Goal: Task Accomplishment & Management: Manage account settings

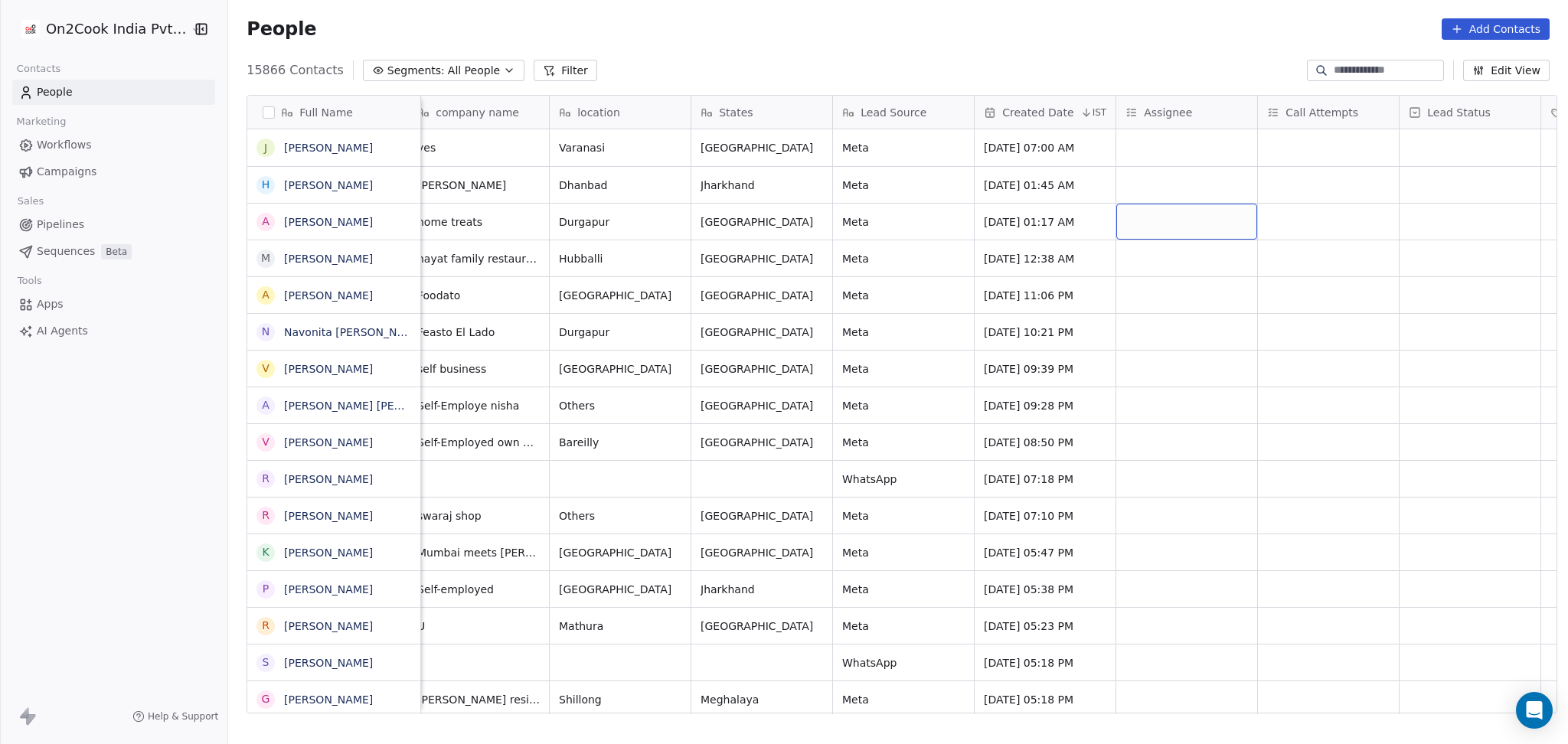
click at [1167, 222] on div "grid" at bounding box center [1186, 221] width 141 height 36
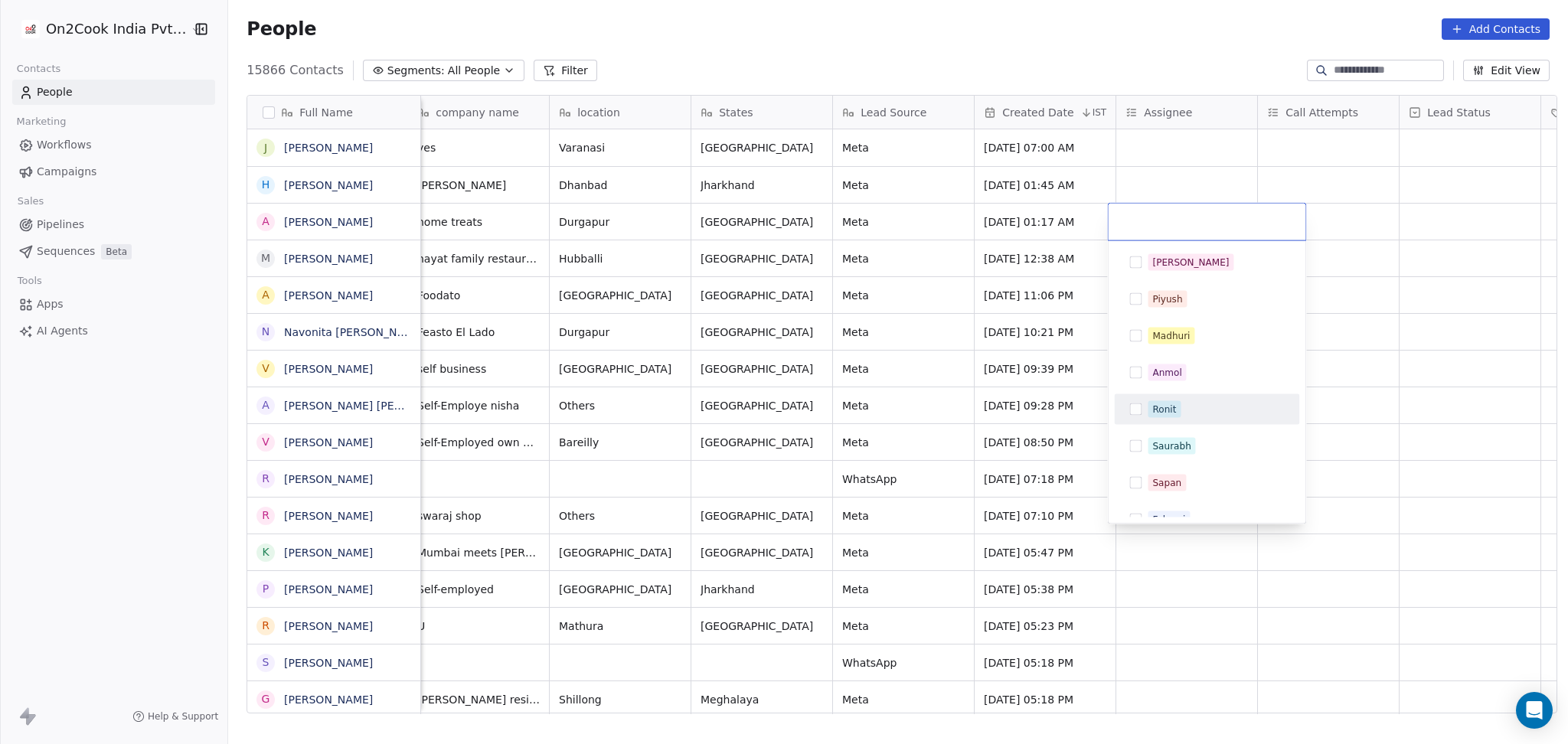
click at [1169, 407] on div "Ronit" at bounding box center [1164, 409] width 23 height 14
click at [1566, 324] on html "On2Cook India Pvt. Ltd. Contacts People Marketing Workflows Campaigns Sales Pip…" at bounding box center [784, 372] width 1568 height 744
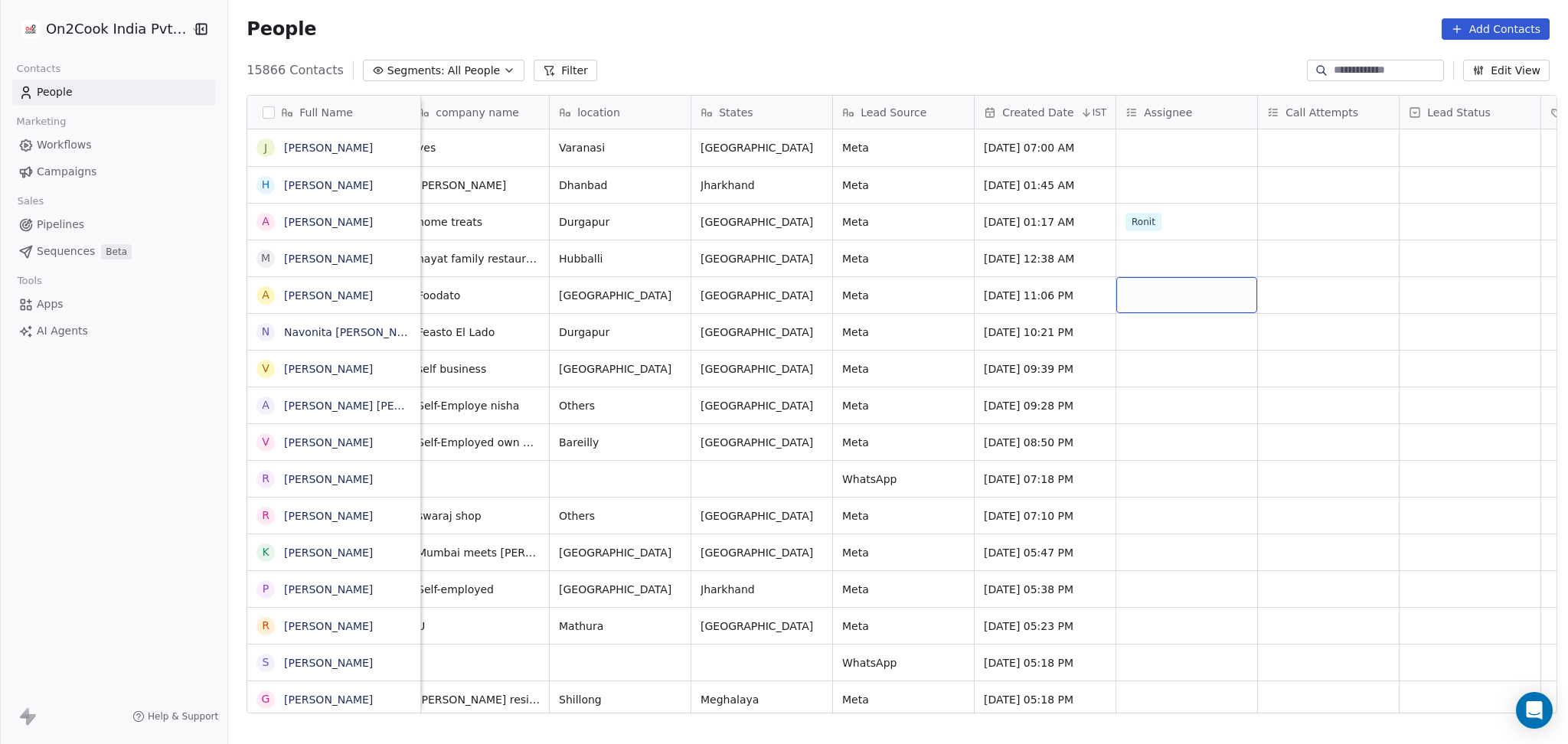
click at [1136, 292] on div "grid" at bounding box center [1186, 295] width 141 height 36
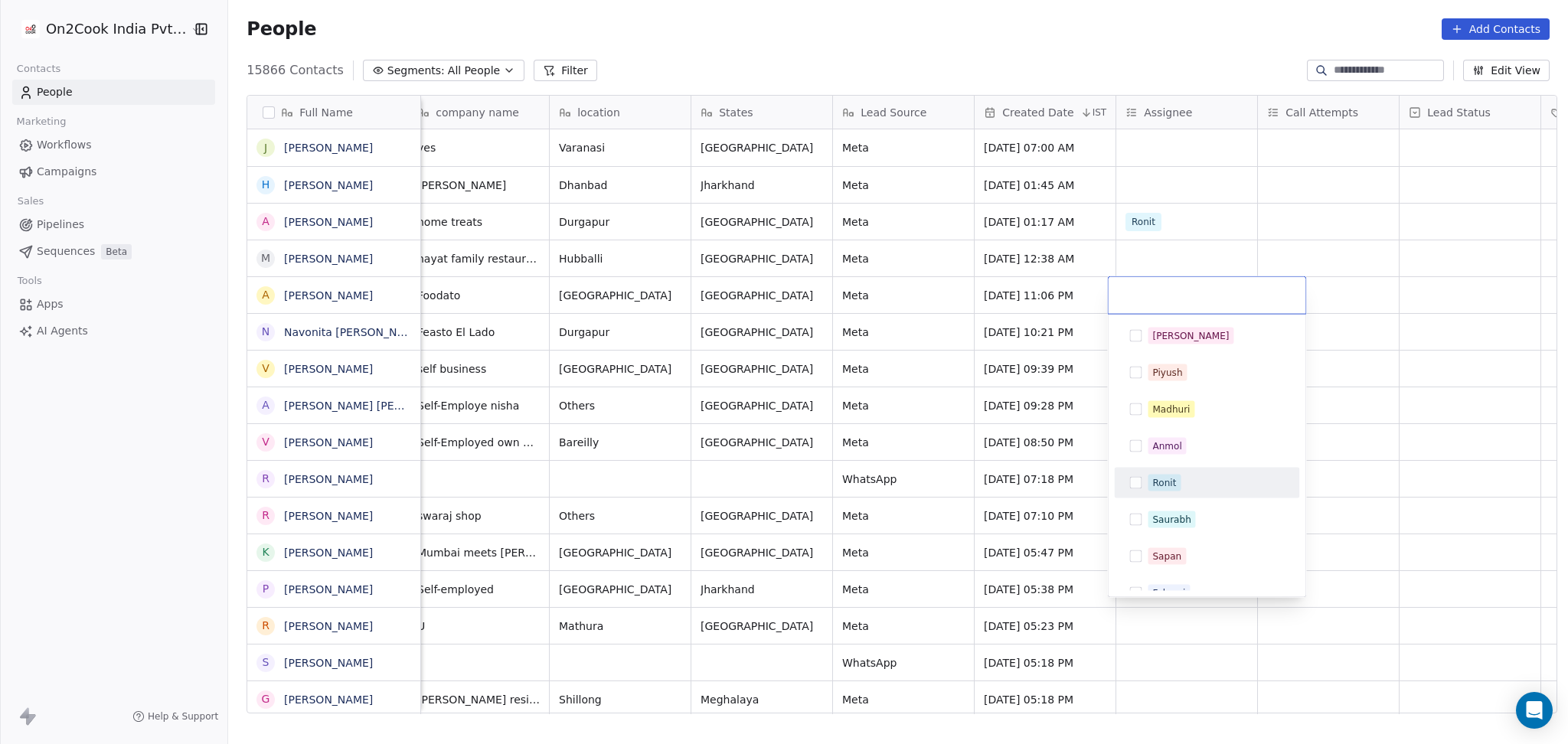
click at [1157, 489] on div "Ronit" at bounding box center [1164, 483] width 23 height 14
click at [1340, 361] on html "On2Cook India Pvt. Ltd. Contacts People Marketing Workflows Campaigns Sales Pip…" at bounding box center [784, 372] width 1568 height 744
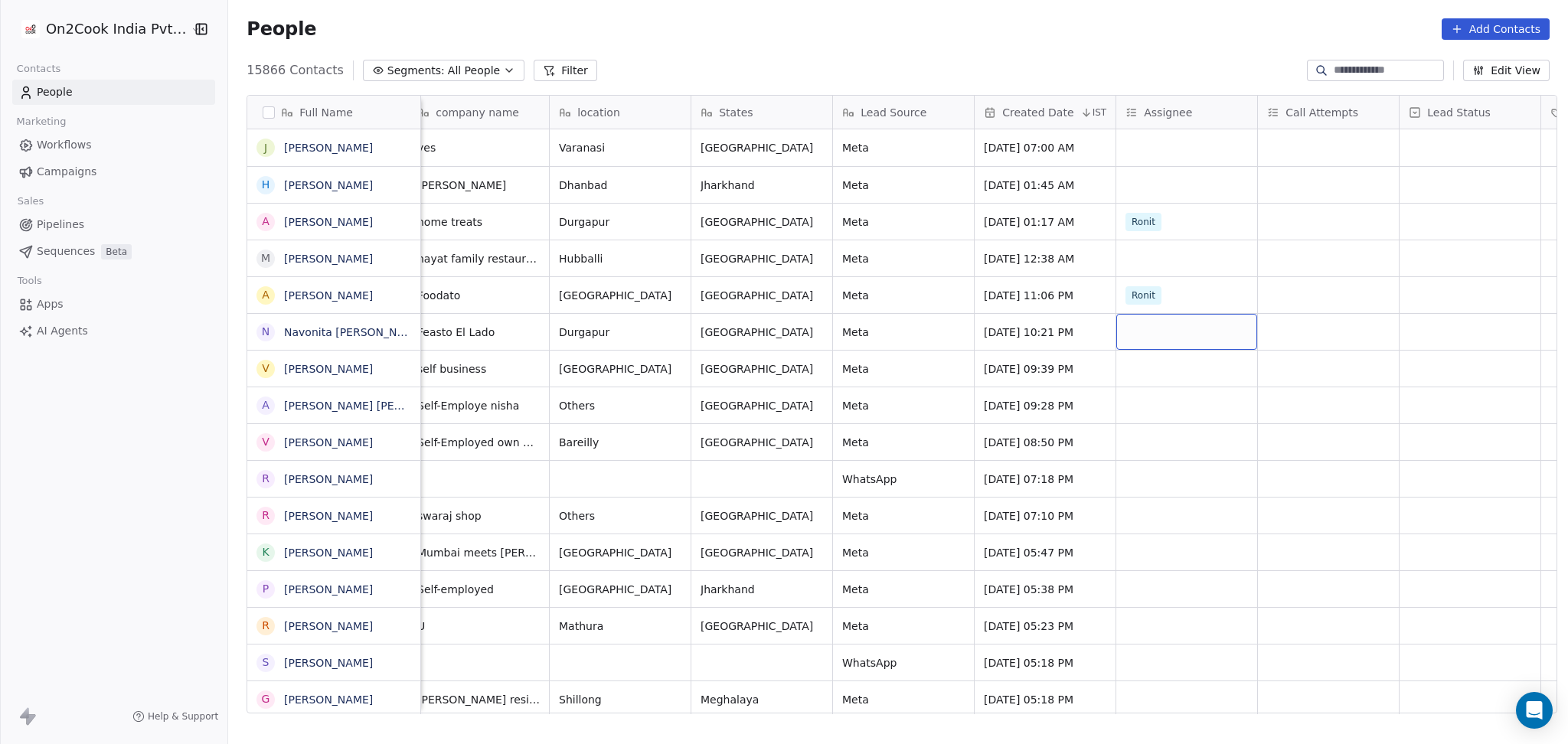
click at [1166, 329] on div "grid" at bounding box center [1186, 332] width 141 height 36
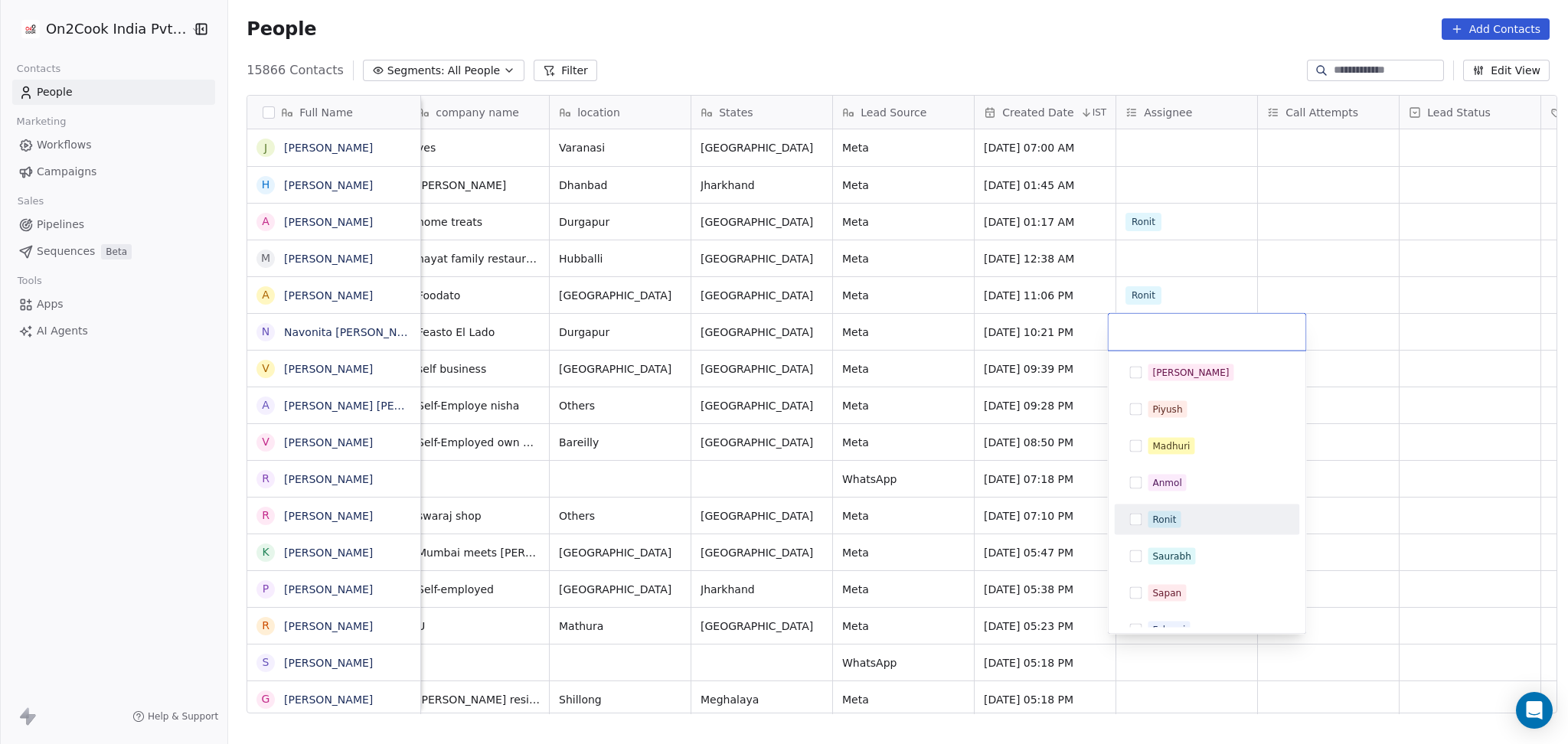
click at [1164, 521] on div "Ronit" at bounding box center [1164, 520] width 23 height 14
click at [1403, 458] on html "On2Cook India Pvt. Ltd. Contacts People Marketing Workflows Campaigns Sales Pip…" at bounding box center [784, 372] width 1568 height 744
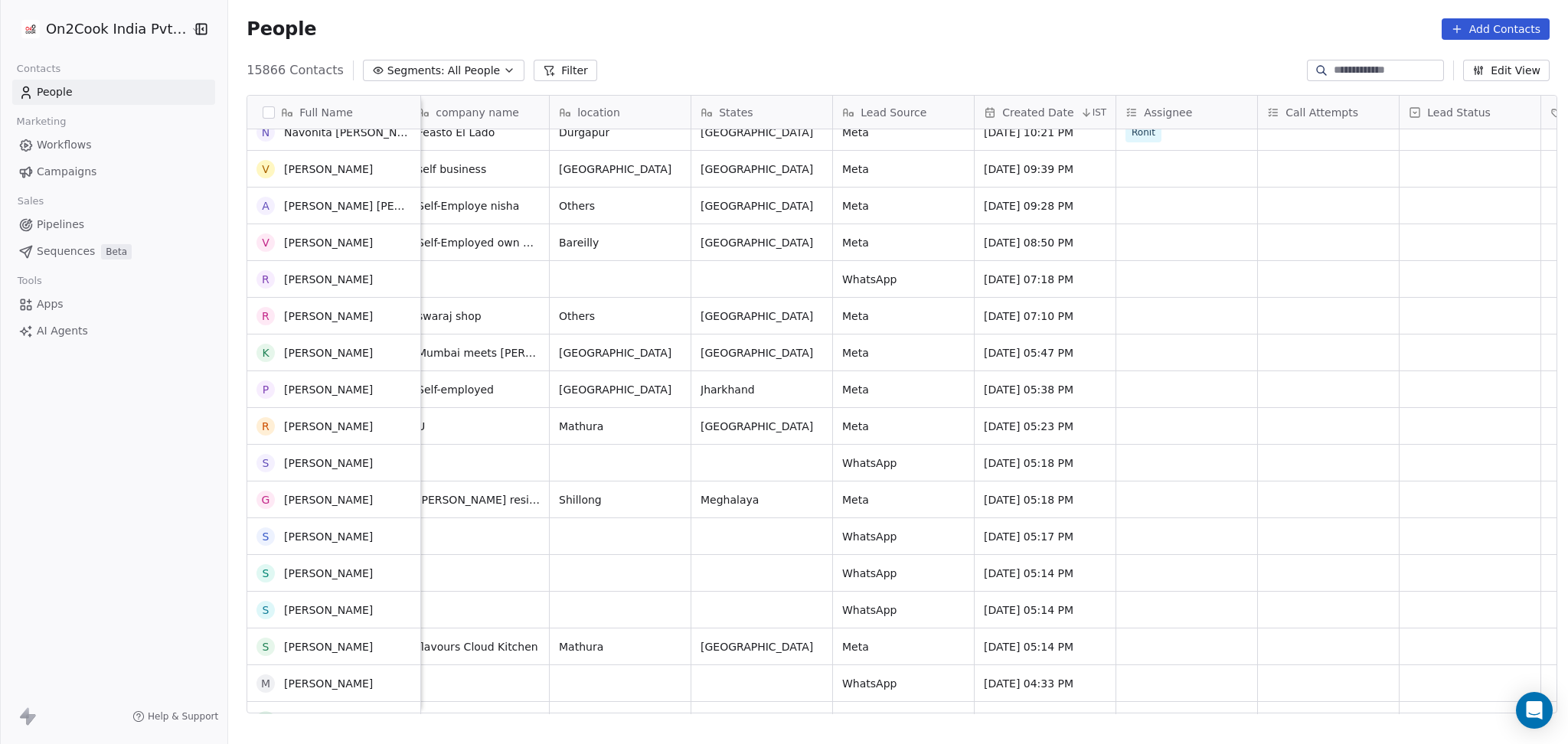
scroll to position [203, 0]
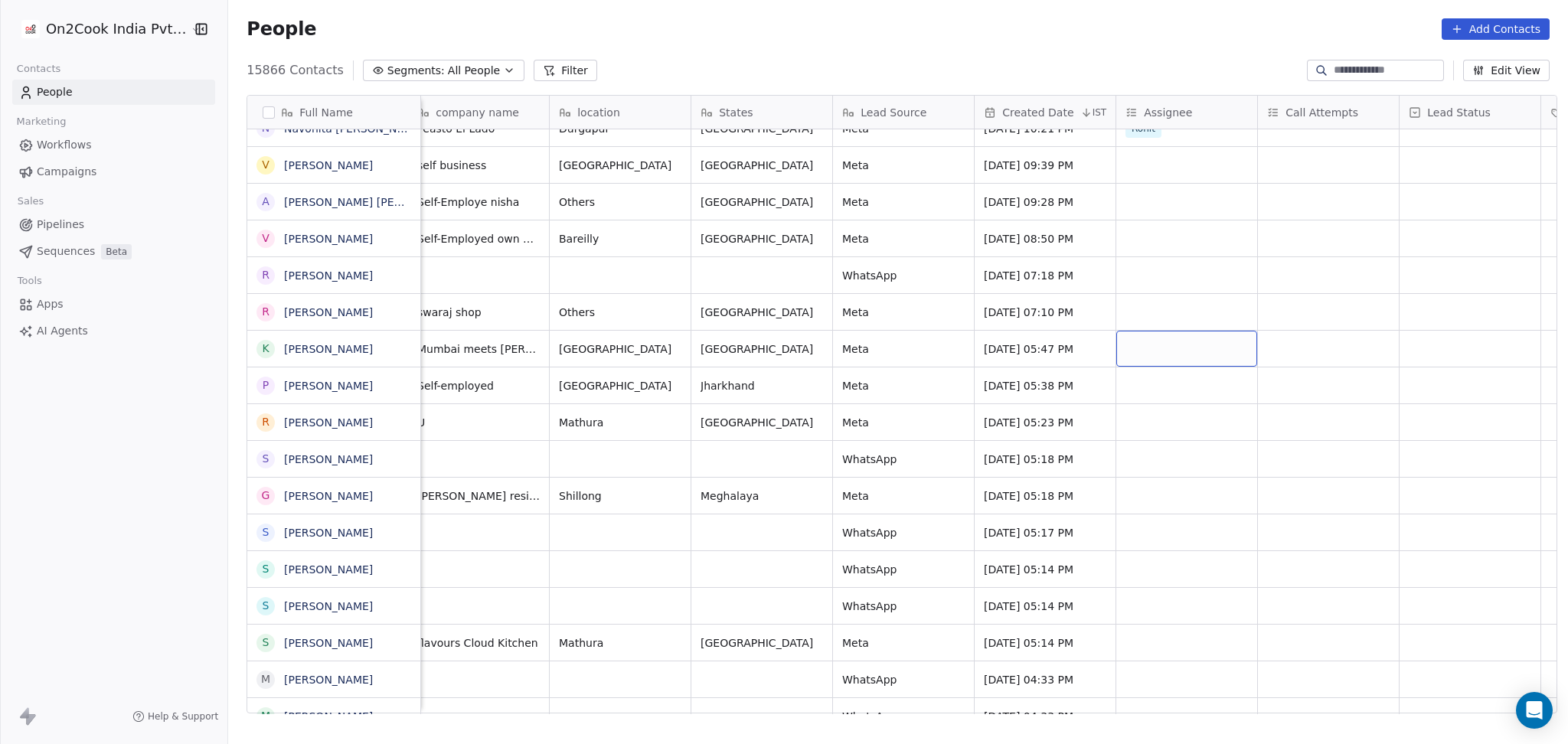
click at [1160, 345] on div "grid" at bounding box center [1186, 349] width 141 height 36
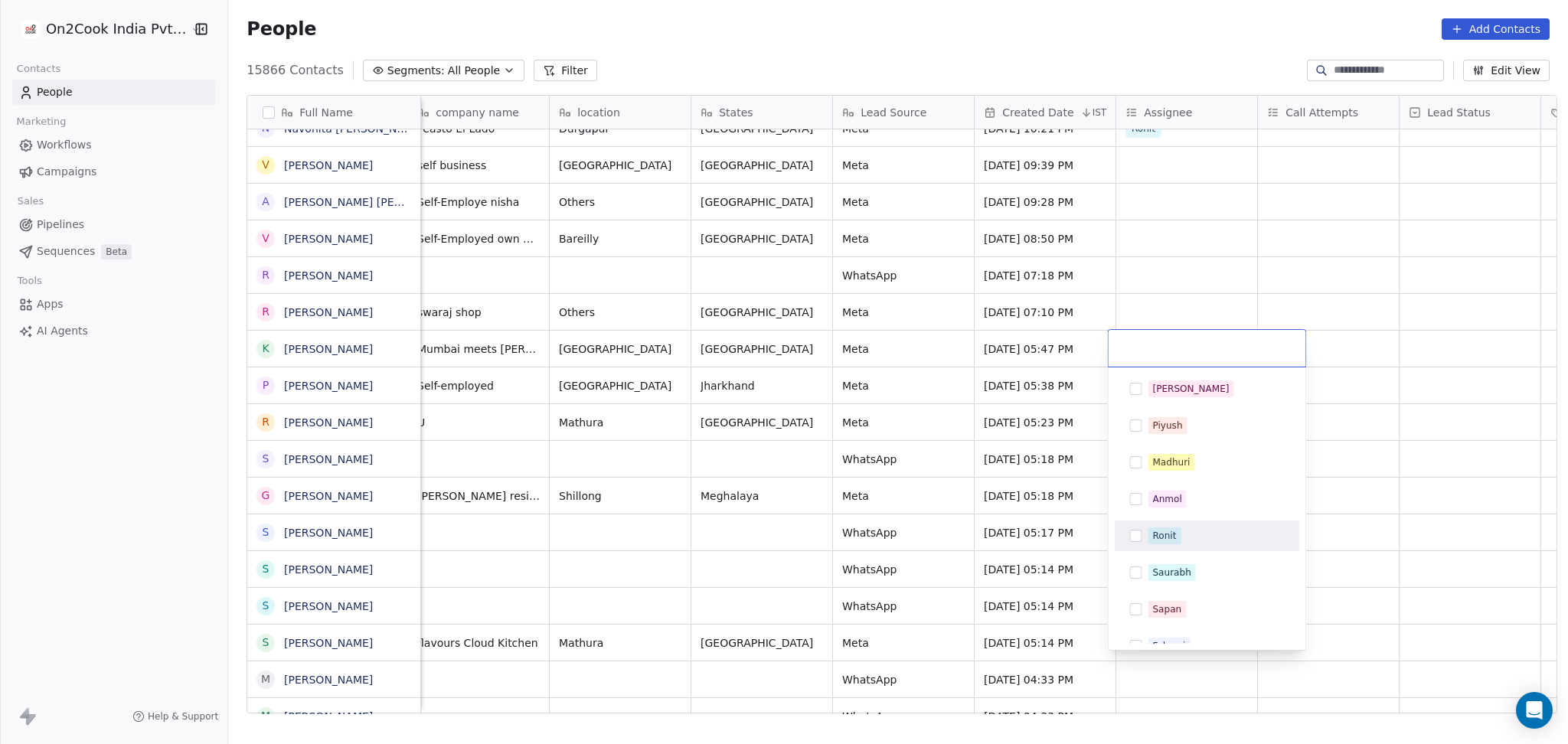
click at [1157, 533] on div "Ronit" at bounding box center [1164, 536] width 23 height 14
click at [1324, 472] on html "On2Cook India Pvt. Ltd. Contacts People Marketing Workflows Campaigns Sales Pip…" at bounding box center [784, 372] width 1568 height 744
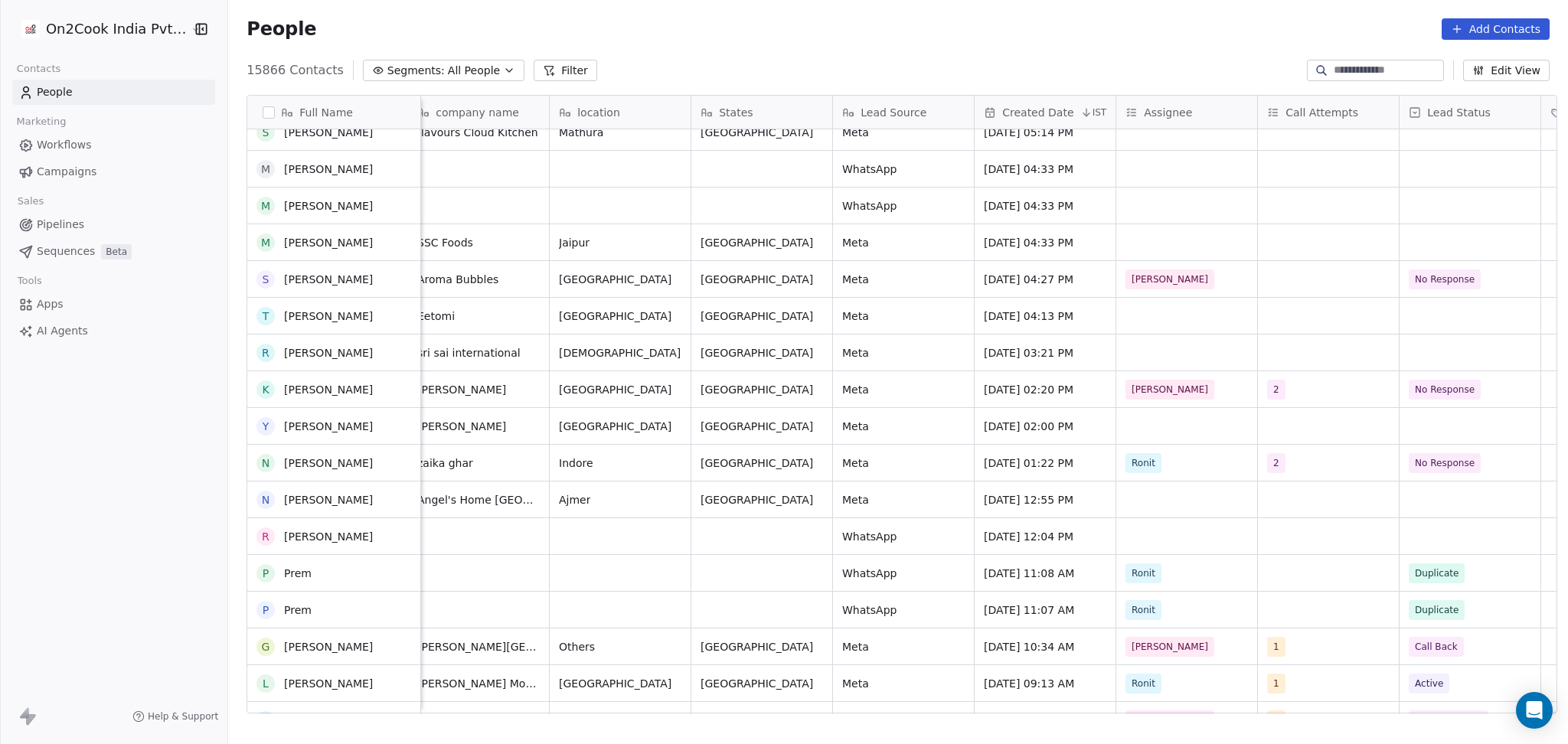
scroll to position [715, 0]
click at [1132, 427] on div "grid" at bounding box center [1186, 427] width 141 height 36
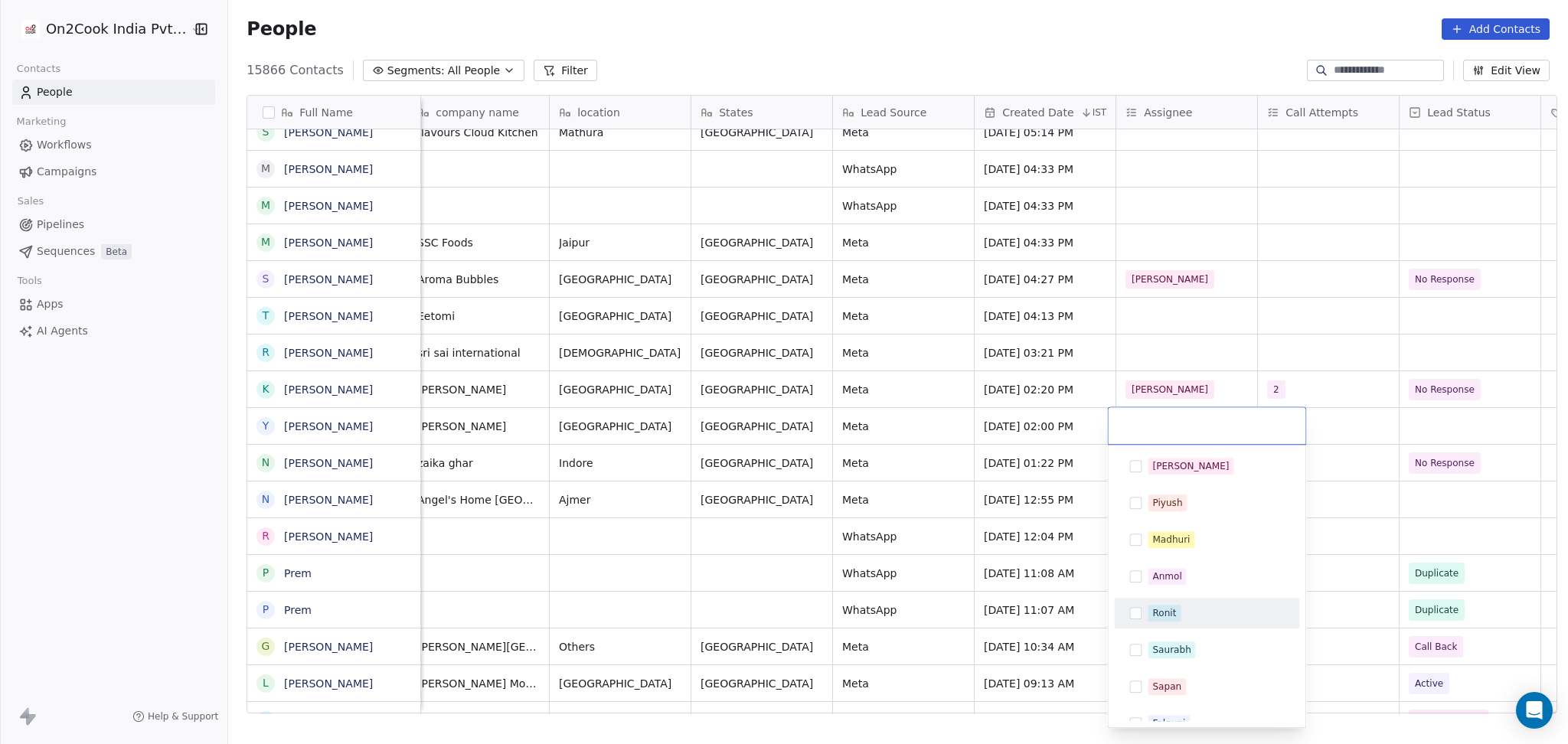
click at [1161, 612] on div "Ronit" at bounding box center [1164, 613] width 23 height 14
click at [1195, 377] on html "On2Cook India Pvt. Ltd. Contacts People Marketing Workflows Campaigns Sales Pip…" at bounding box center [784, 372] width 1568 height 744
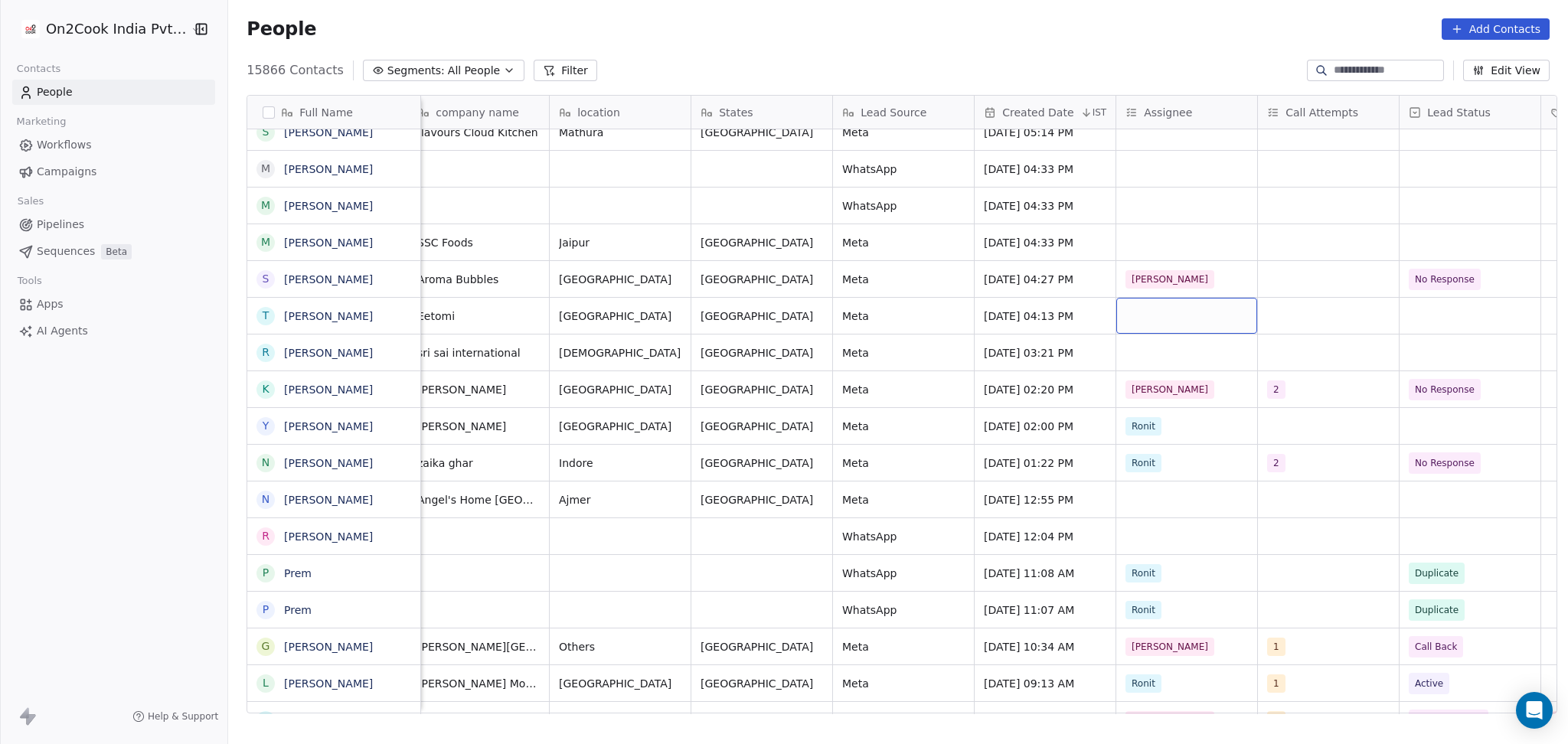
click at [1141, 313] on div "grid" at bounding box center [1186, 316] width 141 height 36
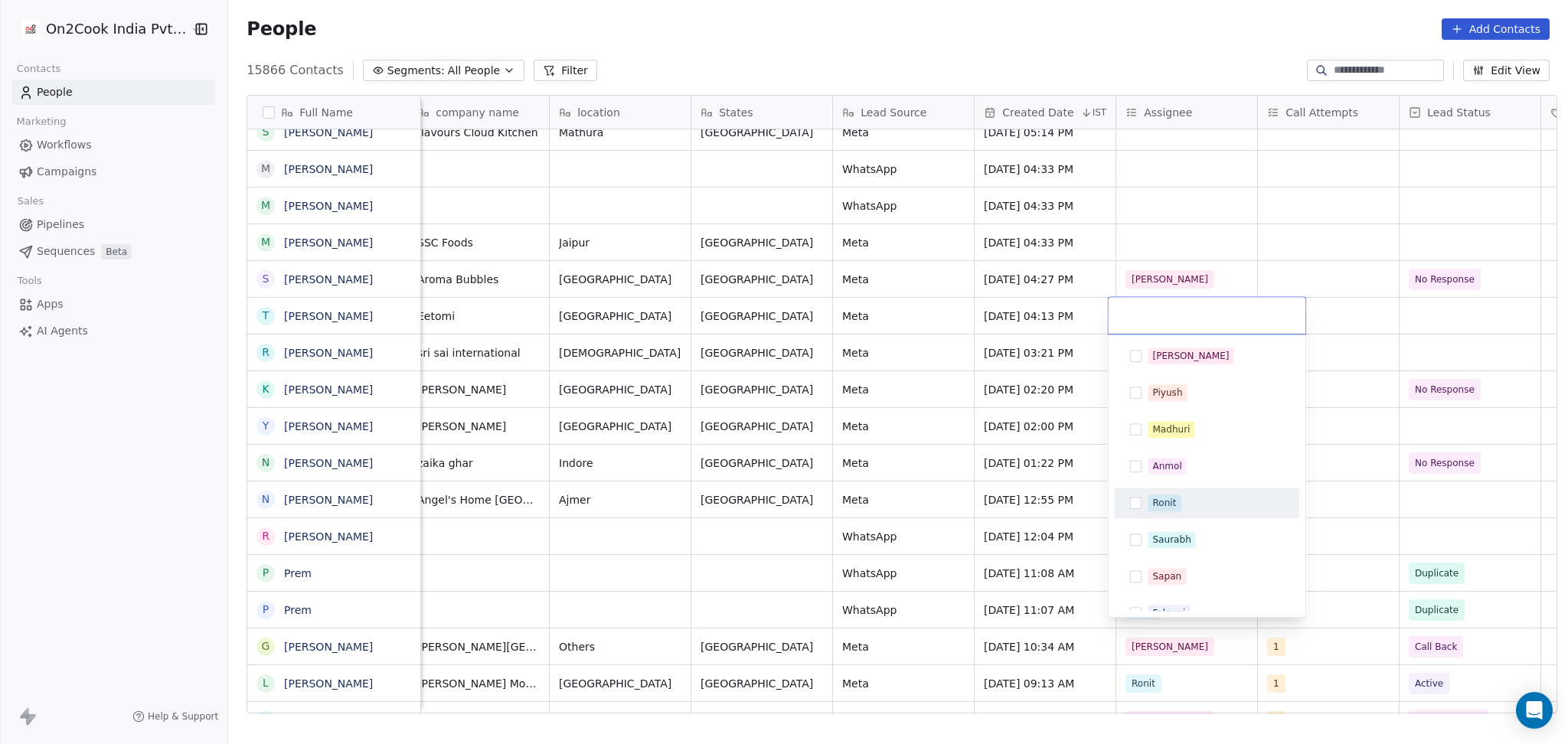
click at [1157, 495] on span "Ronit" at bounding box center [1164, 503] width 33 height 16
click at [1232, 259] on html "On2Cook India Pvt. Ltd. Contacts People Marketing Workflows Campaigns Sales Pip…" at bounding box center [784, 372] width 1568 height 744
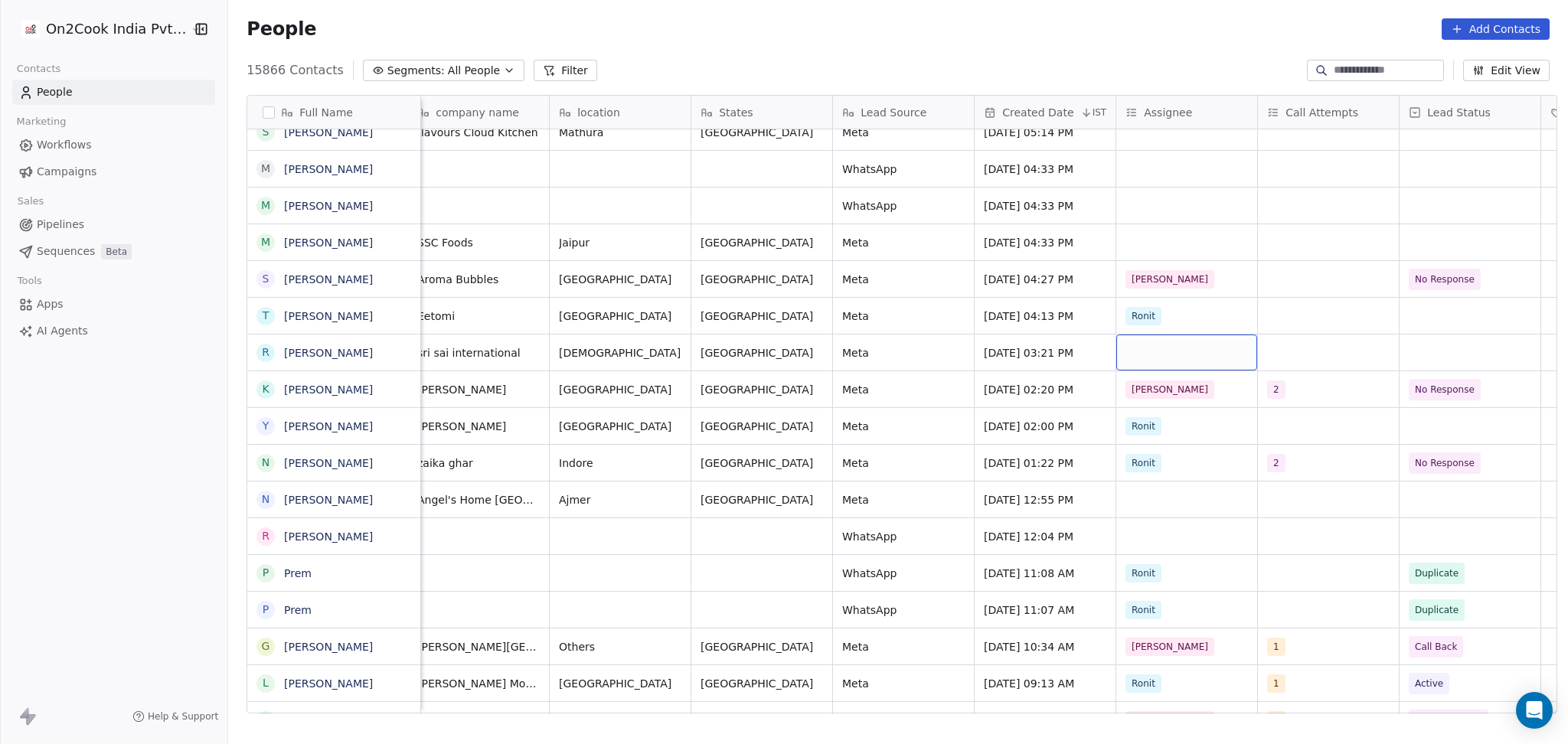
click at [1134, 348] on div "grid" at bounding box center [1186, 353] width 141 height 36
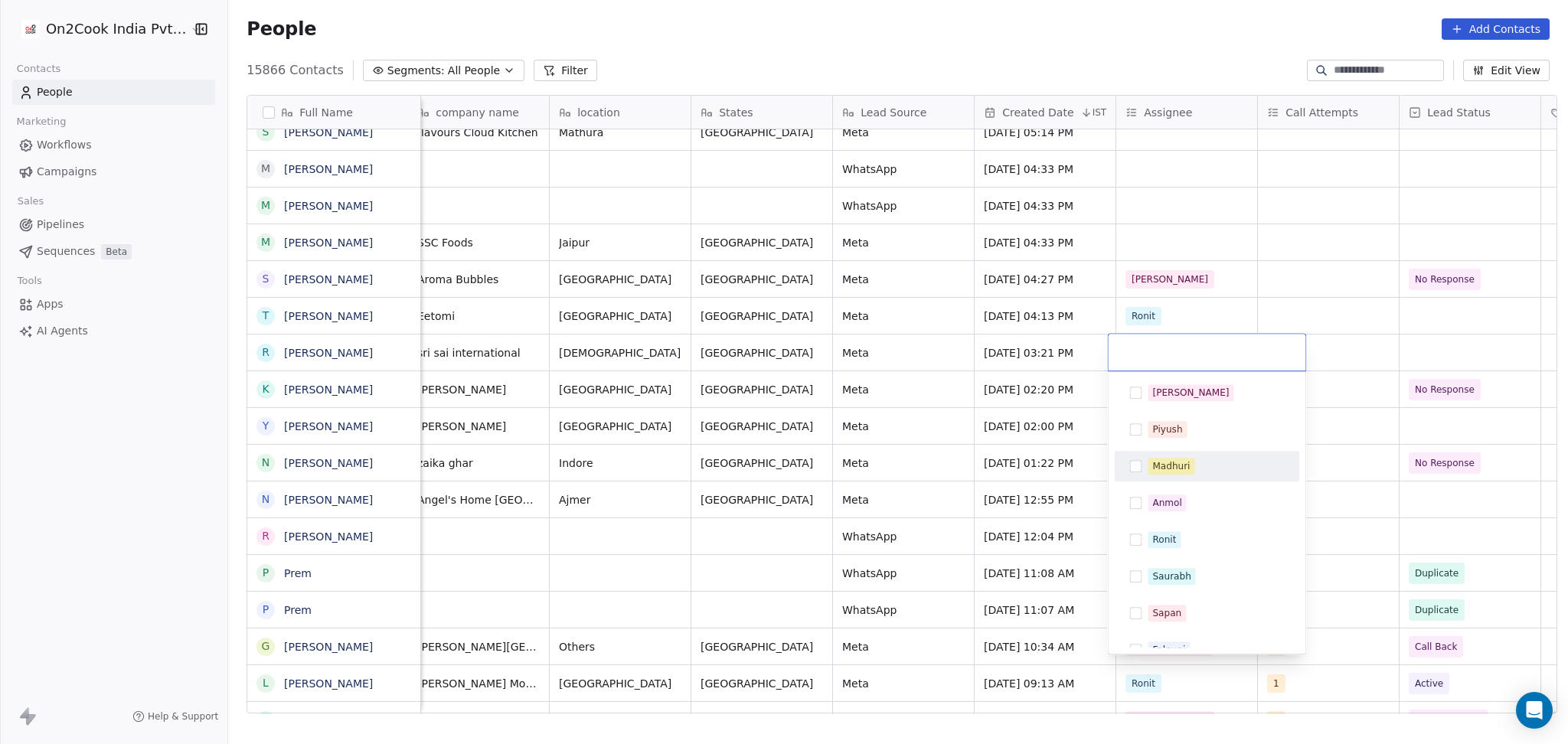
click at [1176, 458] on span "Madhuri" at bounding box center [1171, 465] width 47 height 16
click at [1256, 301] on html "On2Cook India Pvt. Ltd. Contacts People Marketing Workflows Campaigns Sales Pip…" at bounding box center [784, 372] width 1568 height 744
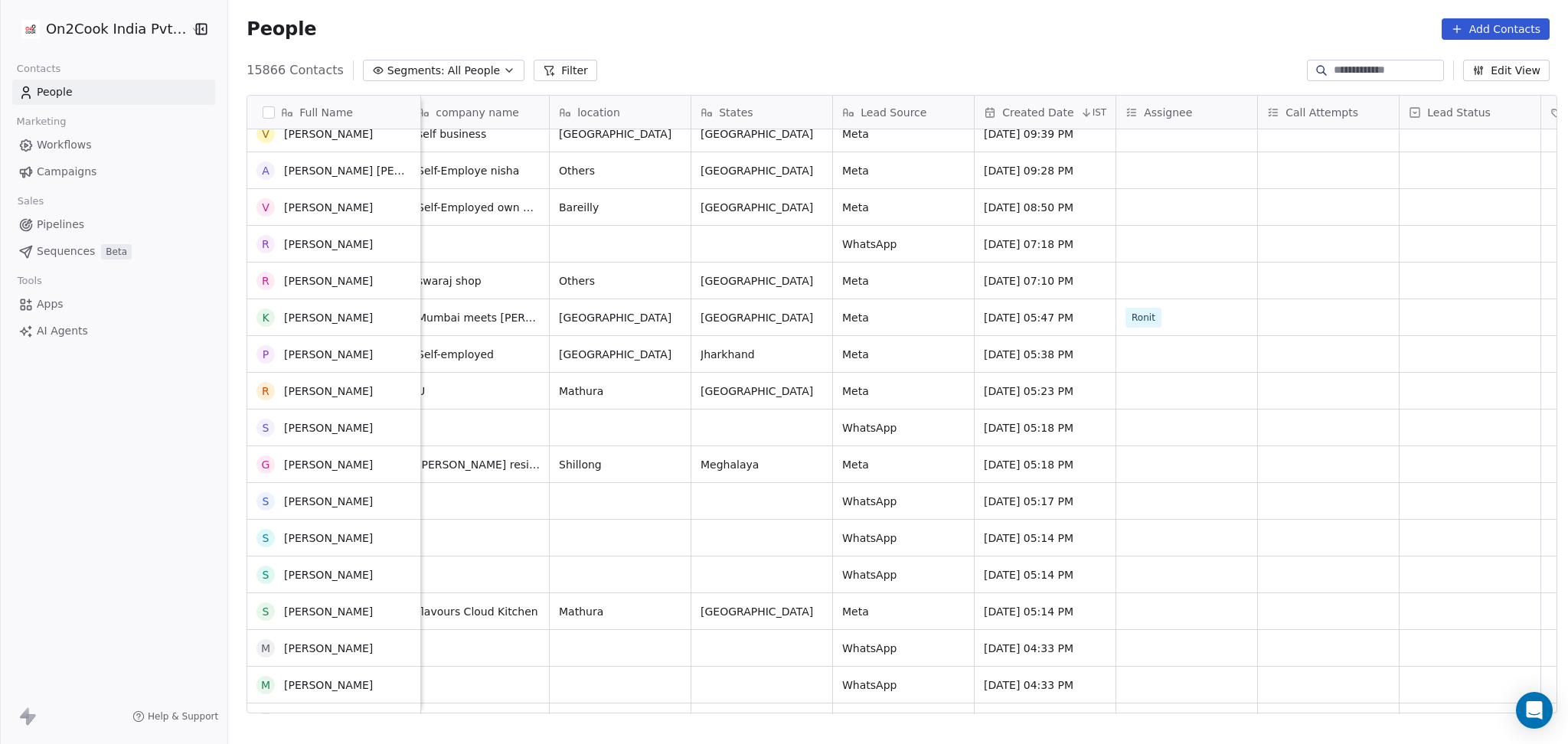
scroll to position [0, 0]
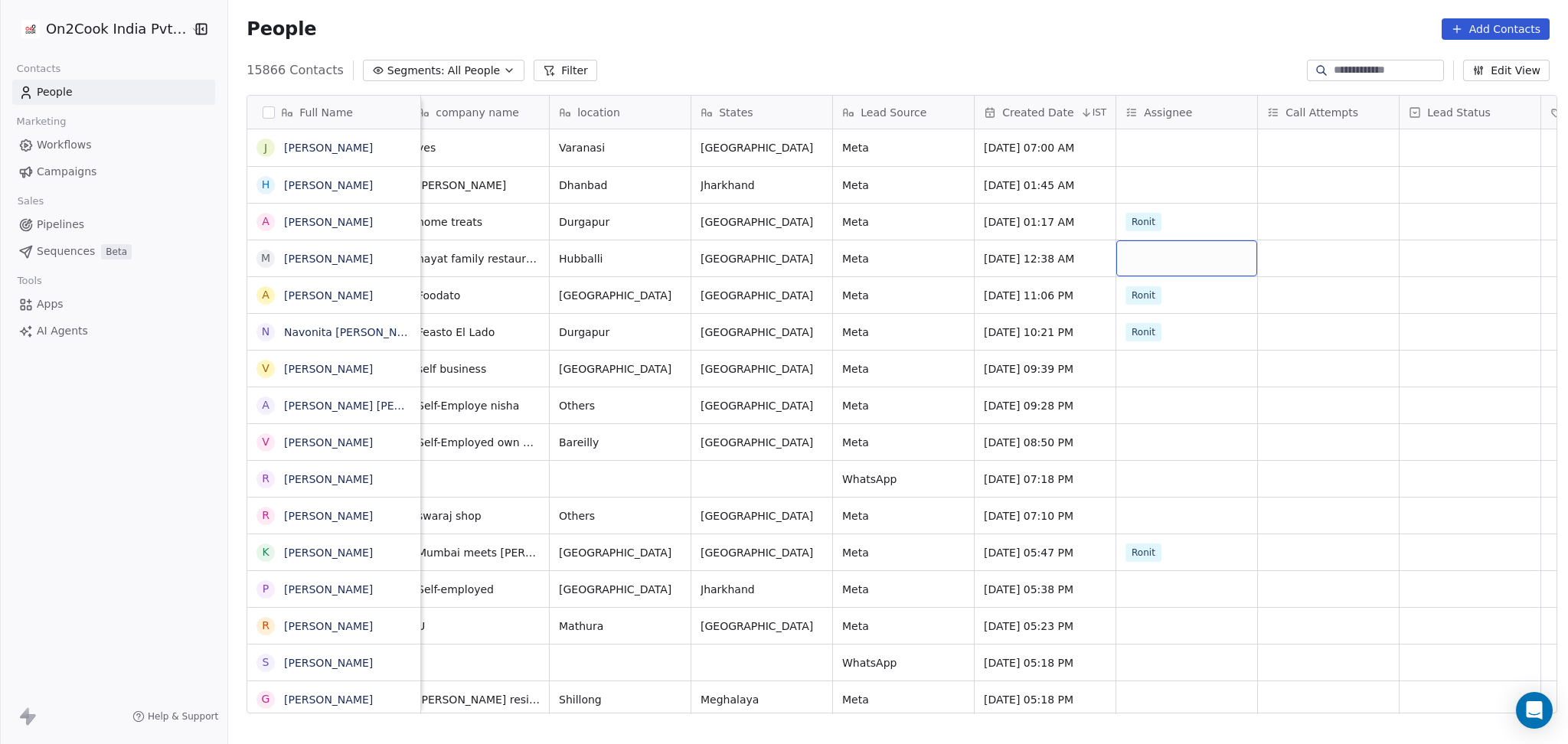
click at [1159, 260] on div "grid" at bounding box center [1186, 259] width 141 height 36
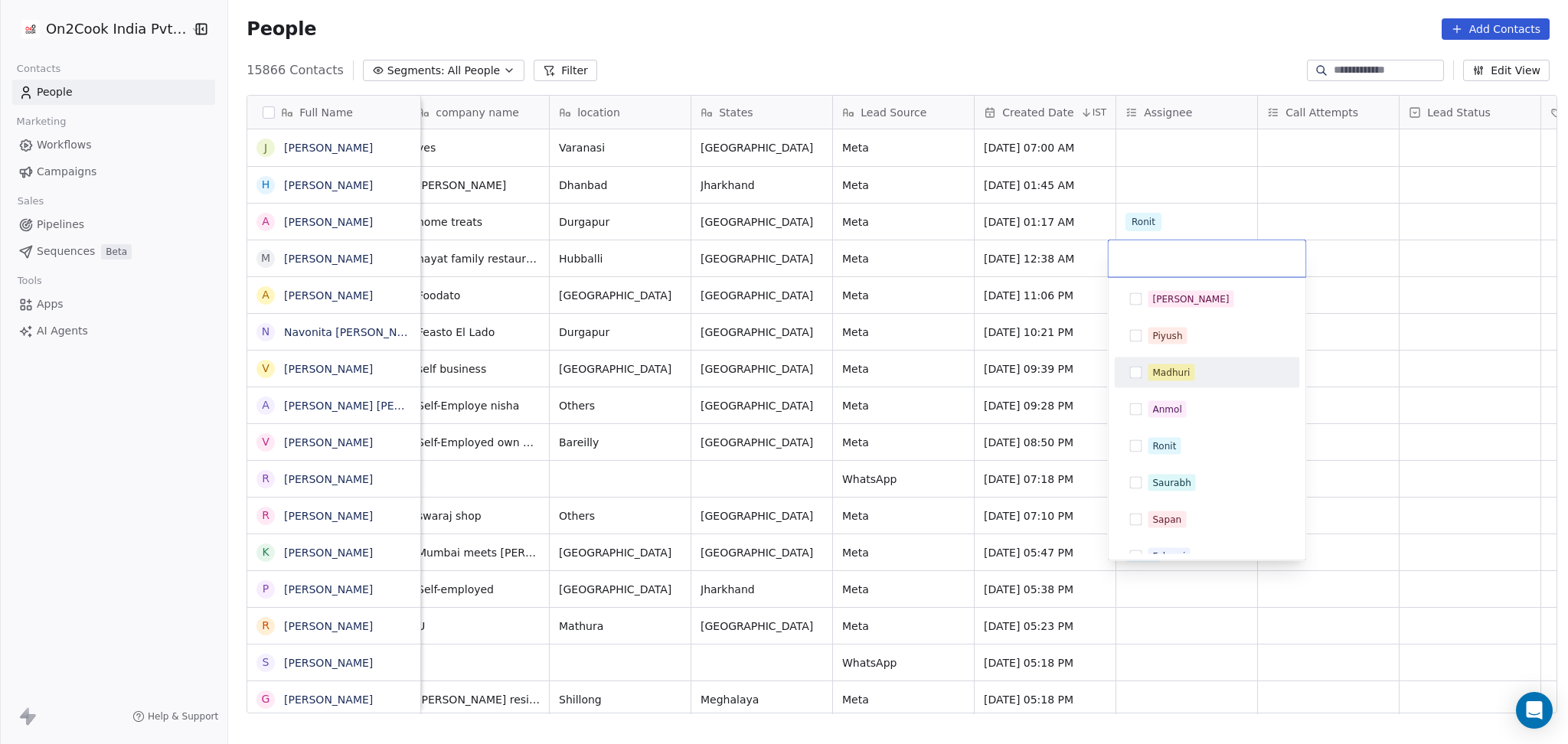
click at [1171, 373] on div "Madhuri" at bounding box center [1171, 373] width 37 height 14
click at [1338, 359] on html "On2Cook India Pvt. Ltd. Contacts People Marketing Workflows Campaigns Sales Pip…" at bounding box center [784, 372] width 1568 height 744
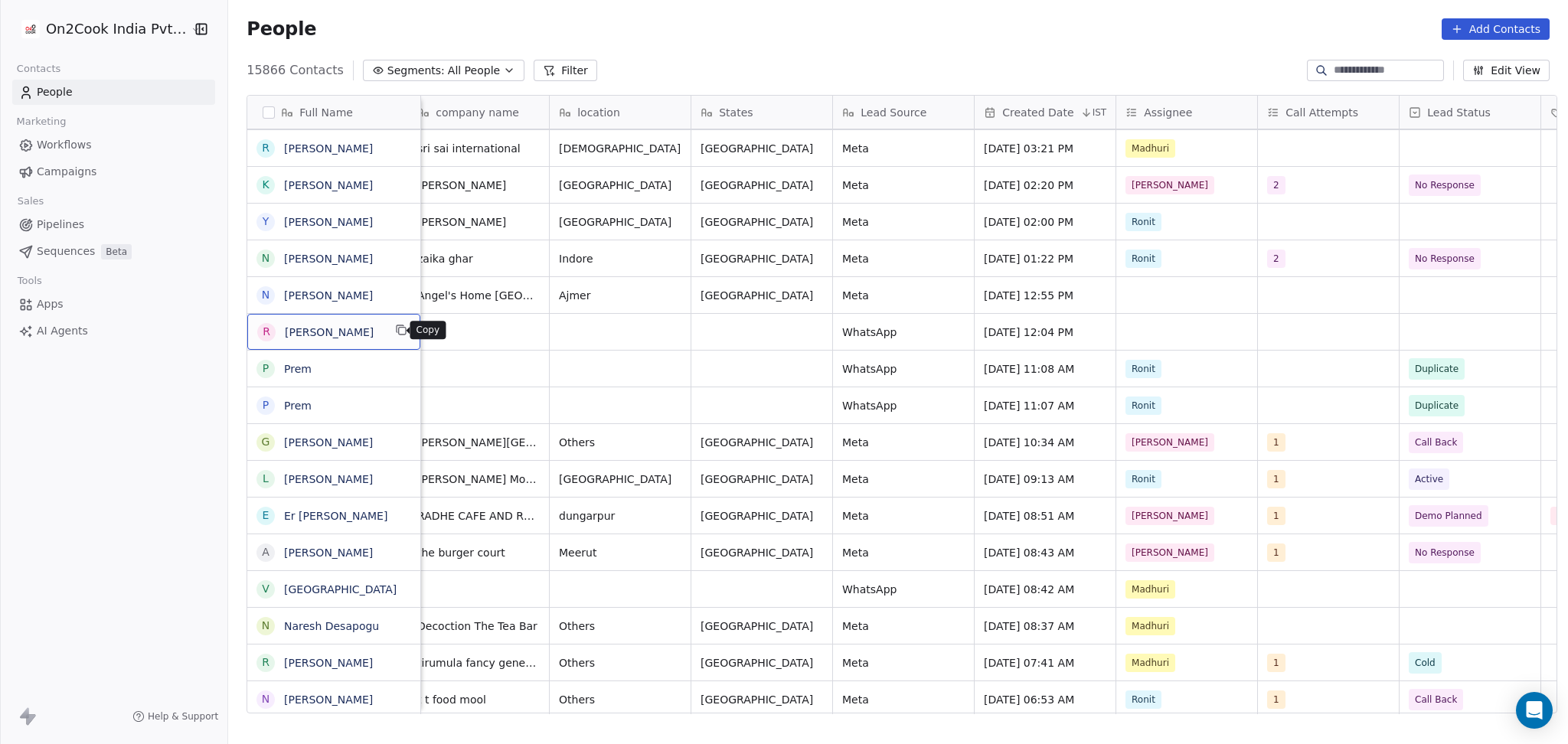
click at [395, 324] on icon "grid" at bounding box center [402, 330] width 12 height 12
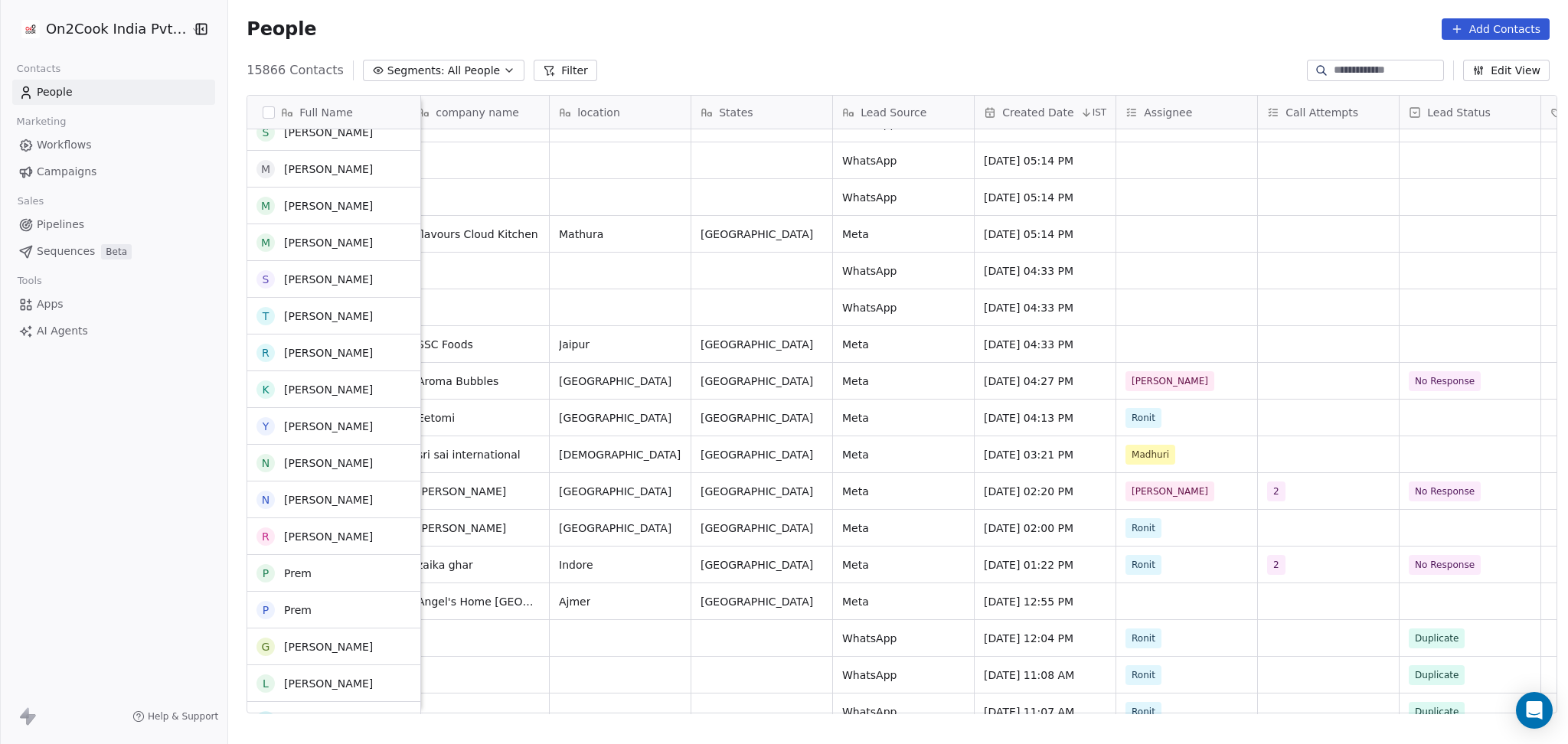
scroll to position [613, 0]
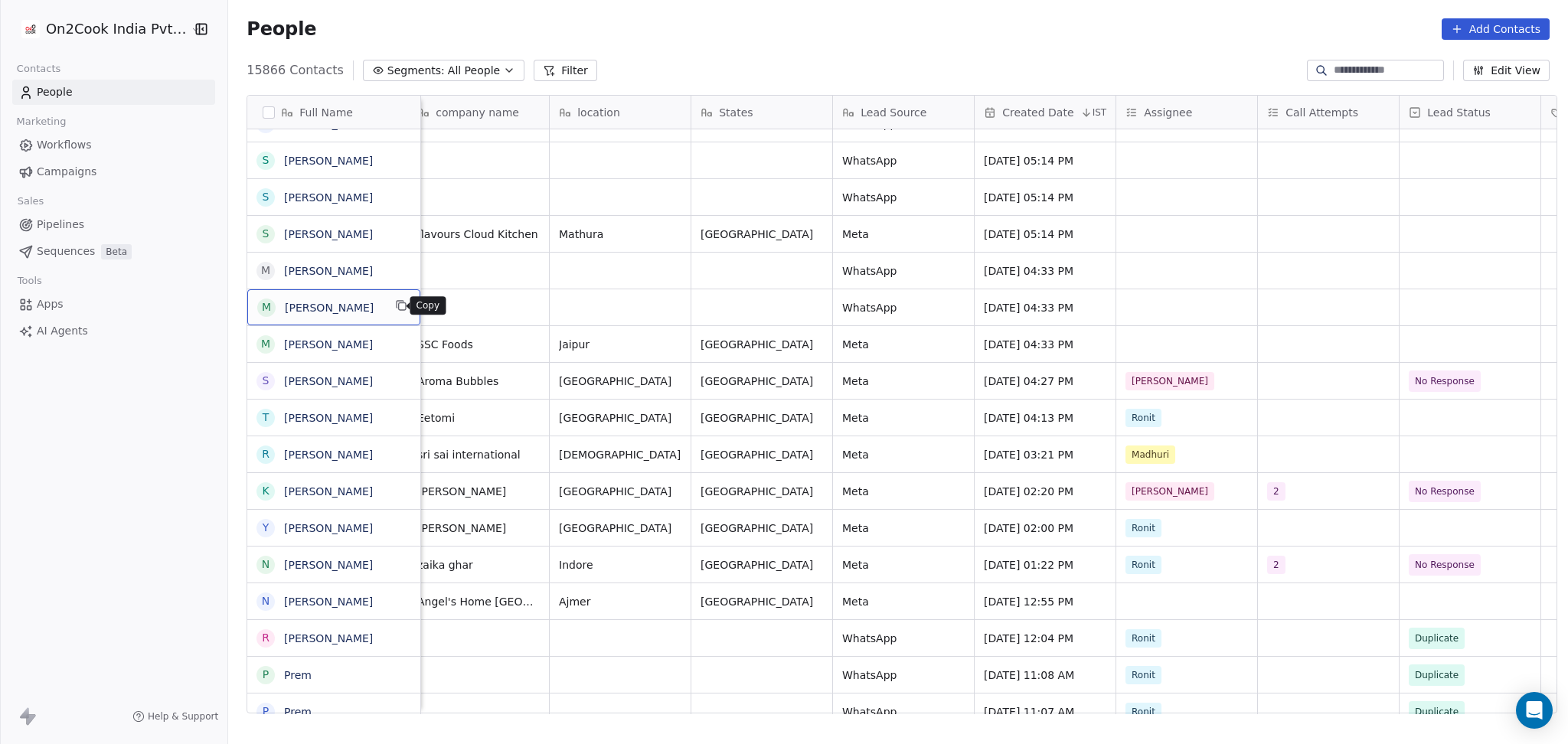
click at [401, 300] on button "grid" at bounding box center [401, 305] width 18 height 18
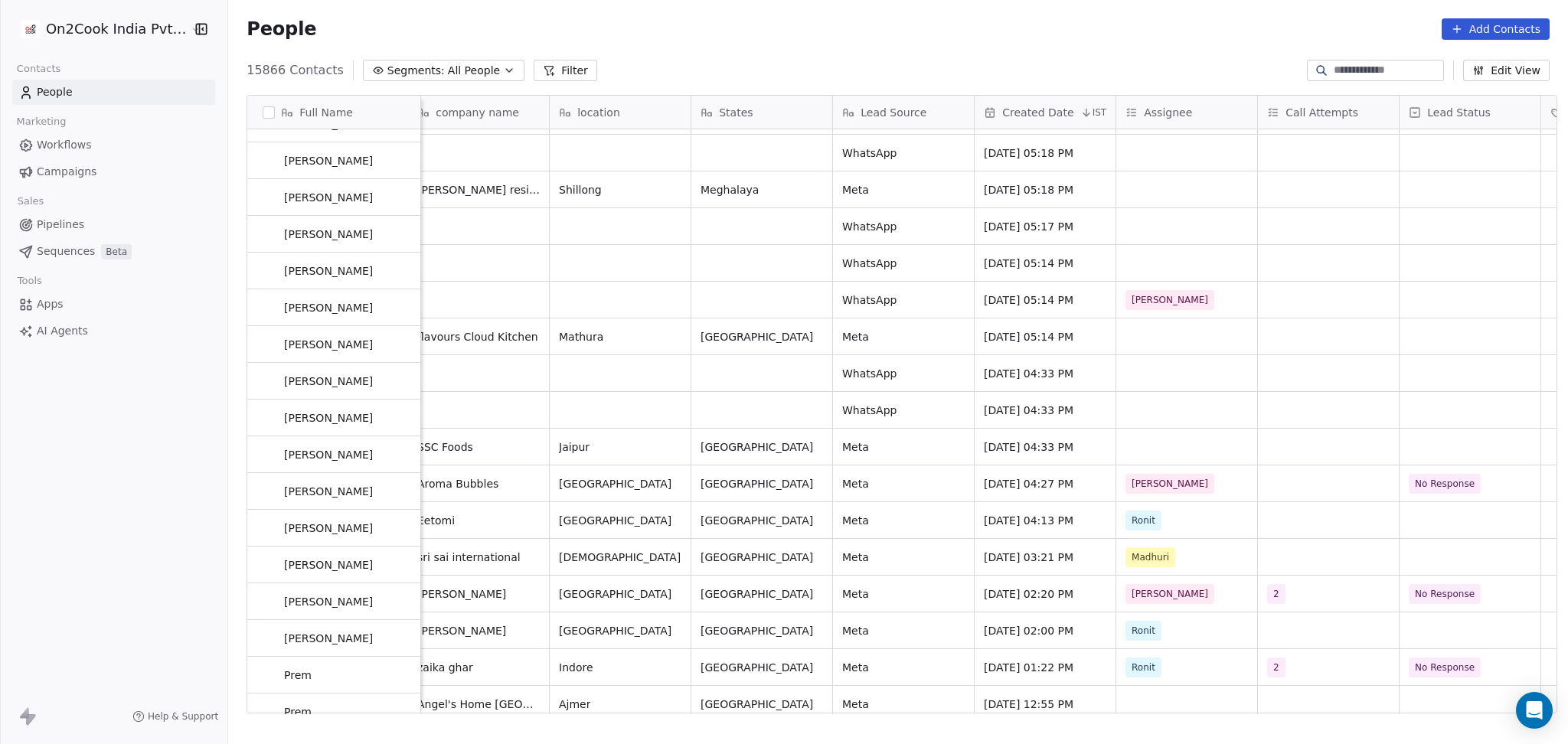
scroll to position [510, 0]
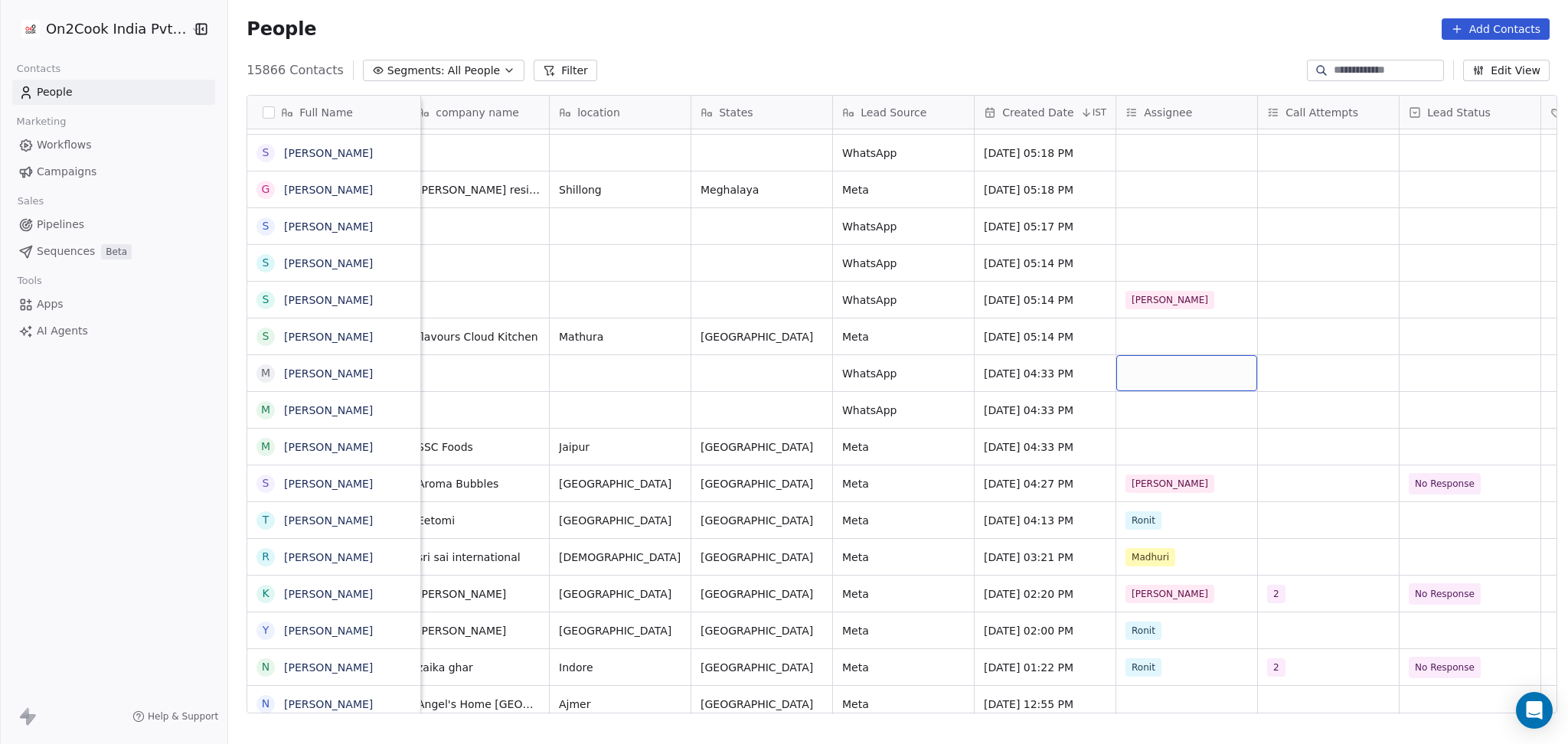
click at [1126, 371] on div "grid" at bounding box center [1186, 374] width 141 height 36
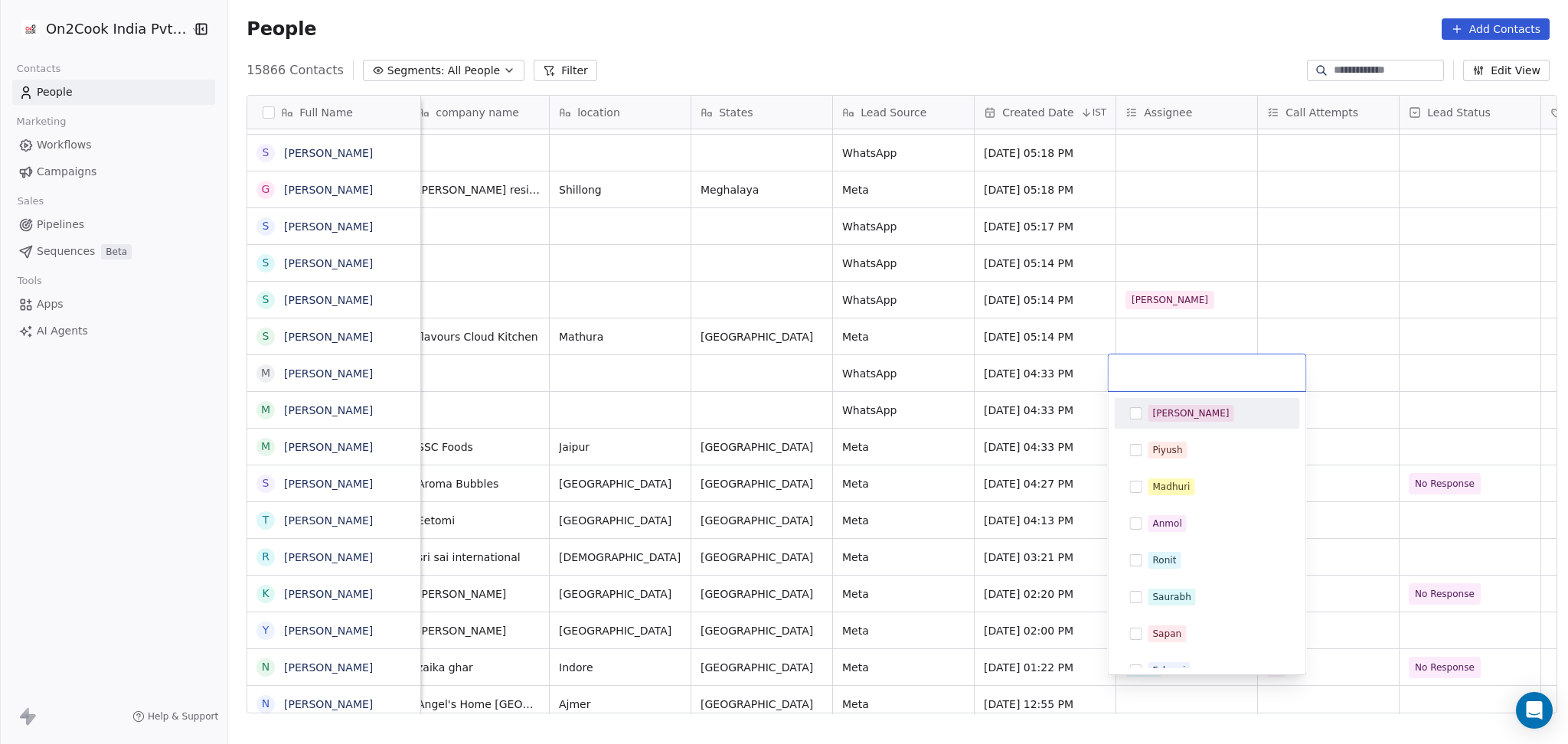
click at [1155, 417] on div "[PERSON_NAME]" at bounding box center [1191, 414] width 76 height 14
click at [1386, 371] on html "On2Cook India Pvt. Ltd. Contacts People Marketing Workflows Campaigns Sales Pip…" at bounding box center [784, 372] width 1568 height 744
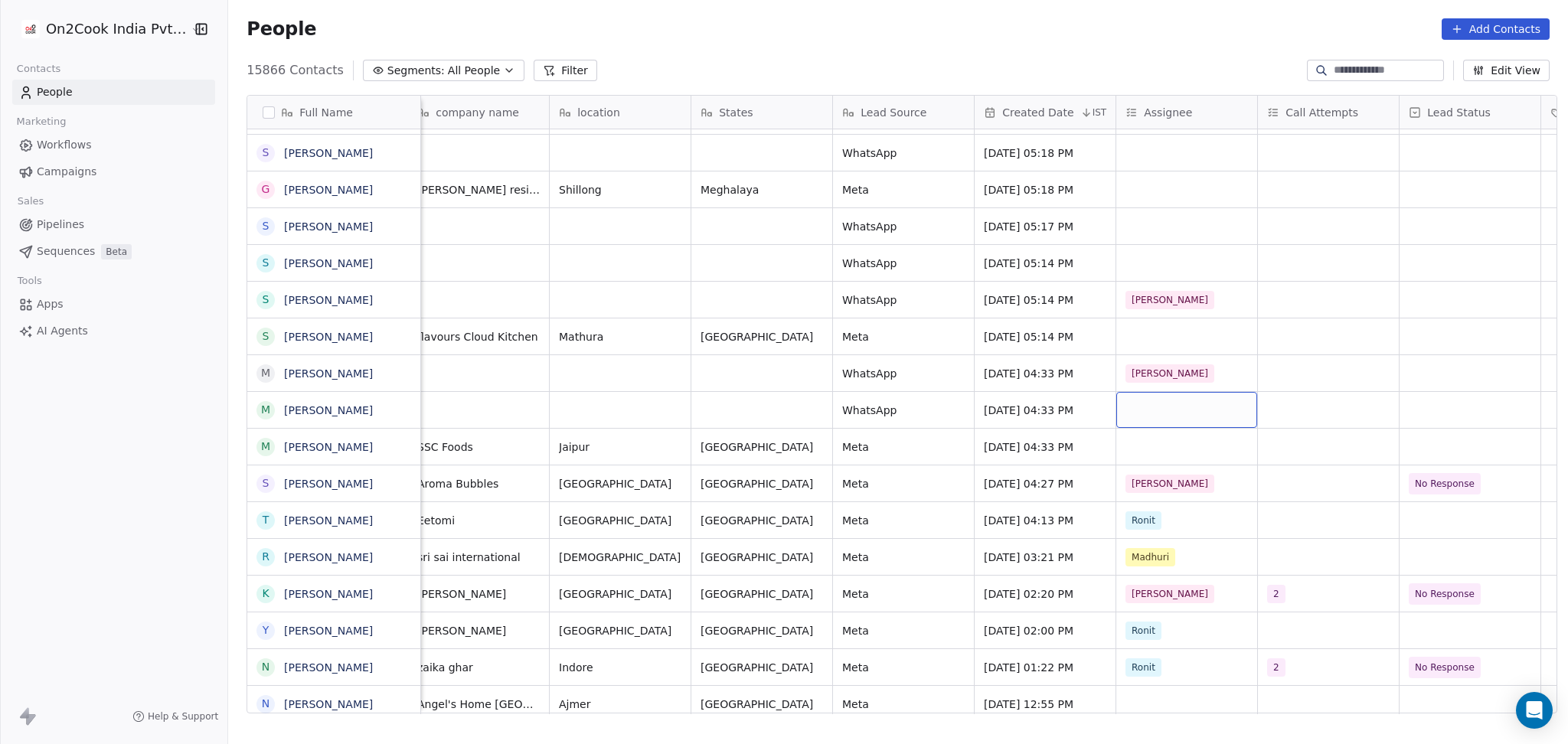
click at [1179, 409] on div "grid" at bounding box center [1186, 410] width 141 height 36
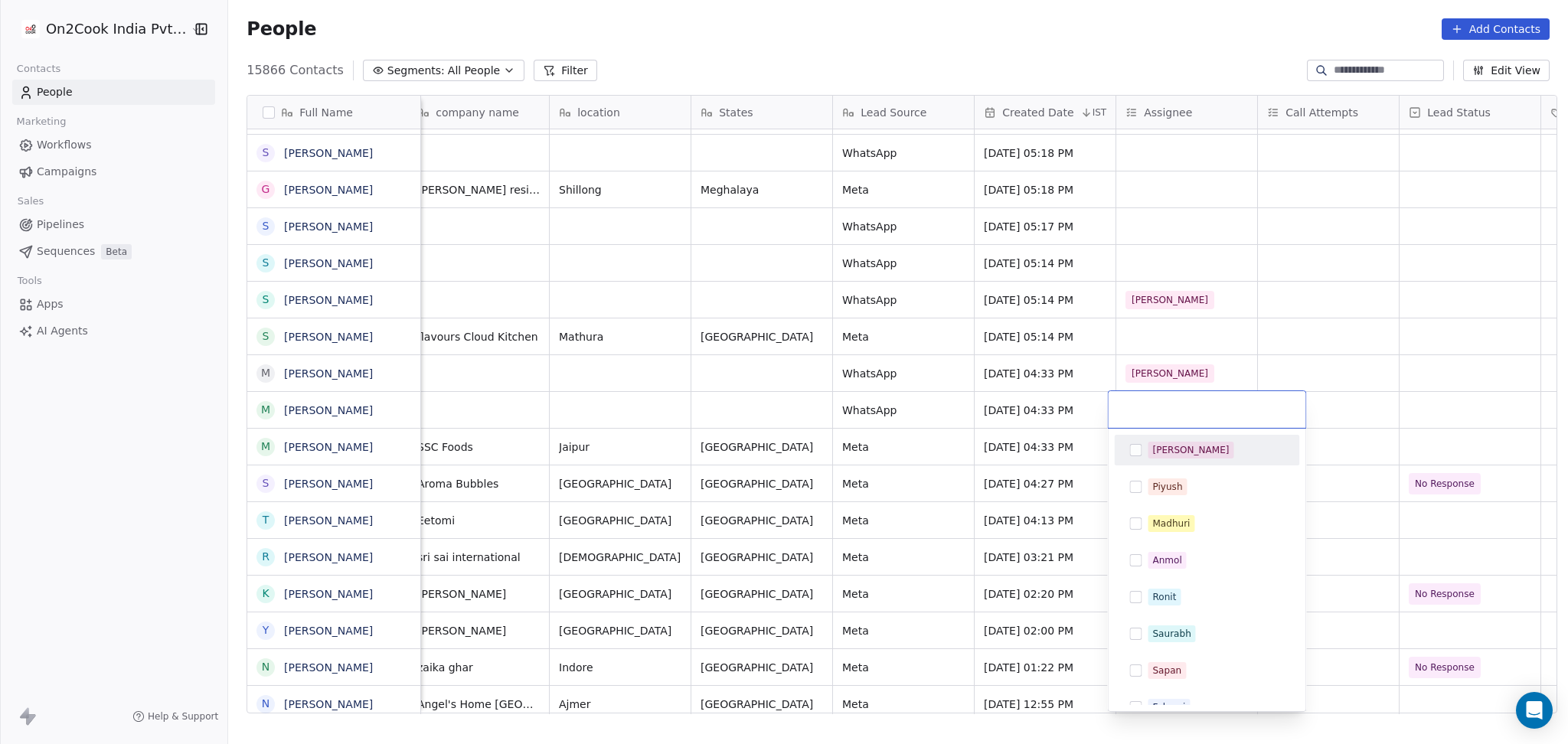
click at [1161, 455] on div "[PERSON_NAME]" at bounding box center [1191, 450] width 76 height 14
click at [1460, 390] on html "On2Cook India Pvt. Ltd. Contacts People Marketing Workflows Campaigns Sales Pip…" at bounding box center [784, 372] width 1568 height 744
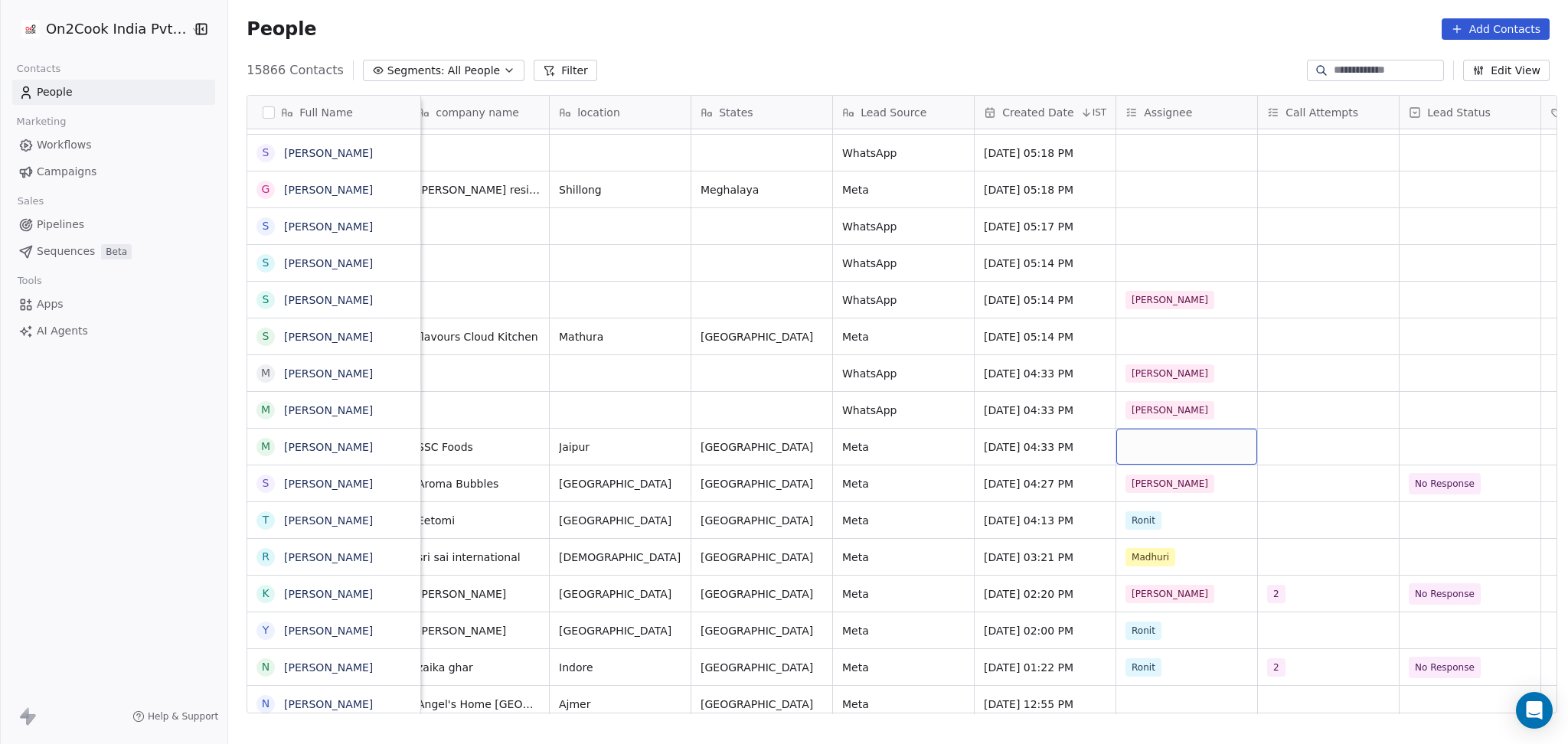
click at [1168, 446] on div "grid" at bounding box center [1186, 447] width 141 height 36
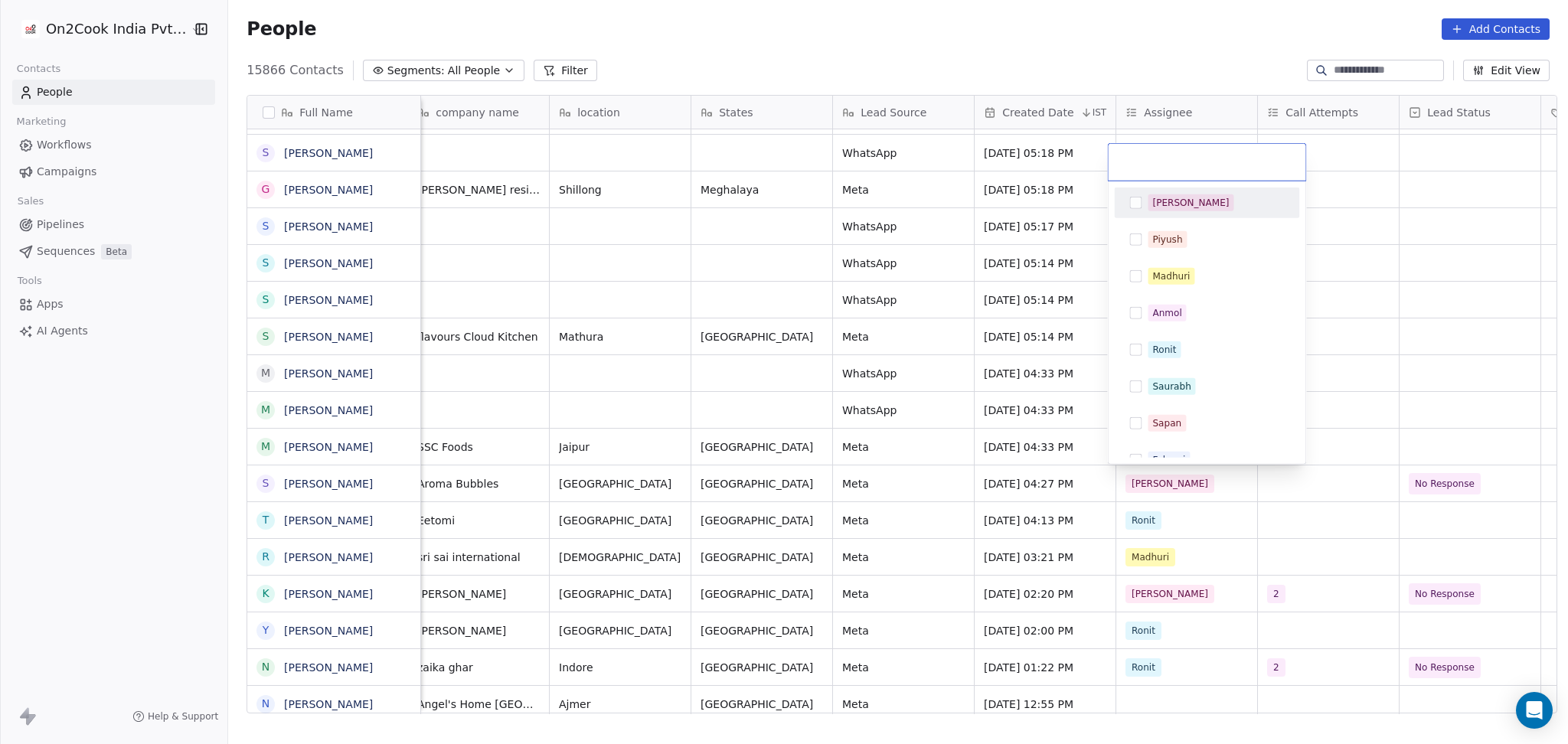
click at [1155, 199] on div "[PERSON_NAME]" at bounding box center [1191, 203] width 76 height 14
click at [1470, 320] on html "On2Cook India Pvt. Ltd. Contacts People Marketing Workflows Campaigns Sales Pip…" at bounding box center [784, 372] width 1568 height 744
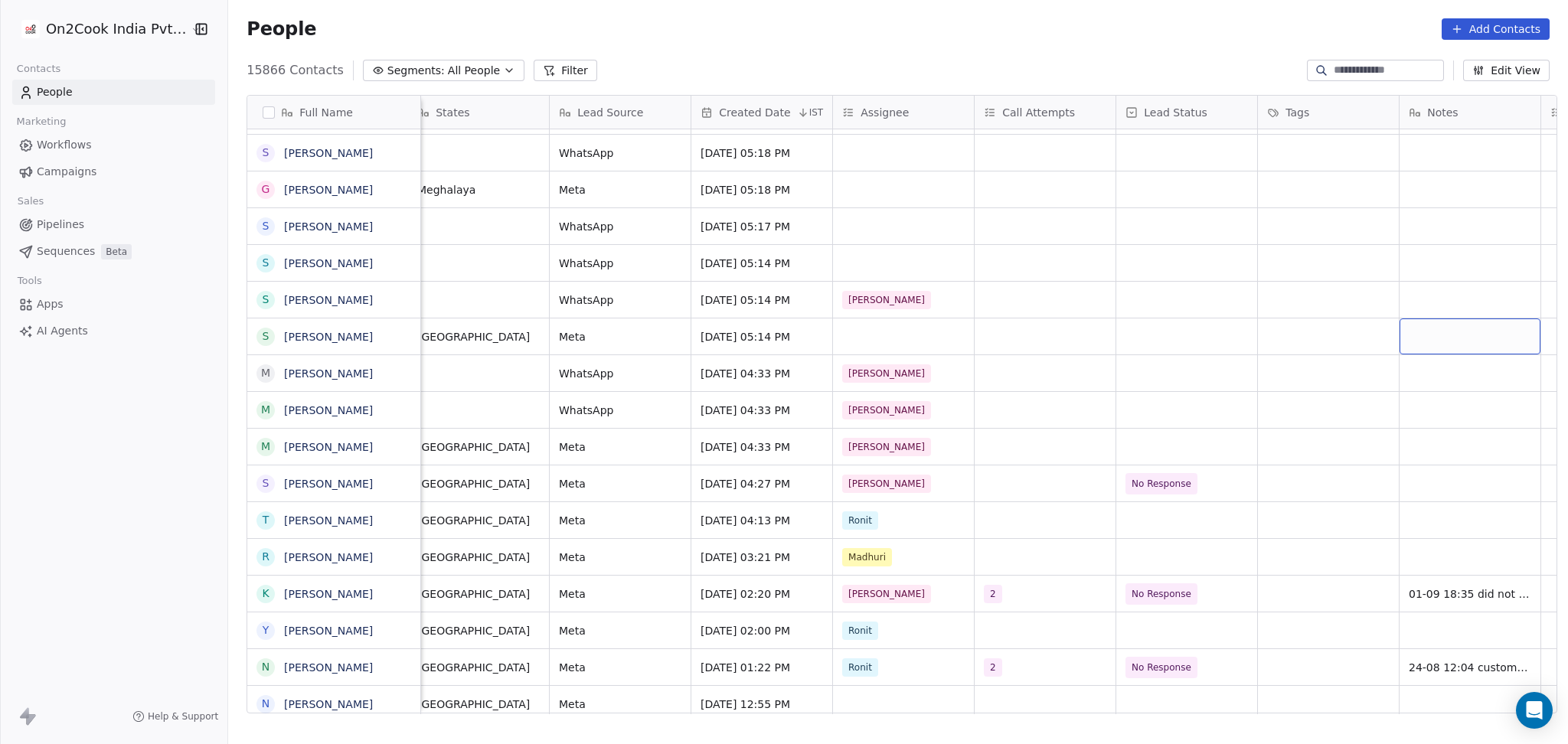
scroll to position [0, 1005]
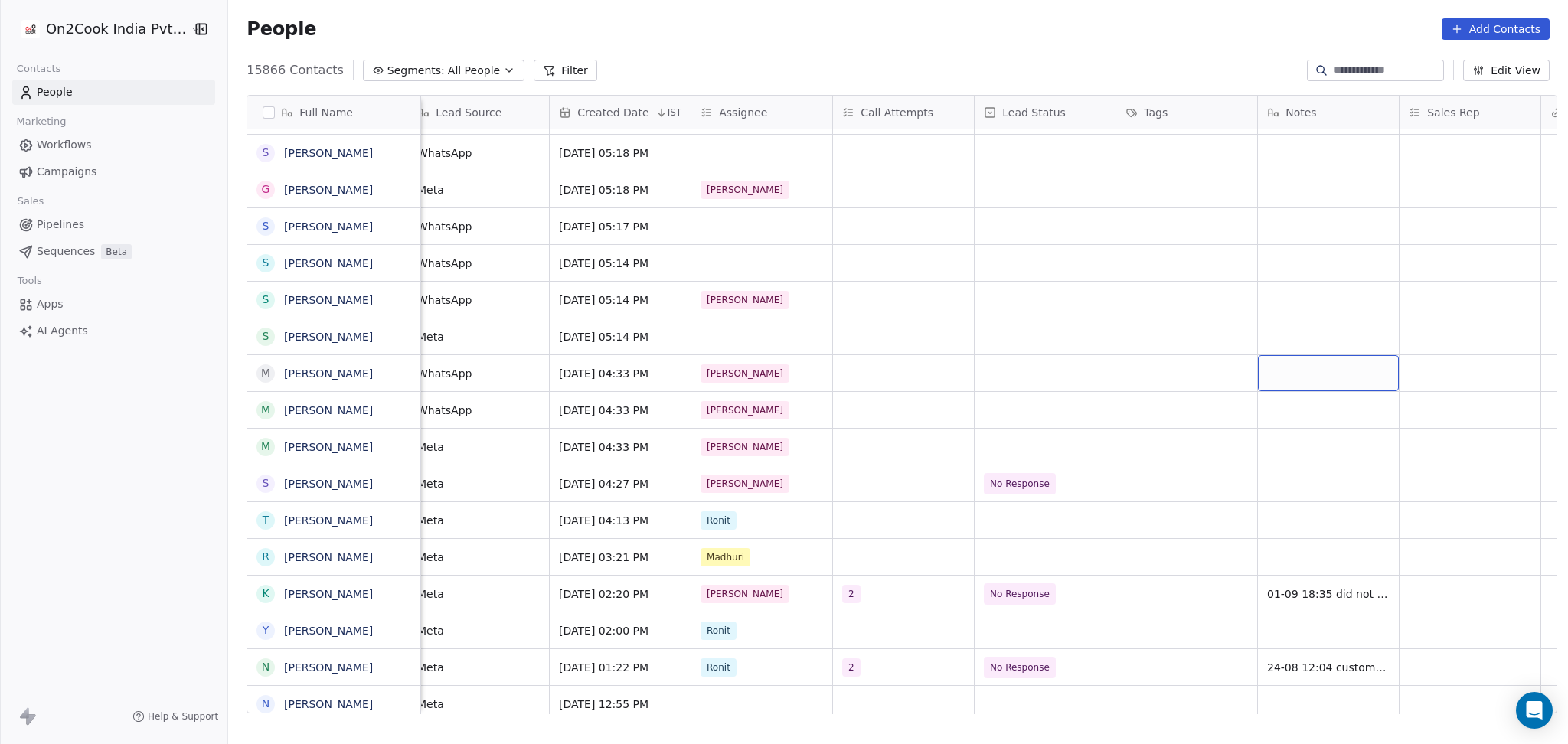
click at [1306, 376] on div "grid" at bounding box center [1328, 374] width 141 height 36
type textarea "**********"
click at [1228, 424] on html "On2Cook India Pvt. Ltd. Contacts People Marketing Workflows Campaigns Sales Pip…" at bounding box center [784, 372] width 1568 height 744
click at [1411, 372] on icon "grid" at bounding box center [1417, 371] width 12 height 12
click at [1295, 412] on div "grid" at bounding box center [1328, 410] width 141 height 36
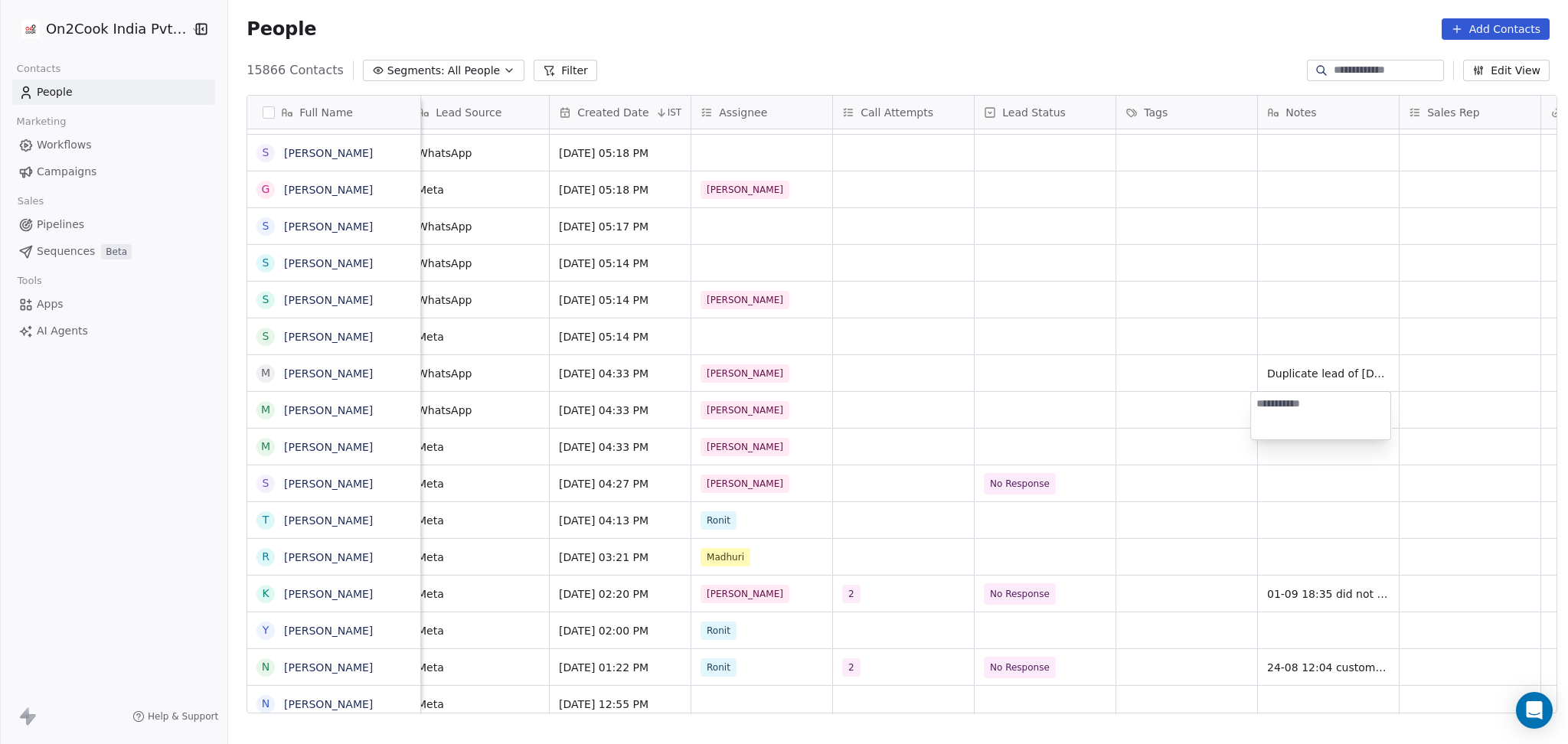
type textarea "**********"
click at [1267, 469] on html "On2Cook India Pvt. Ltd. Contacts People Marketing Workflows Campaigns Sales Pip…" at bounding box center [784, 372] width 1568 height 744
click at [1282, 457] on div "grid" at bounding box center [1328, 447] width 141 height 36
click at [1160, 433] on html "On2Cook India Pvt. Ltd. Contacts People Marketing Workflows Campaigns Sales Pip…" at bounding box center [784, 372] width 1568 height 744
click at [1019, 414] on div "grid" at bounding box center [1044, 410] width 141 height 36
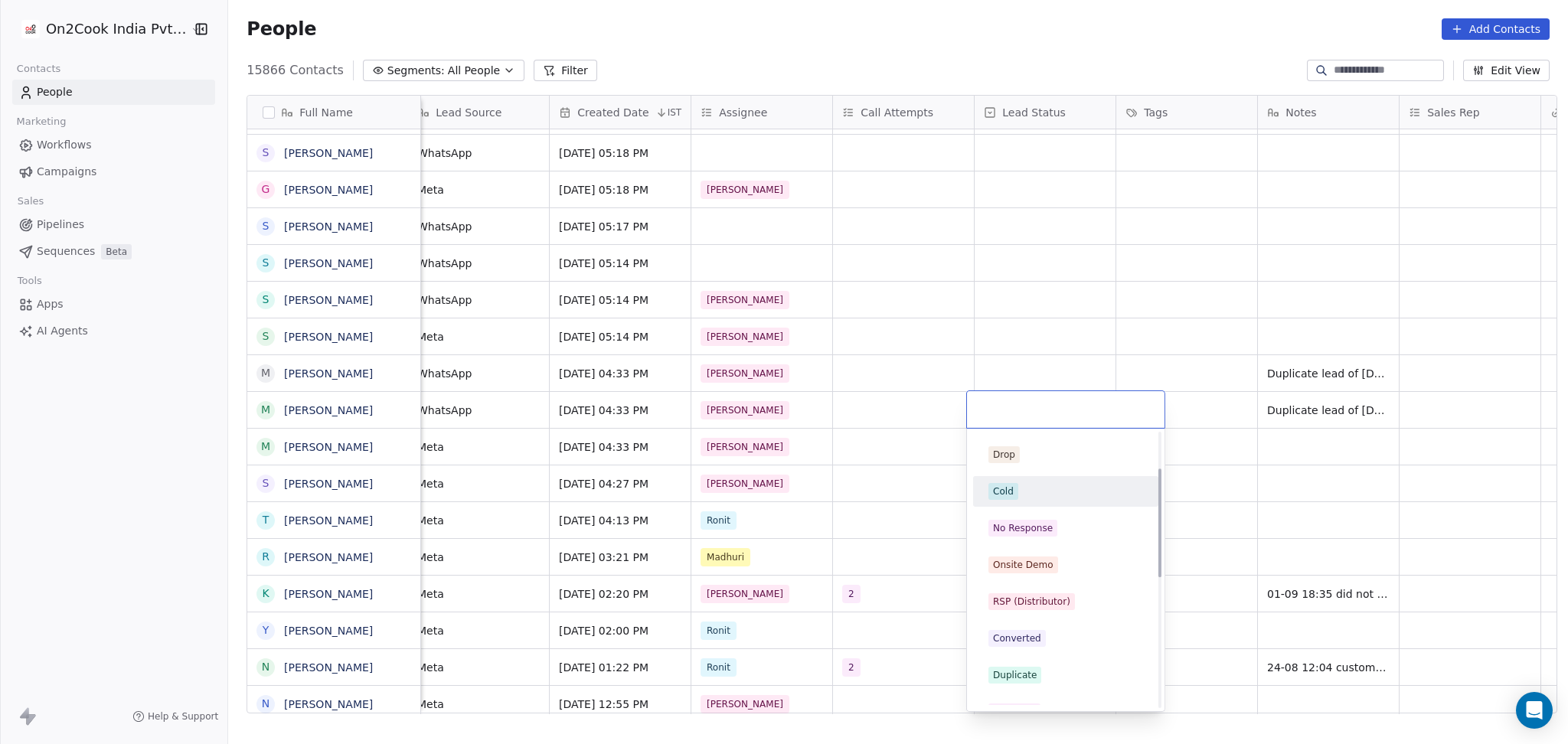
scroll to position [102, 0]
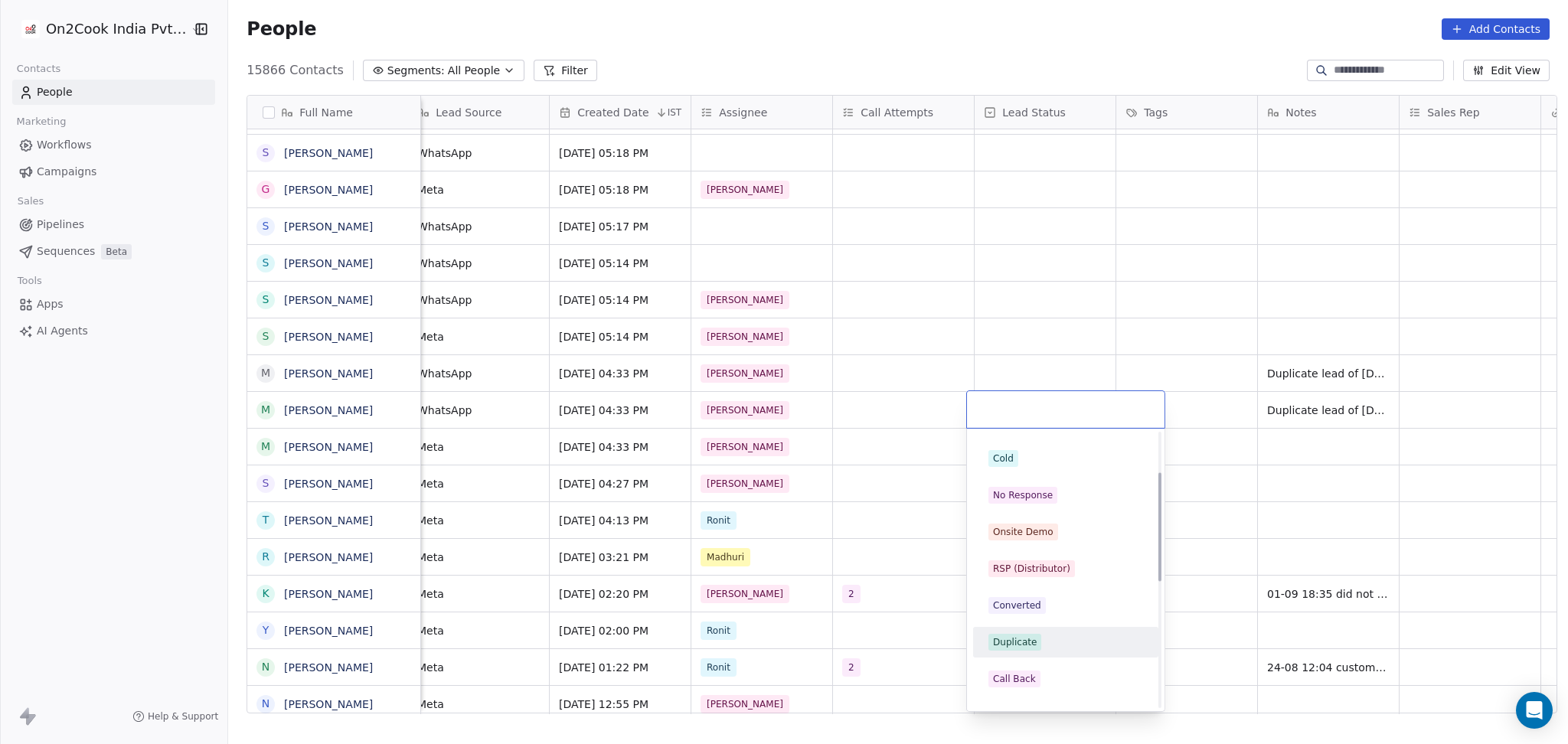
click at [1025, 638] on div "Duplicate" at bounding box center [1015, 642] width 43 height 14
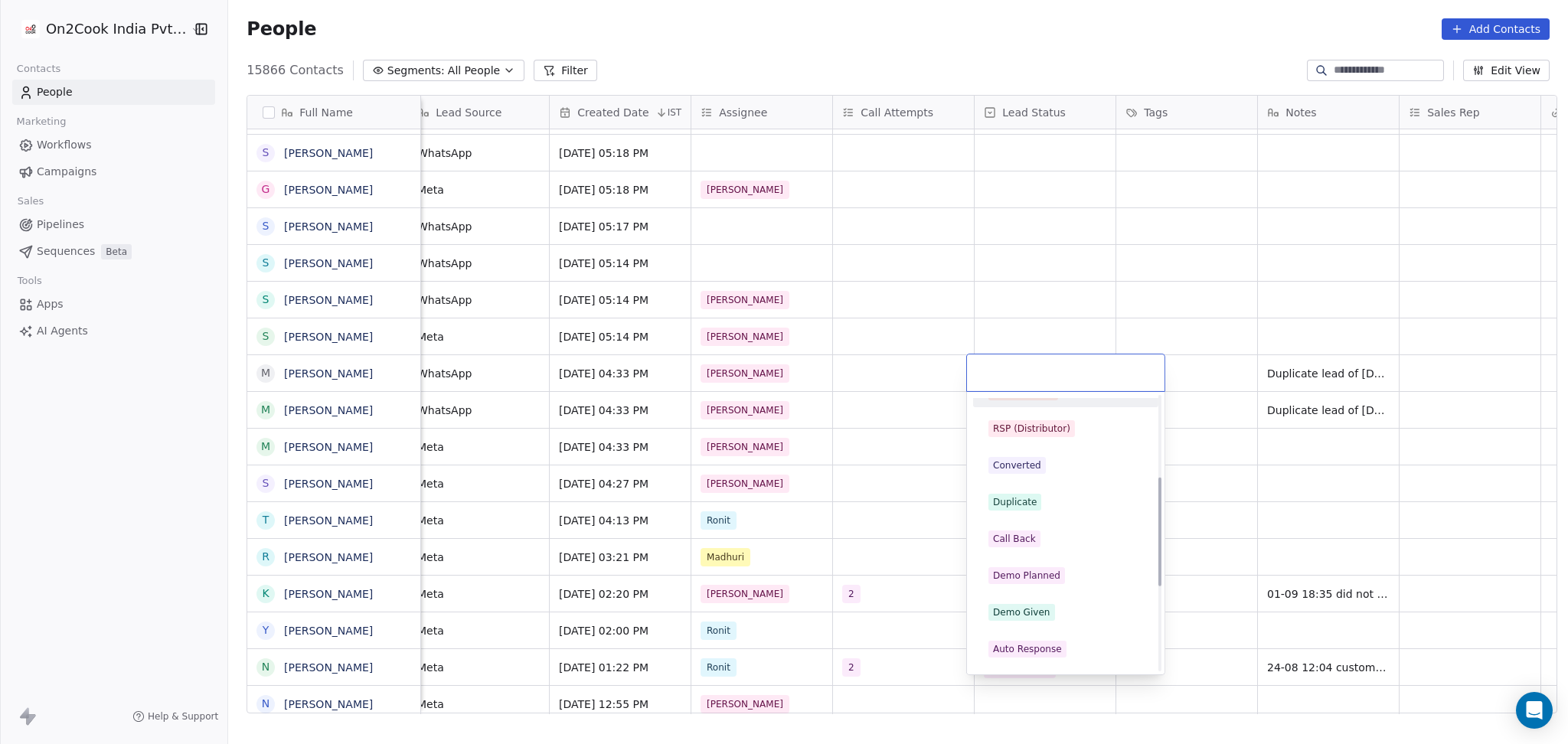
scroll to position [306, 0]
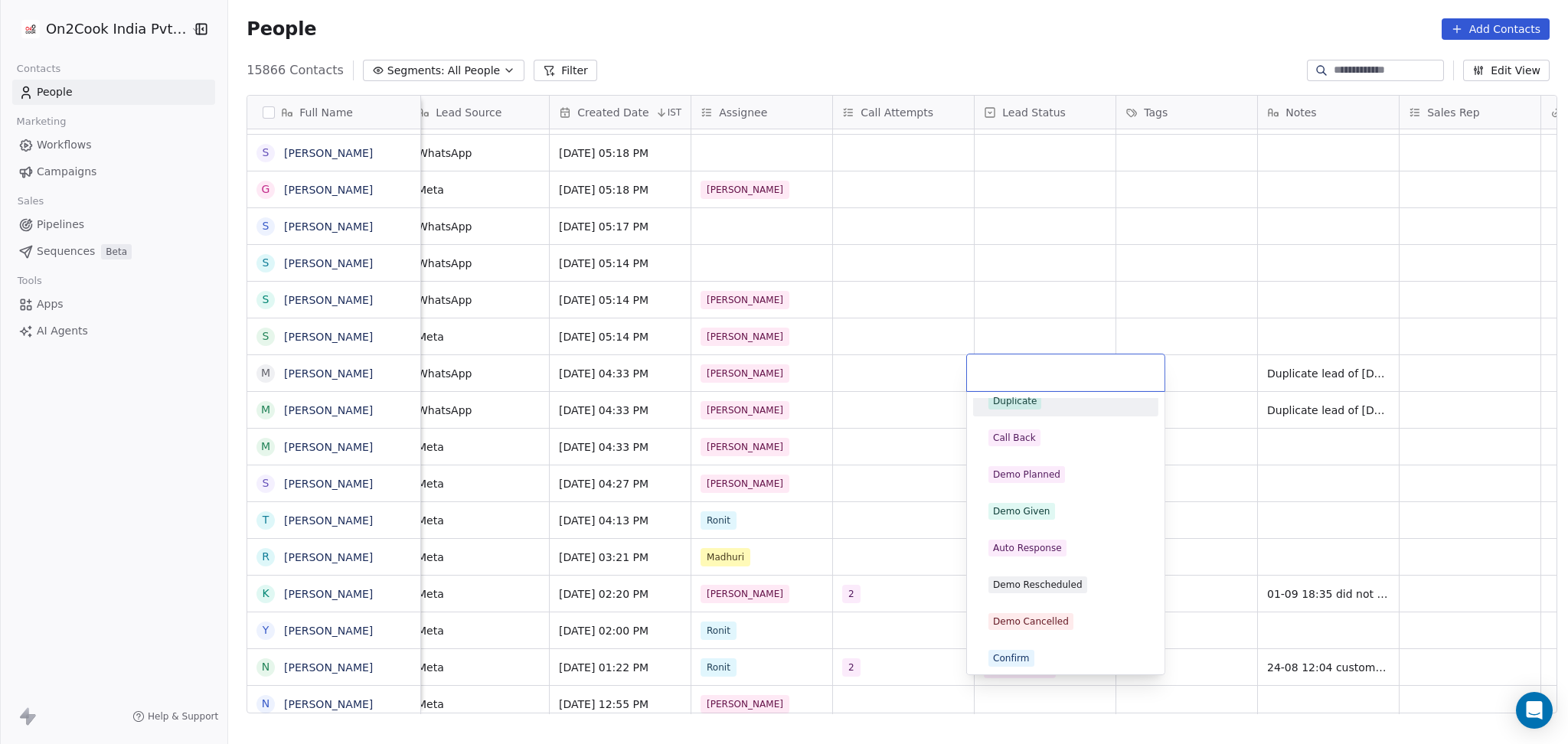
click at [1019, 410] on div "Duplicate" at bounding box center [1066, 401] width 173 height 24
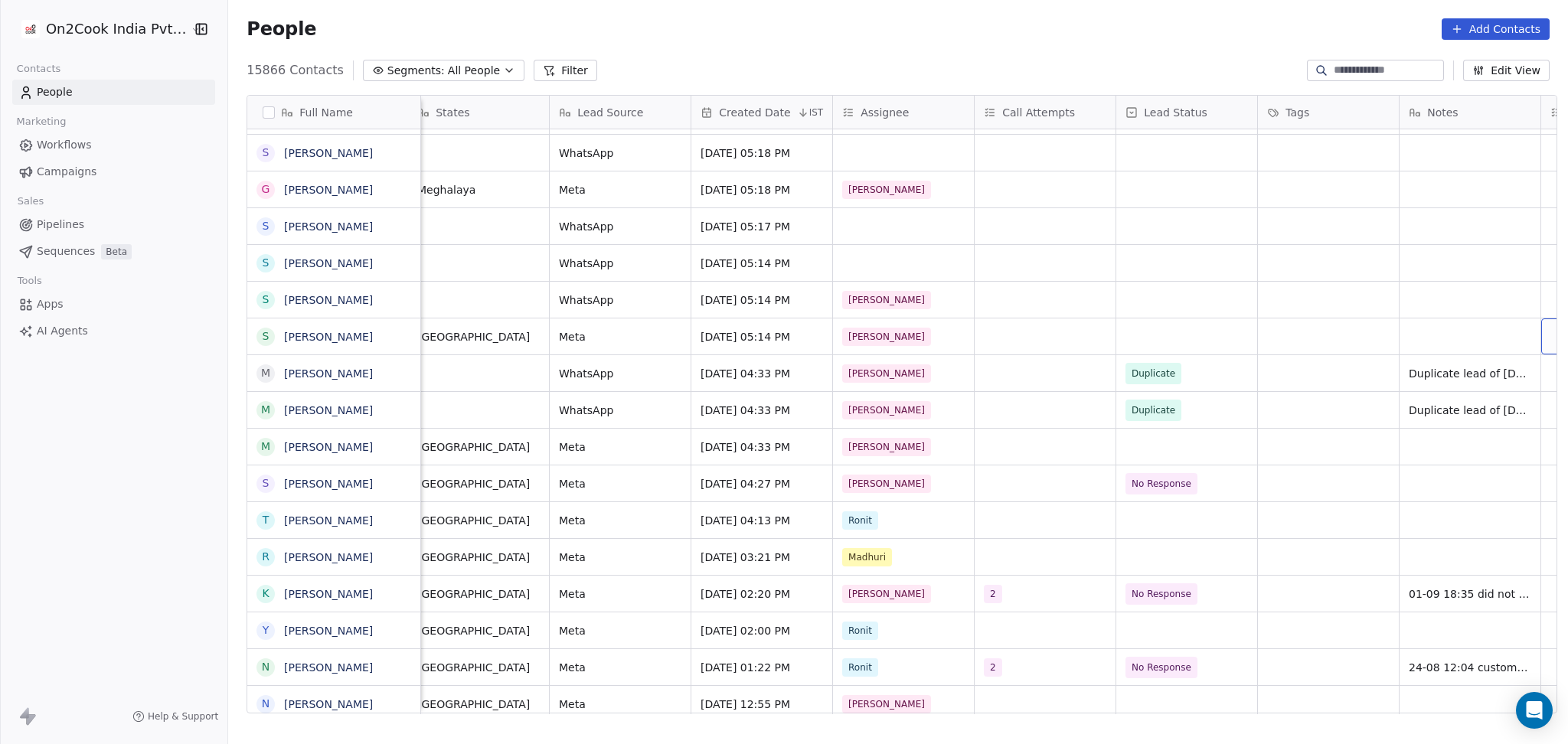
scroll to position [0, 1005]
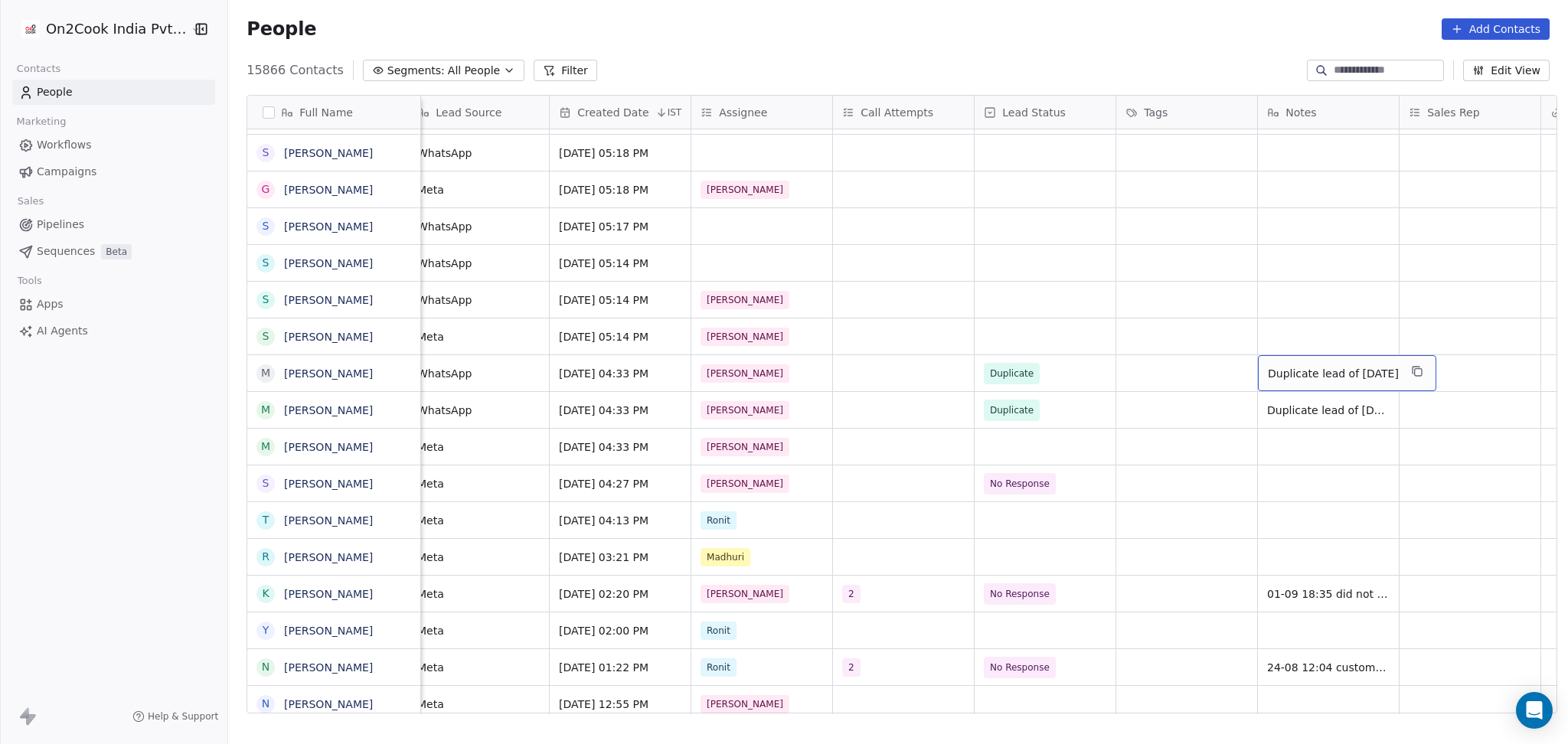
click at [1297, 383] on div "Duplicate lead of [DATE]" at bounding box center [1347, 374] width 178 height 36
click at [1327, 418] on html "On2Cook India Pvt. Ltd. Contacts People Marketing Workflows Campaigns Sales Pip…" at bounding box center [784, 372] width 1568 height 744
click at [1411, 375] on icon "grid" at bounding box center [1417, 371] width 12 height 12
click at [1295, 304] on div "grid" at bounding box center [1328, 300] width 141 height 36
type textarea "**********"
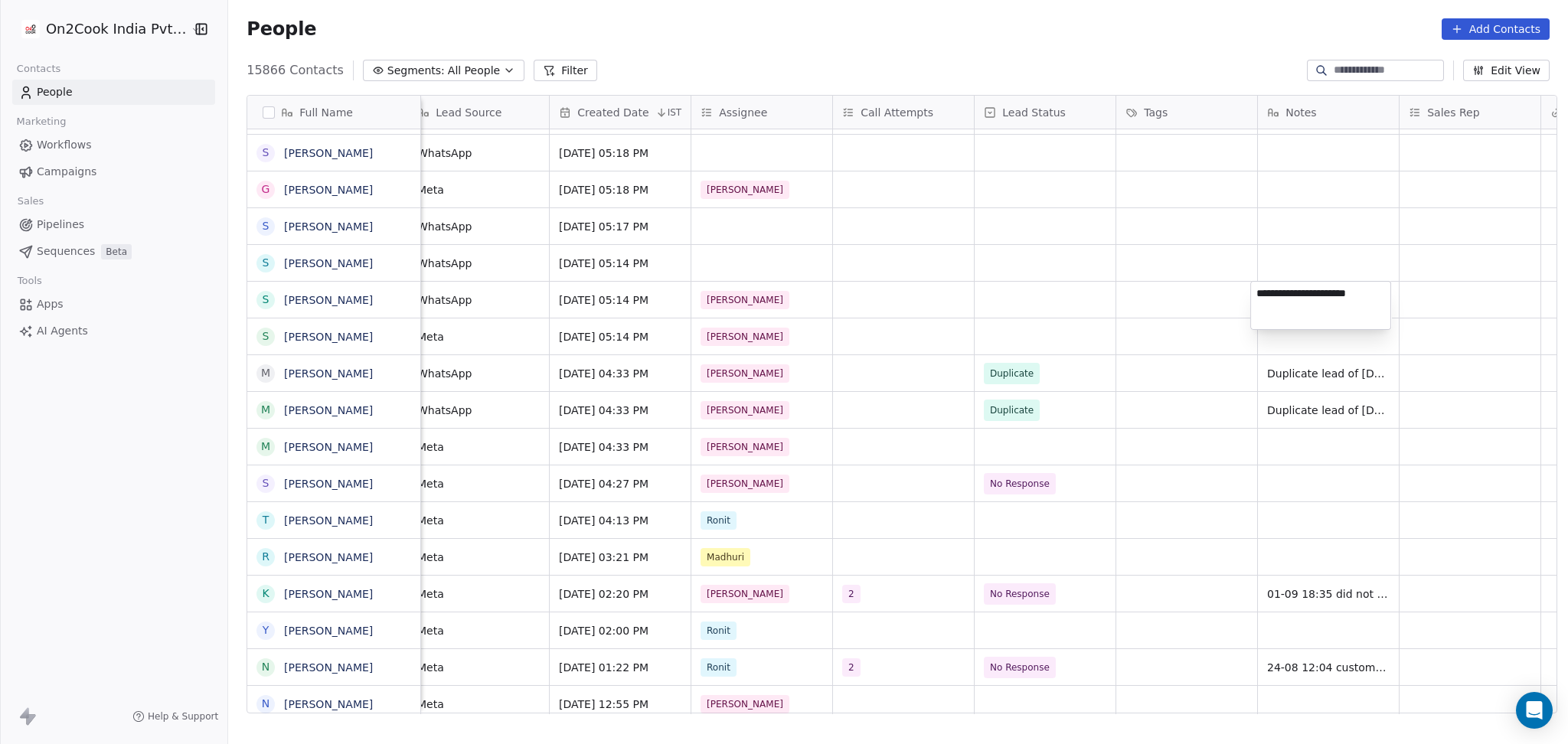
click at [1304, 257] on html "On2Cook India Pvt. Ltd. Contacts People Marketing Workflows Campaigns Sales Pip…" at bounding box center [784, 372] width 1568 height 744
click at [1304, 257] on div "grid" at bounding box center [1328, 263] width 141 height 36
type textarea "**********"
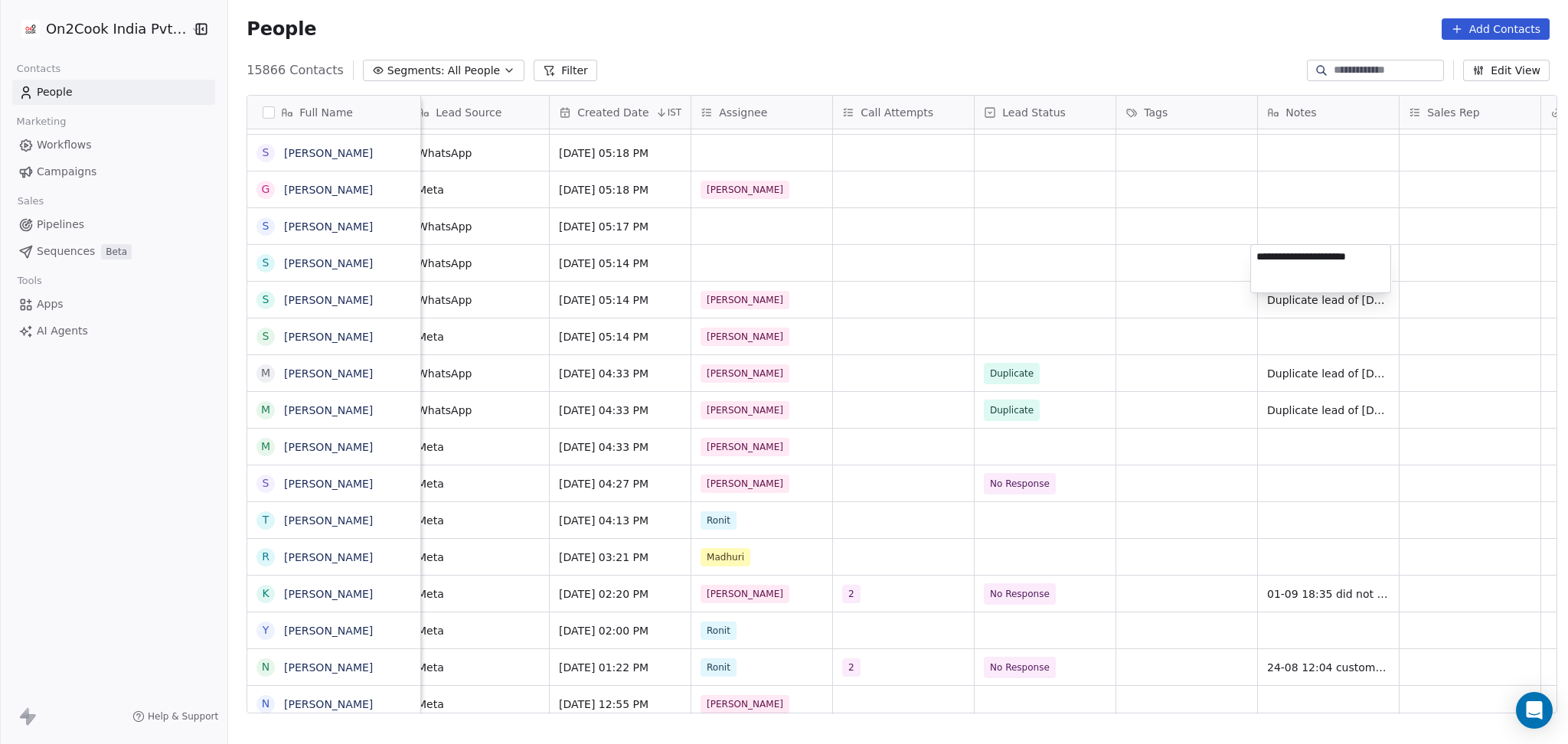
click at [1300, 208] on html "On2Cook India Pvt. Ltd. Contacts People Marketing Workflows Campaigns Sales Pip…" at bounding box center [784, 372] width 1568 height 744
click at [1300, 213] on div "grid" at bounding box center [1328, 227] width 141 height 36
type textarea "**********"
click at [1281, 150] on html "On2Cook India Pvt. Ltd. Contacts People Marketing Workflows Campaigns Sales Pip…" at bounding box center [784, 372] width 1568 height 744
click at [1281, 150] on div "grid" at bounding box center [1328, 153] width 141 height 36
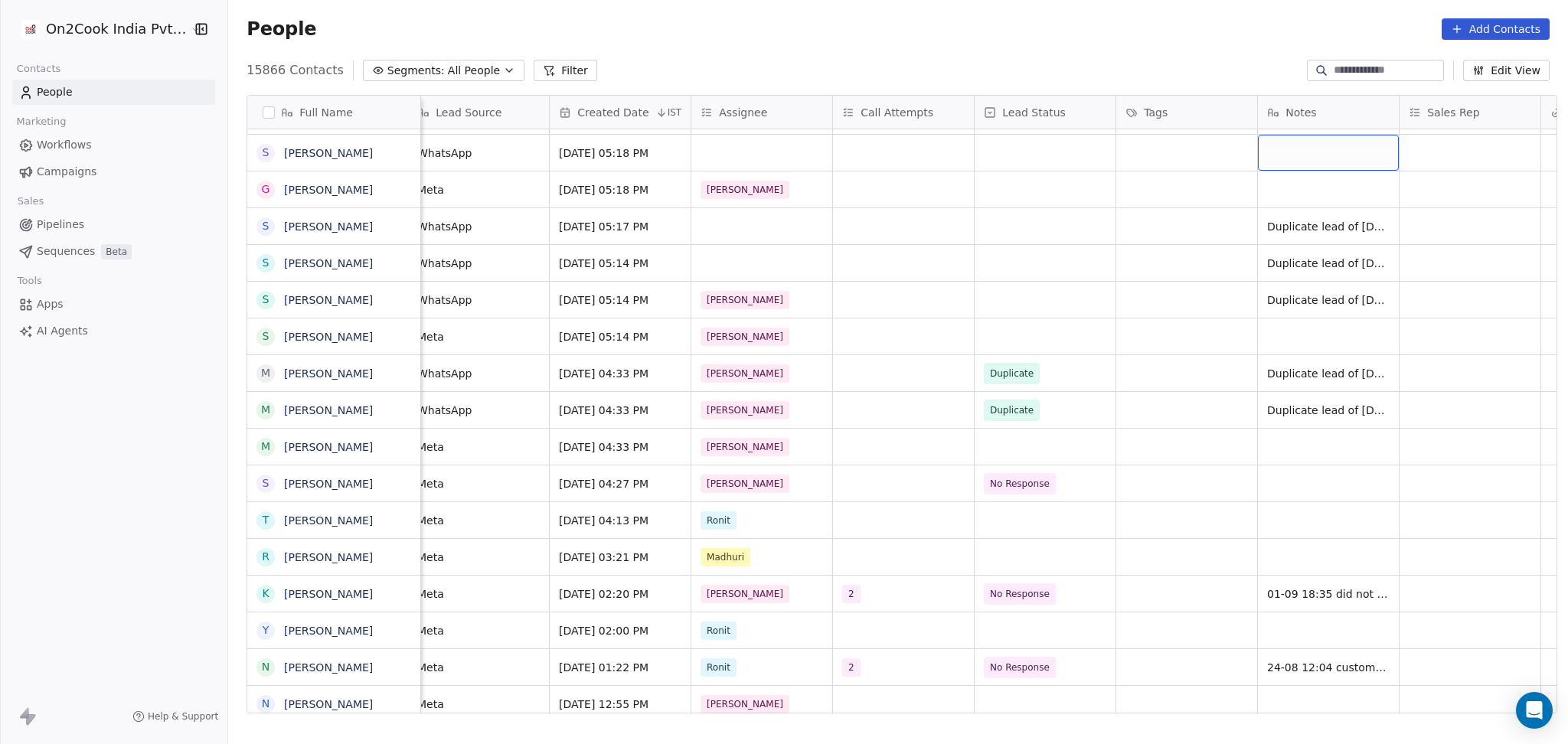
click at [1281, 150] on div "grid" at bounding box center [1328, 153] width 141 height 36
type textarea "**********"
click at [1044, 209] on html "On2Cook India Pvt. Ltd. Contacts People Marketing Workflows Campaigns Sales Pip…" at bounding box center [784, 372] width 1568 height 744
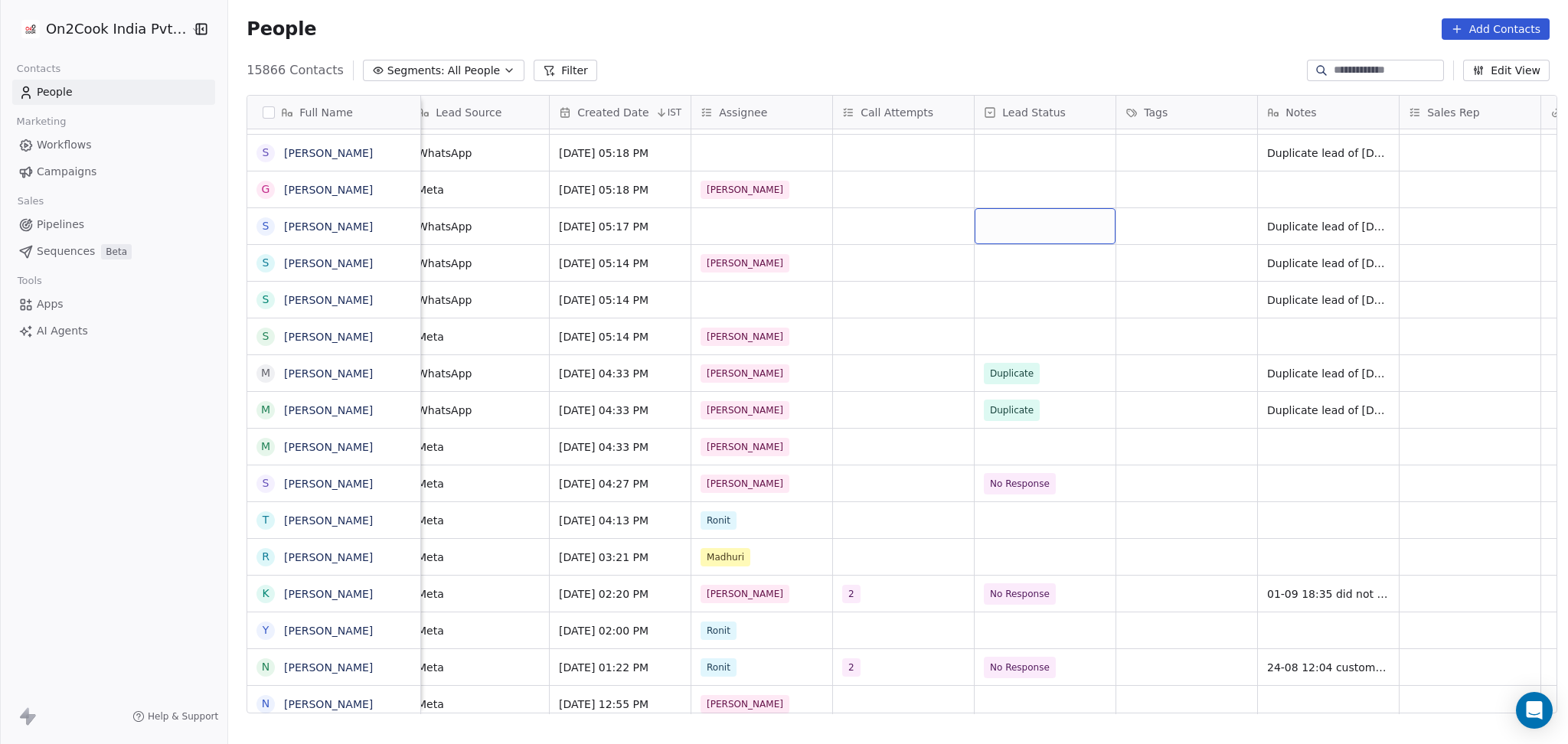
click at [1029, 234] on div "grid" at bounding box center [1044, 227] width 141 height 36
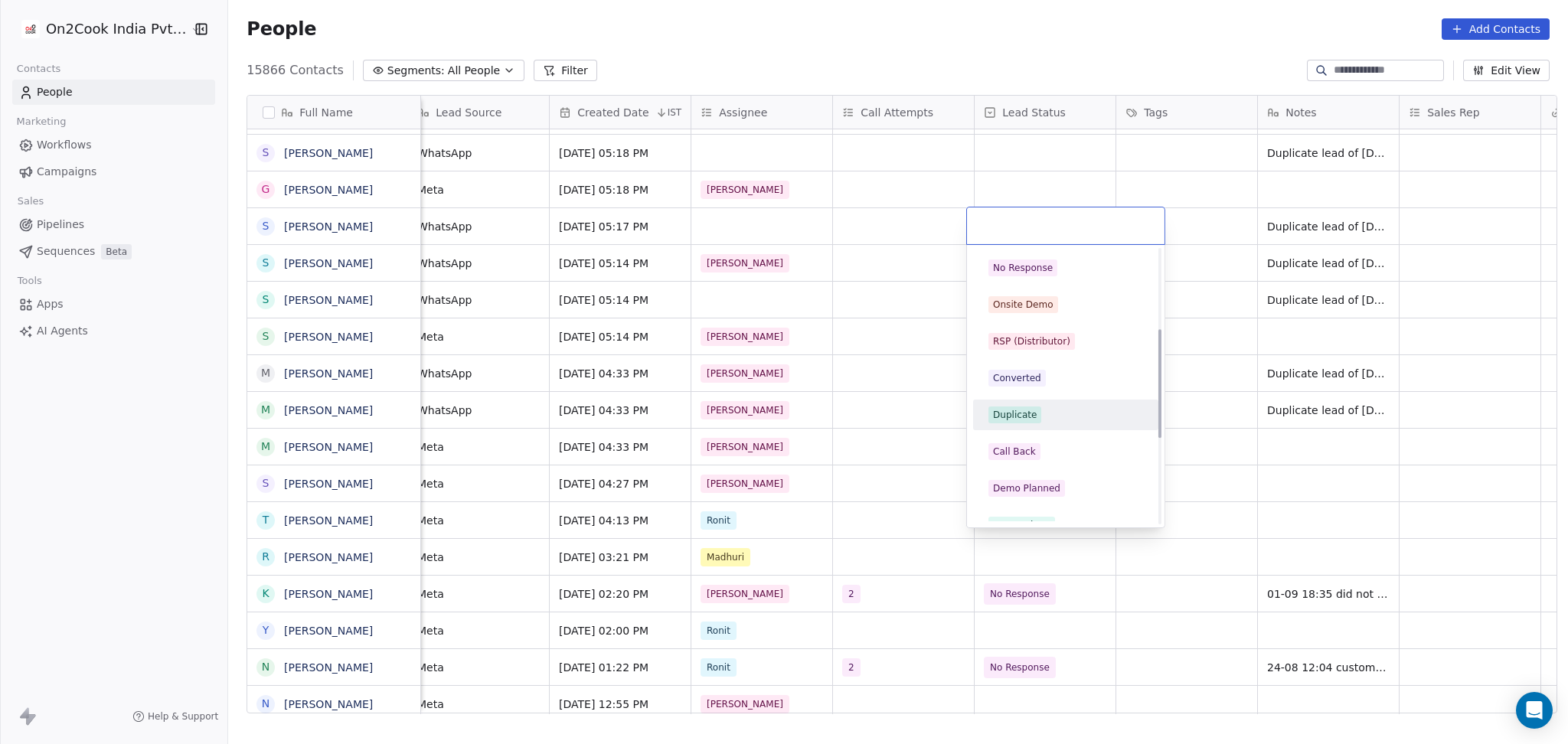
scroll to position [203, 0]
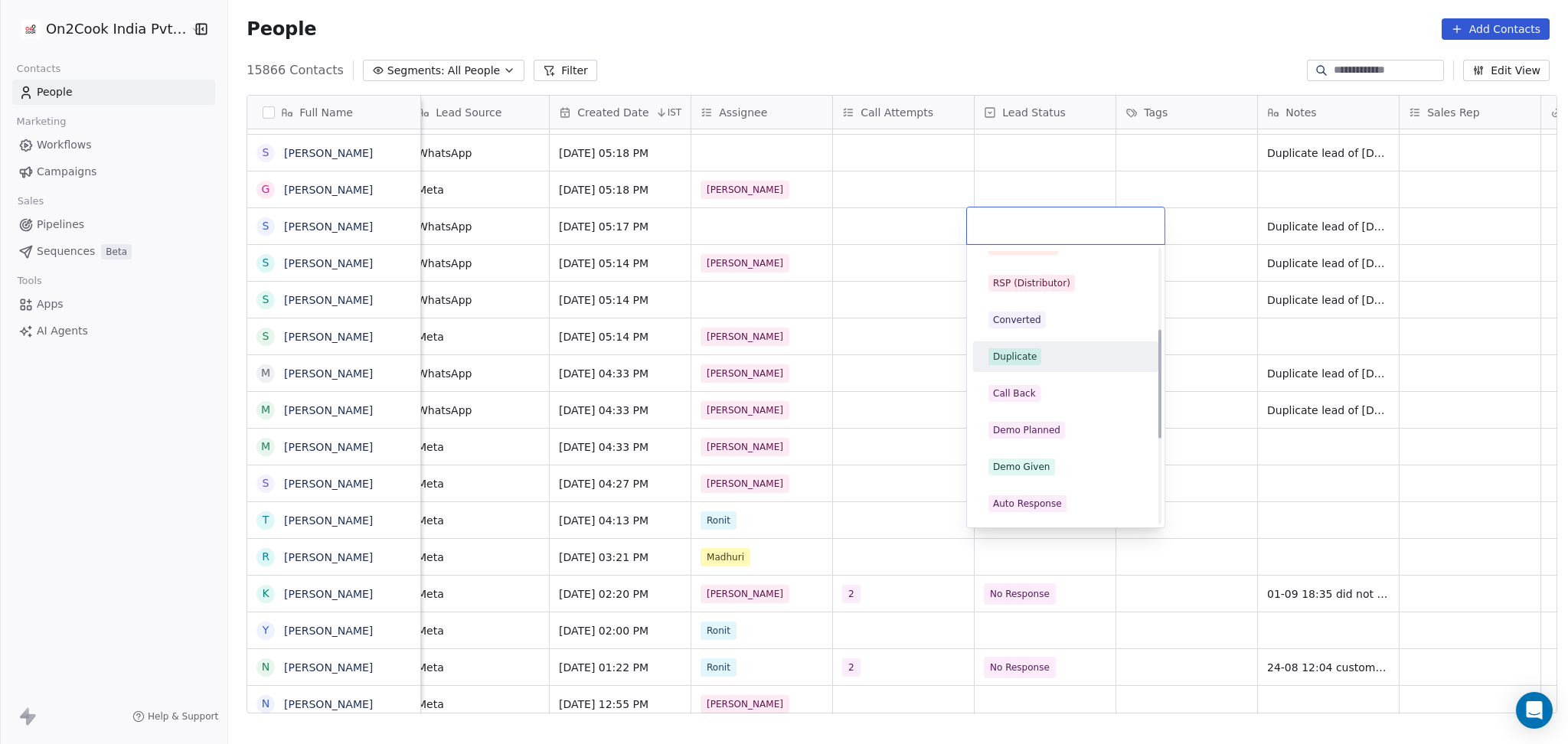
click at [1026, 362] on div "Duplicate" at bounding box center [1015, 356] width 43 height 14
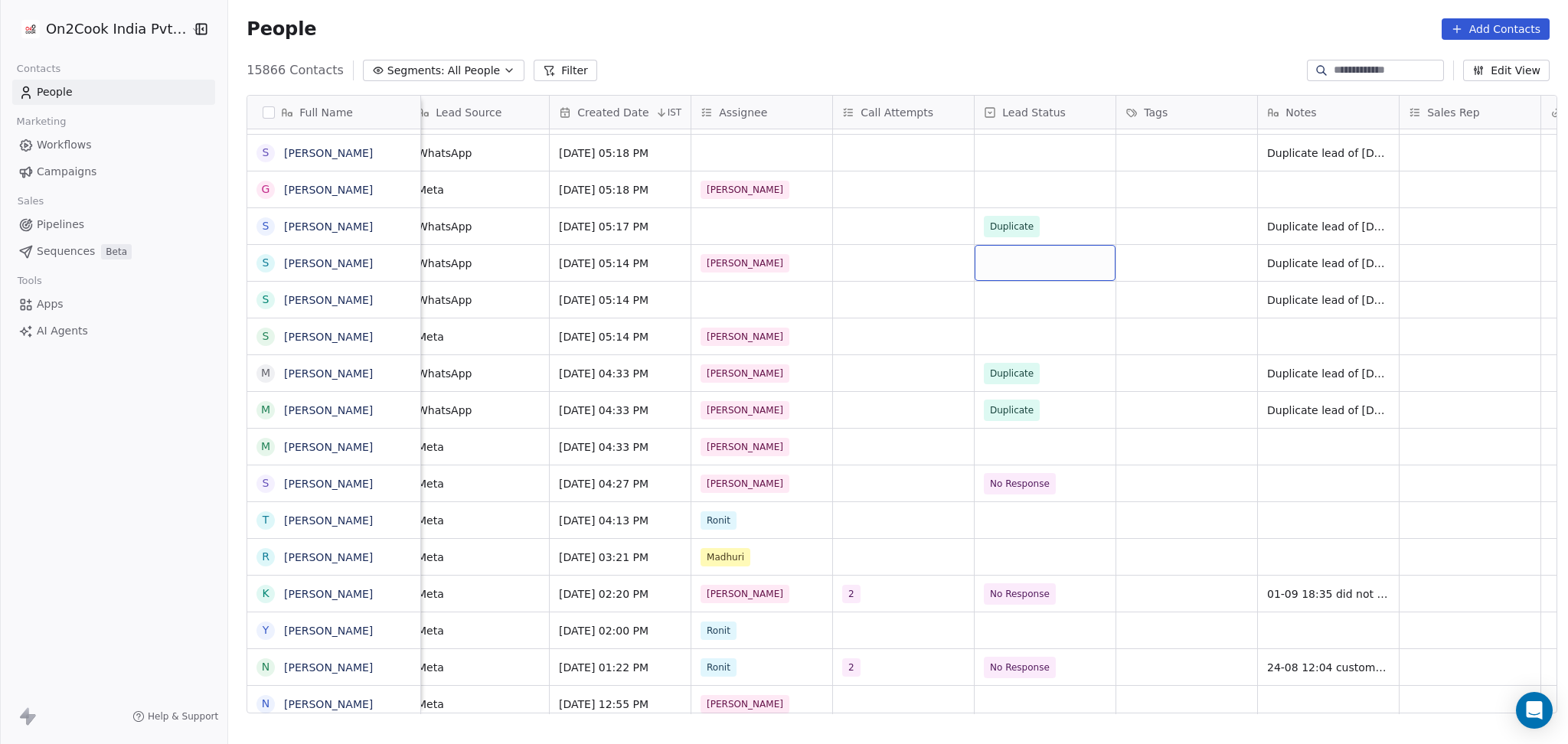
drag, startPoint x: 980, startPoint y: 271, endPoint x: 999, endPoint y: 268, distance: 19.2
click at [999, 268] on div "grid" at bounding box center [1044, 263] width 141 height 36
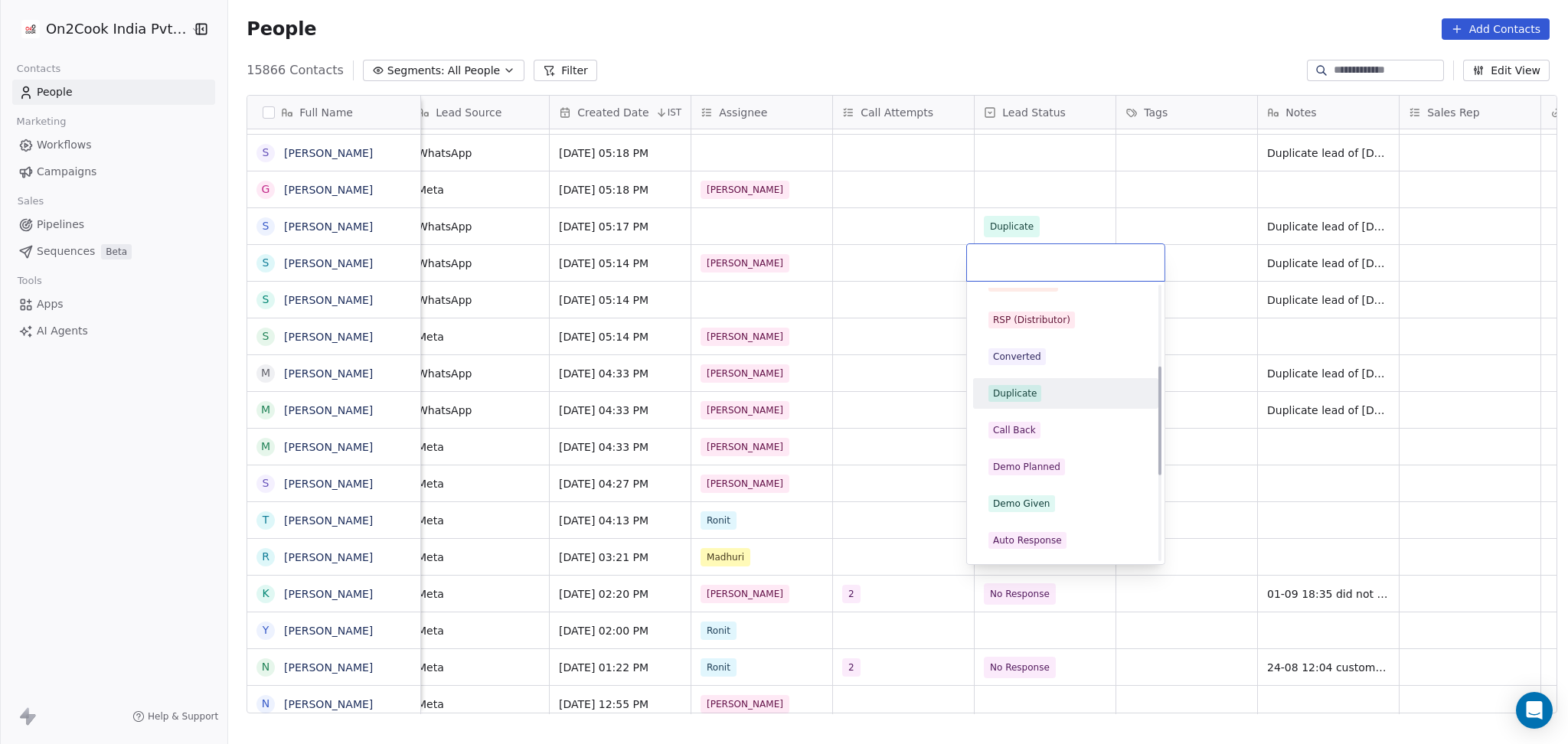
click at [1027, 387] on div "Duplicate" at bounding box center [1015, 394] width 43 height 14
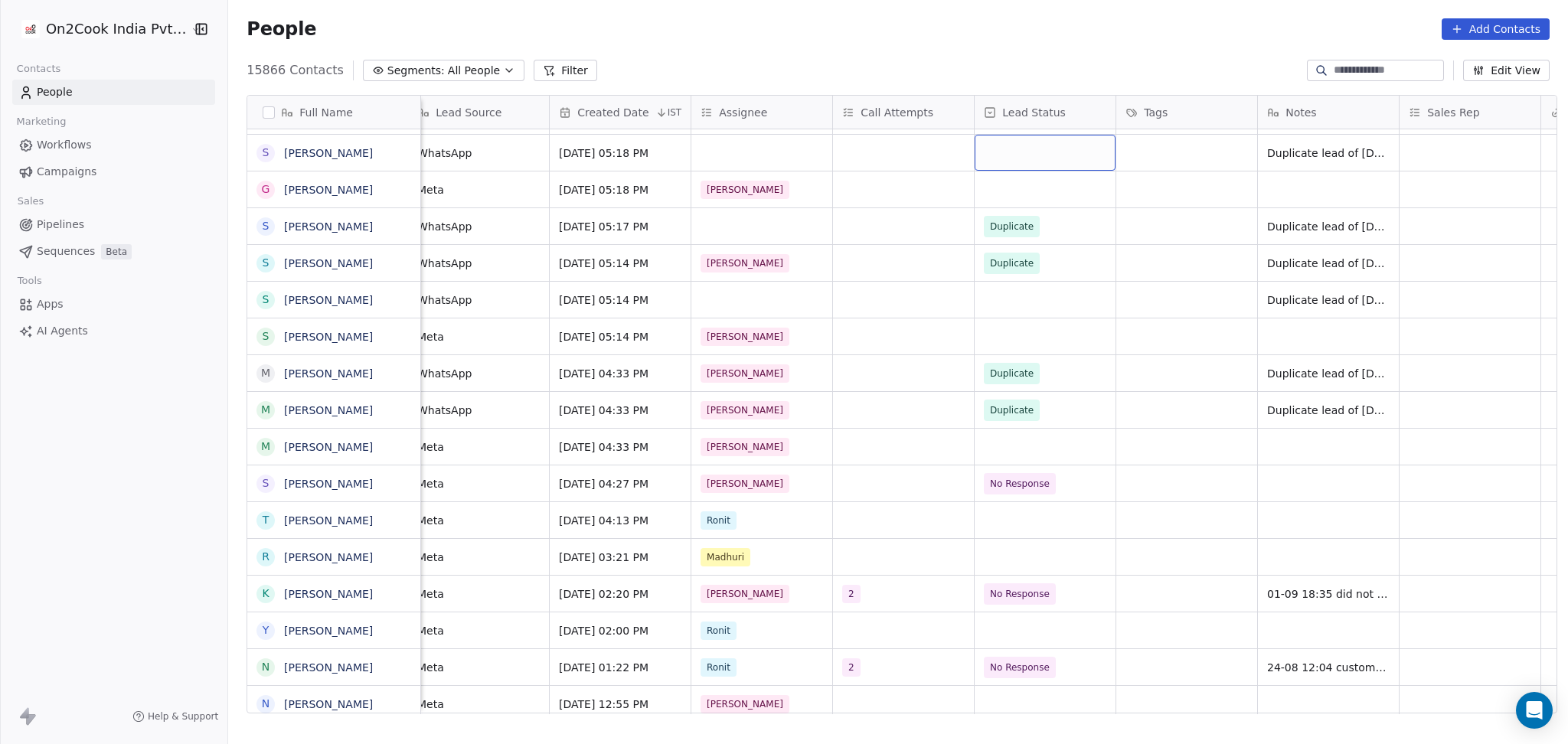
click at [1006, 138] on div "grid" at bounding box center [1044, 153] width 141 height 36
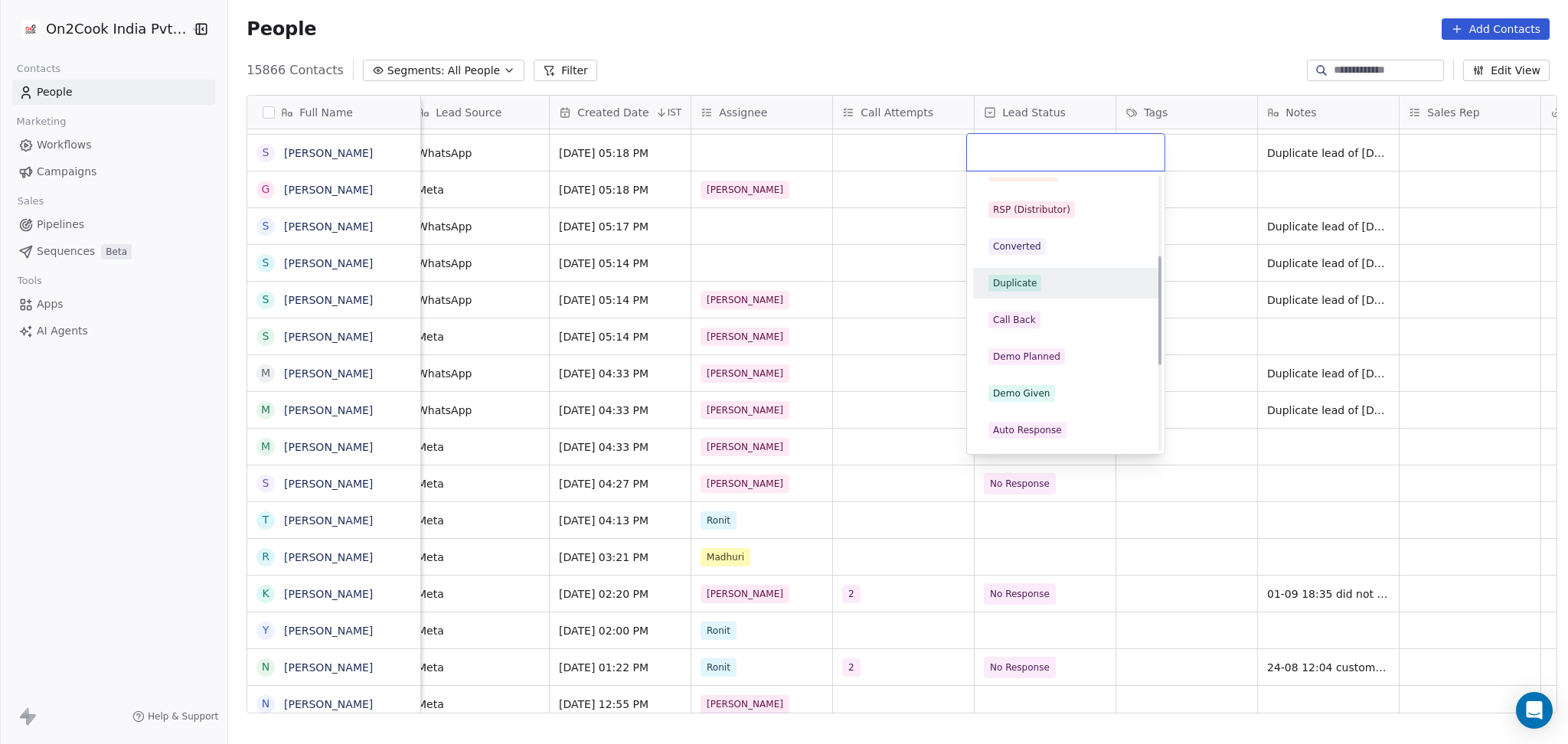
click at [1026, 285] on div "Duplicate" at bounding box center [1015, 283] width 43 height 14
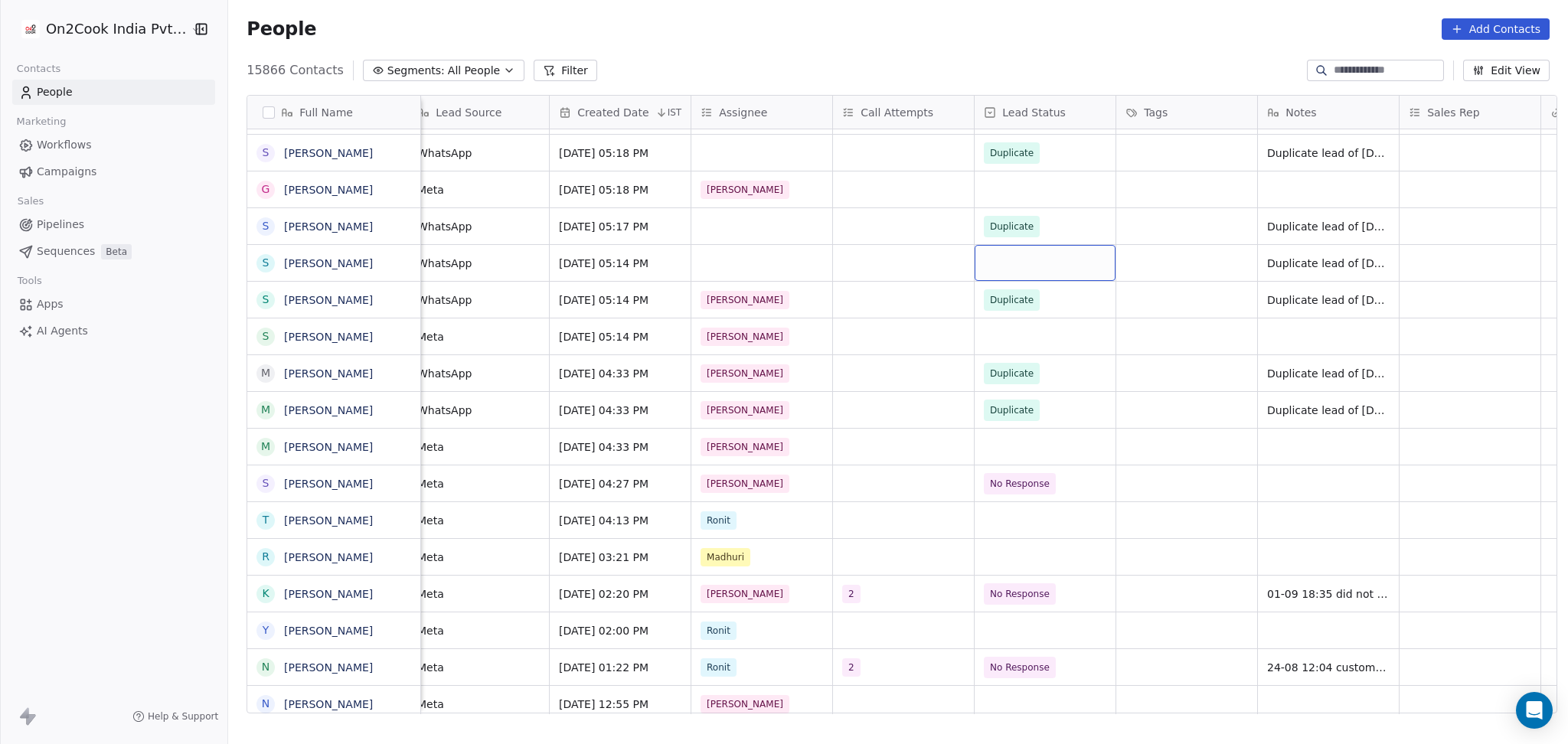
click at [982, 276] on div "grid" at bounding box center [1044, 263] width 141 height 36
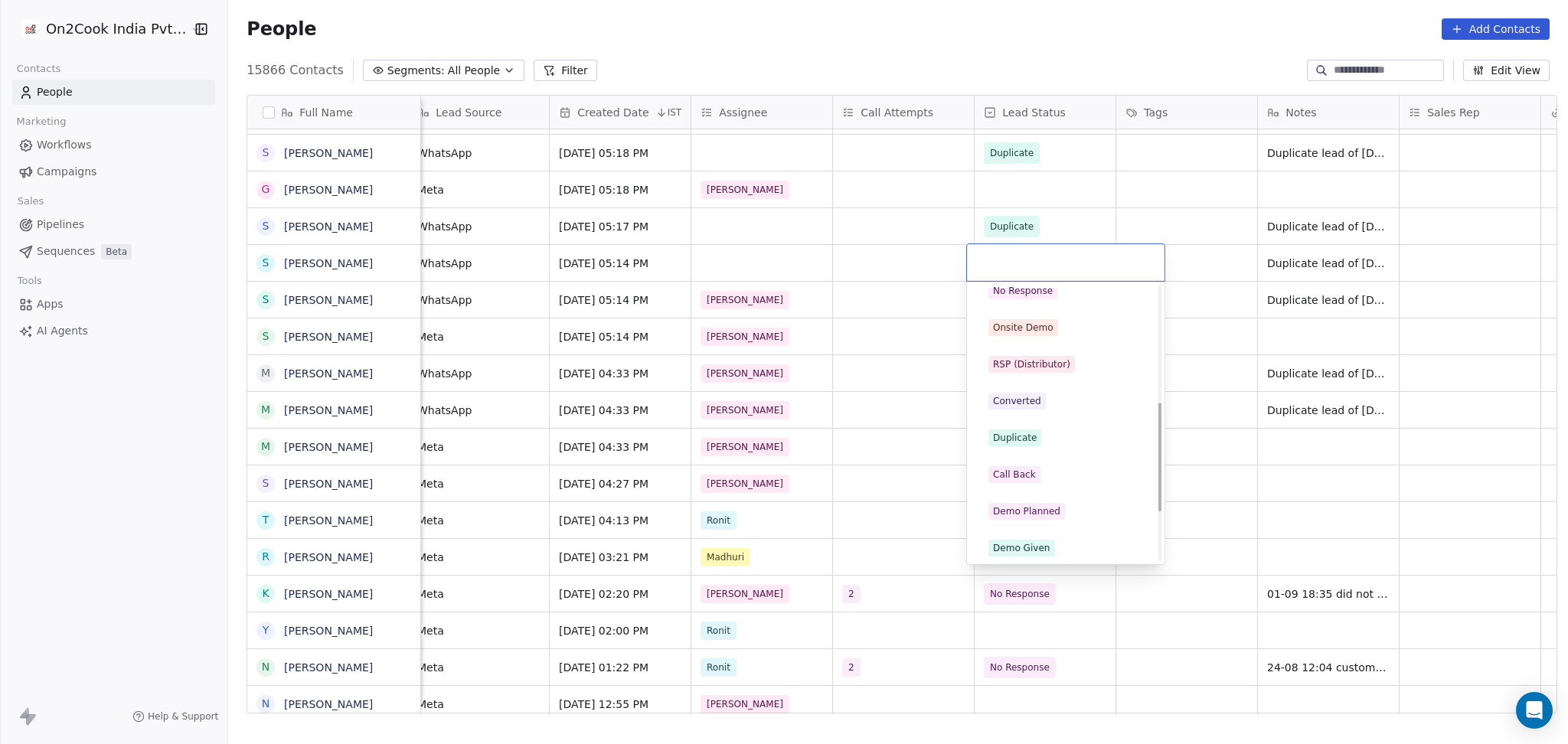
scroll to position [306, 0]
click at [1038, 298] on div "Duplicate" at bounding box center [1065, 291] width 155 height 16
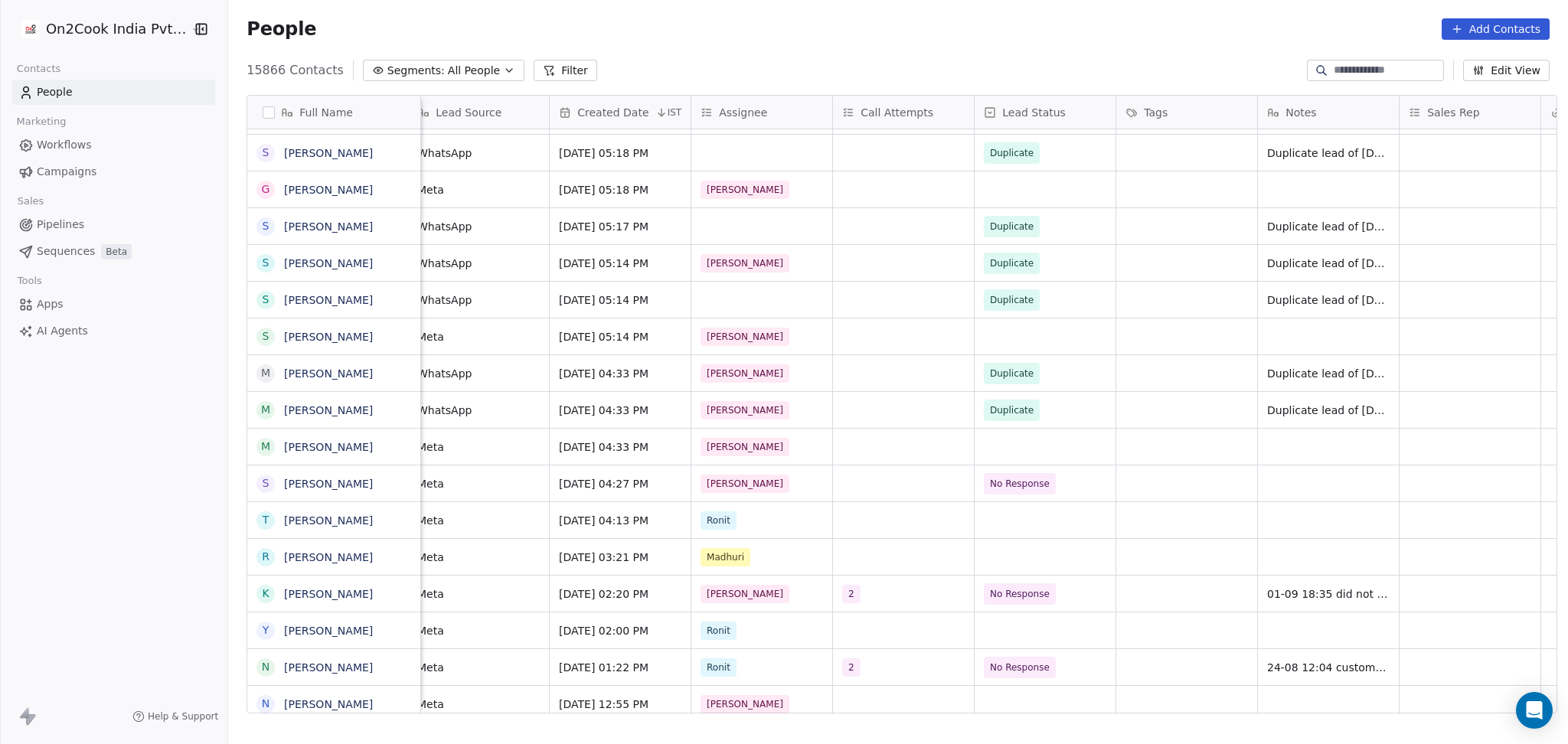
click at [535, 72] on button "Filter" at bounding box center [565, 70] width 63 height 22
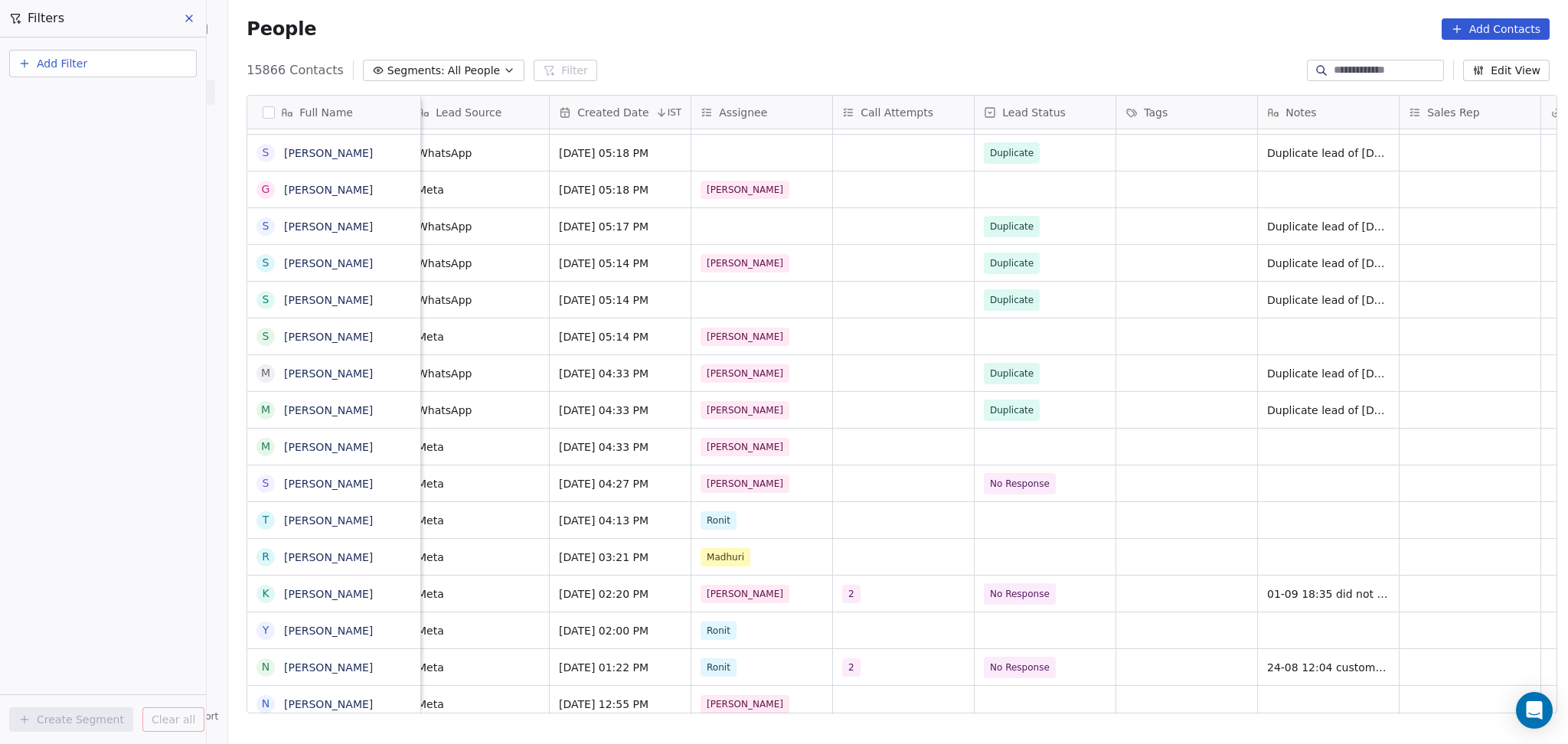
click at [166, 56] on button "Add Filter" at bounding box center [103, 64] width 188 height 28
click at [141, 99] on div "Contact properties" at bounding box center [103, 99] width 156 height 16
click at [681, 151] on html "On2Cook India Pvt. Ltd. Contacts People Marketing Workflows Campaigns Sales Pip…" at bounding box center [784, 372] width 1568 height 744
click at [695, 151] on div "grid" at bounding box center [762, 153] width 141 height 36
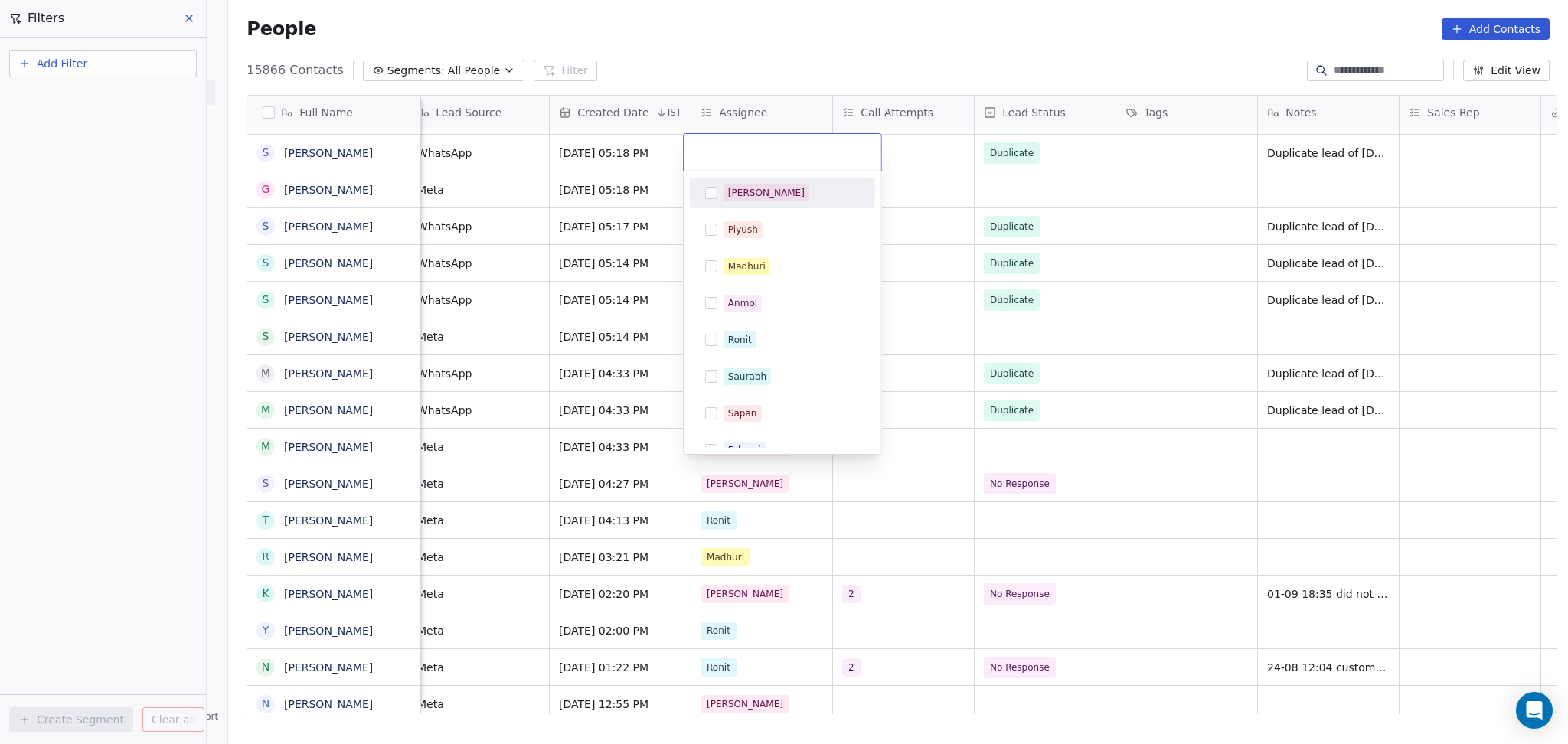
click at [732, 190] on div "[PERSON_NAME]" at bounding box center [766, 193] width 76 height 14
click at [464, 187] on html "On2Cook India Pvt. Ltd. Contacts People Marketing Workflows Campaigns Sales Pip…" at bounding box center [784, 372] width 1568 height 744
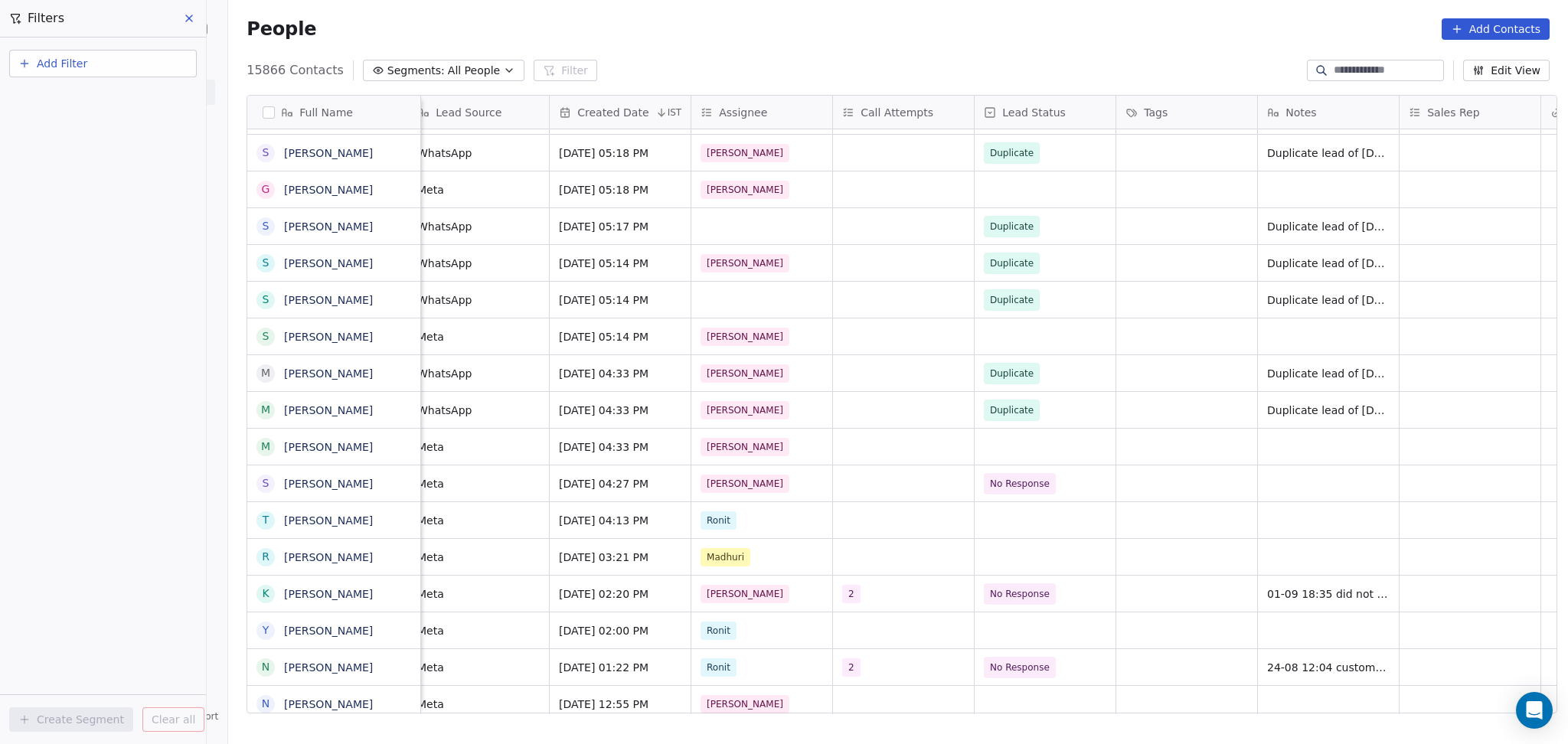
click at [105, 80] on div "Add Filter" at bounding box center [103, 67] width 188 height 34
drag, startPoint x: 105, startPoint y: 80, endPoint x: 104, endPoint y: 71, distance: 9.1
click at [105, 81] on div "Add Filter" at bounding box center [103, 67] width 188 height 34
click at [108, 70] on button "Add Filter" at bounding box center [103, 64] width 188 height 28
click at [102, 101] on span "Contact properties" at bounding box center [74, 99] width 100 height 16
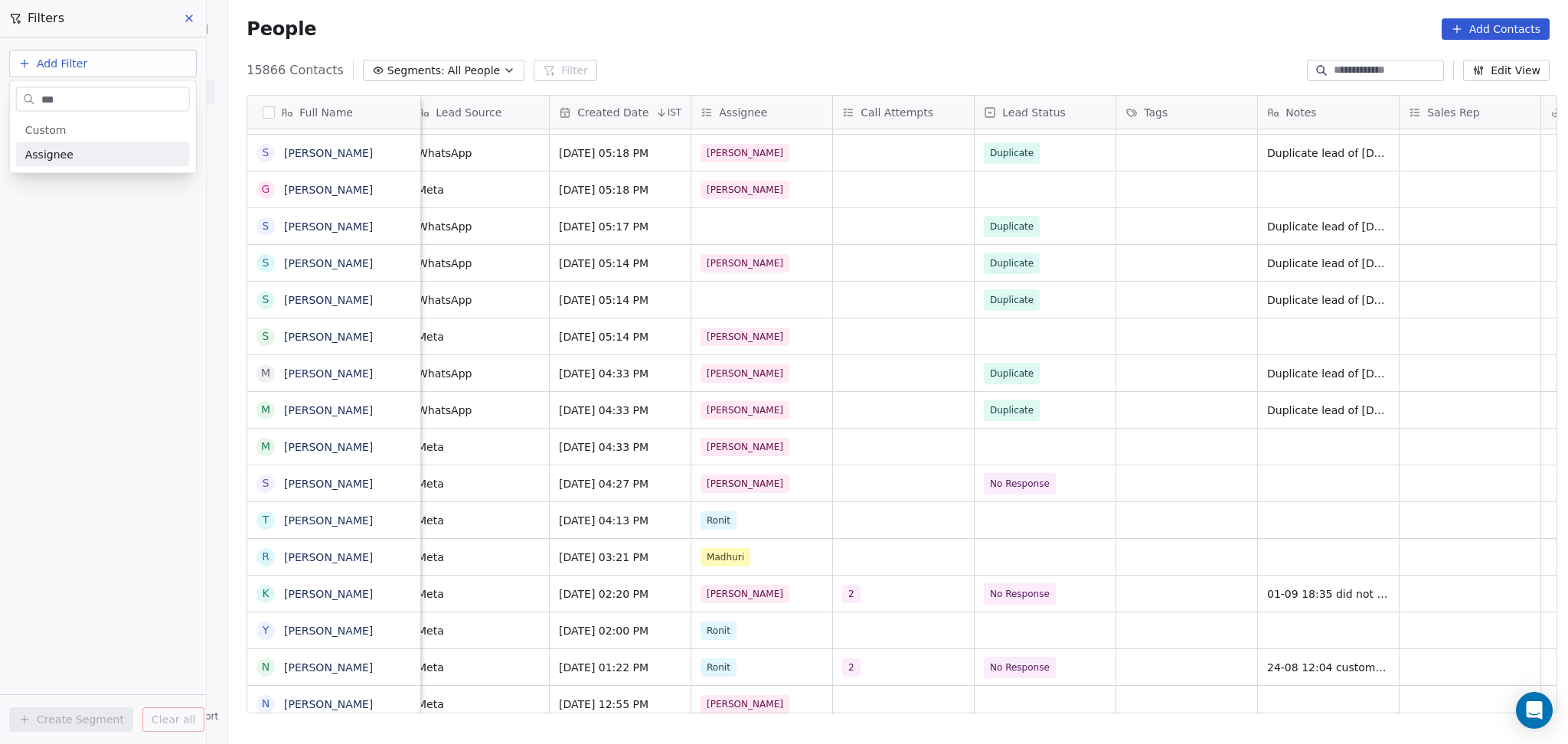
type input "***"
click at [129, 164] on div "Assignee" at bounding box center [103, 155] width 174 height 24
click at [128, 161] on div "Includes" at bounding box center [103, 164] width 160 height 24
click at [127, 155] on body "On2Cook India Pvt. Ltd. Contacts People Marketing Workflows Campaigns Sales Pip…" at bounding box center [784, 372] width 1568 height 744
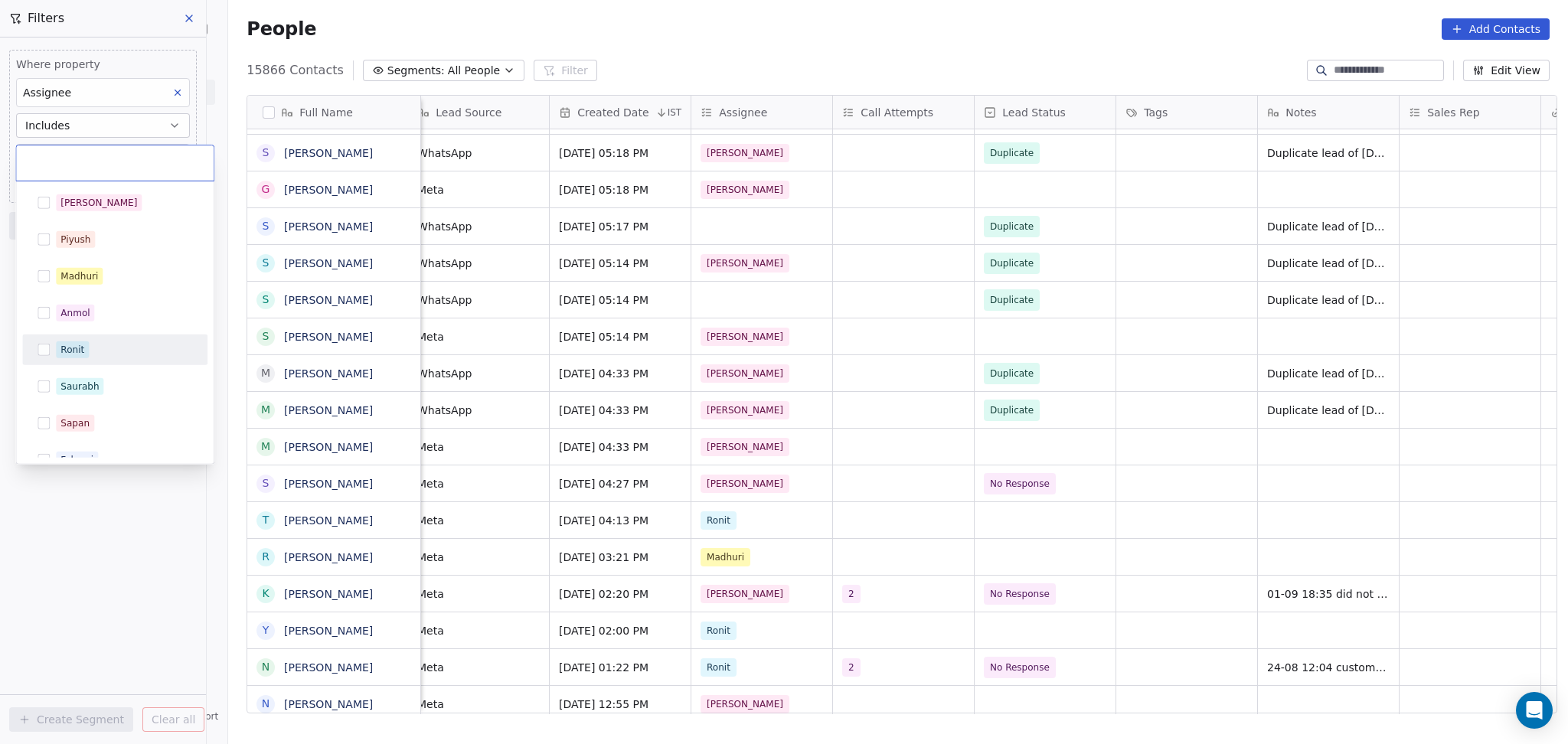
click at [96, 352] on div "Ronit" at bounding box center [125, 350] width 137 height 16
click at [132, 616] on html "On2Cook India Pvt. Ltd. Contacts People Marketing Workflows Campaigns Sales Pip…" at bounding box center [784, 372] width 1568 height 744
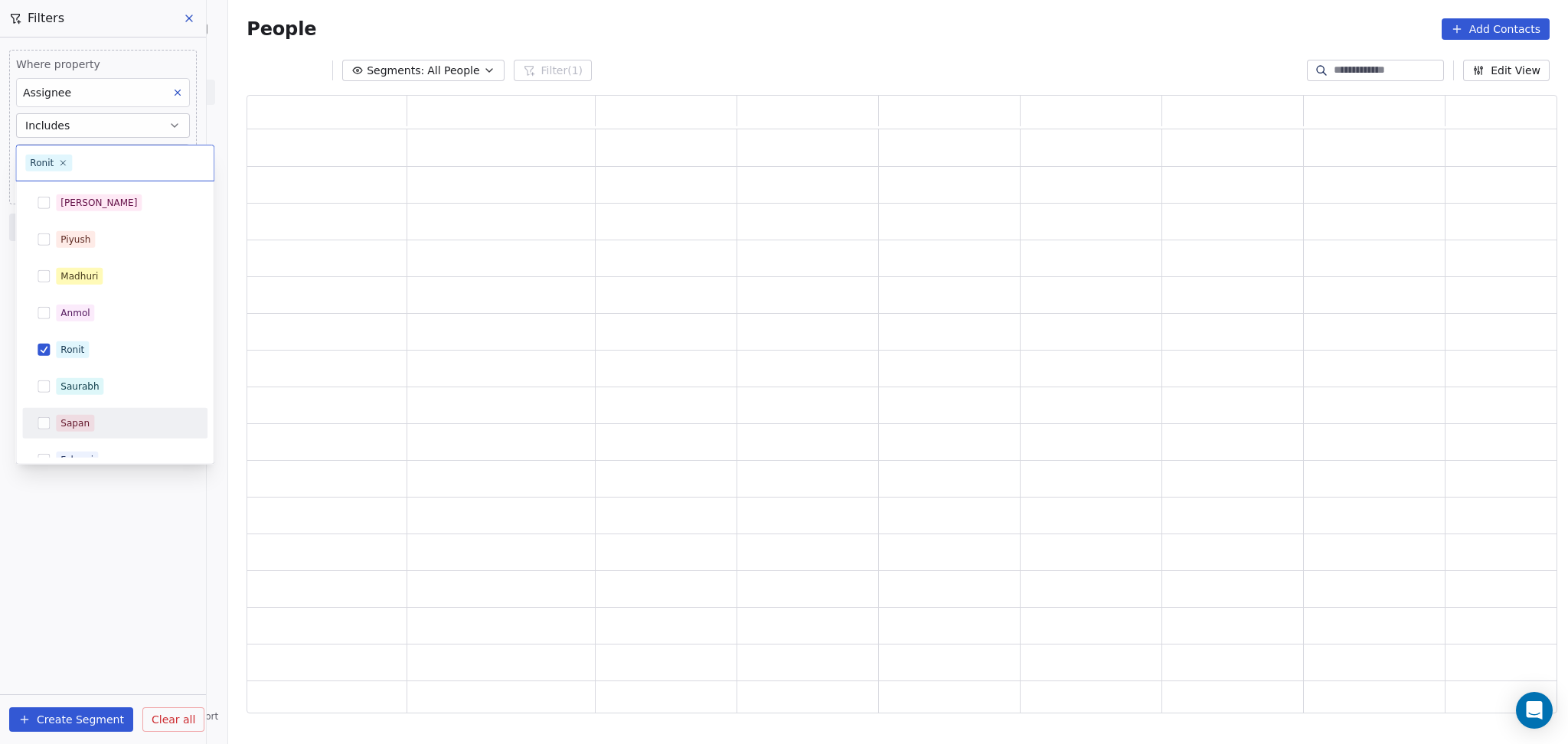
scroll to position [602, 1295]
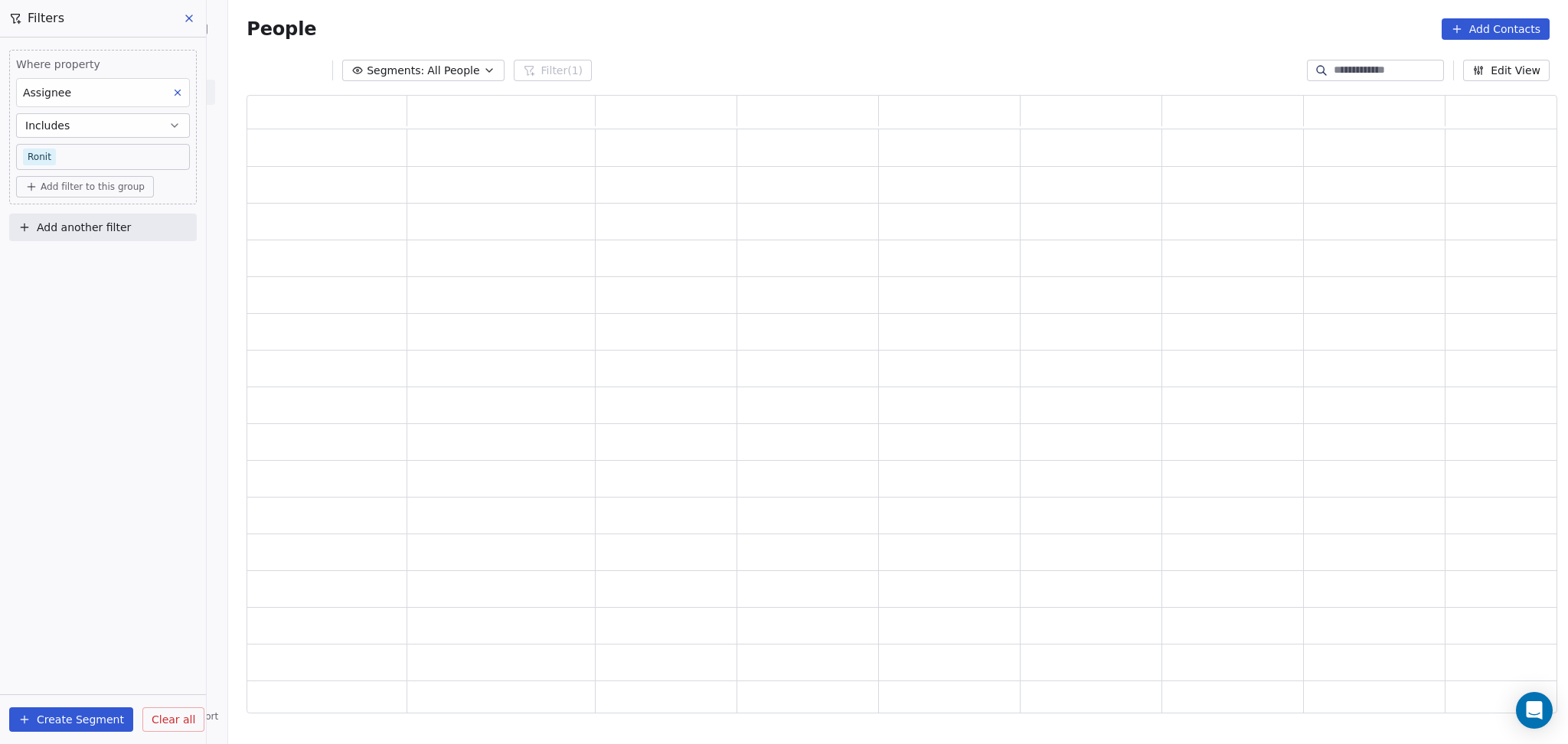
click at [119, 236] on button "Add another filter" at bounding box center [103, 228] width 188 height 28
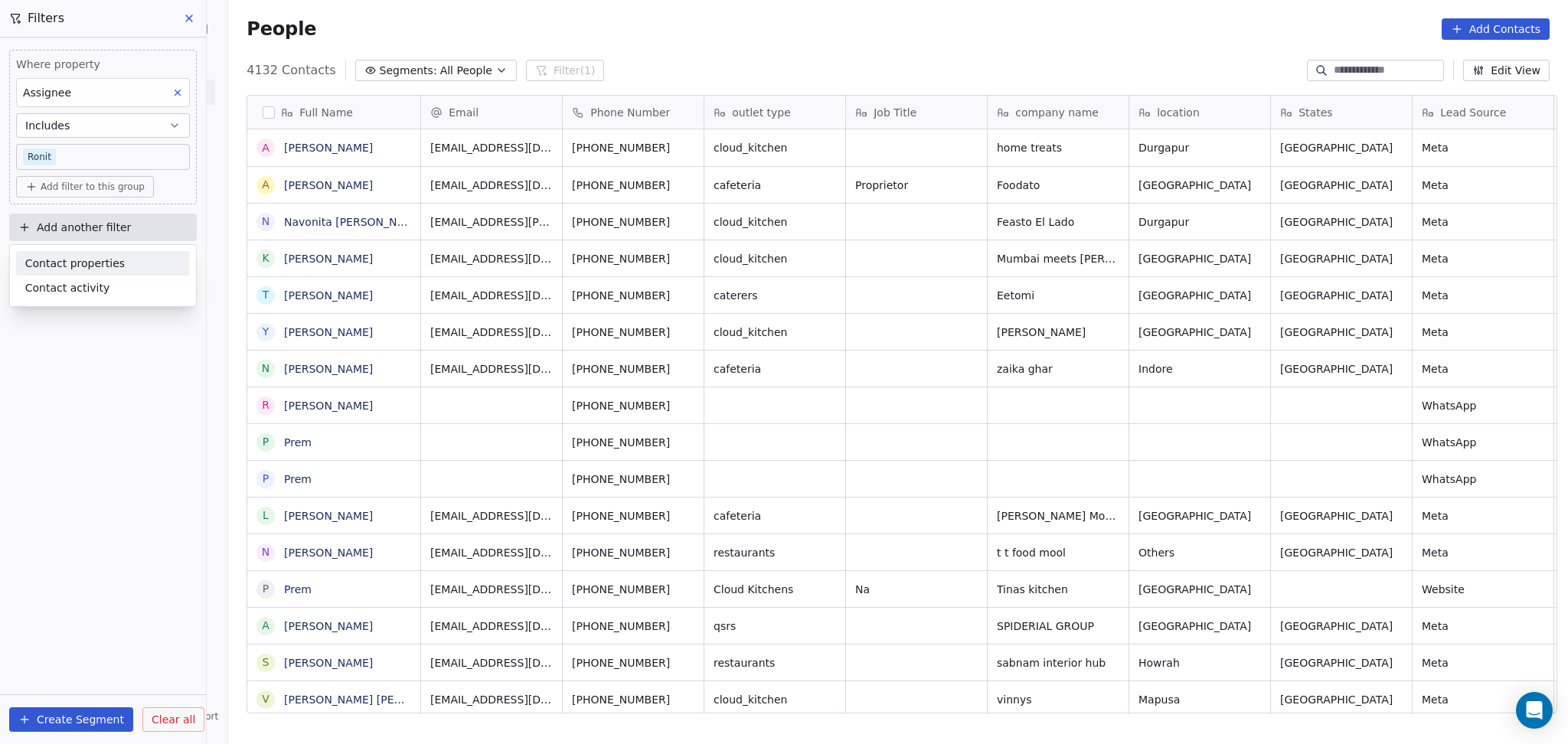
scroll to position [639, 1332]
click at [104, 270] on span "Contact properties" at bounding box center [74, 263] width 100 height 16
type input "****"
click at [102, 362] on div "Lead Status" at bounding box center [103, 368] width 156 height 16
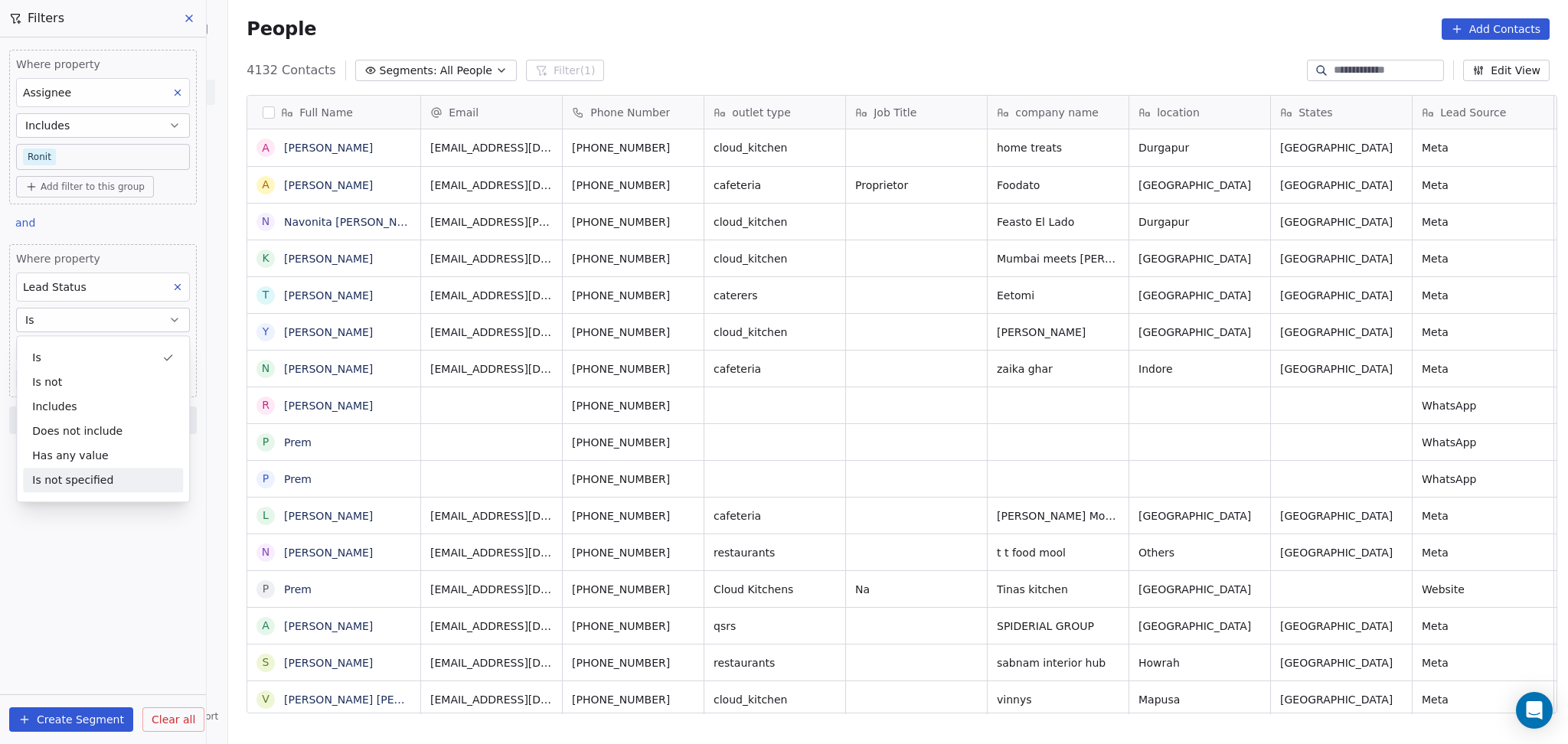
click at [77, 487] on div "Is not specified" at bounding box center [103, 480] width 160 height 24
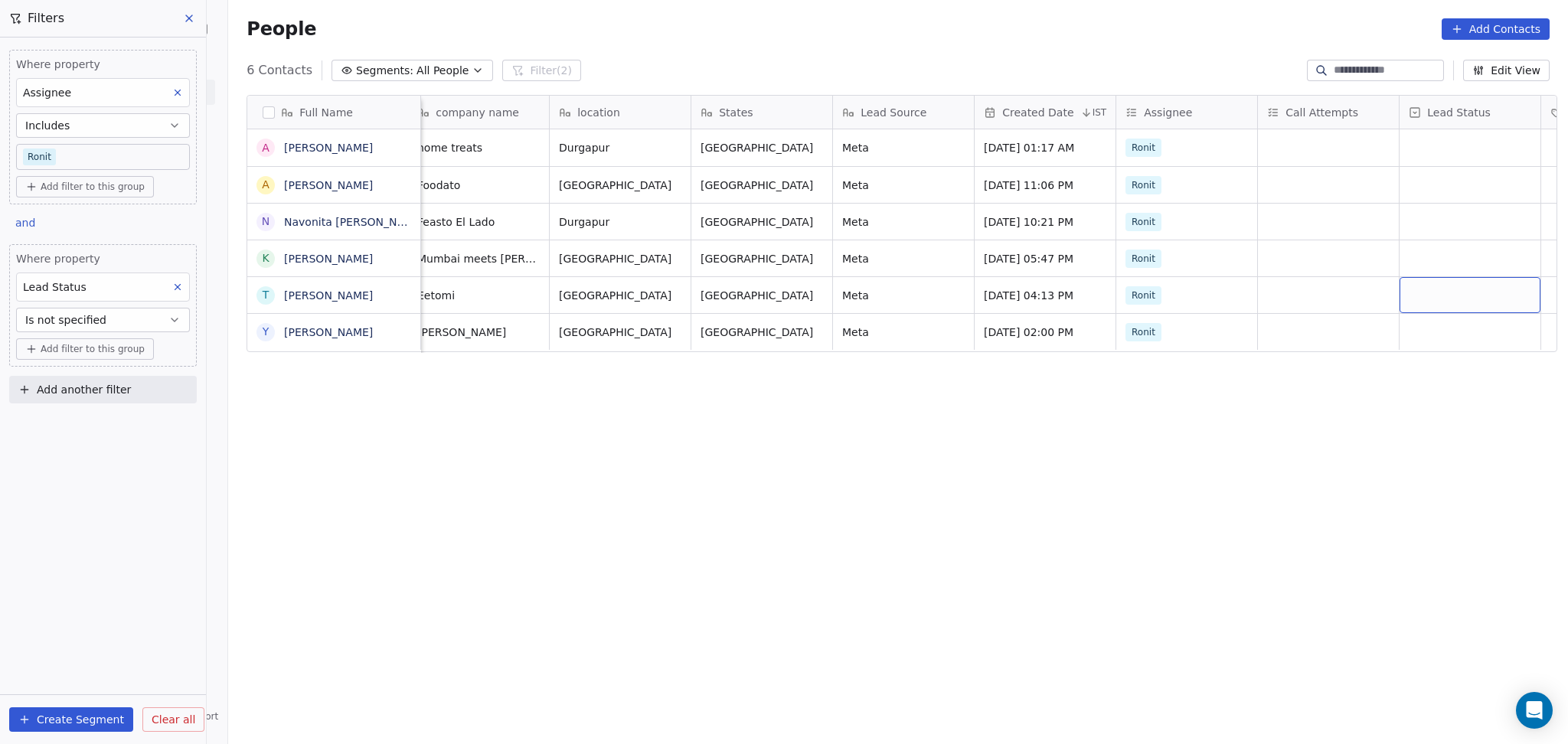
scroll to position [0, 721]
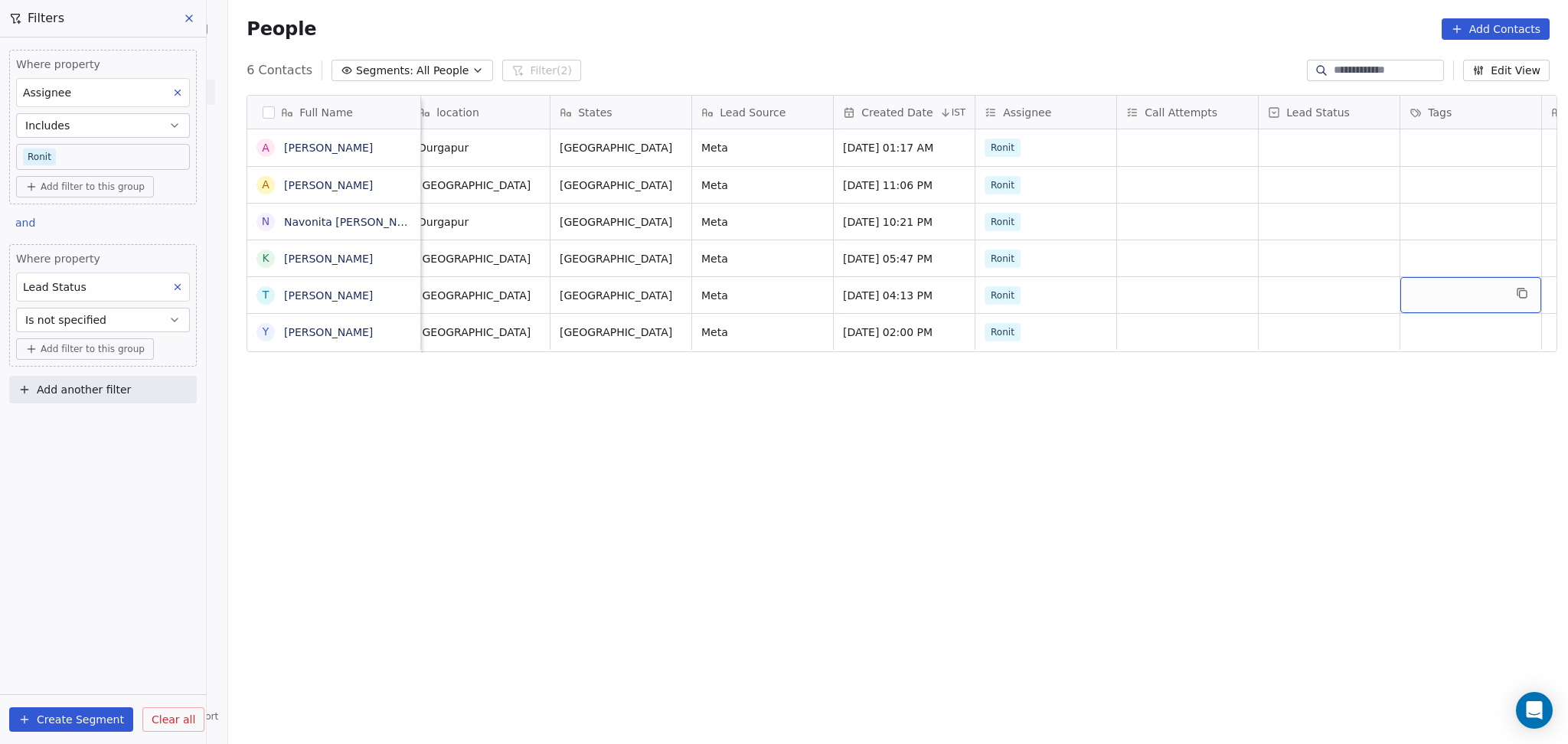
click at [103, 323] on button "Is not specified" at bounding box center [103, 320] width 174 height 24
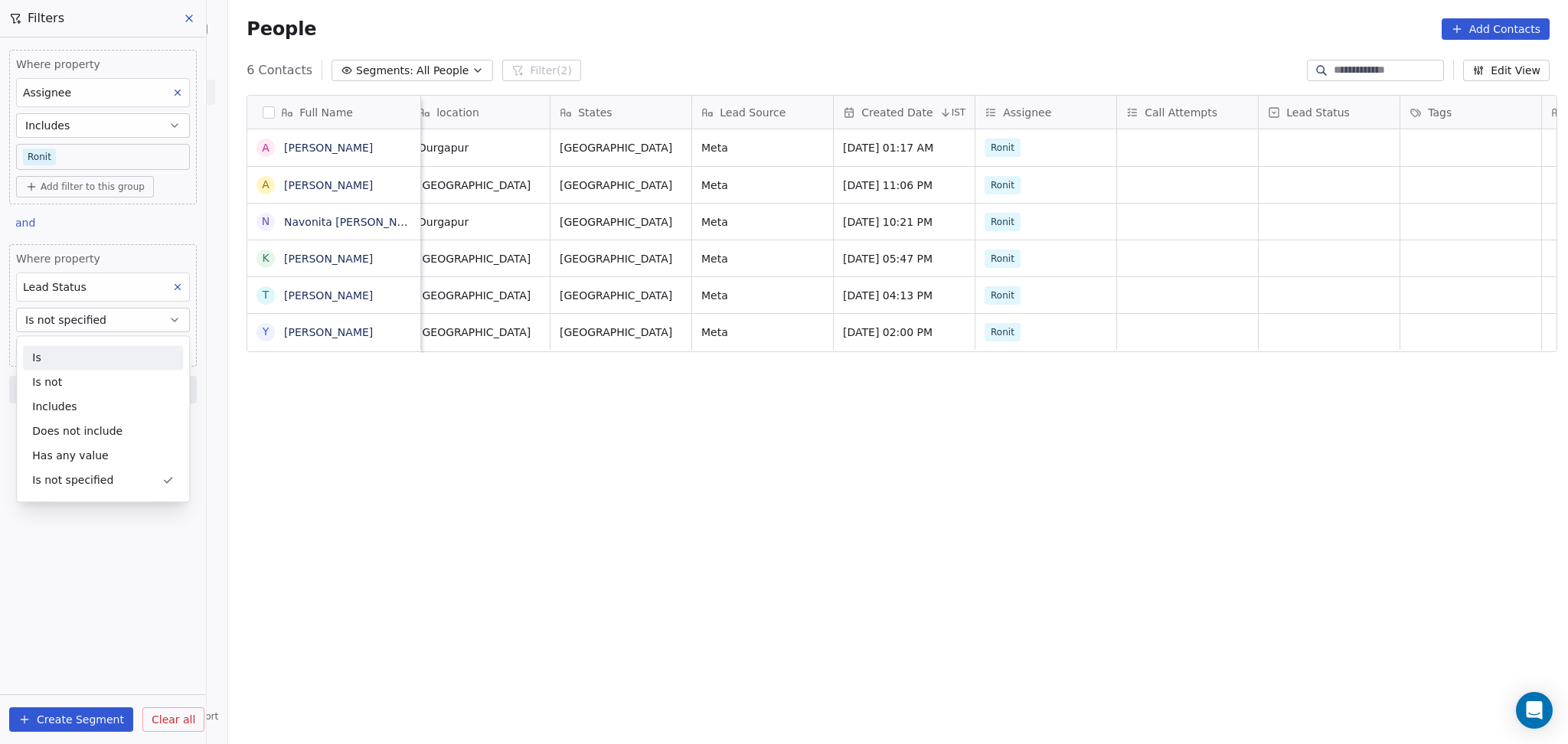
click at [100, 358] on div "Is" at bounding box center [103, 357] width 160 height 24
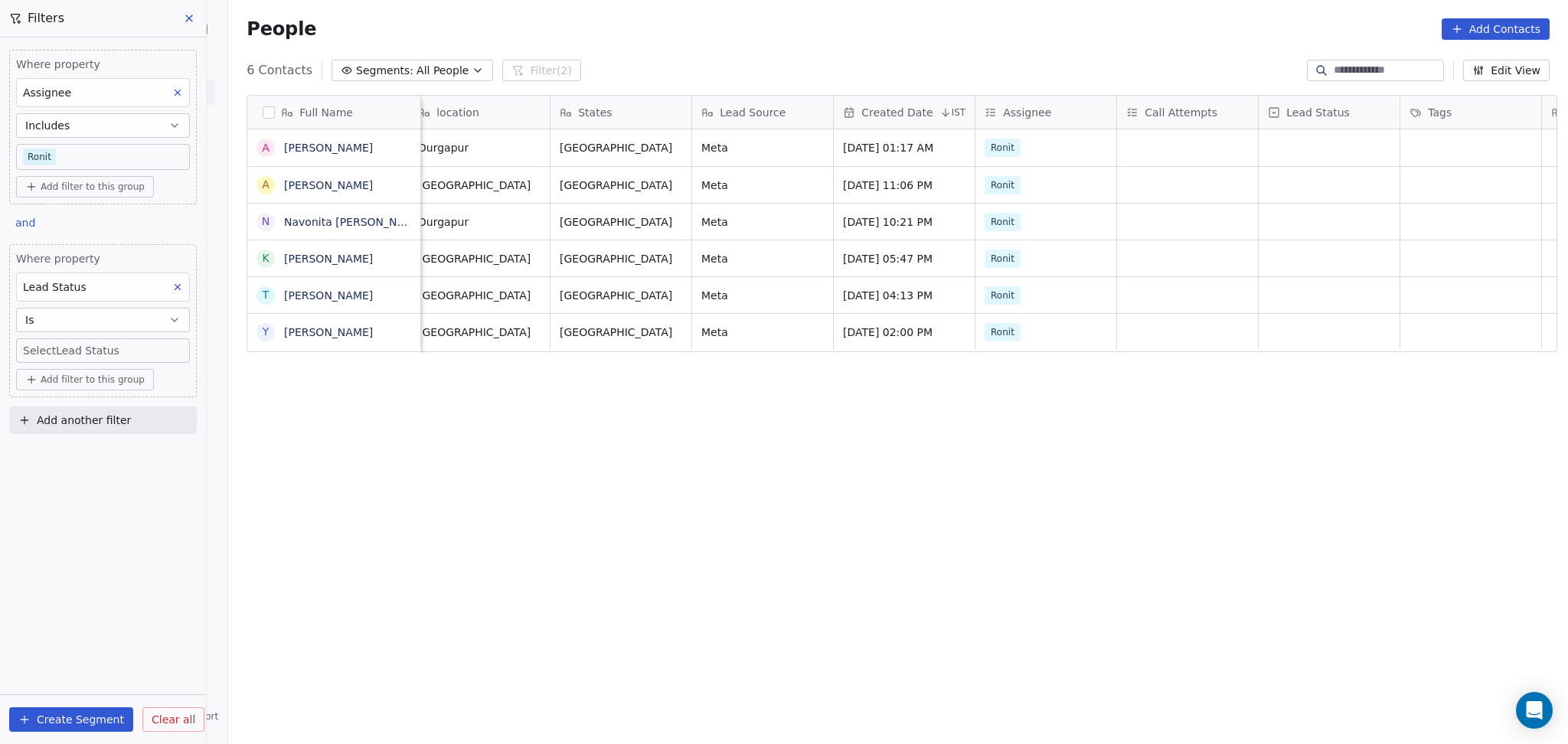
click at [190, 294] on div "Where property Lead Status Is Select Lead Status Add filter to this group" at bounding box center [103, 320] width 188 height 153
click at [178, 289] on icon at bounding box center [178, 287] width 5 height 5
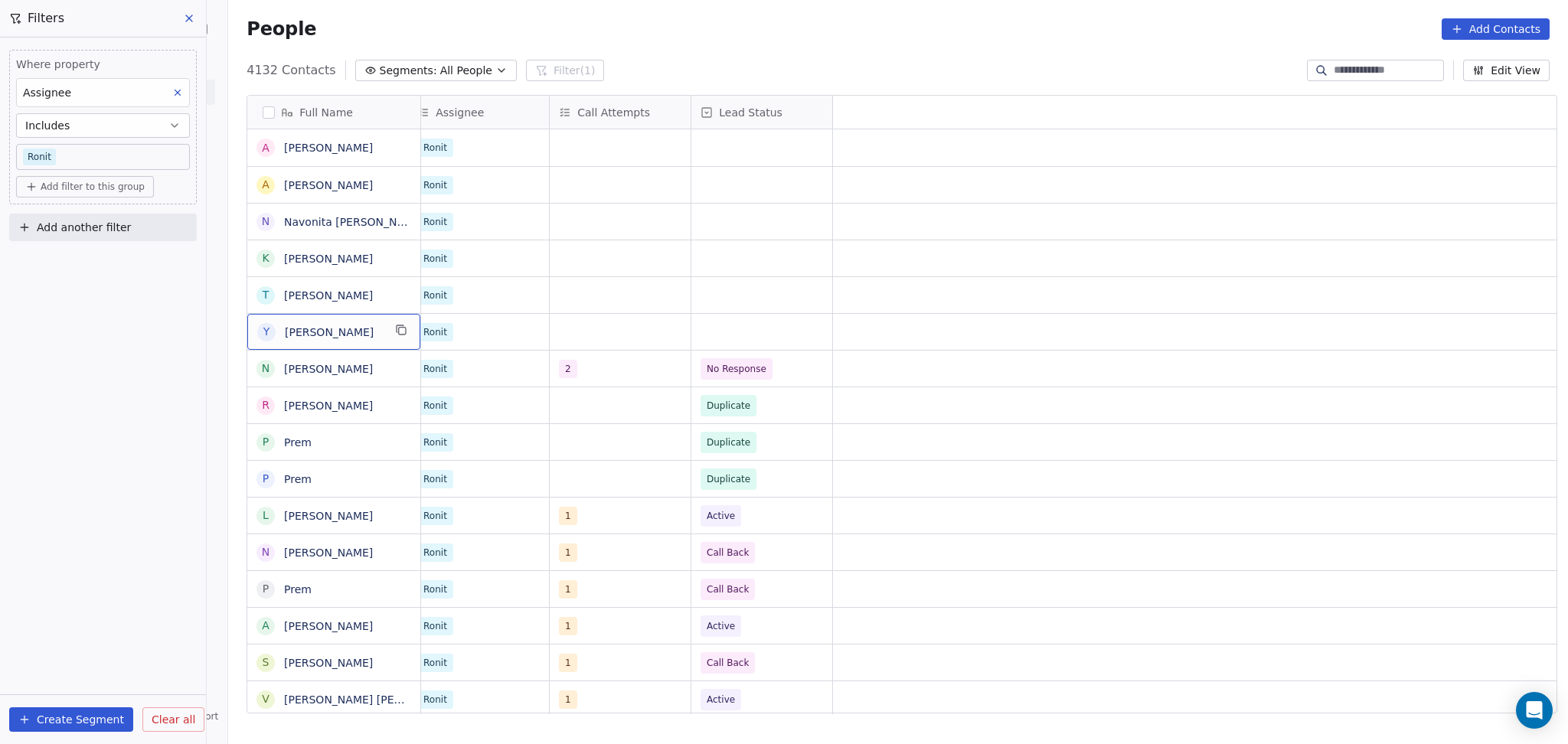
scroll to position [0, 0]
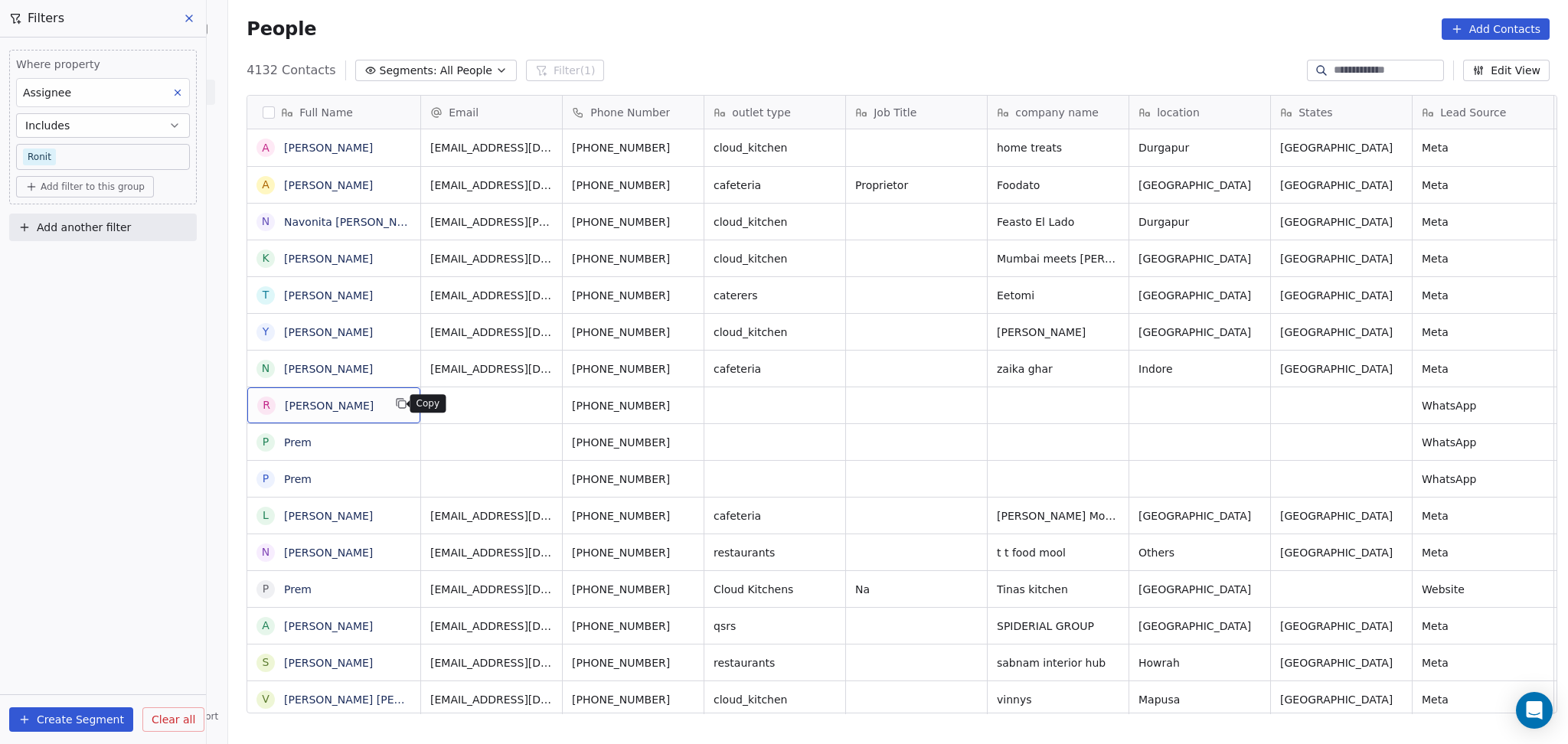
click at [395, 406] on icon "grid" at bounding box center [402, 403] width 12 height 12
click at [401, 473] on button "grid" at bounding box center [401, 477] width 18 height 18
drag, startPoint x: 921, startPoint y: 228, endPoint x: 928, endPoint y: 222, distance: 9.2
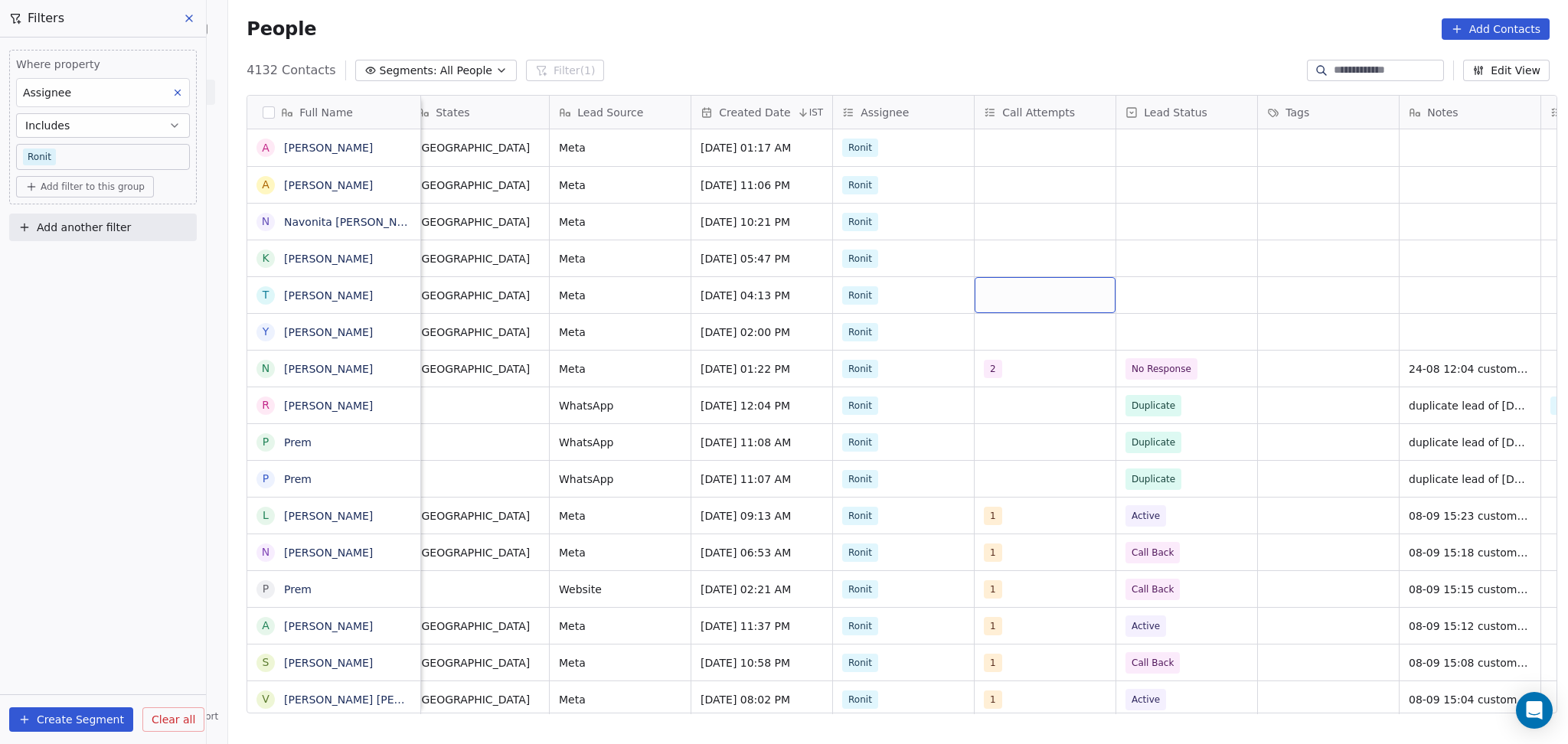
scroll to position [0, 1005]
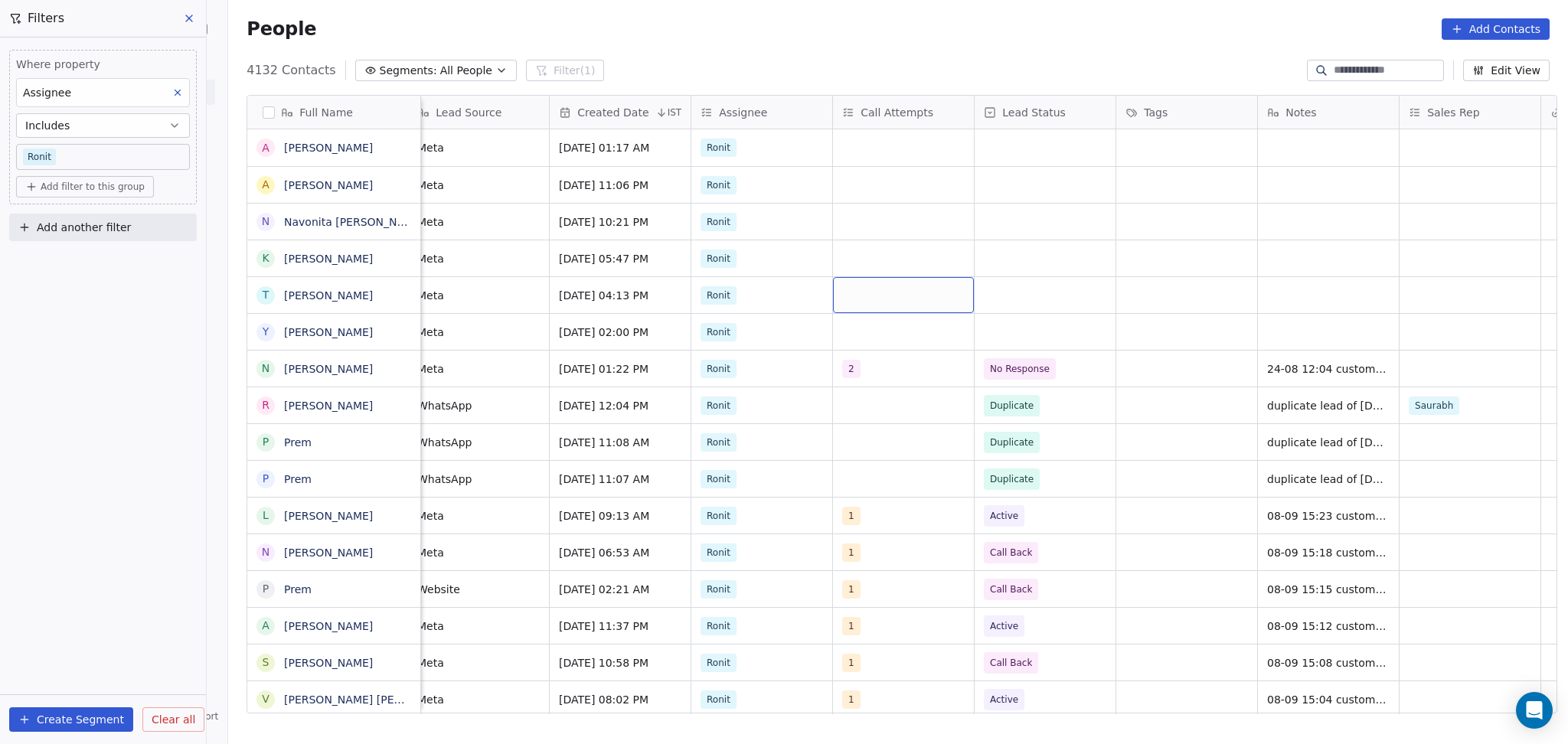
drag, startPoint x: 954, startPoint y: 292, endPoint x: 923, endPoint y: 308, distance: 34.9
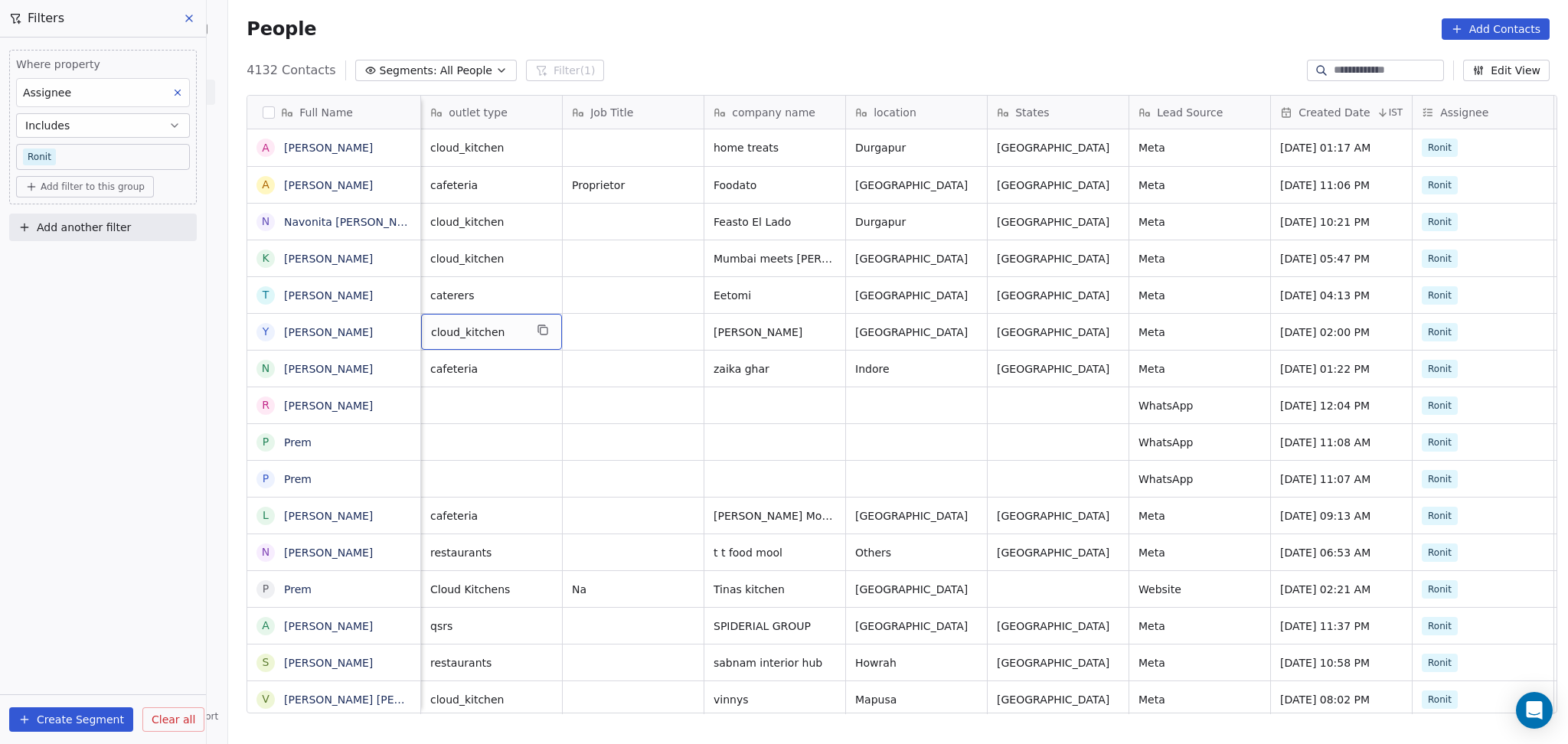
scroll to position [0, 0]
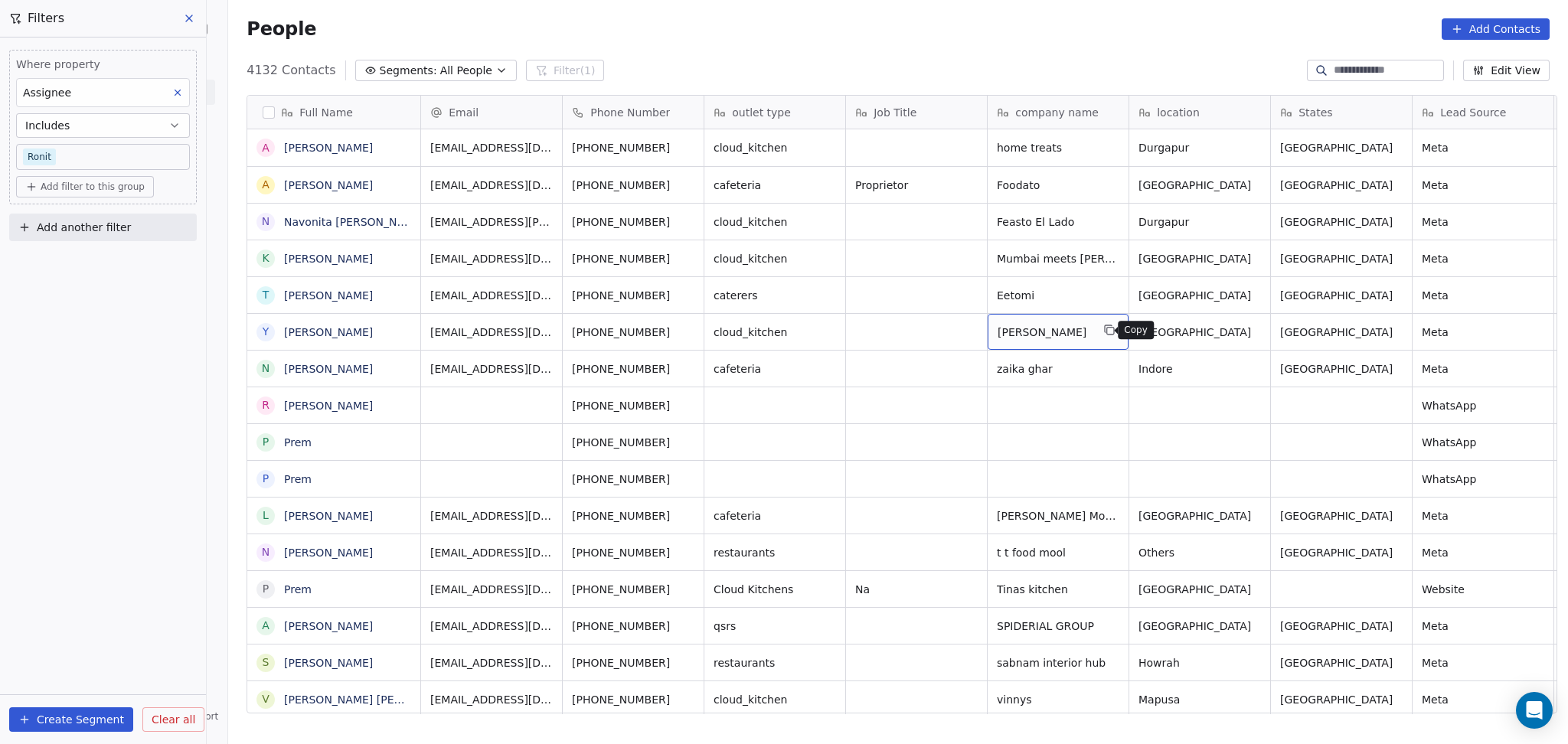
click at [1108, 329] on button "grid" at bounding box center [1109, 330] width 18 height 18
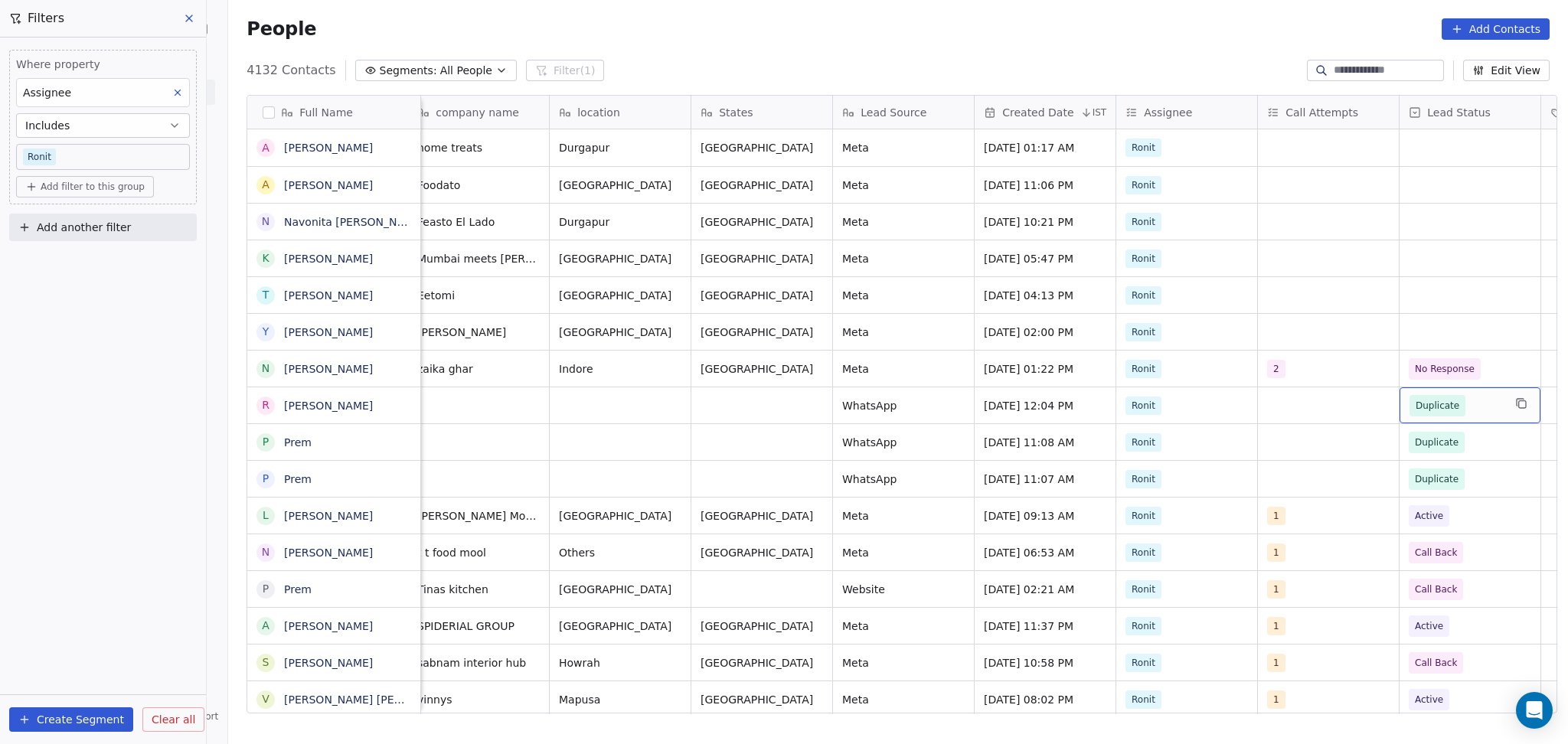
scroll to position [0, 721]
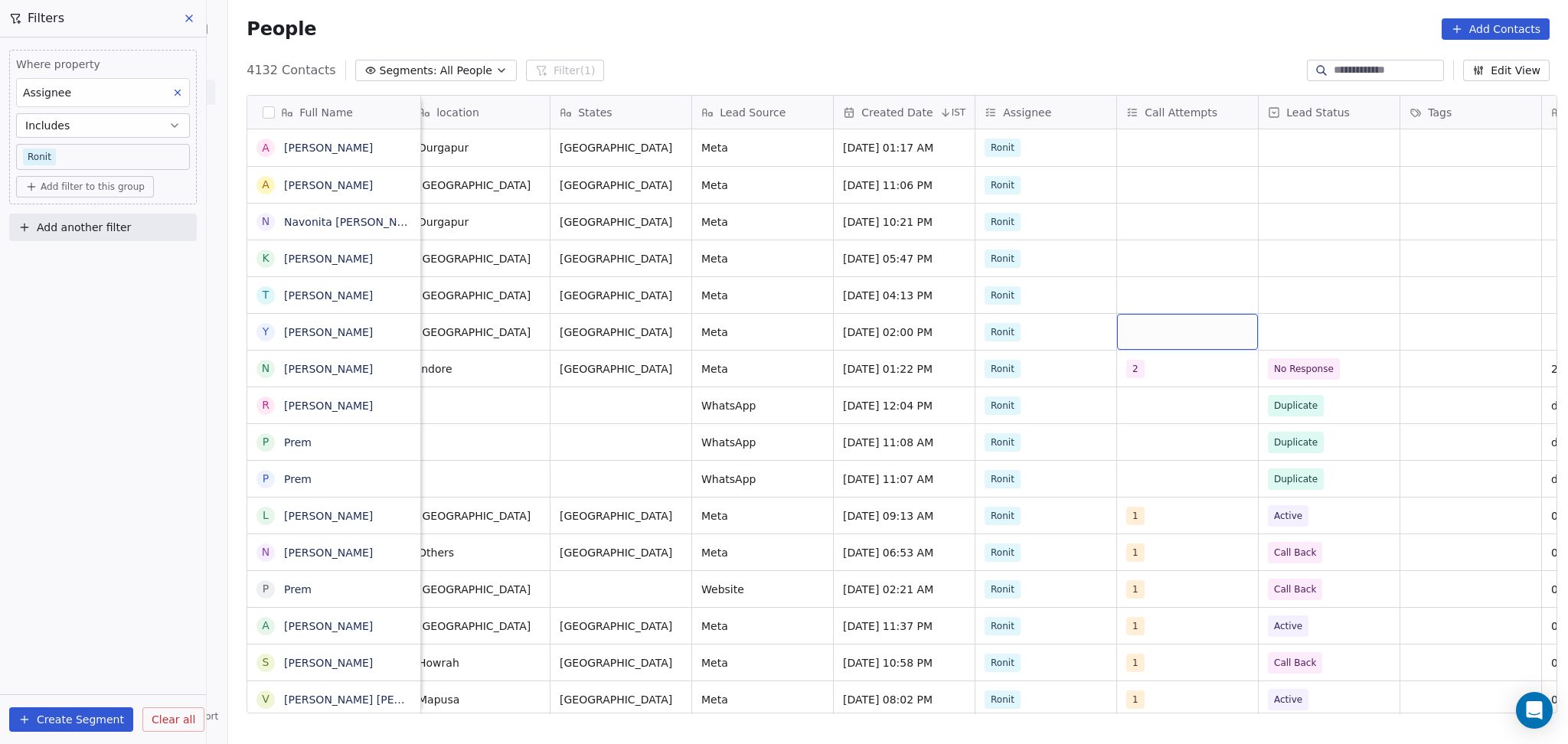
click at [1137, 337] on div "grid" at bounding box center [1187, 332] width 141 height 36
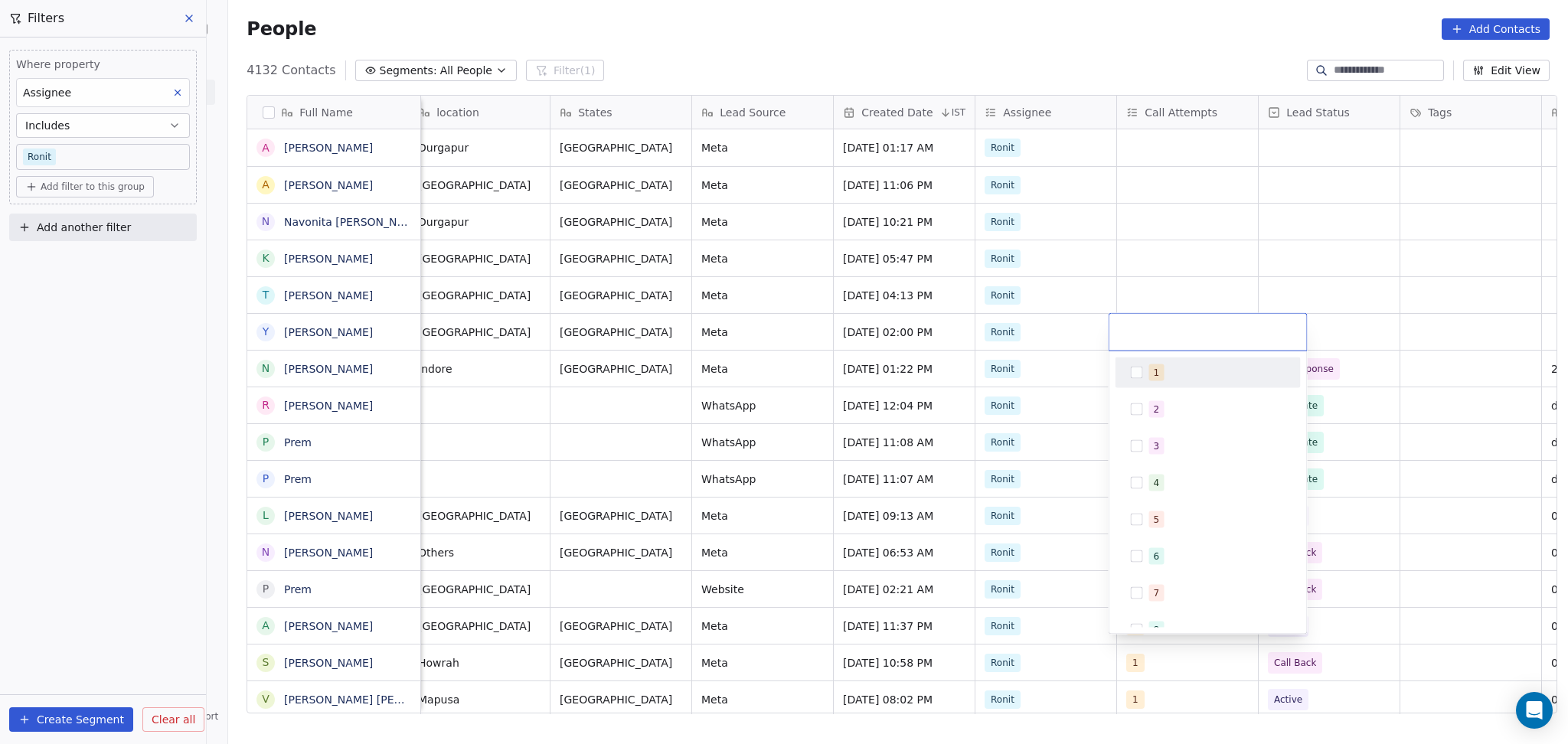
click at [1142, 357] on div "1" at bounding box center [1208, 372] width 185 height 30
click at [1169, 304] on html "On2Cook India Pvt. Ltd. Contacts People Marketing Workflows Campaigns Sales Pip…" at bounding box center [784, 372] width 1568 height 744
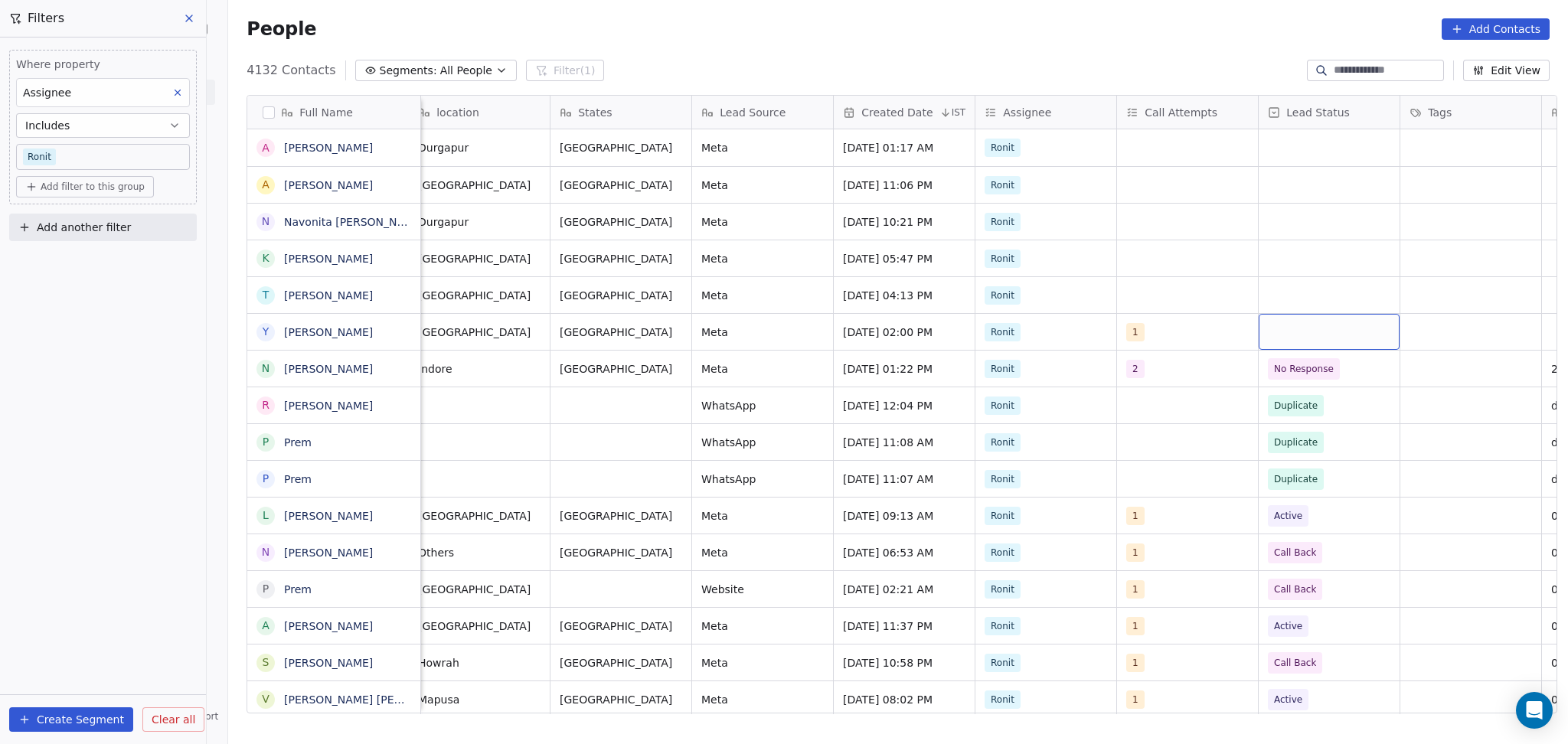
click at [1303, 325] on div "grid" at bounding box center [1329, 332] width 141 height 36
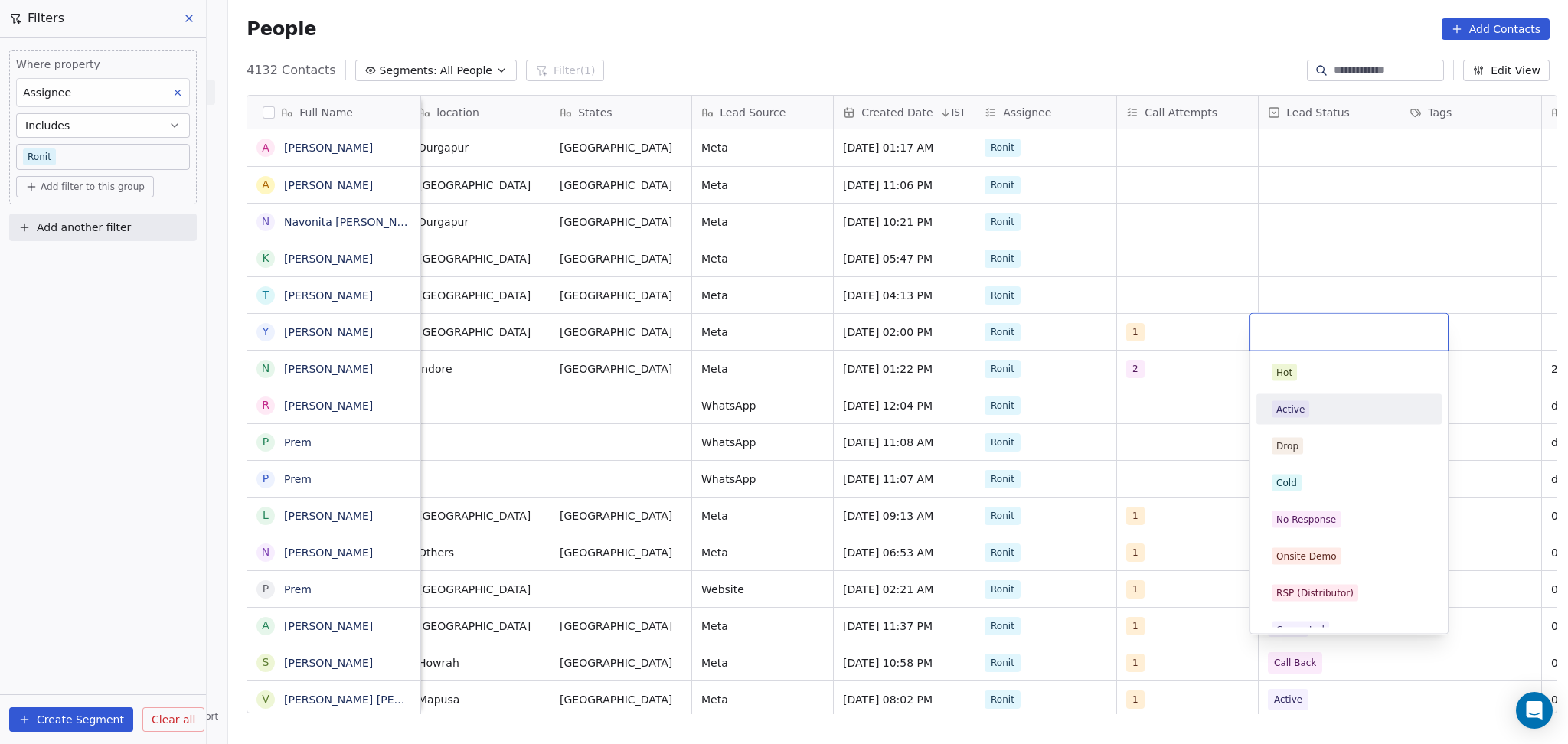
click at [1299, 404] on div "Active" at bounding box center [1290, 409] width 29 height 14
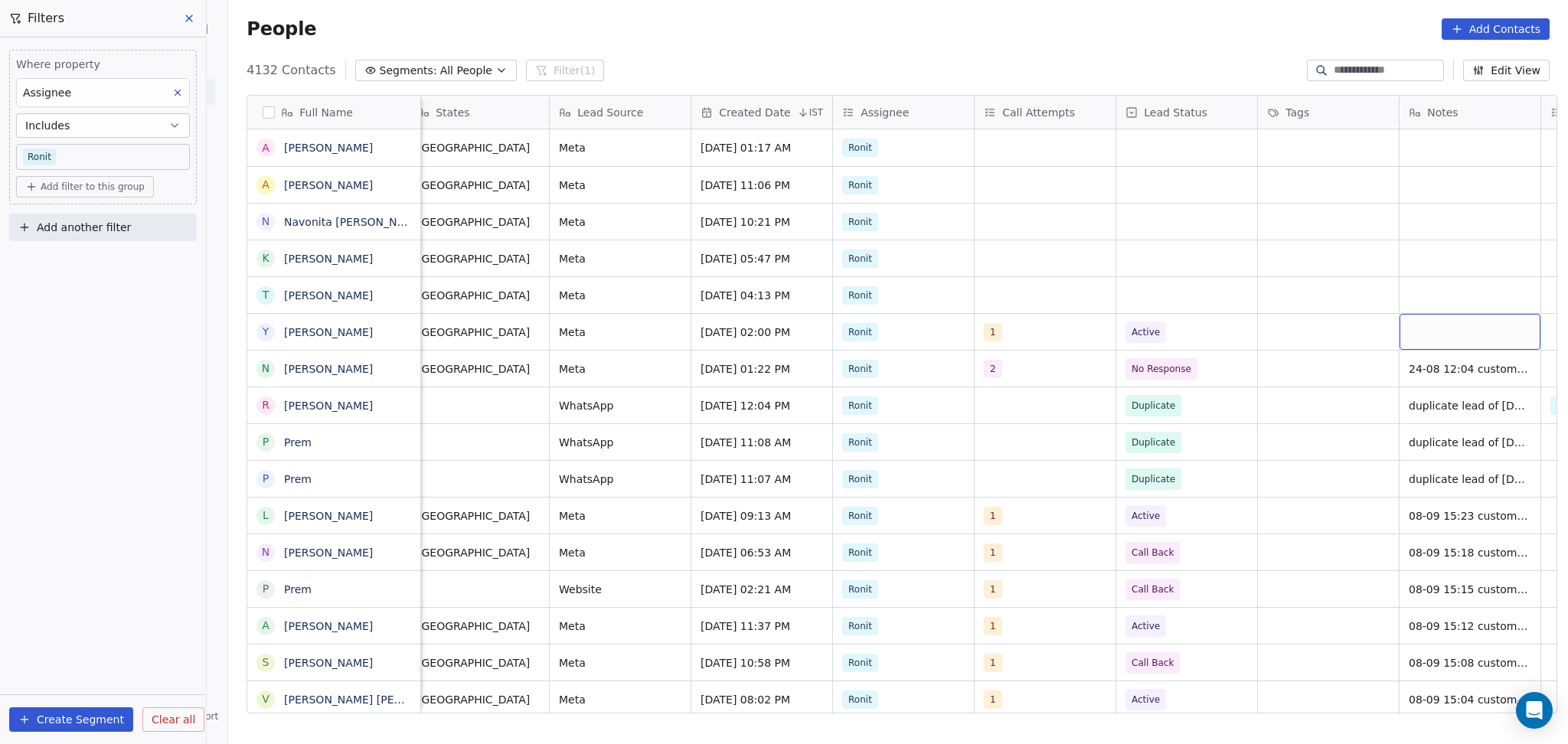
scroll to position [0, 1005]
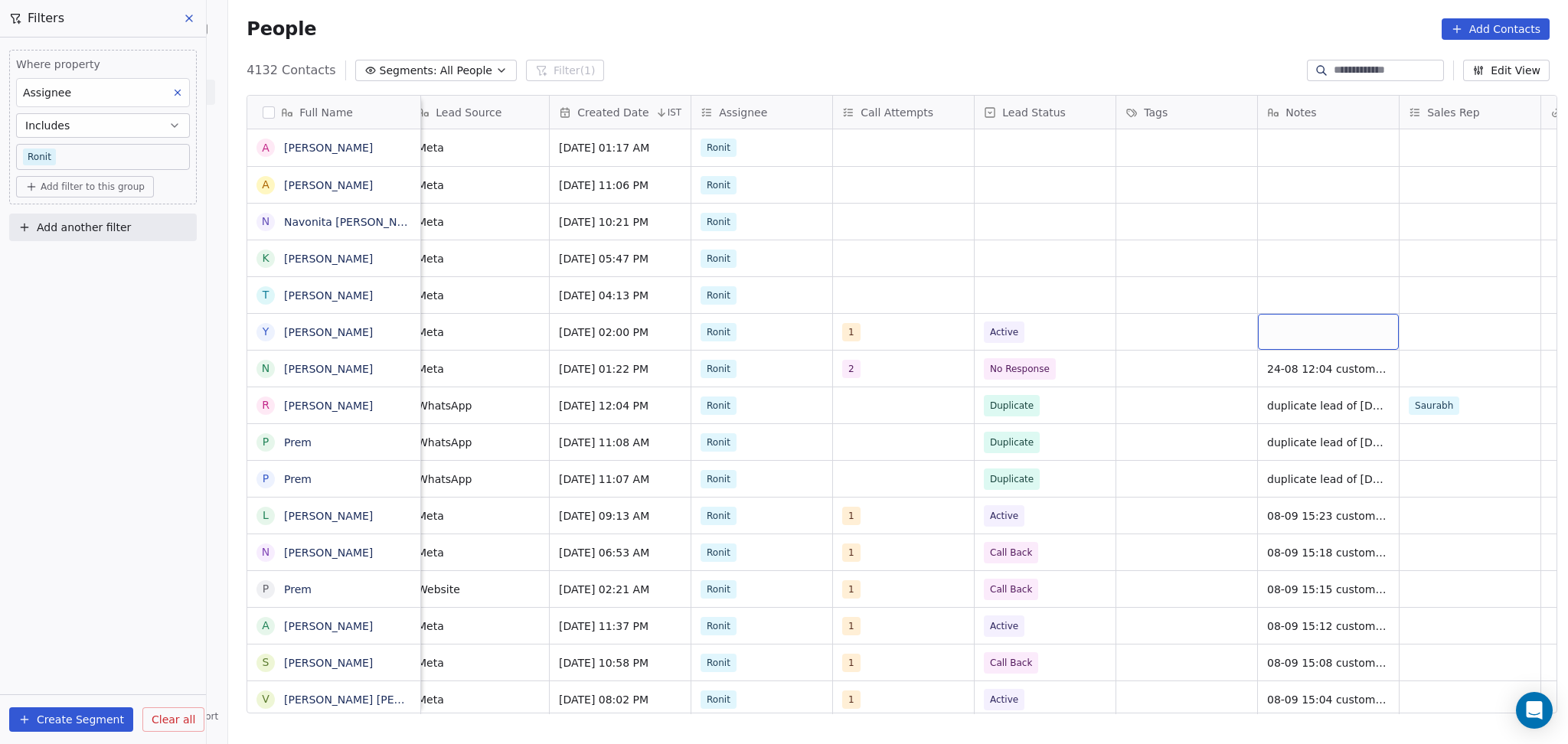
click at [1333, 337] on div "grid" at bounding box center [1328, 332] width 141 height 36
click at [1083, 343] on html "On2Cook India Pvt. Ltd. Contacts People Marketing Workflows Campaigns Sales Pip…" at bounding box center [784, 372] width 1568 height 744
click at [1021, 336] on span "Active" at bounding box center [1031, 332] width 93 height 22
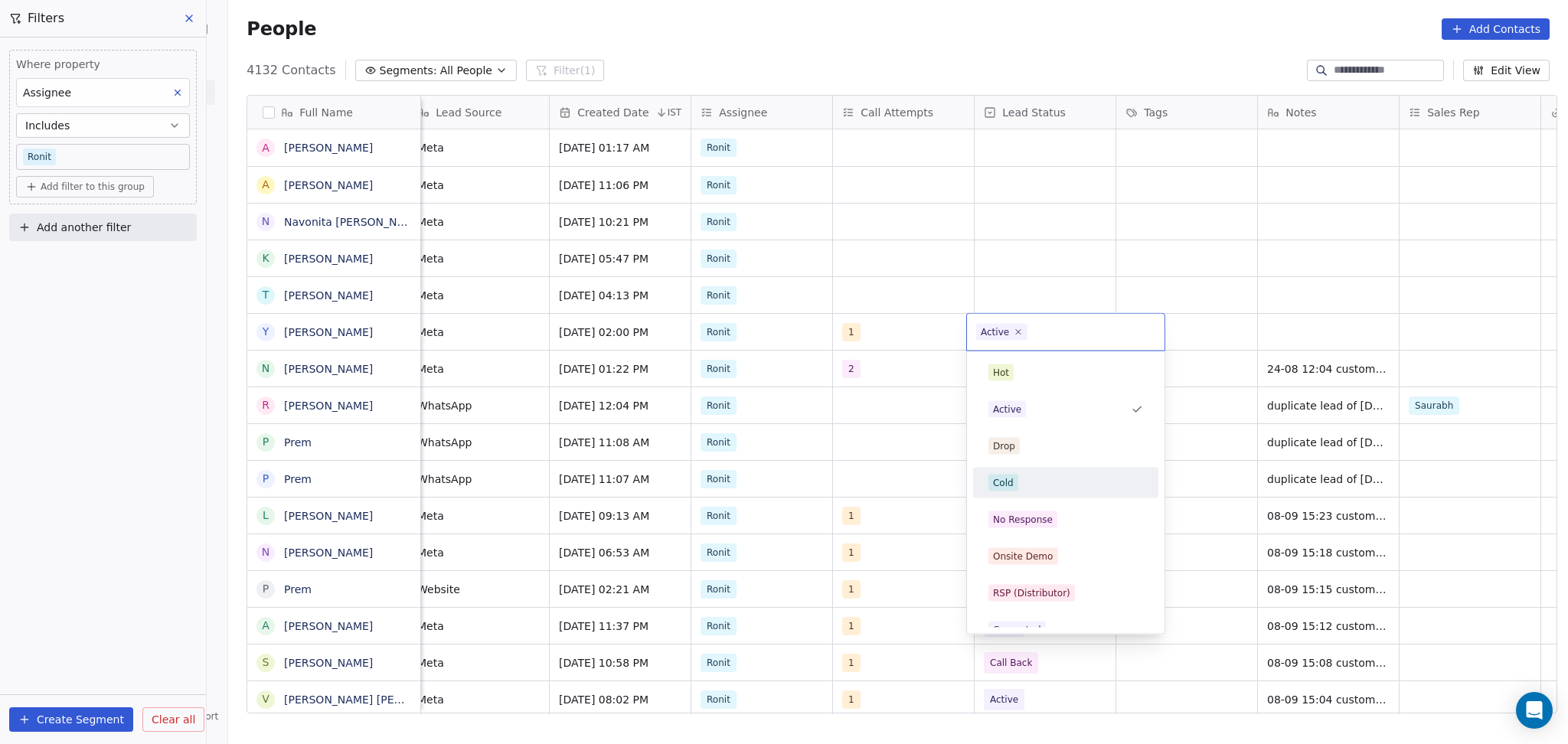
click at [1003, 481] on div "Cold" at bounding box center [1004, 483] width 21 height 14
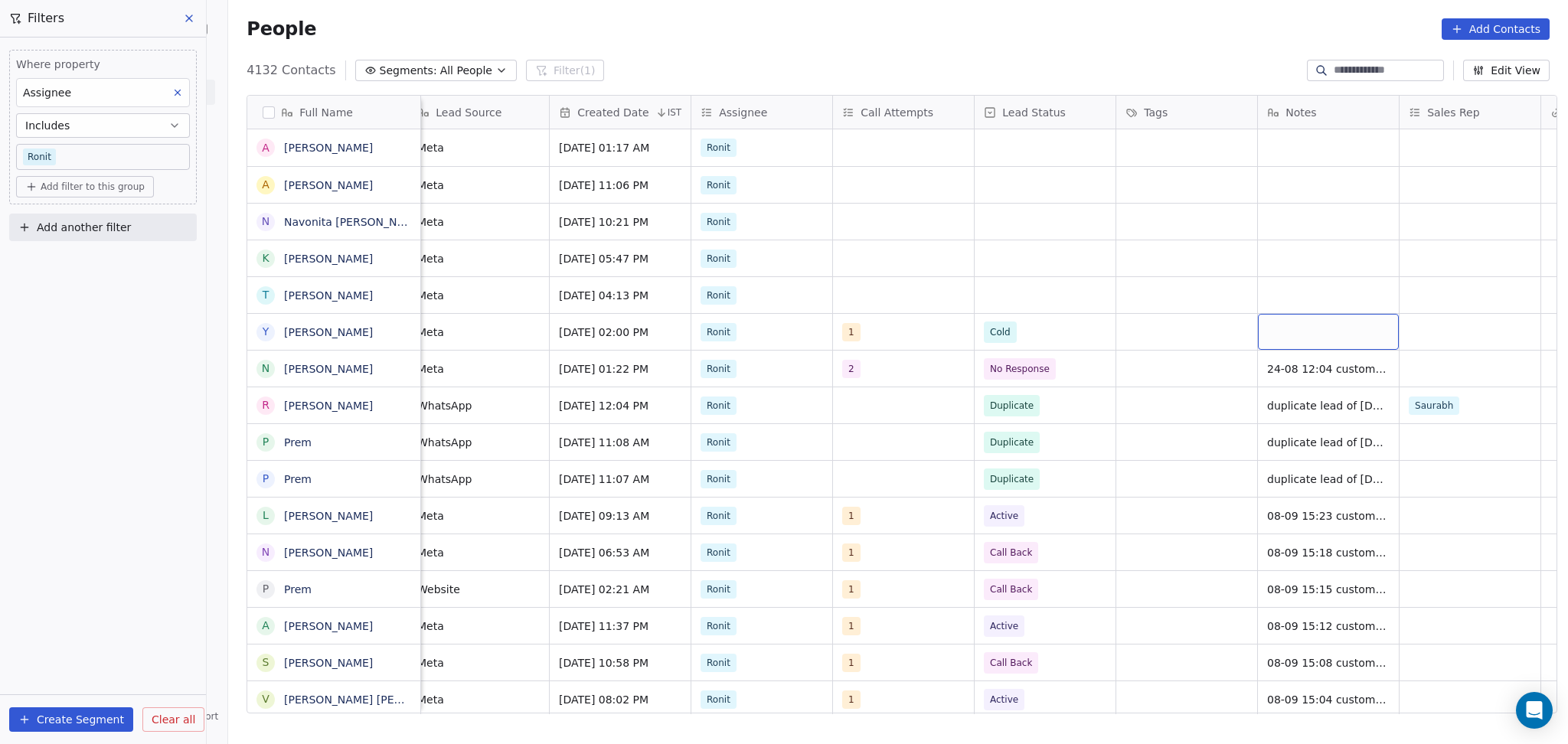
click at [1307, 338] on div "grid" at bounding box center [1328, 332] width 141 height 36
type textarea "**********"
click at [1442, 324] on html "On2Cook India Pvt. Ltd. Contacts People Marketing Workflows Campaigns Sales Pip…" at bounding box center [784, 372] width 1568 height 744
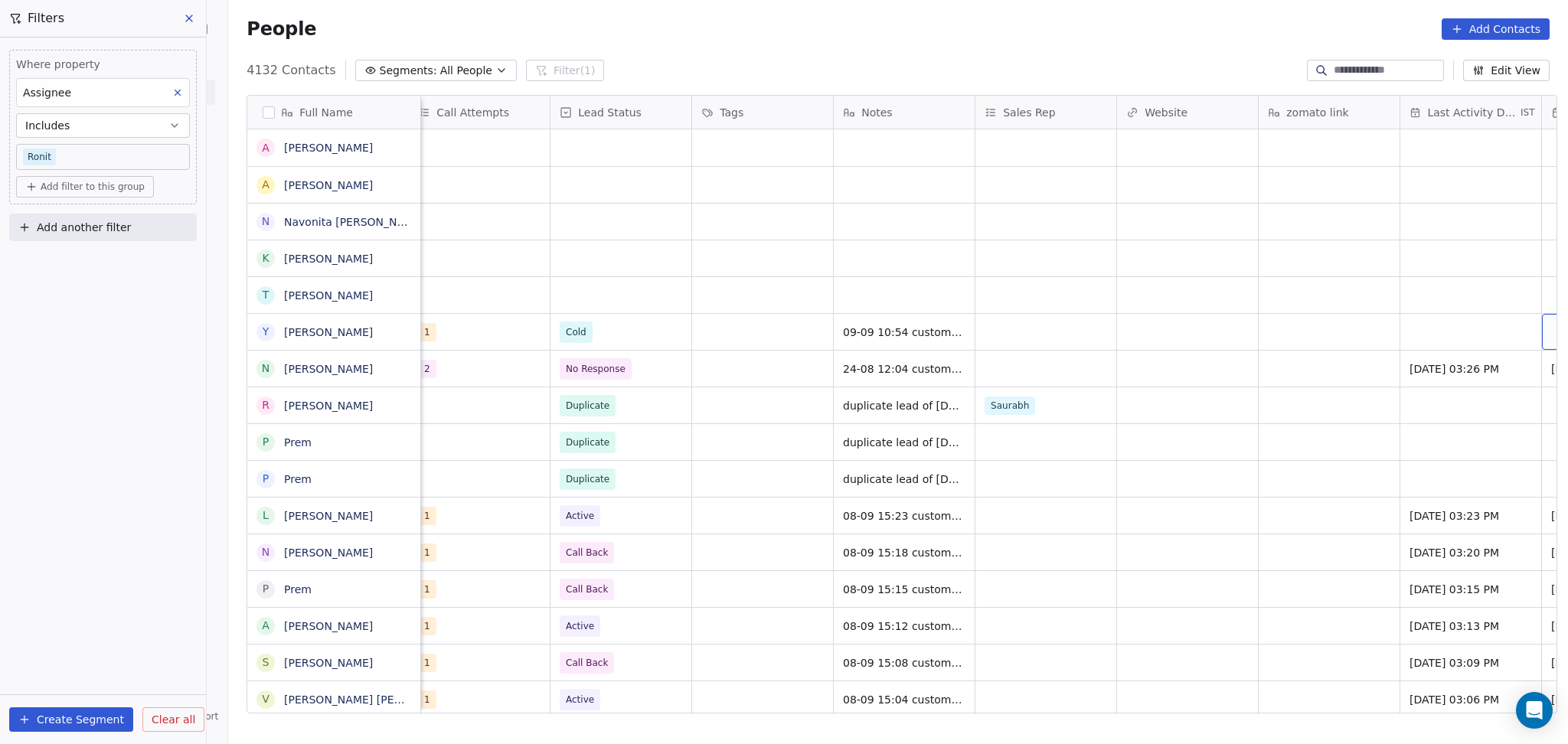
scroll to position [0, 1571]
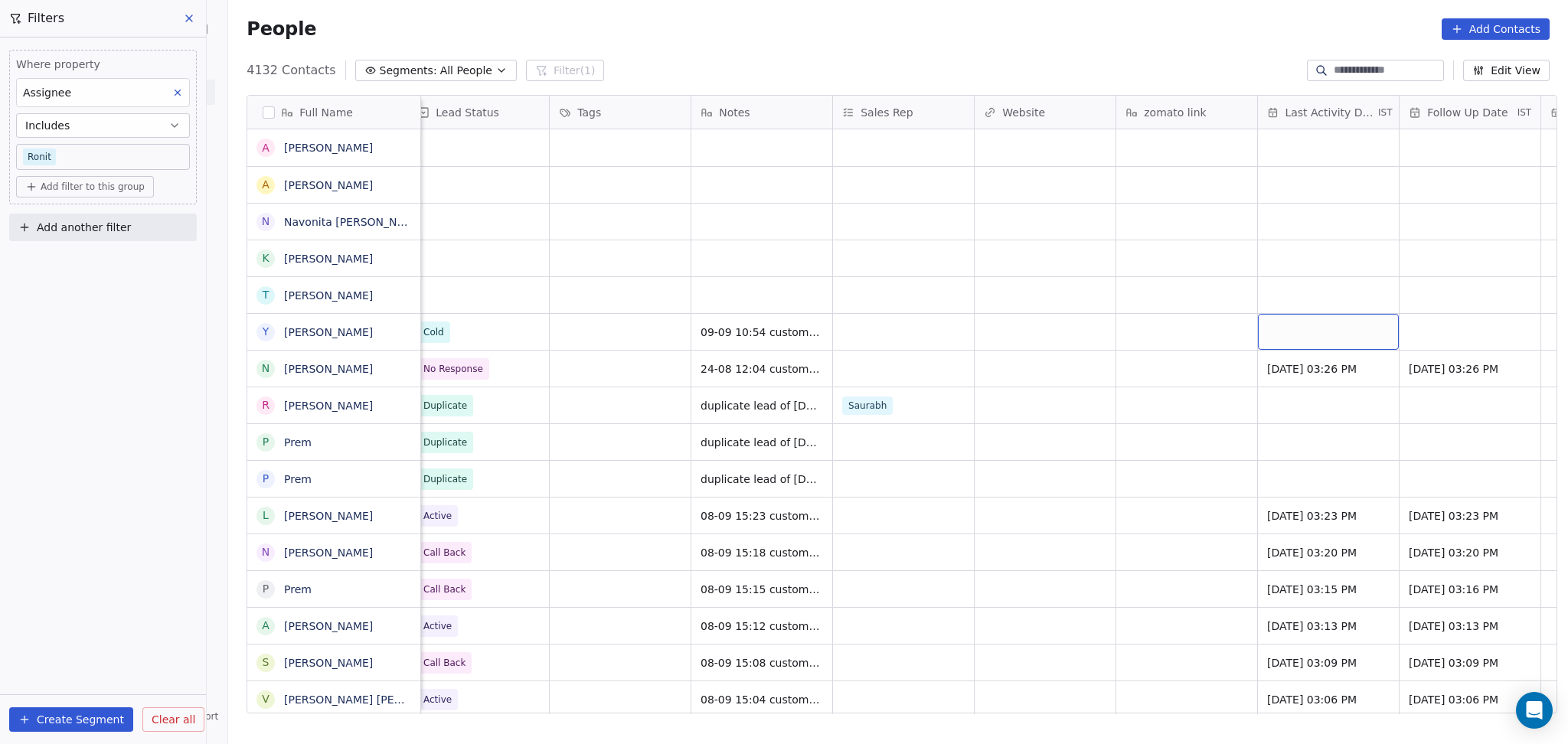
click at [1361, 331] on div "grid" at bounding box center [1328, 332] width 141 height 36
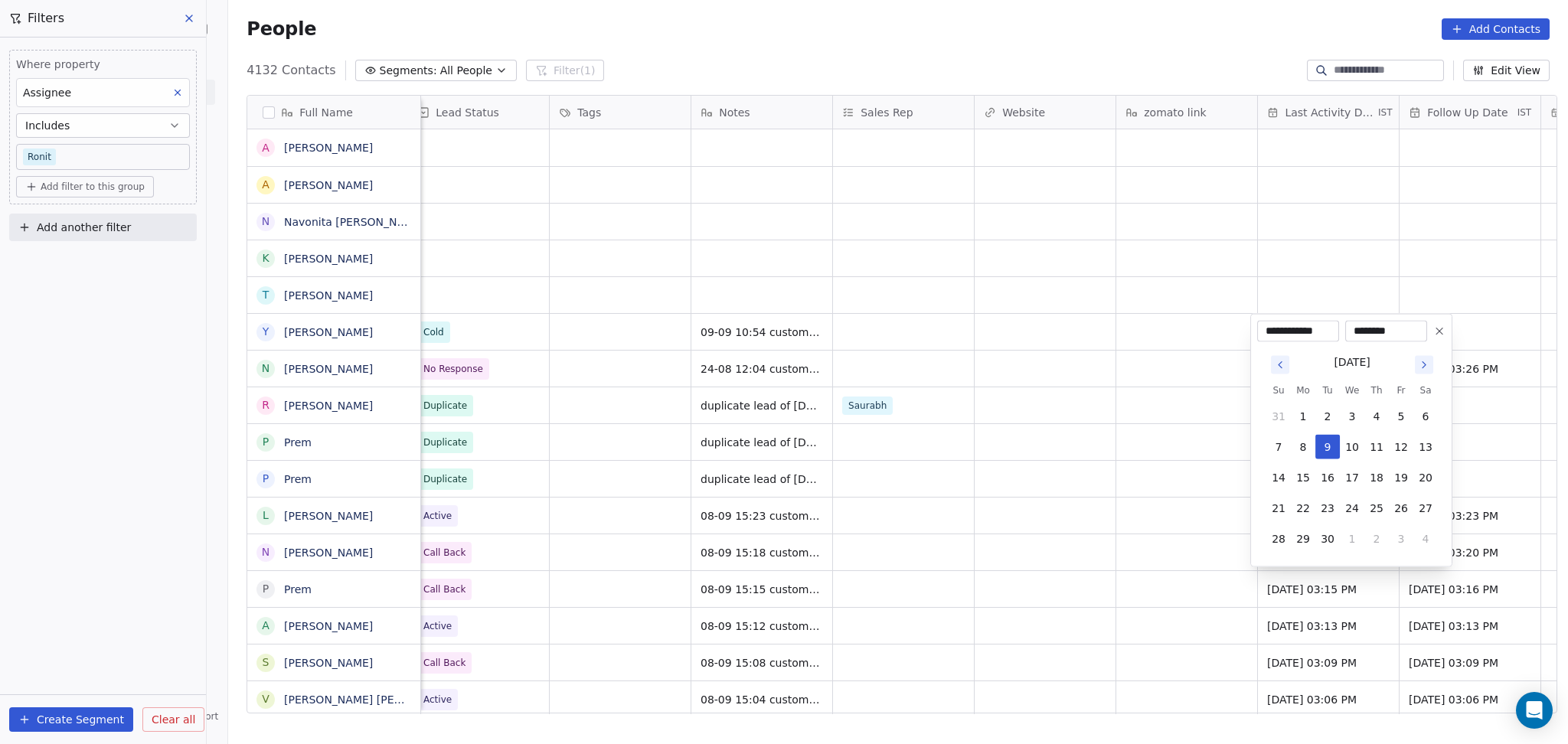
drag, startPoint x: 1325, startPoint y: 442, endPoint x: 1198, endPoint y: 462, distance: 128.6
click at [1325, 443] on button "9" at bounding box center [1327, 447] width 24 height 24
click at [1193, 462] on html "On2Cook India Pvt. Ltd. Contacts People Marketing Workflows Campaigns Sales Pip…" at bounding box center [784, 372] width 1568 height 744
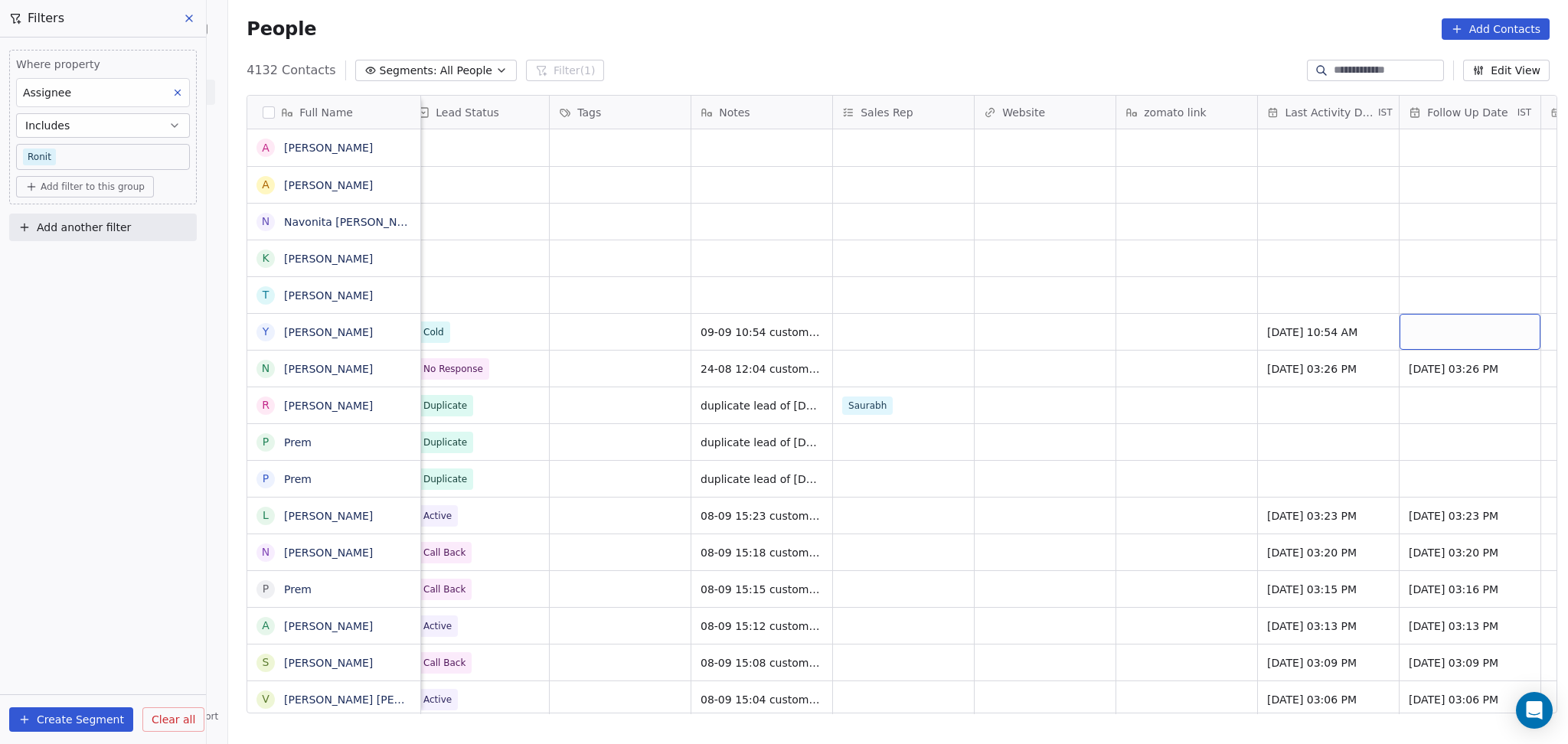
click at [1439, 335] on div "grid" at bounding box center [1469, 332] width 141 height 36
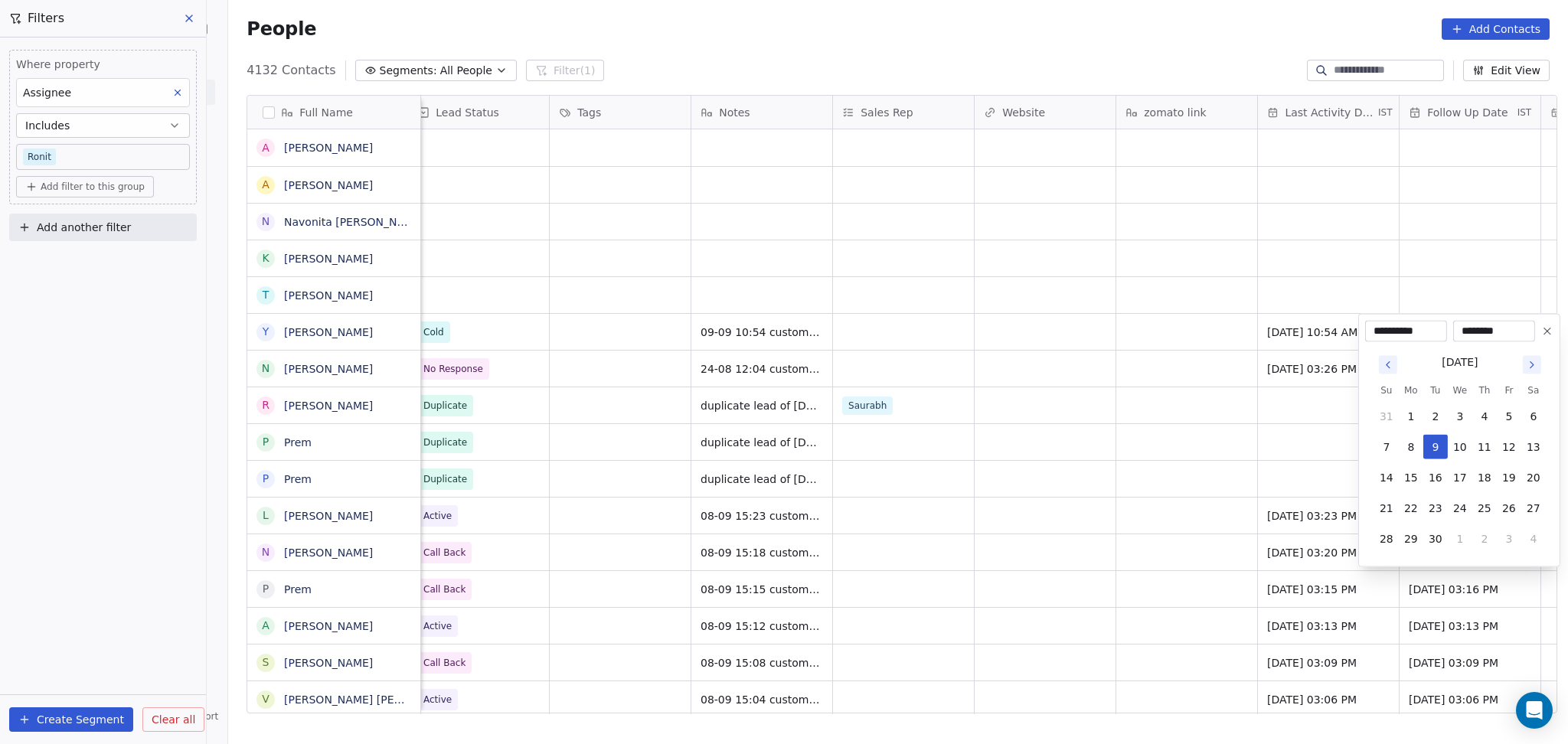
click at [1552, 326] on button at bounding box center [1547, 331] width 18 height 18
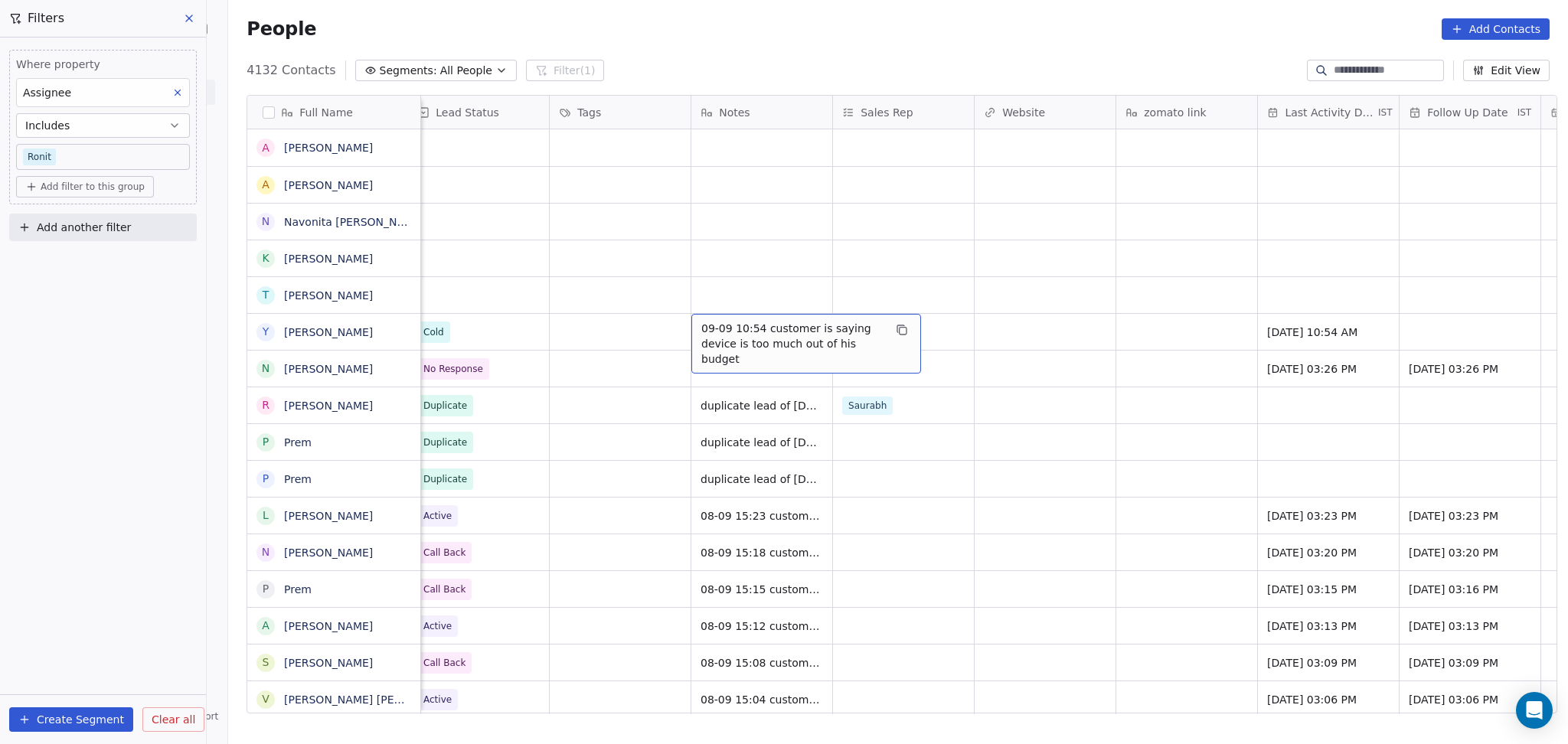
click at [736, 330] on span "09-09 10:54 customer is saying device is too much out of his budget" at bounding box center [793, 343] width 183 height 46
type textarea "**********"
click at [688, 289] on html "On2Cook India Pvt. Ltd. Contacts People Marketing Workflows Campaigns Sales Pip…" at bounding box center [784, 372] width 1568 height 744
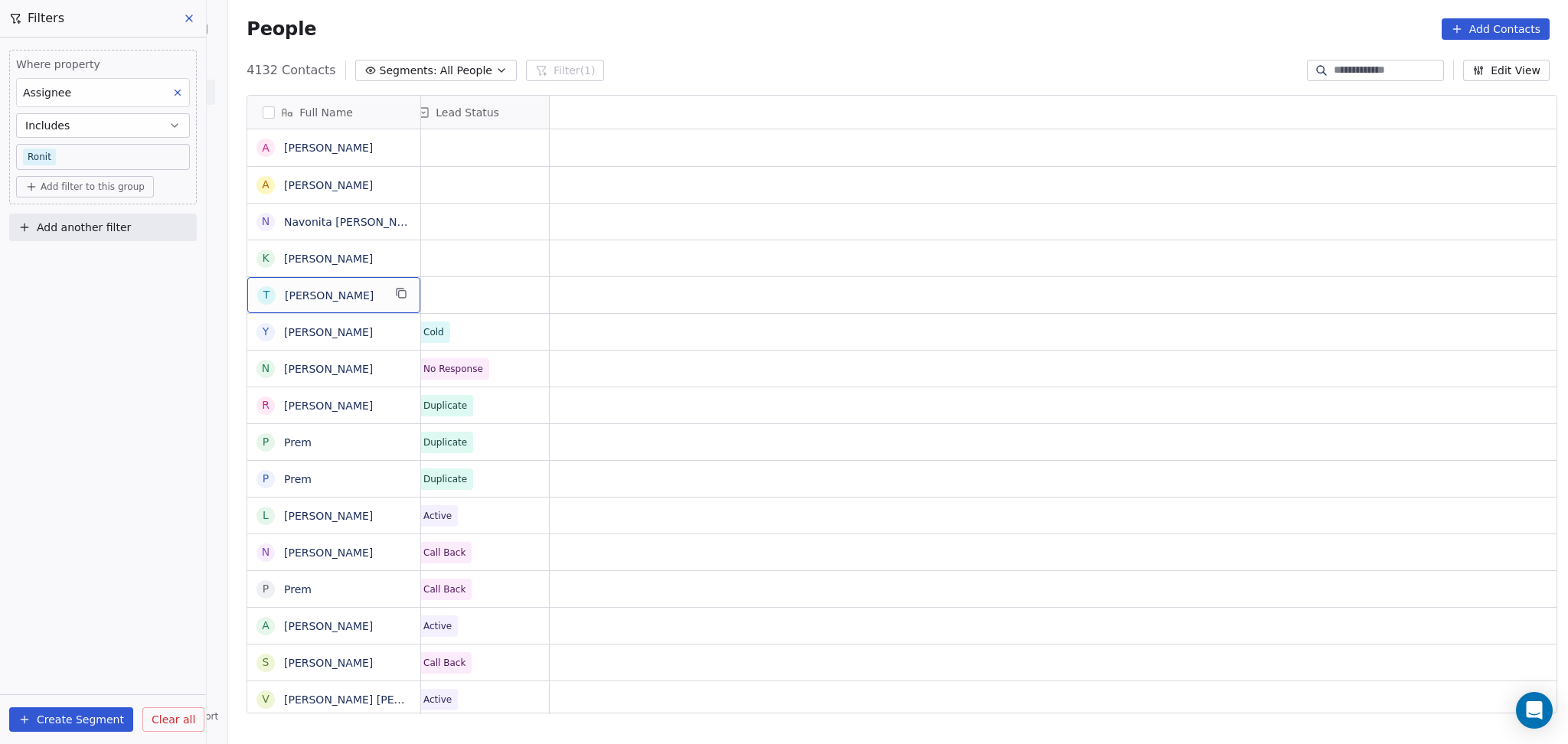
scroll to position [0, 0]
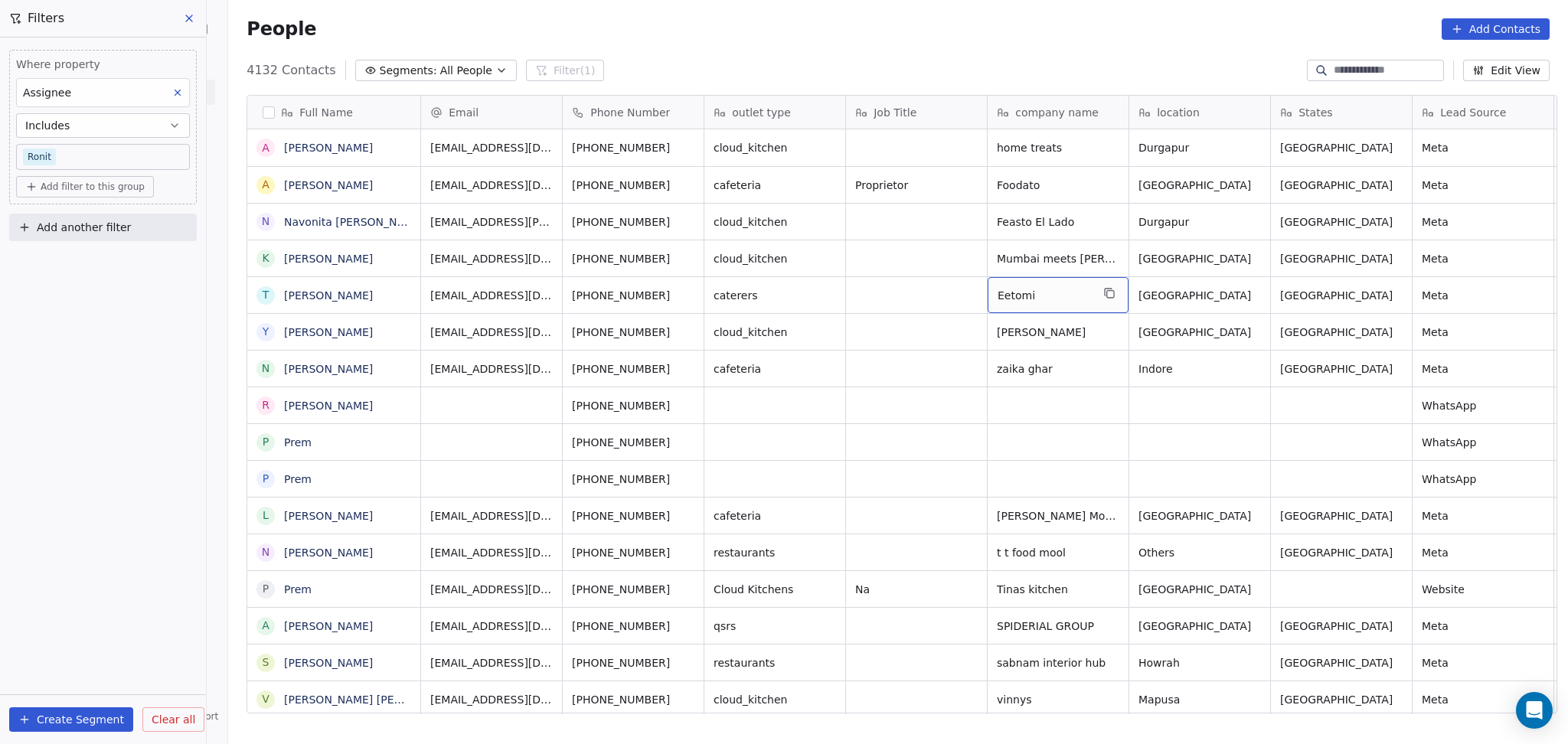
click at [1105, 293] on icon "grid" at bounding box center [1109, 292] width 7 height 7
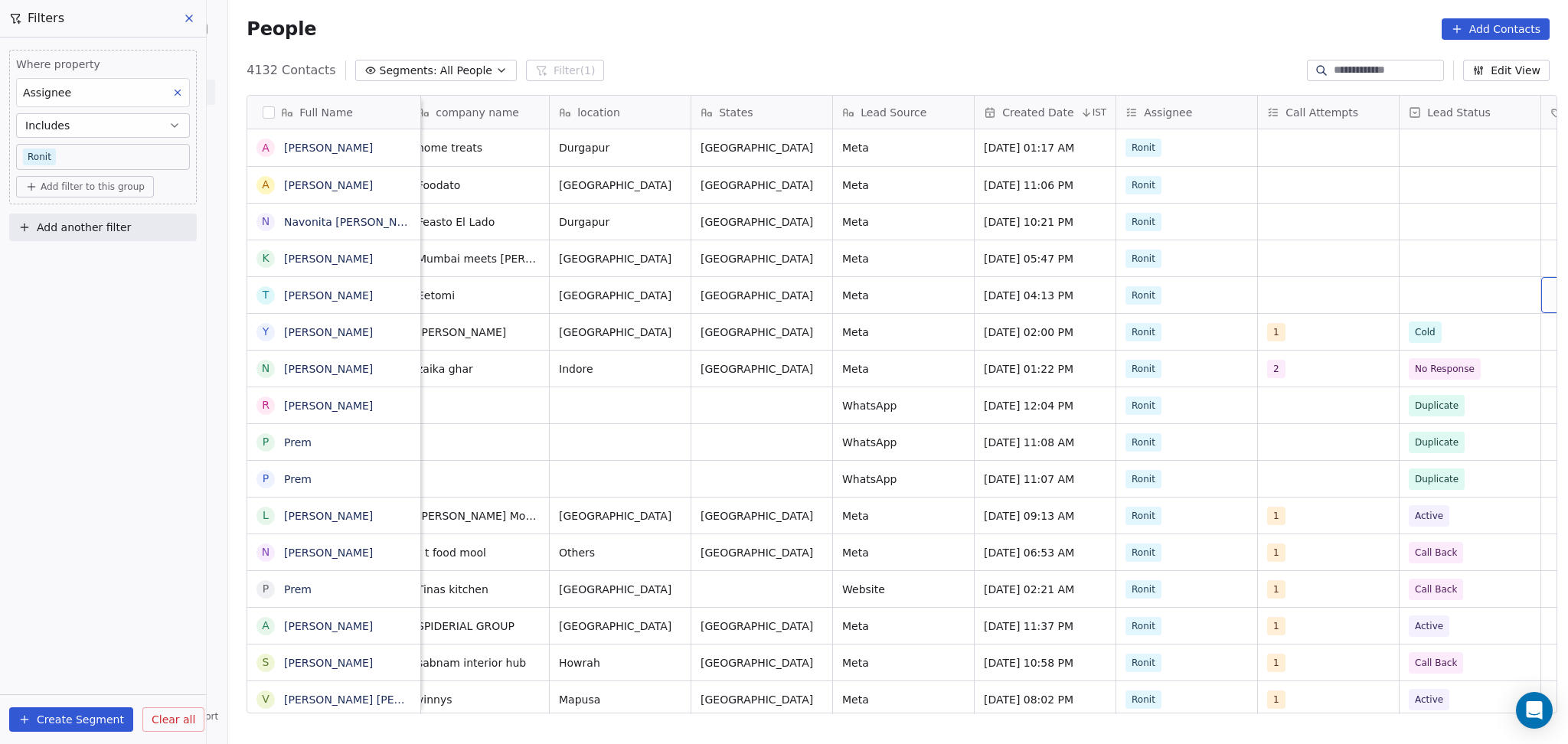
scroll to position [0, 721]
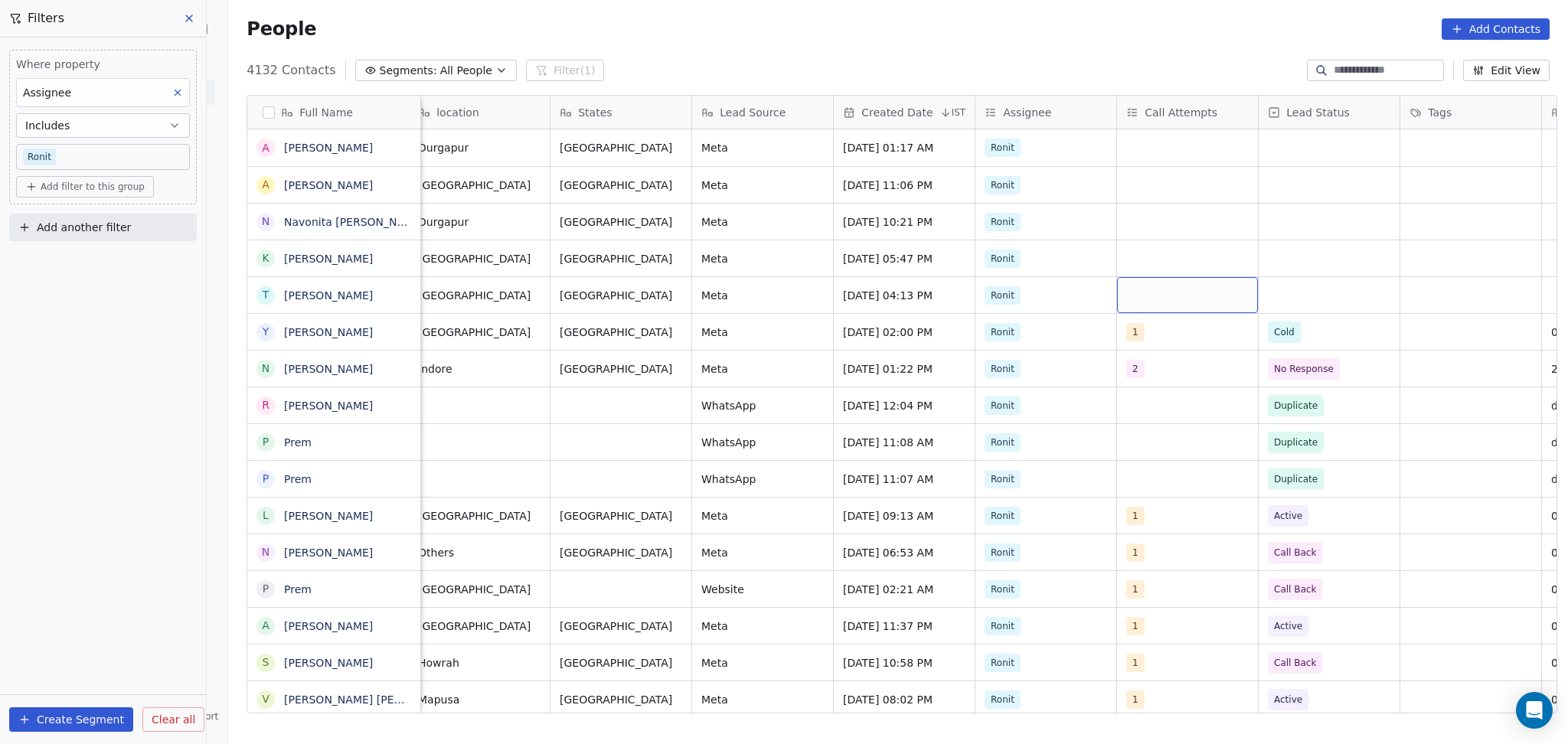
click at [1171, 292] on div "grid" at bounding box center [1187, 295] width 141 height 36
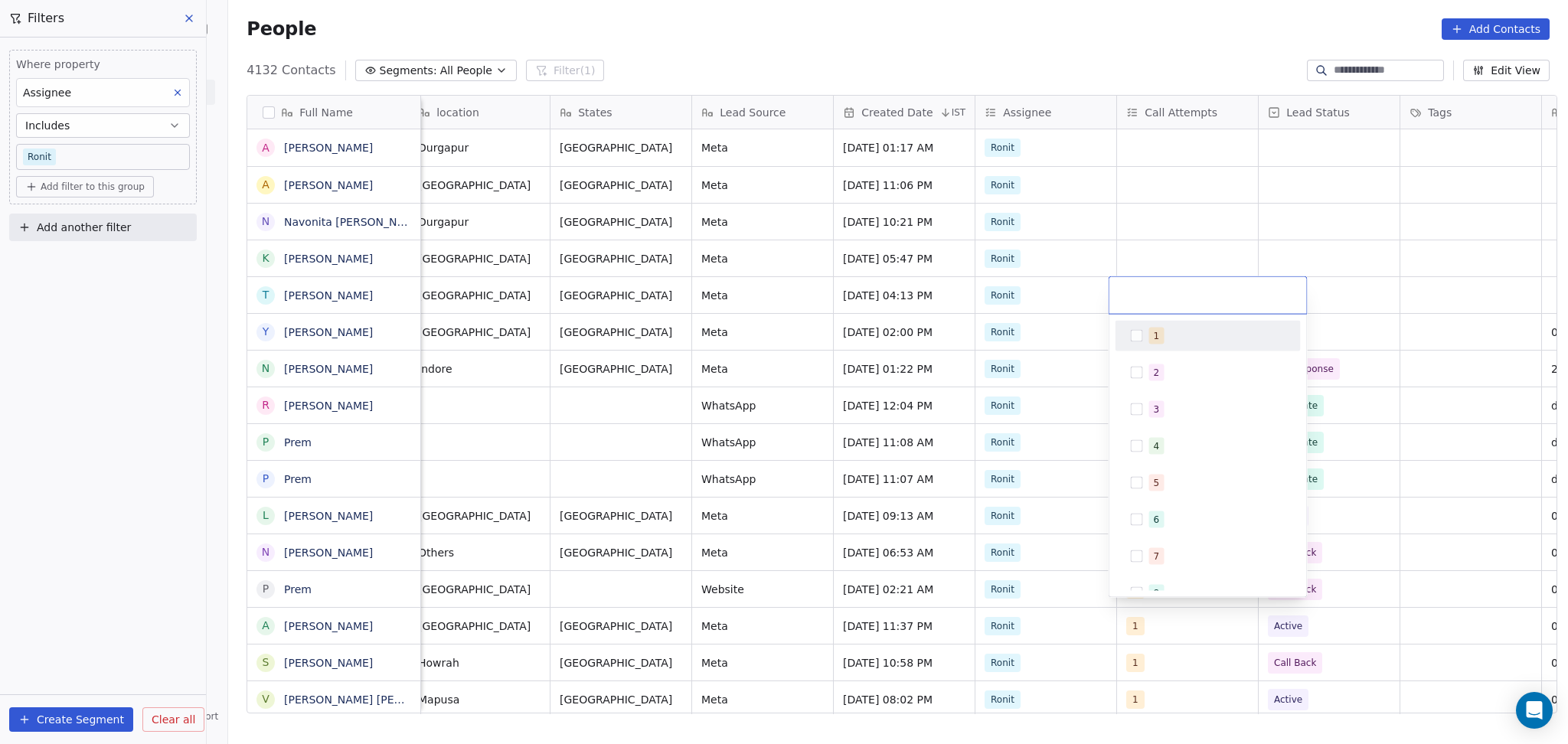
click at [1154, 337] on div "1" at bounding box center [1156, 336] width 6 height 14
click at [1243, 244] on html "On2Cook India Pvt. Ltd. Contacts People Marketing Workflows Campaigns Sales Pip…" at bounding box center [784, 372] width 1568 height 744
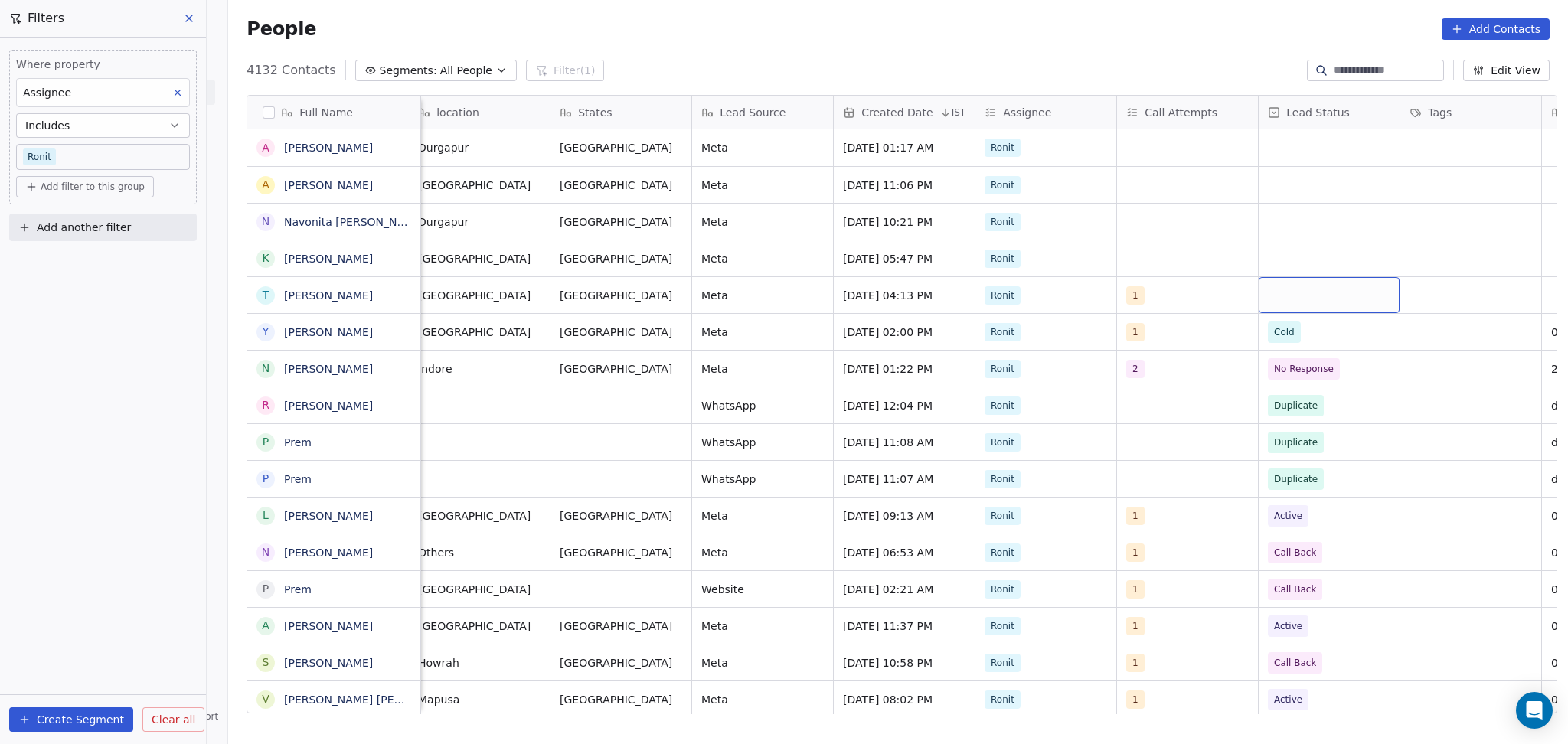
click at [1305, 286] on div "grid" at bounding box center [1329, 295] width 141 height 36
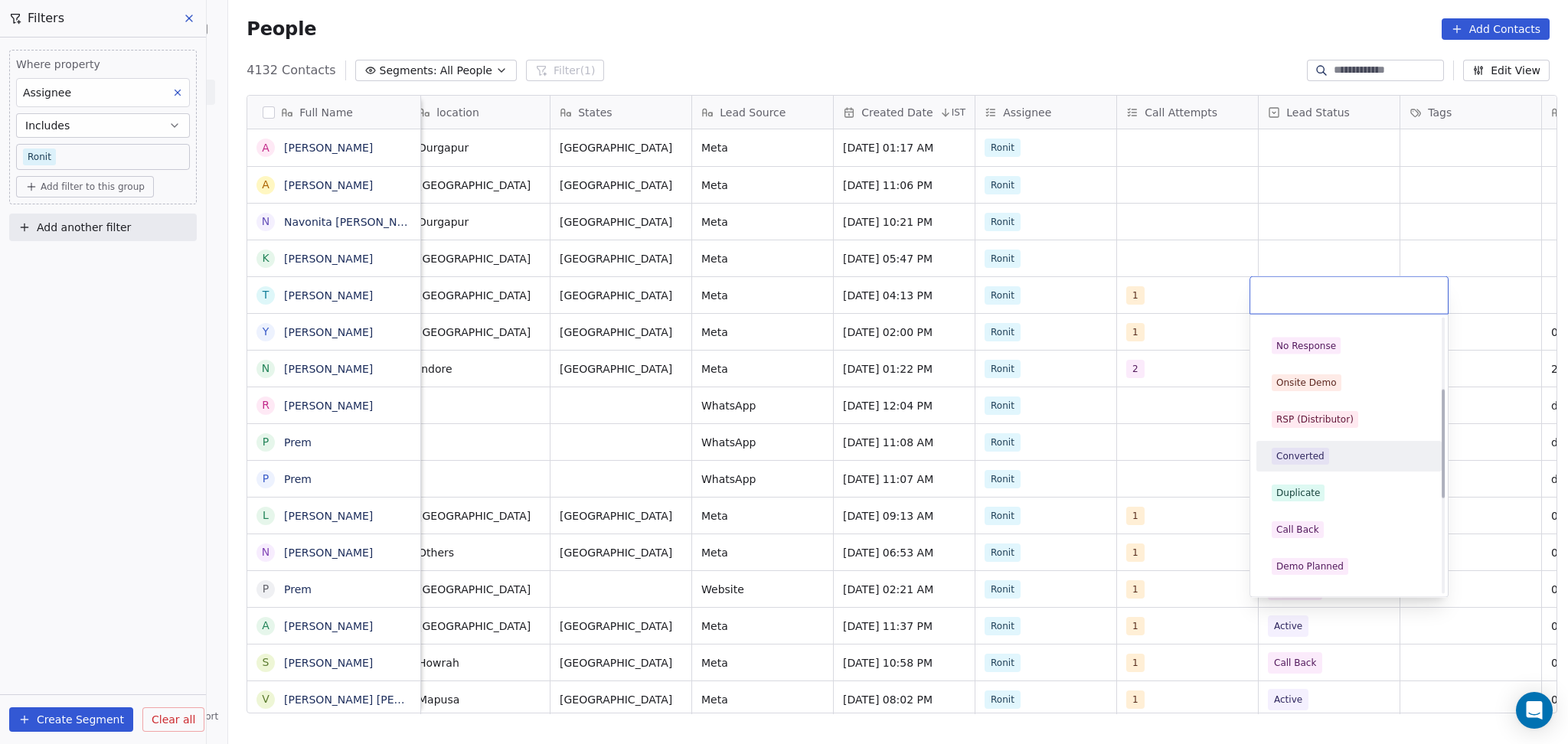
scroll to position [102, 0]
click at [1297, 347] on span "Cold" at bounding box center [1287, 343] width 30 height 16
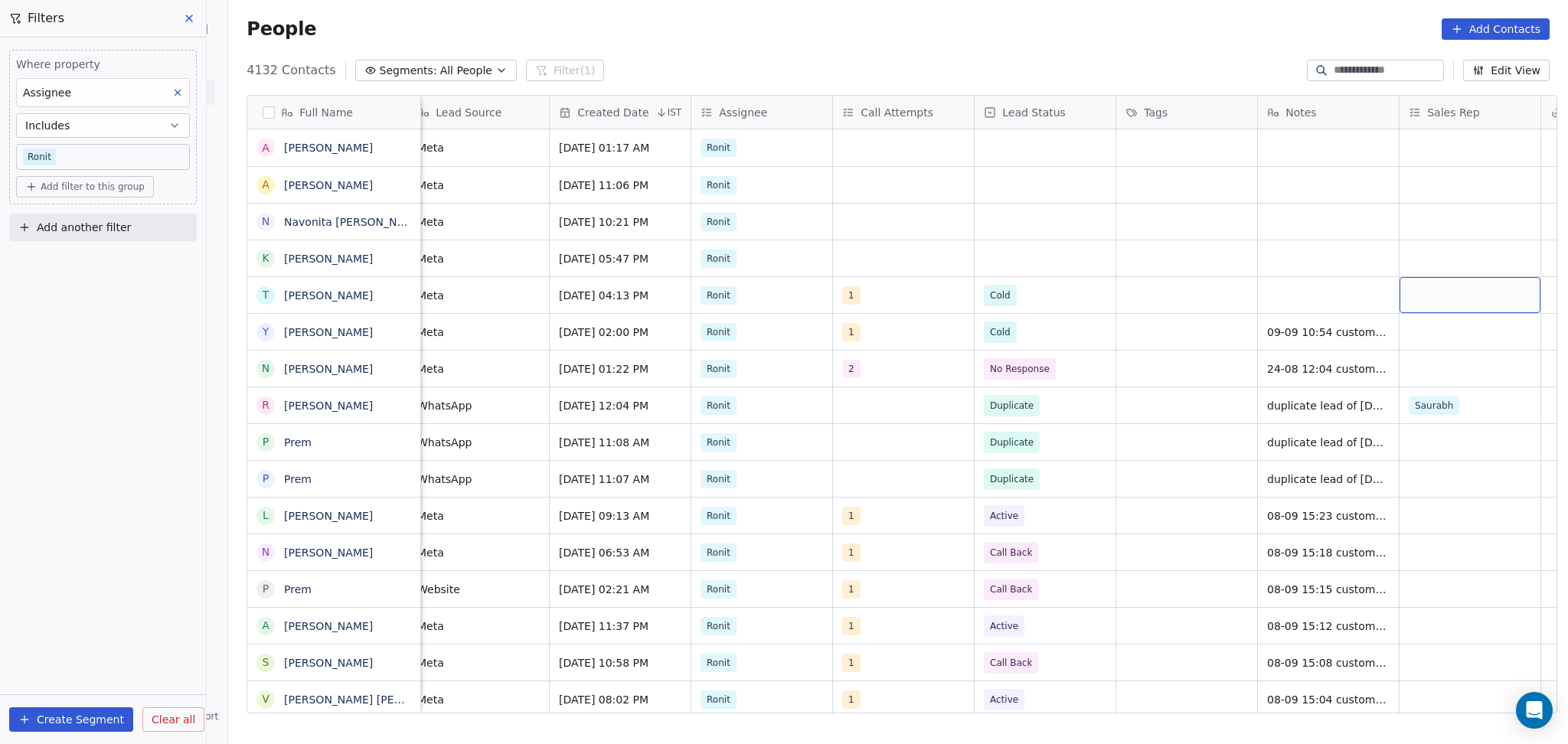
scroll to position [0, 1146]
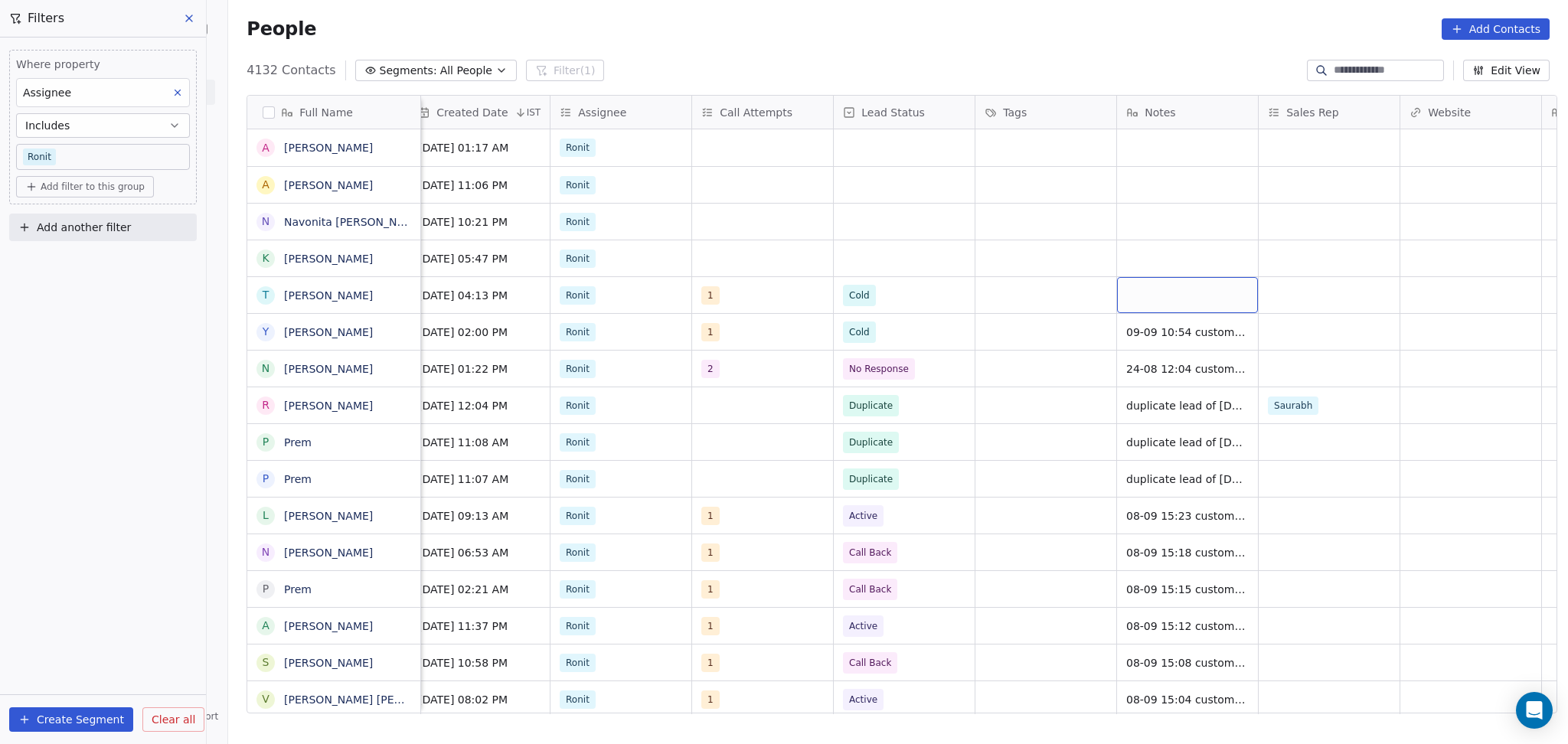
click at [1200, 293] on div "grid" at bounding box center [1187, 295] width 141 height 36
type textarea "**********"
click at [1321, 304] on html "On2Cook India Pvt. Ltd. Contacts People Marketing Workflows Campaigns Sales Pip…" at bounding box center [784, 372] width 1568 height 744
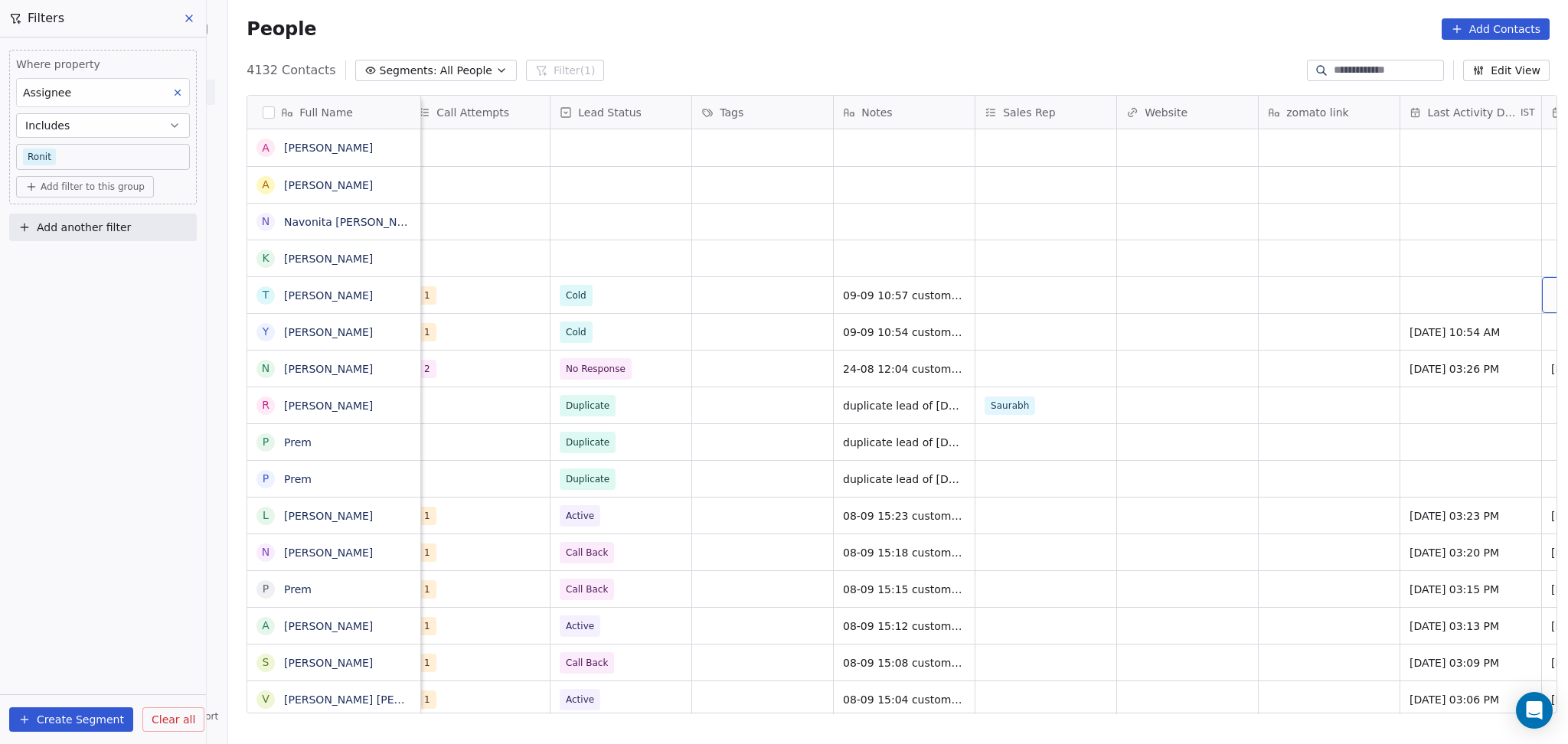
scroll to position [0, 1571]
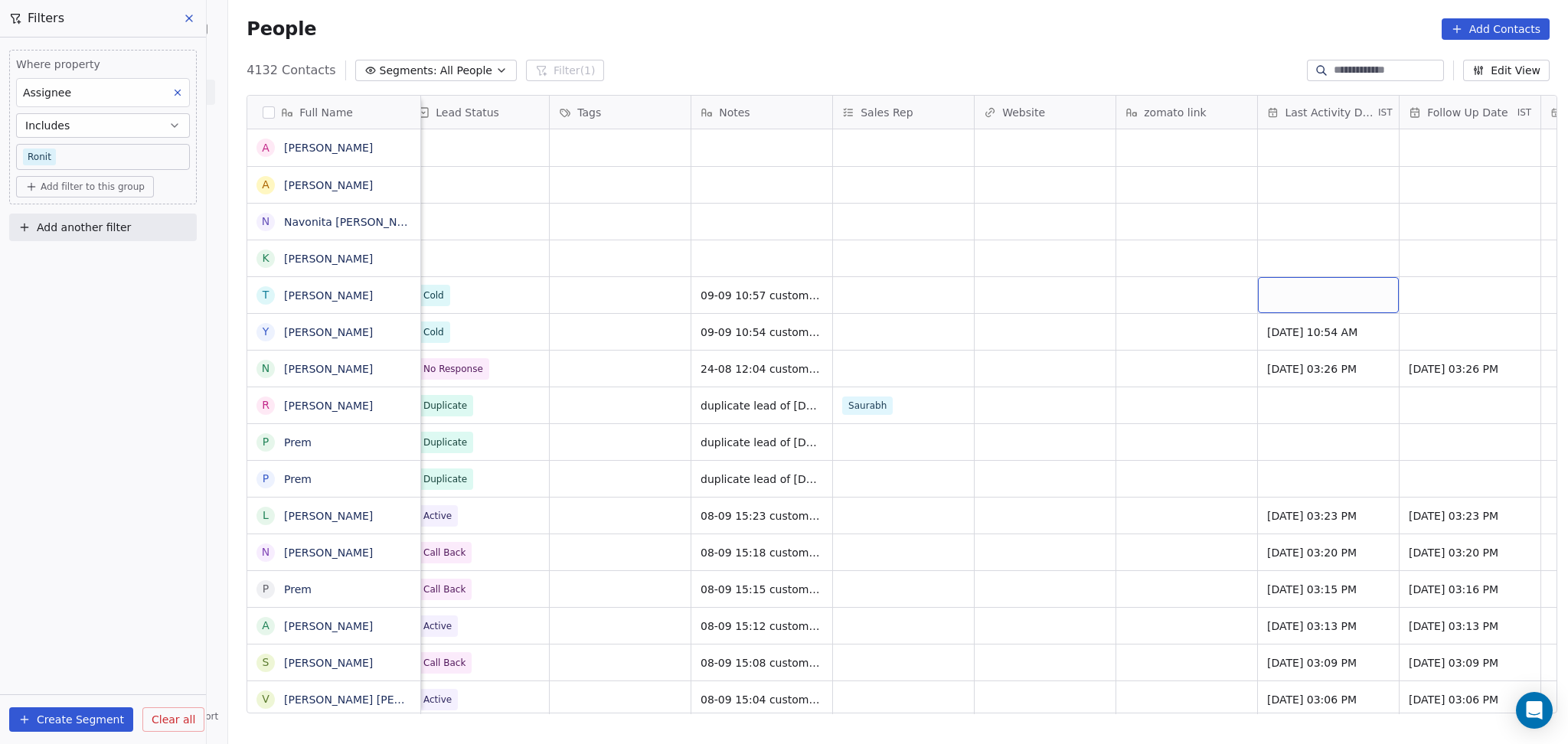
click at [1321, 296] on div "grid" at bounding box center [1328, 295] width 141 height 36
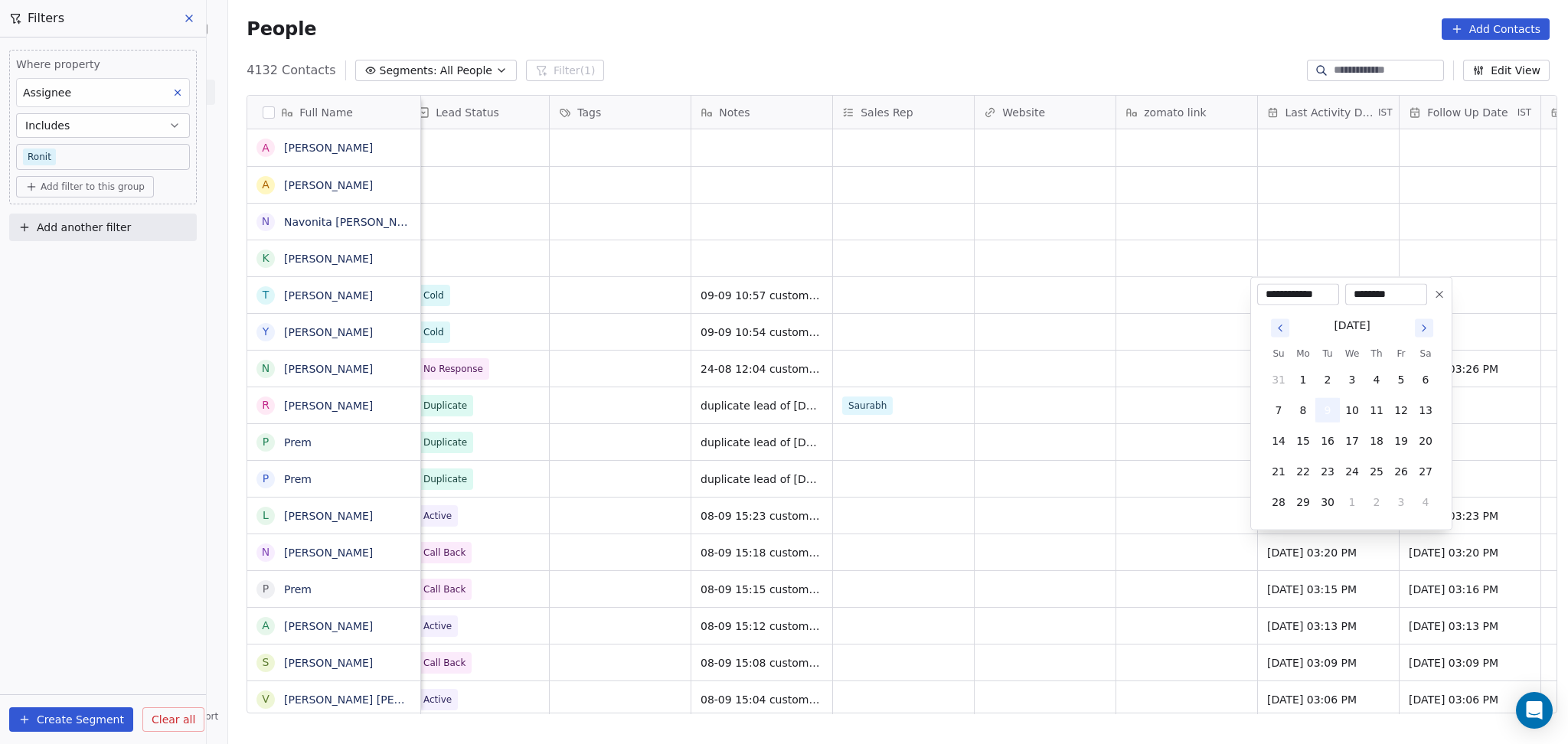
click at [1321, 398] on button "9" at bounding box center [1327, 410] width 24 height 24
click at [1147, 399] on html "On2Cook India Pvt. Ltd. Contacts People Marketing Workflows Campaigns Sales Pip…" at bounding box center [784, 372] width 1568 height 744
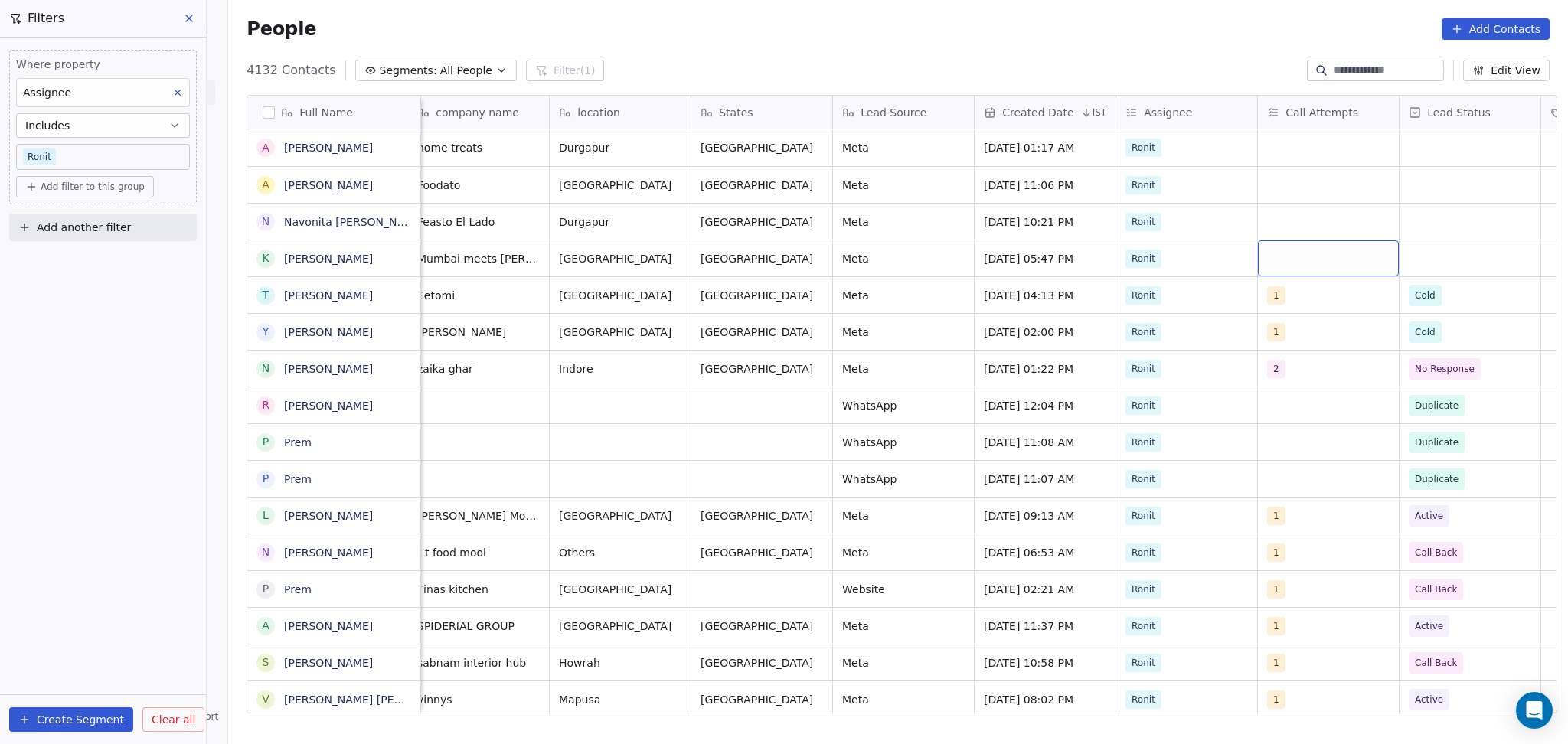
scroll to position [0, 567]
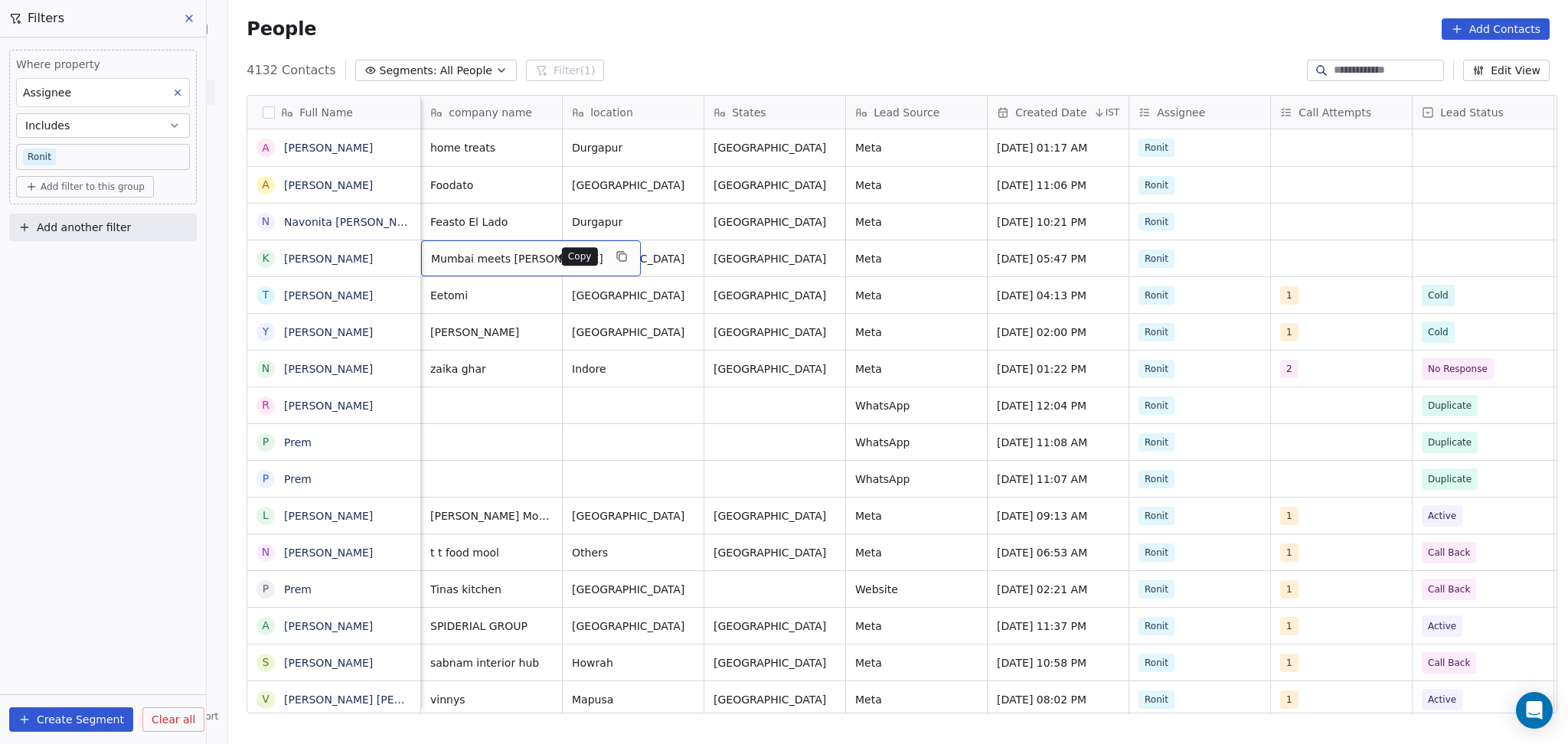
click at [617, 256] on icon "grid" at bounding box center [620, 255] width 7 height 7
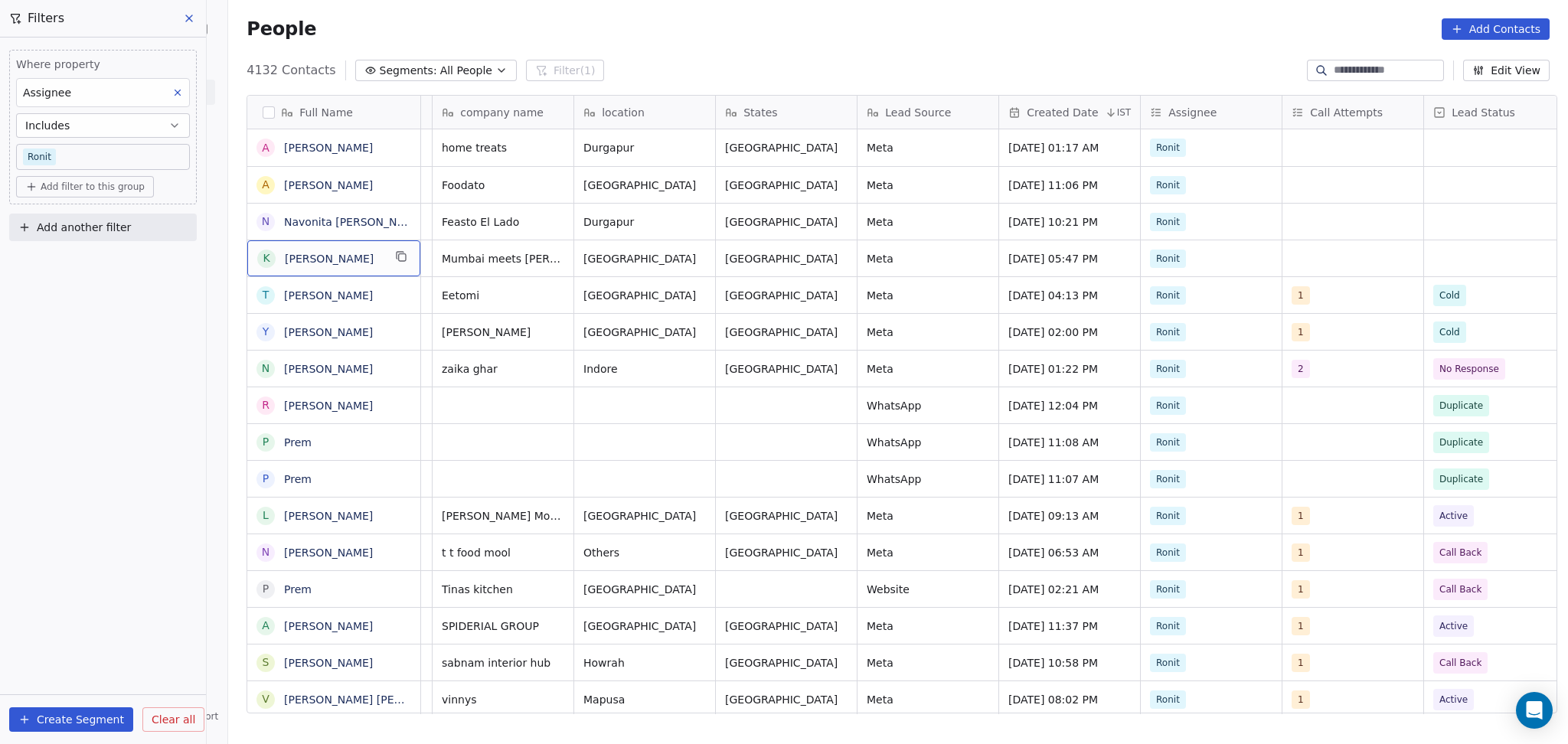
scroll to position [0, 0]
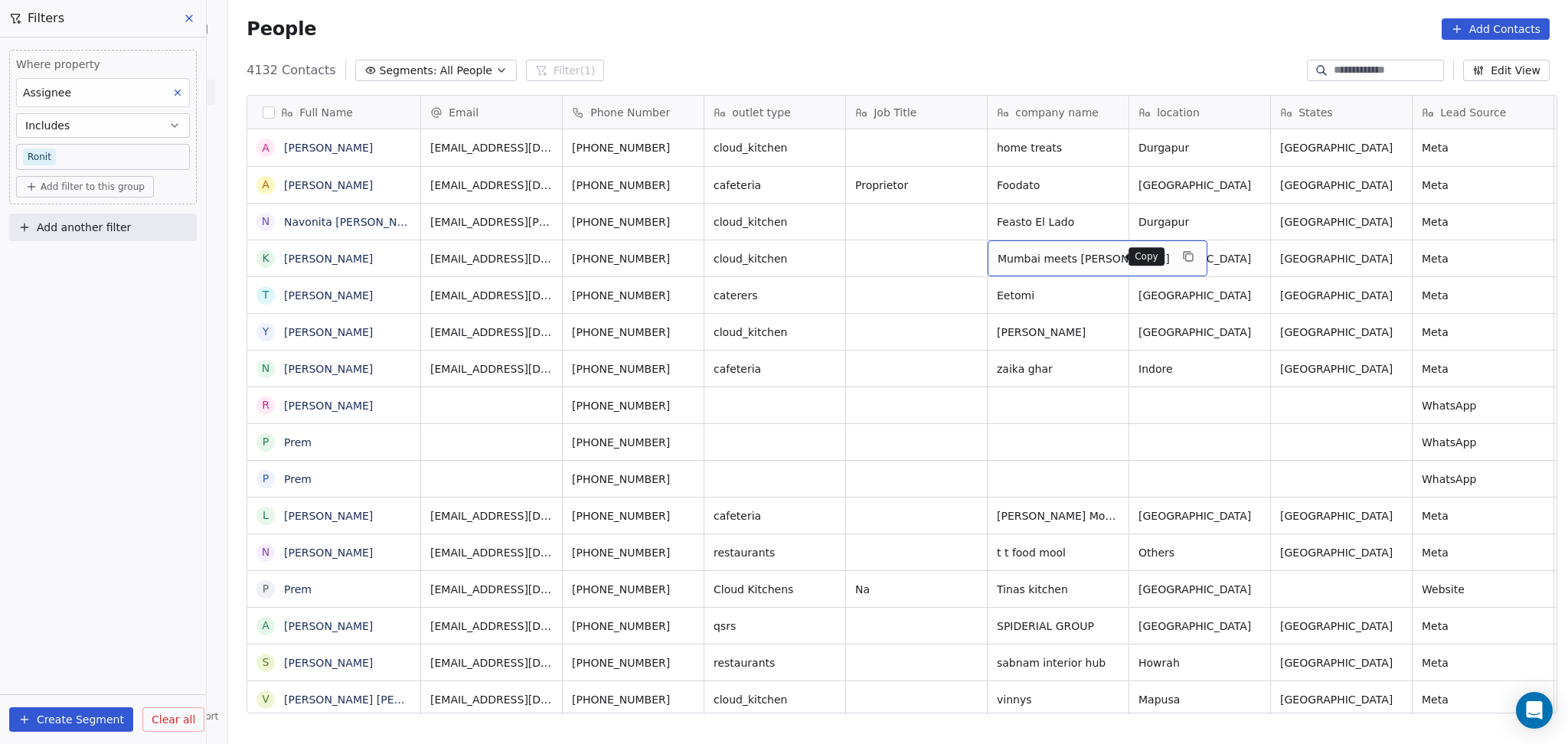
click at [1179, 247] on button "grid" at bounding box center [1188, 256] width 18 height 18
click at [395, 249] on button "grid" at bounding box center [401, 256] width 18 height 18
click at [1119, 213] on div "Feasto El Lado" at bounding box center [1057, 221] width 141 height 36
click at [1103, 221] on icon "grid" at bounding box center [1109, 220] width 12 height 12
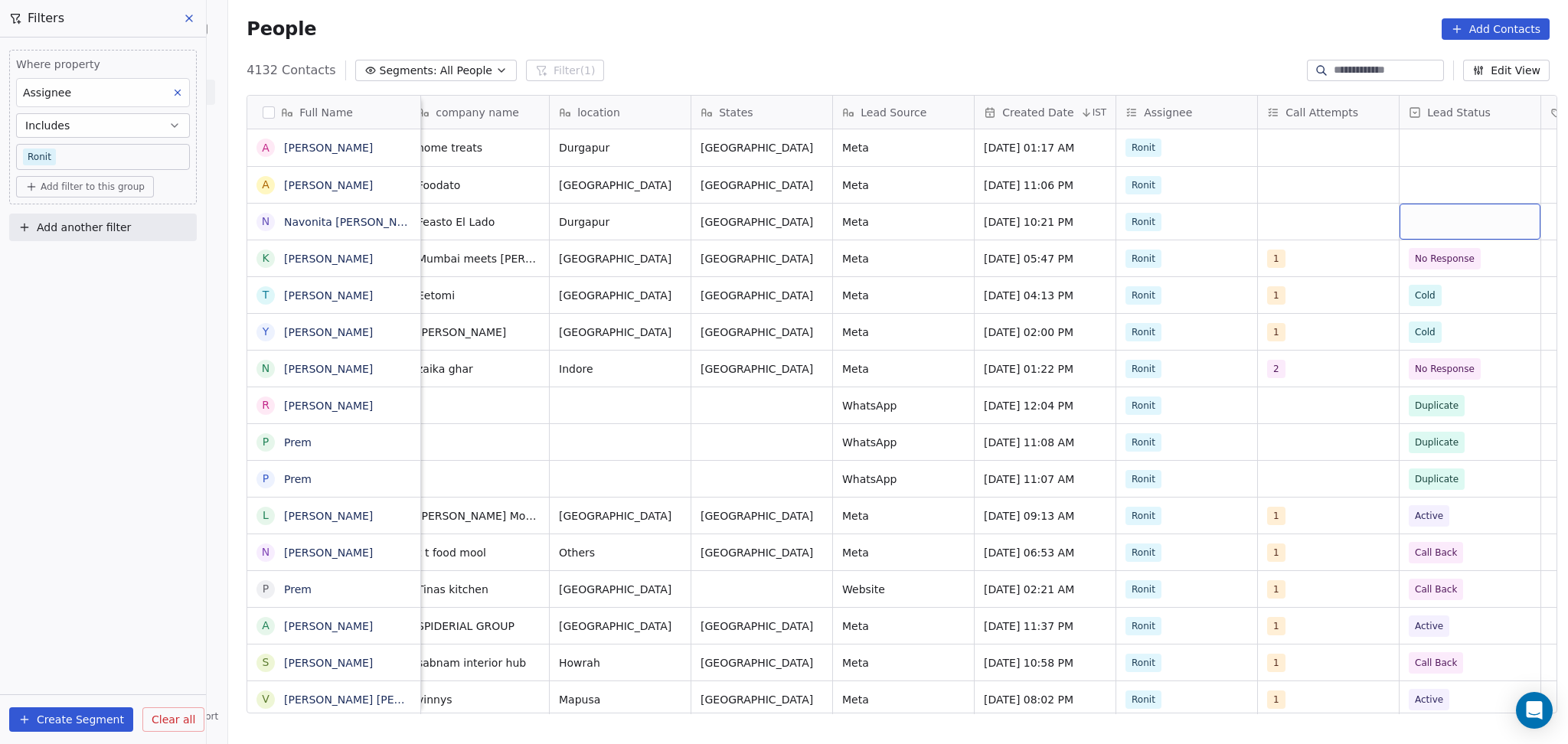
scroll to position [0, 721]
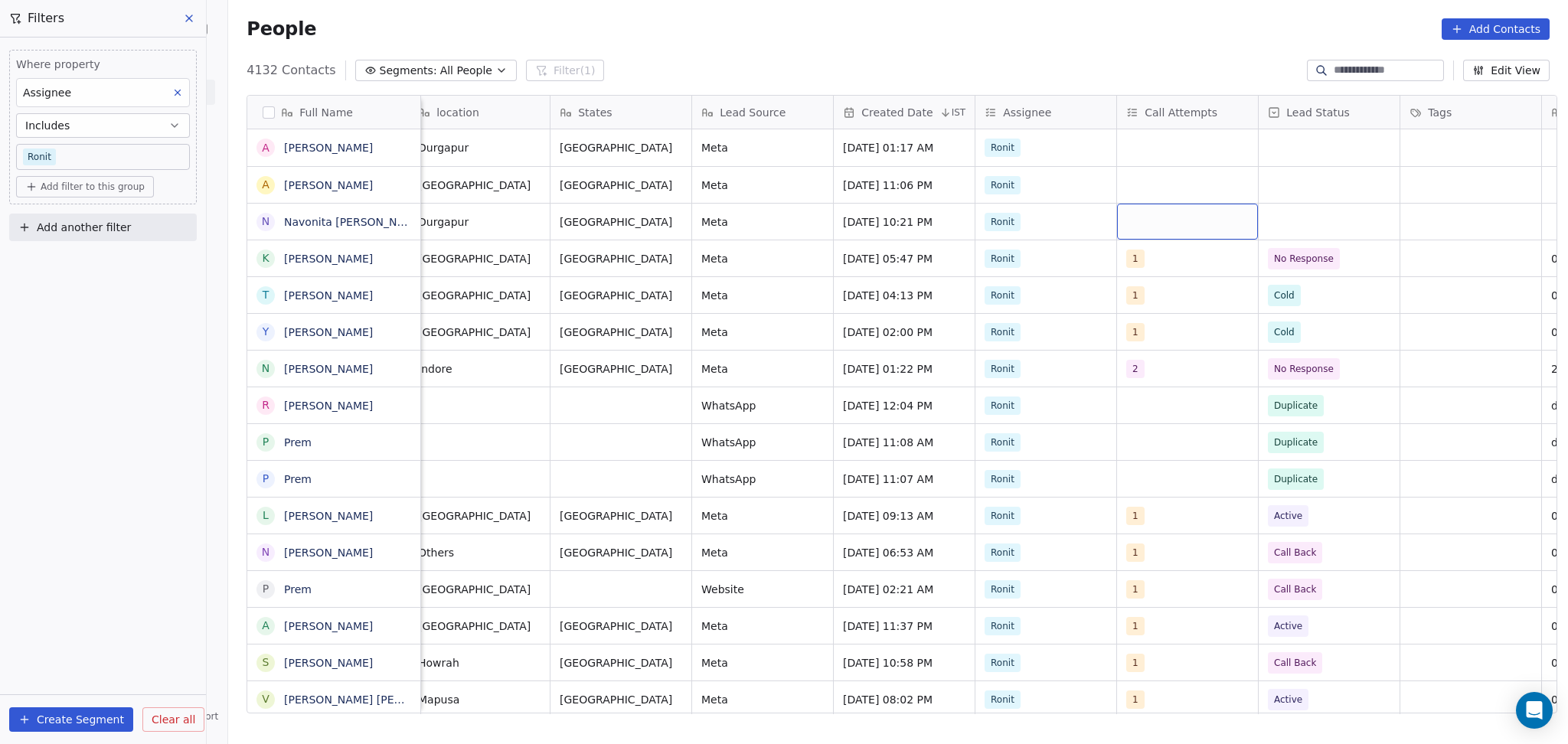
click at [1174, 226] on div "grid" at bounding box center [1187, 221] width 141 height 36
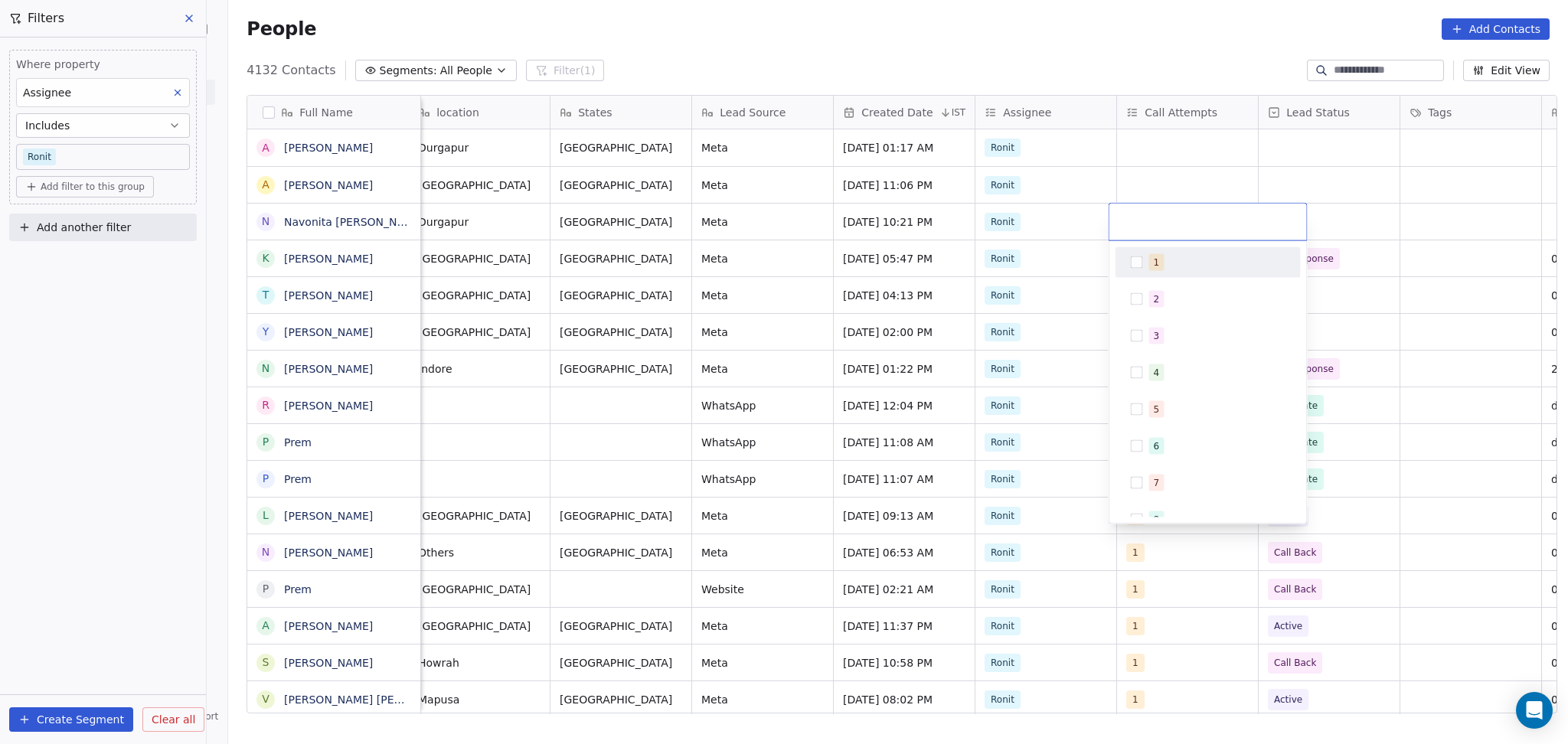
click at [1168, 263] on div "1" at bounding box center [1218, 262] width 137 height 16
click at [1355, 227] on html "On2Cook India Pvt. Ltd. Contacts People Marketing Workflows Campaigns Sales Pip…" at bounding box center [784, 372] width 1568 height 744
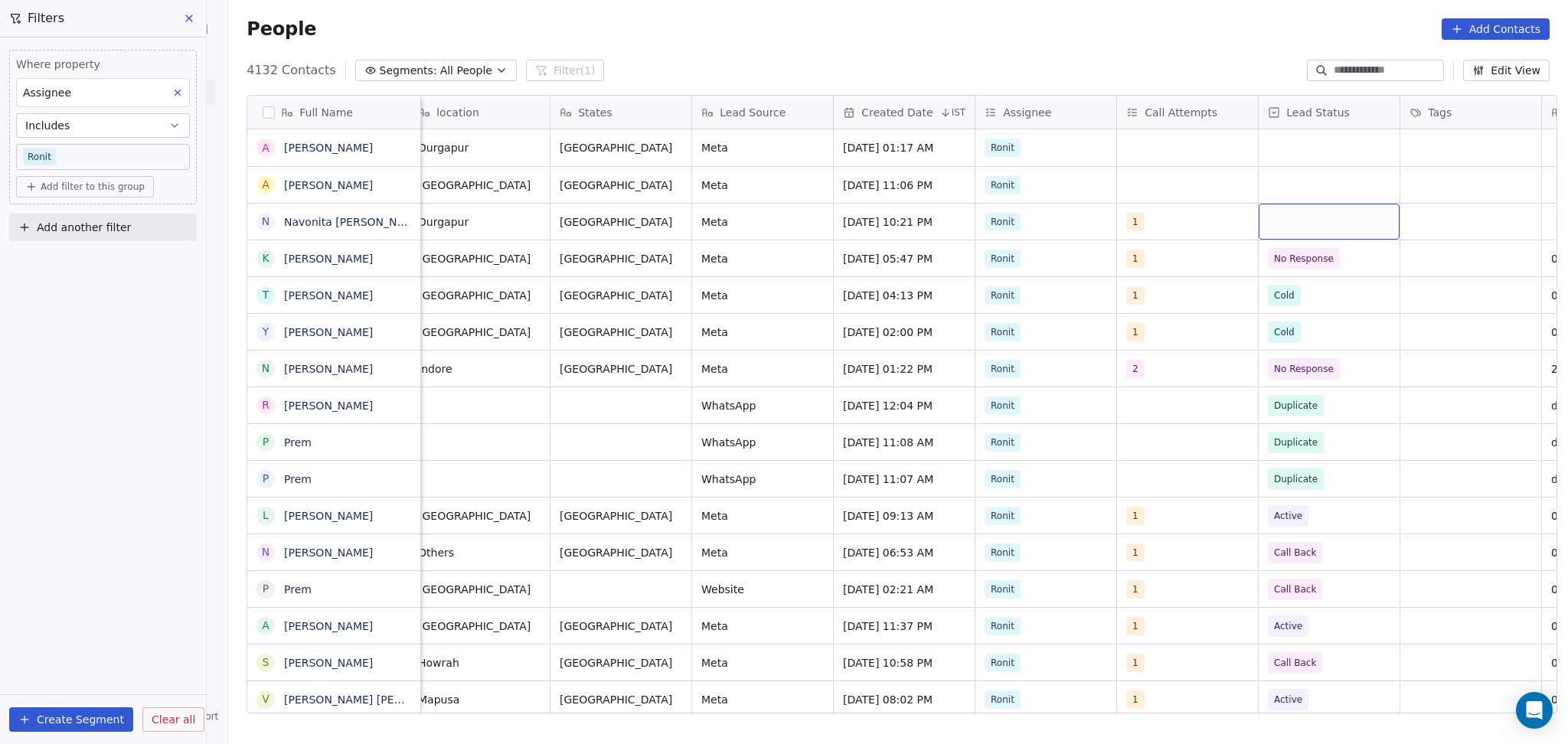
click at [1317, 230] on div "grid" at bounding box center [1329, 221] width 141 height 36
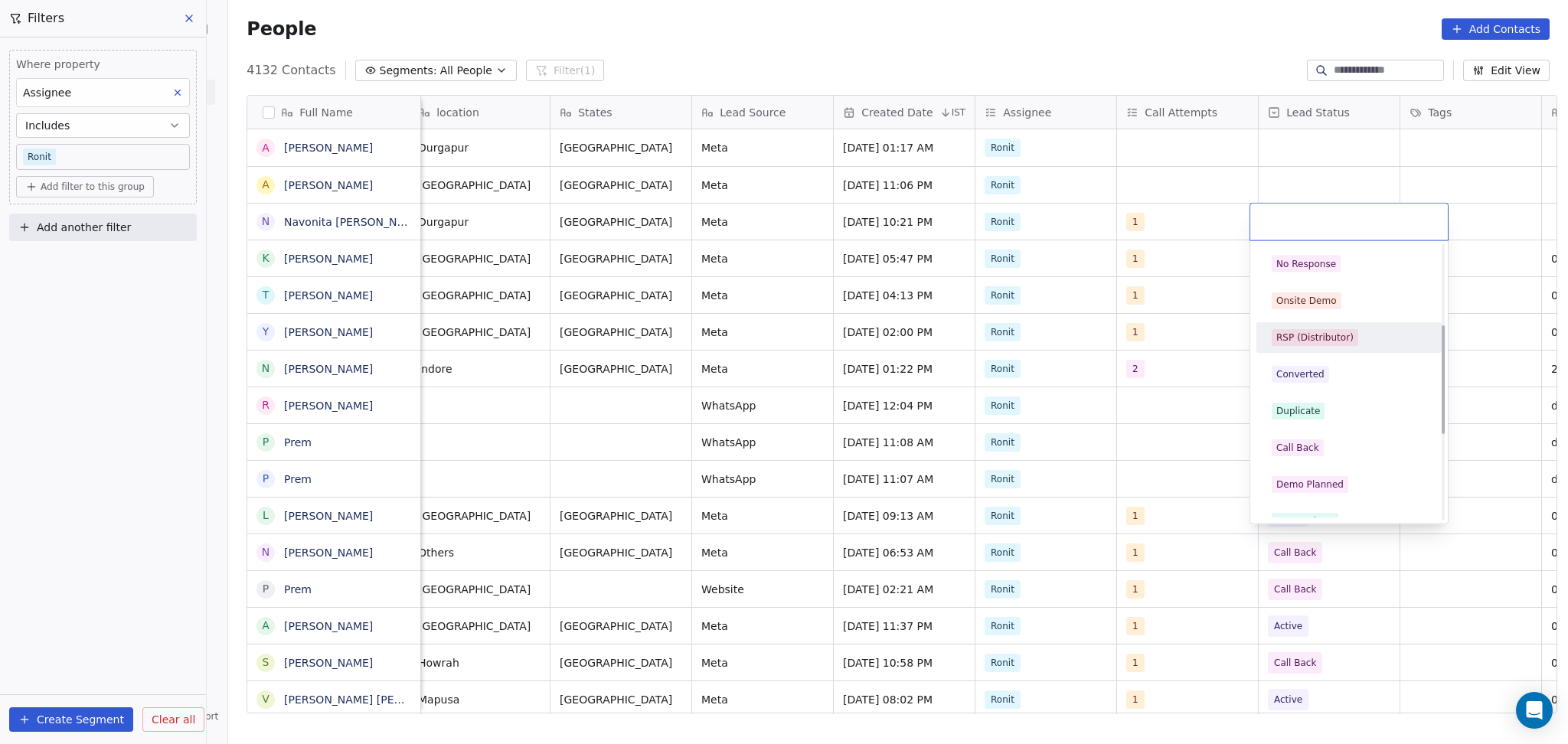
scroll to position [203, 0]
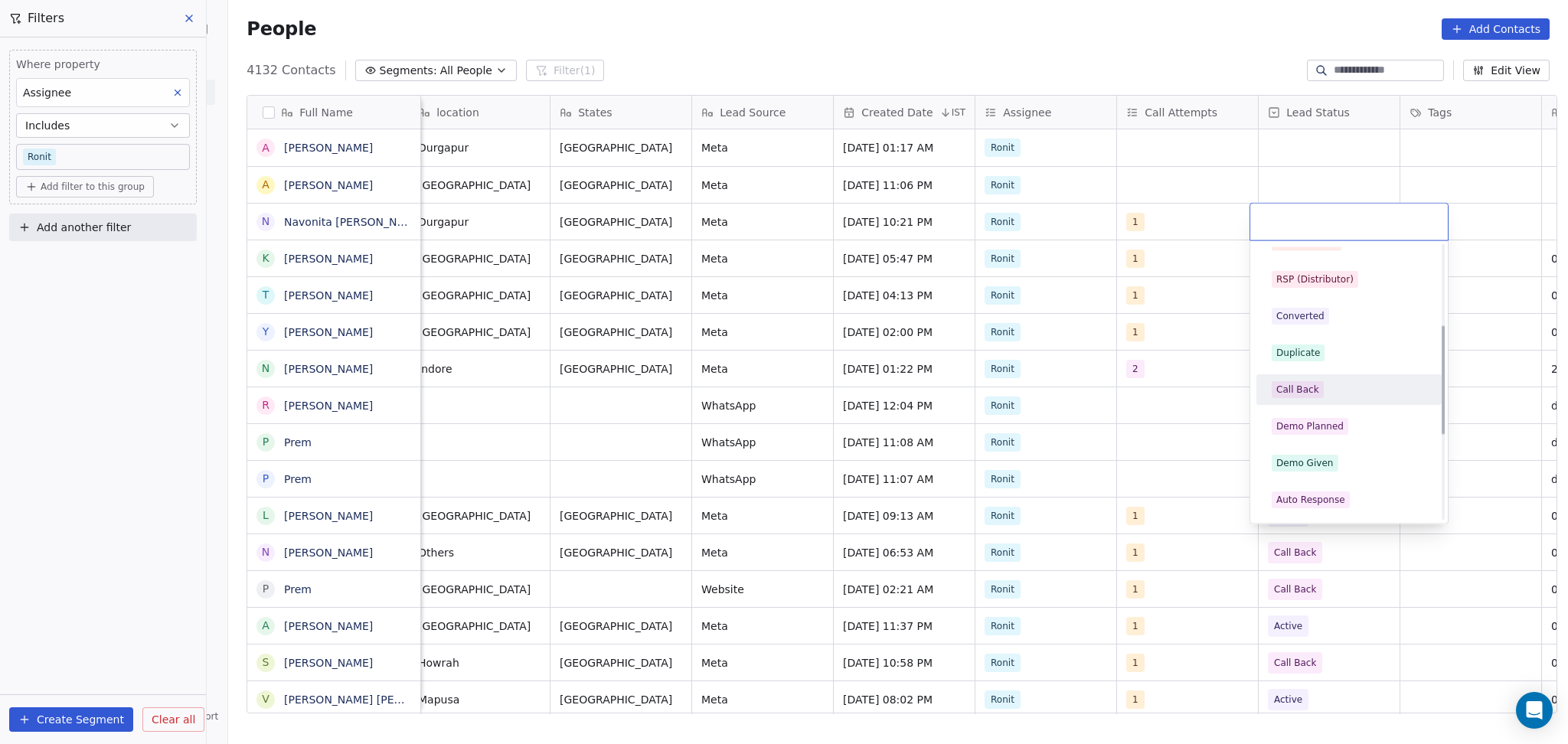
drag, startPoint x: 1301, startPoint y: 384, endPoint x: 1411, endPoint y: 250, distance: 173.4
click at [1301, 385] on div "Call Back" at bounding box center [1298, 389] width 43 height 14
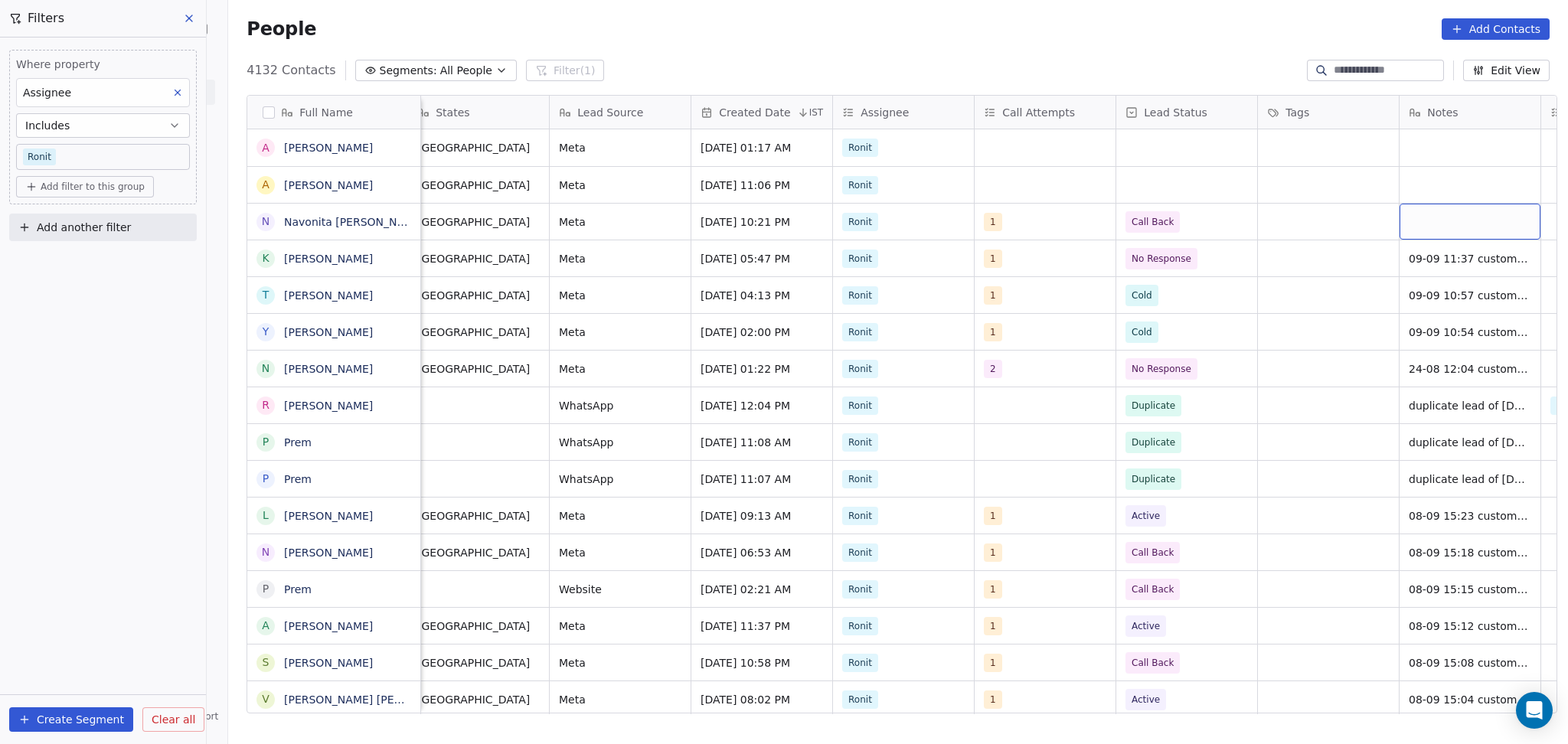
scroll to position [0, 1005]
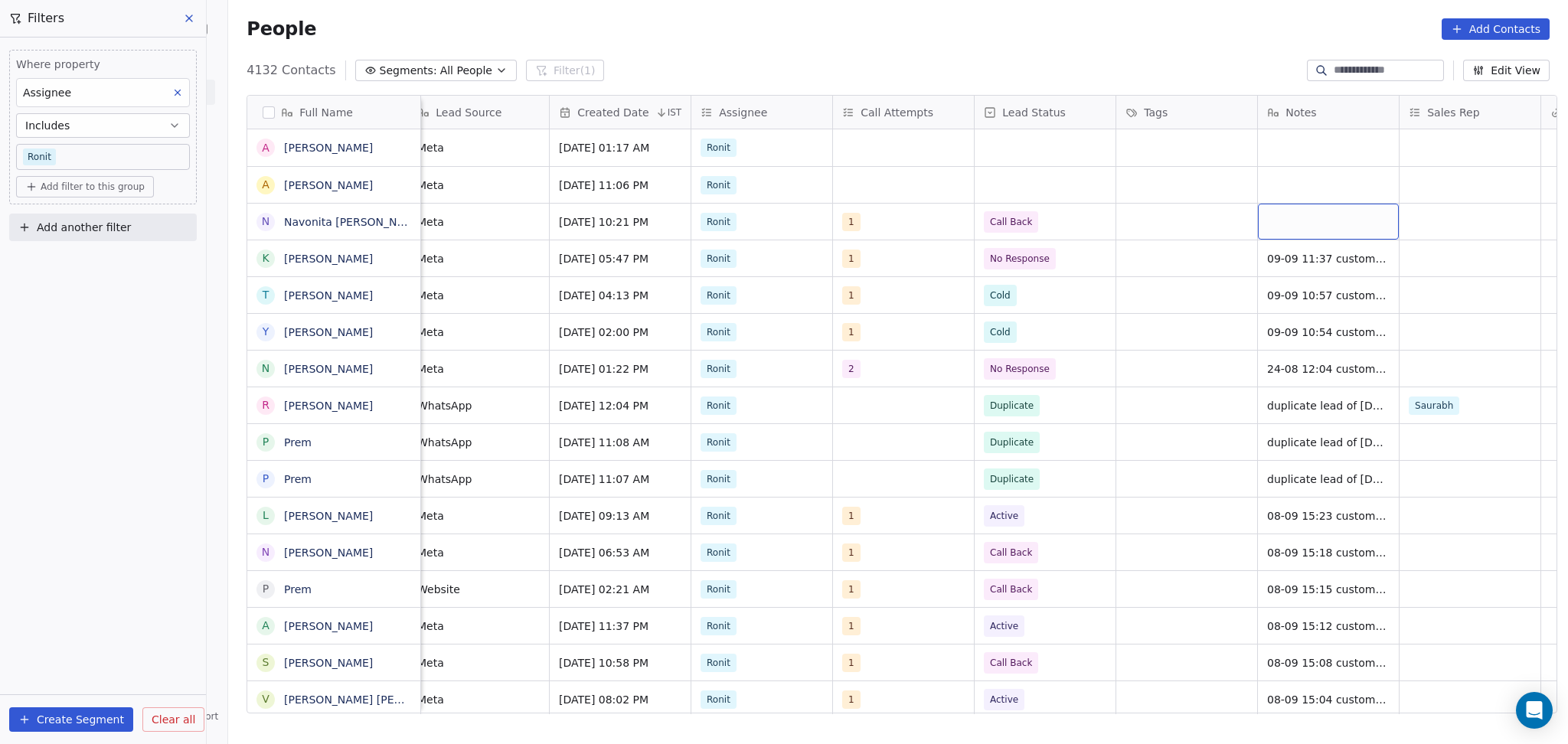
click at [1271, 209] on div "grid" at bounding box center [1328, 221] width 141 height 36
type textarea "********"
click at [1327, 215] on span "09-09 11" at bounding box center [1314, 222] width 93 height 16
type textarea "**********"
click at [1413, 228] on html "On2Cook India Pvt. Ltd. Contacts People Marketing Workflows Campaigns Sales Pip…" at bounding box center [784, 372] width 1568 height 744
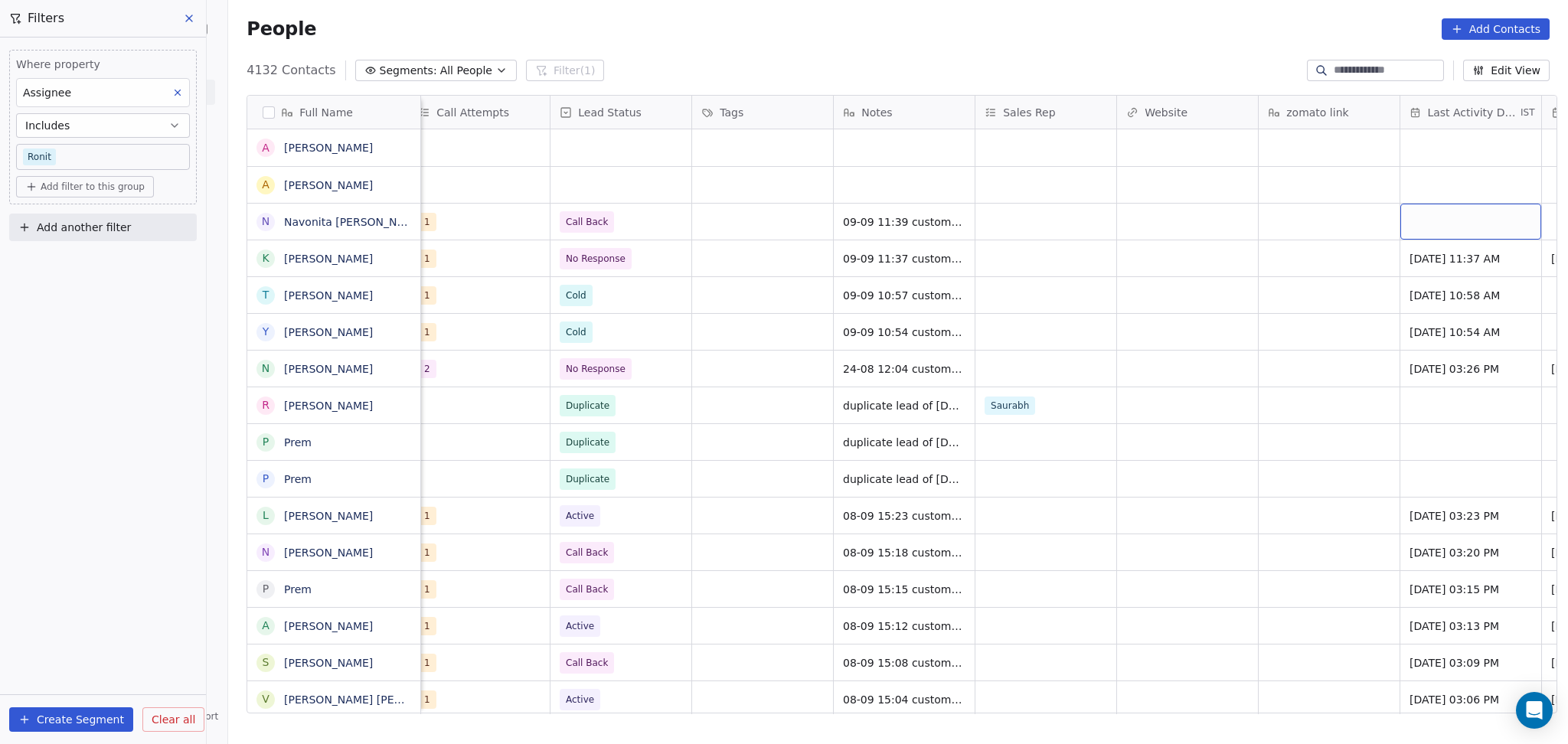
scroll to position [0, 1571]
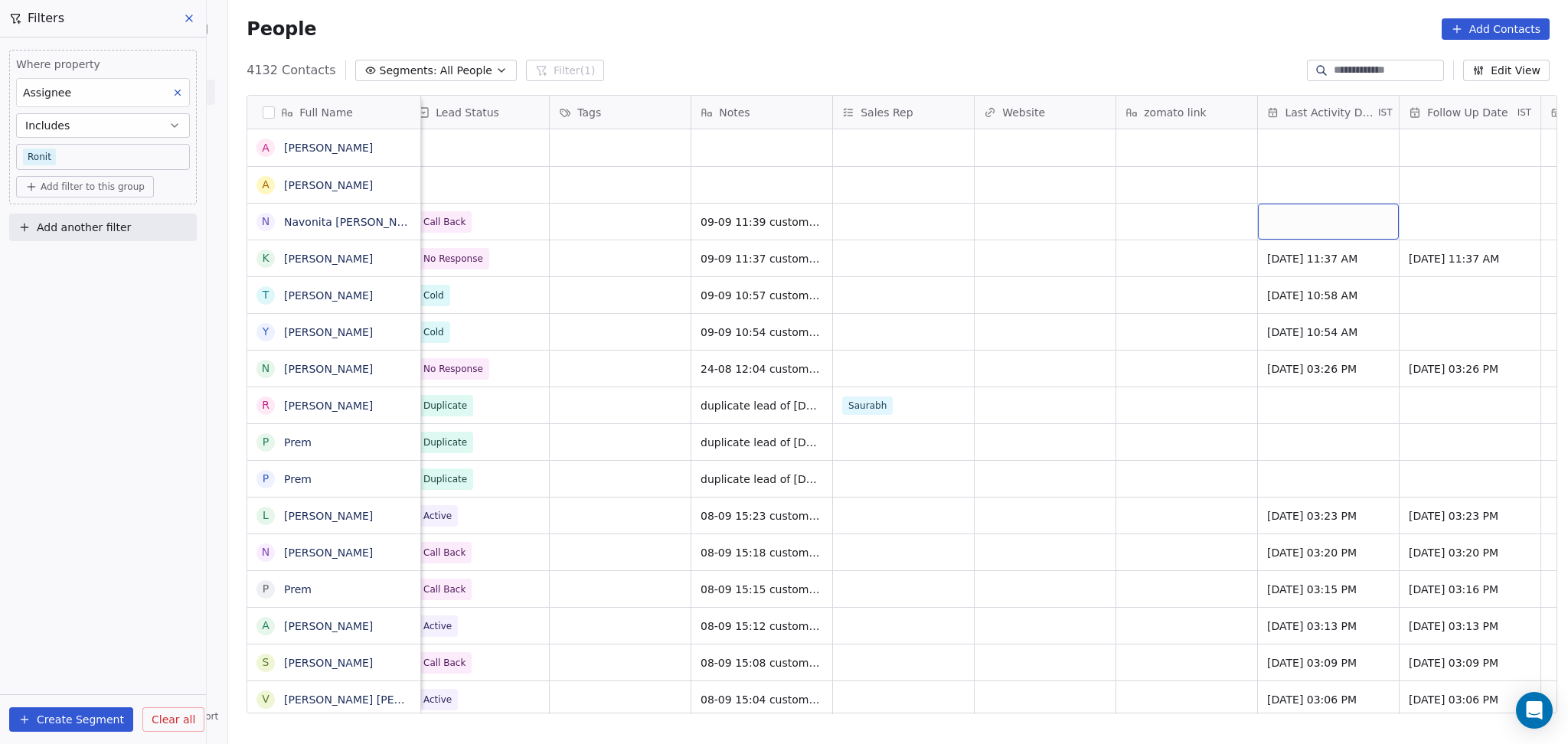
click at [1359, 213] on div "grid" at bounding box center [1328, 221] width 141 height 36
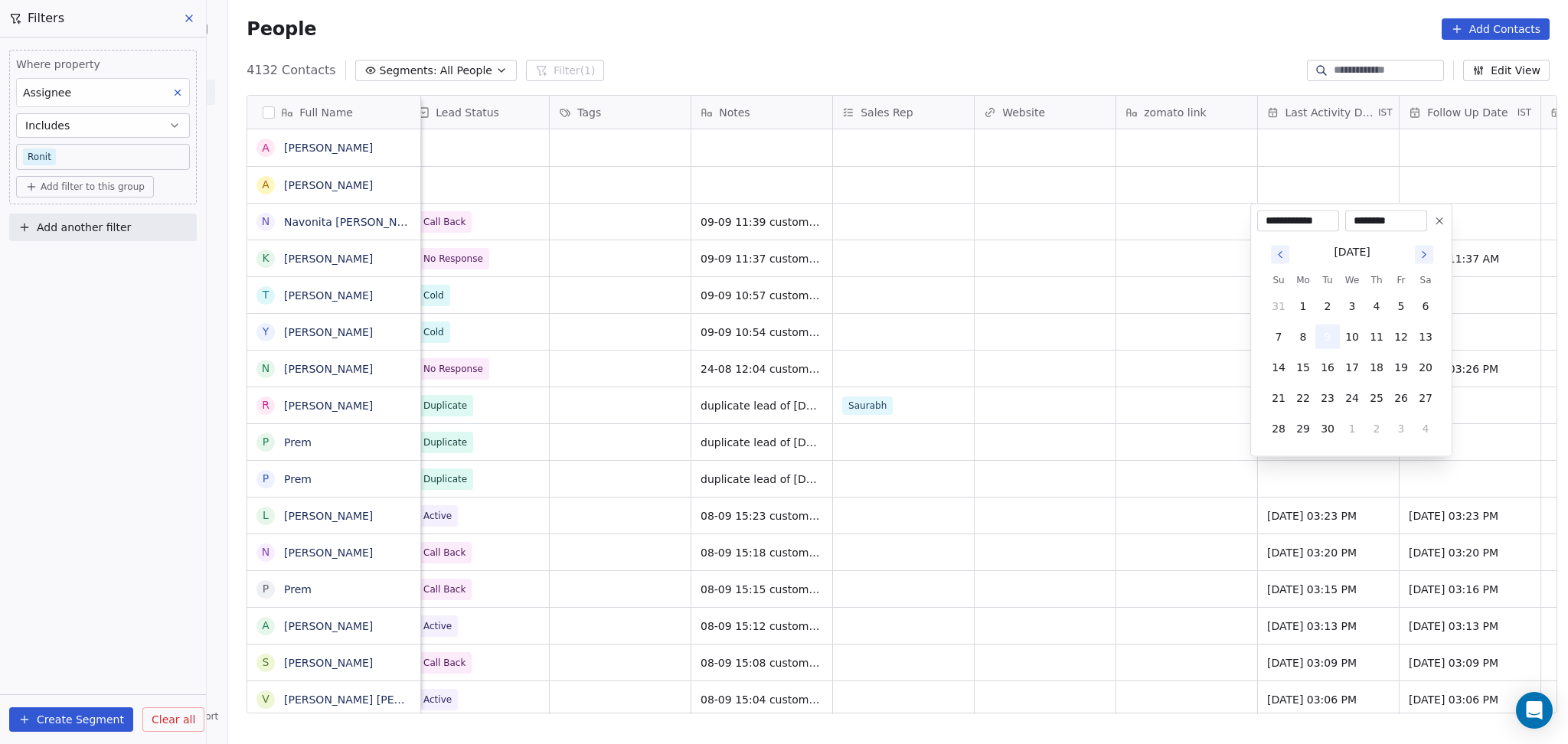
click at [1321, 343] on button "9" at bounding box center [1327, 337] width 24 height 24
click at [1167, 349] on html "On2Cook India Pvt. Ltd. Contacts People Marketing Workflows Campaigns Sales Pip…" at bounding box center [784, 372] width 1568 height 744
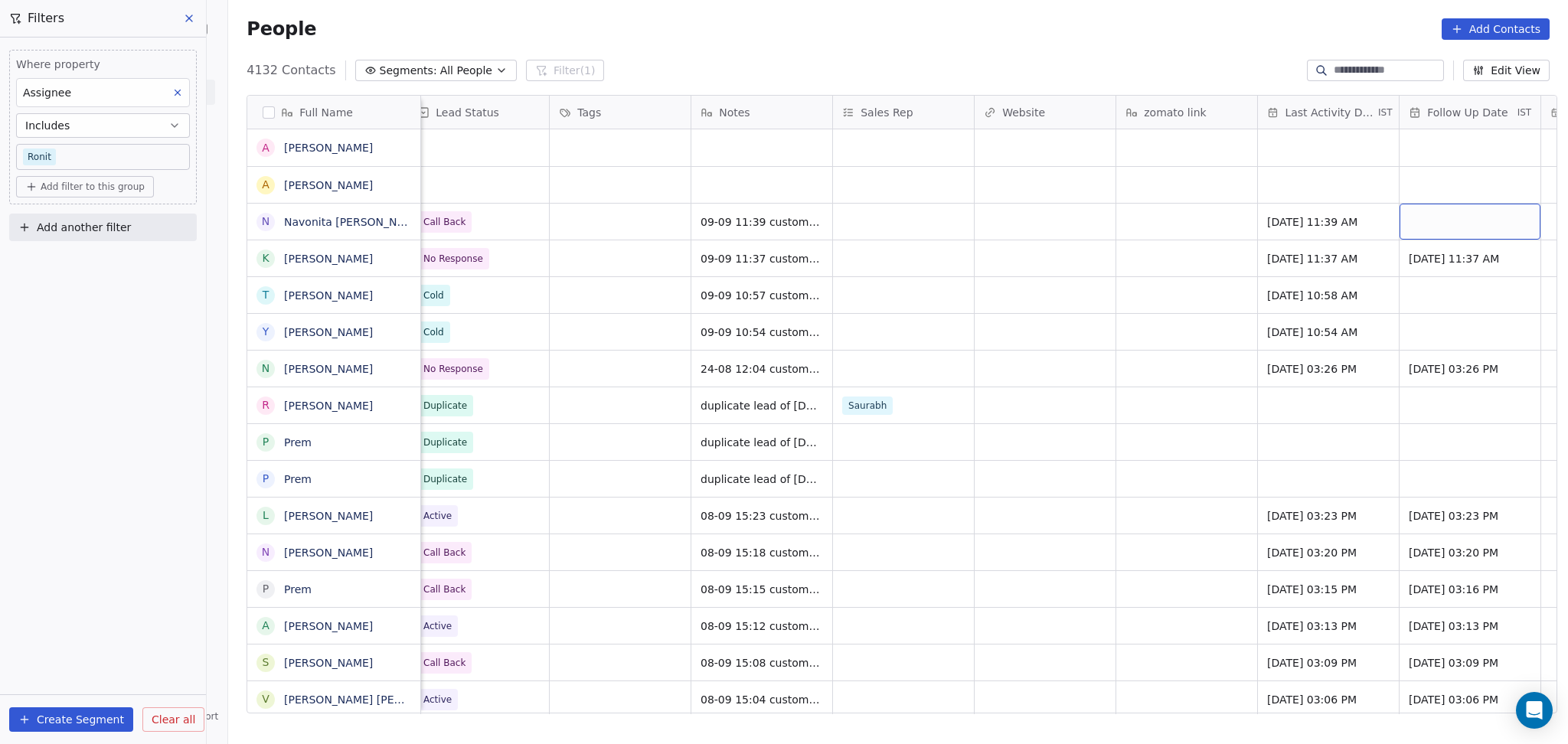
click at [1429, 217] on div "grid" at bounding box center [1469, 221] width 141 height 36
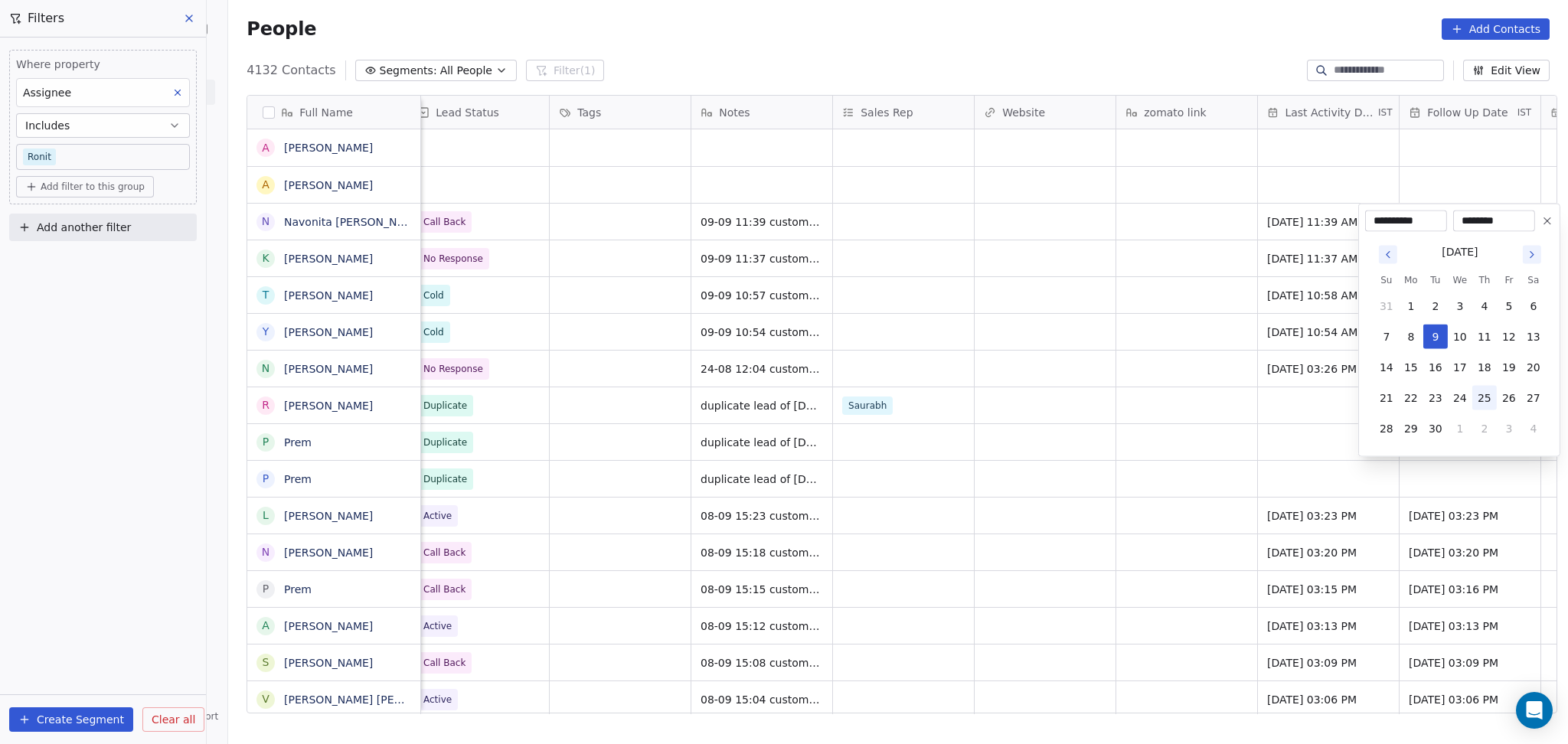
click at [1474, 389] on button "25" at bounding box center [1485, 398] width 24 height 24
type input "**********"
click at [1141, 344] on html "On2Cook India Pvt. Ltd. Contacts People Marketing Workflows Campaigns Sales Pip…" at bounding box center [784, 372] width 1568 height 744
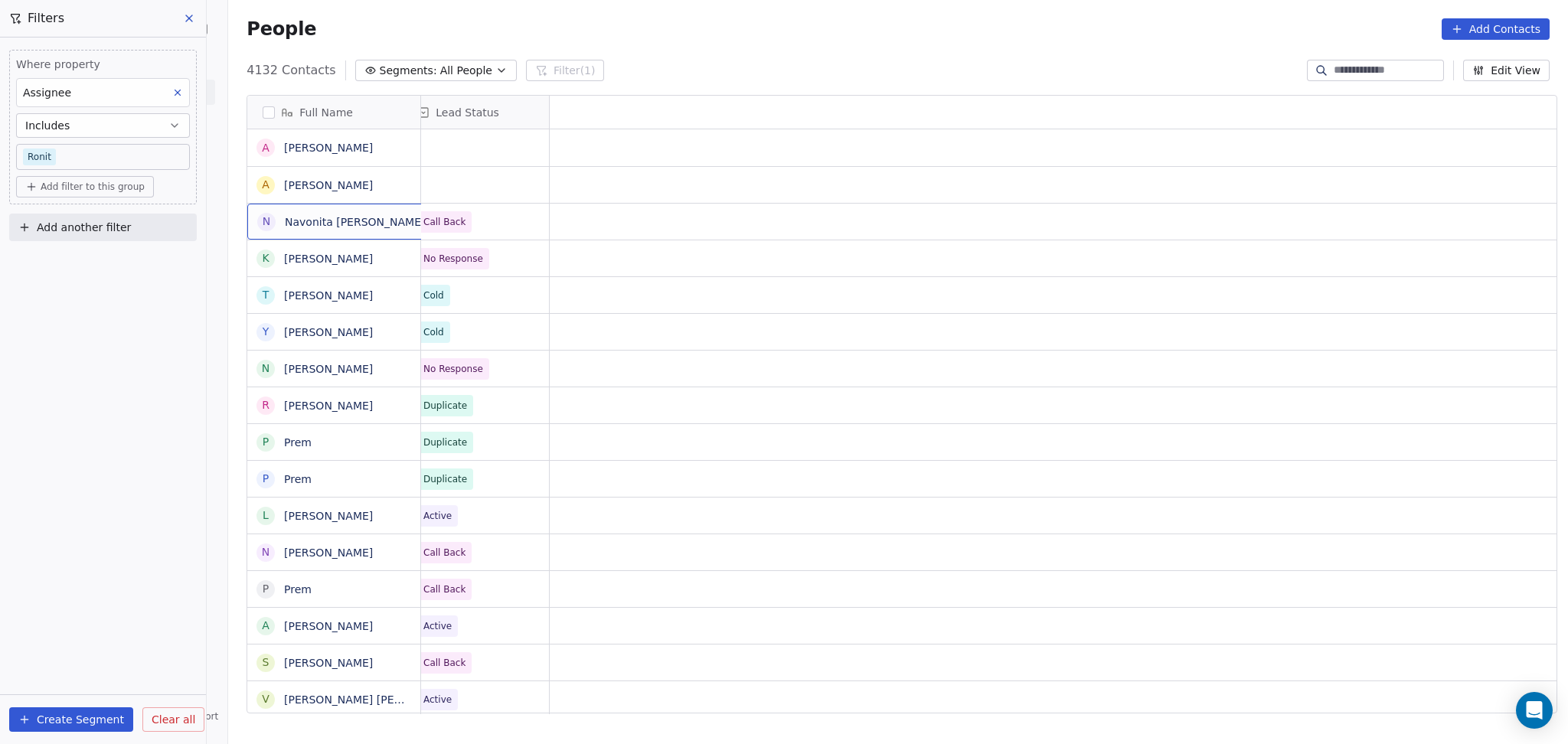
scroll to position [0, 0]
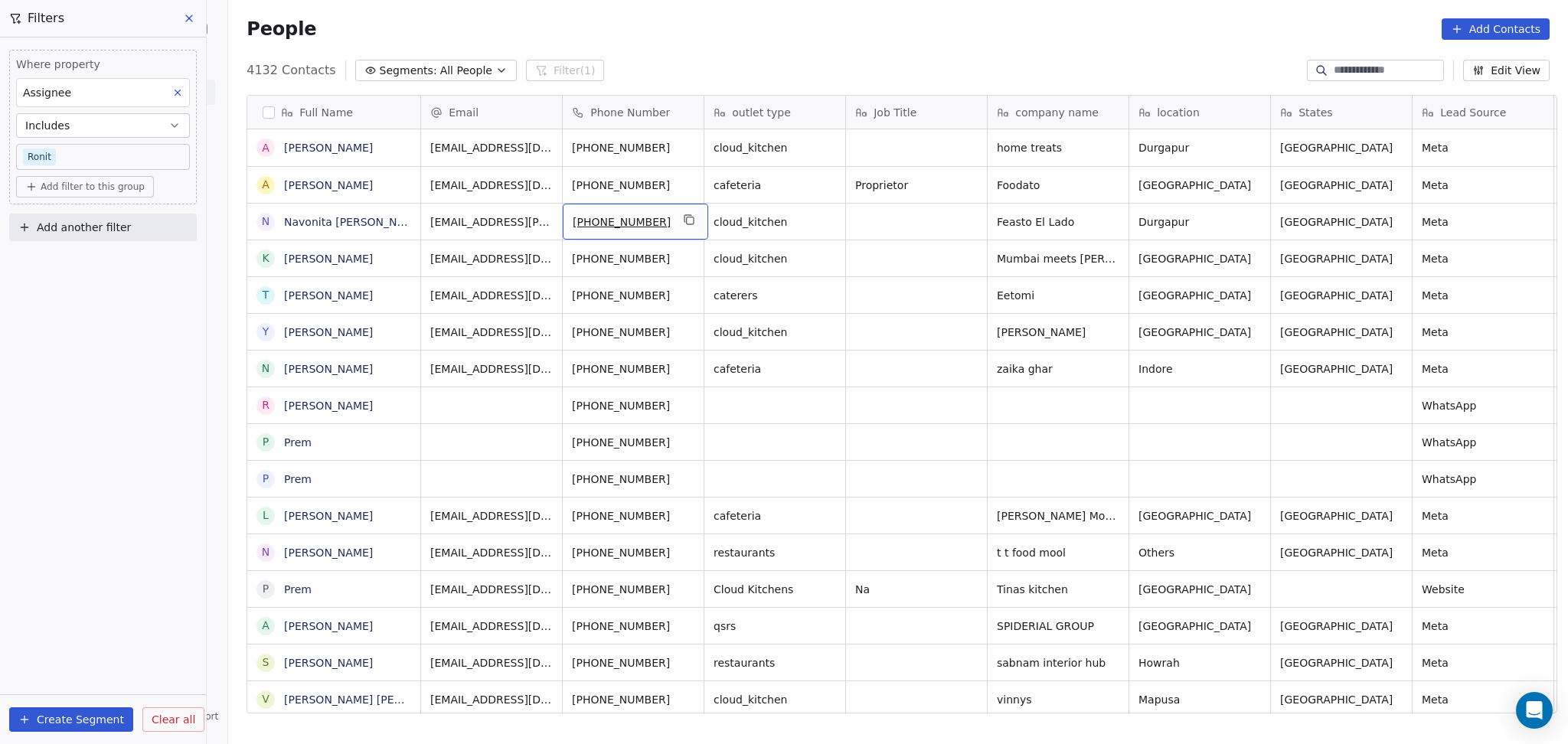
click at [683, 222] on icon "grid" at bounding box center [689, 220] width 12 height 12
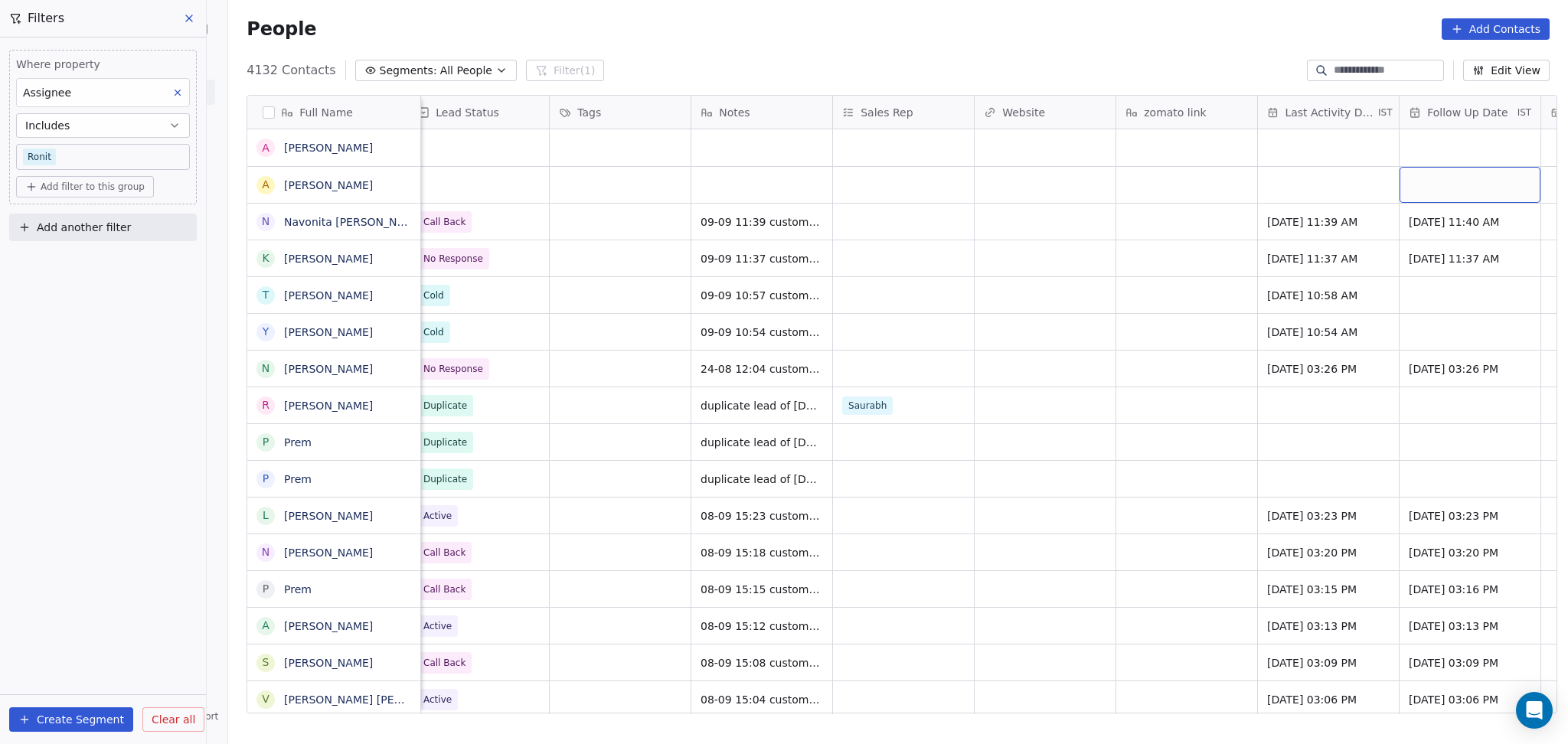
scroll to position [0, 1713]
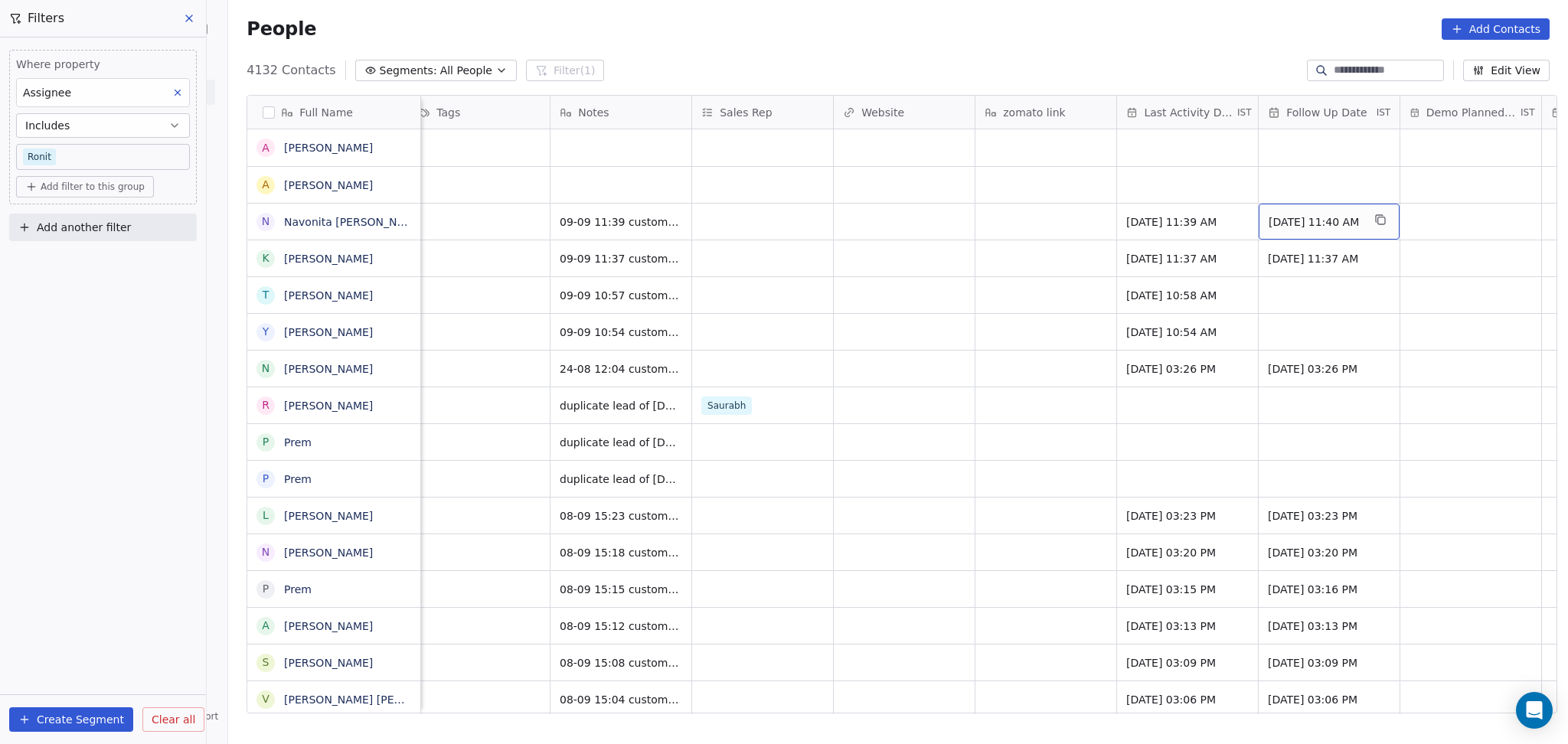
click at [1293, 219] on span "[DATE] 11:40 AM" at bounding box center [1315, 222] width 93 height 16
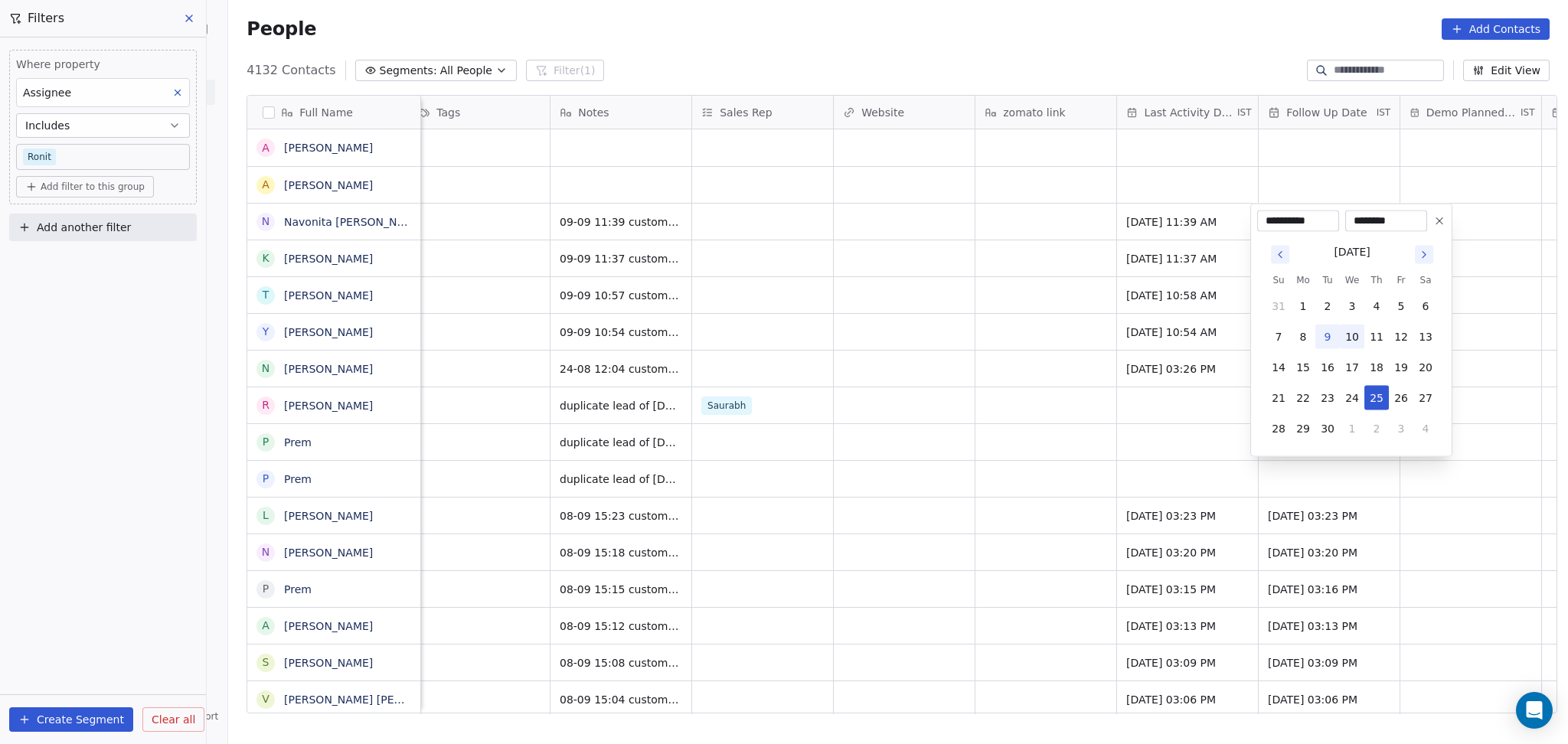
click at [1353, 337] on button "10" at bounding box center [1352, 337] width 24 height 24
type input "**********"
click at [1000, 254] on html "On2Cook India Pvt. Ltd. Contacts People Marketing Workflows Campaigns Sales Pip…" at bounding box center [784, 372] width 1568 height 744
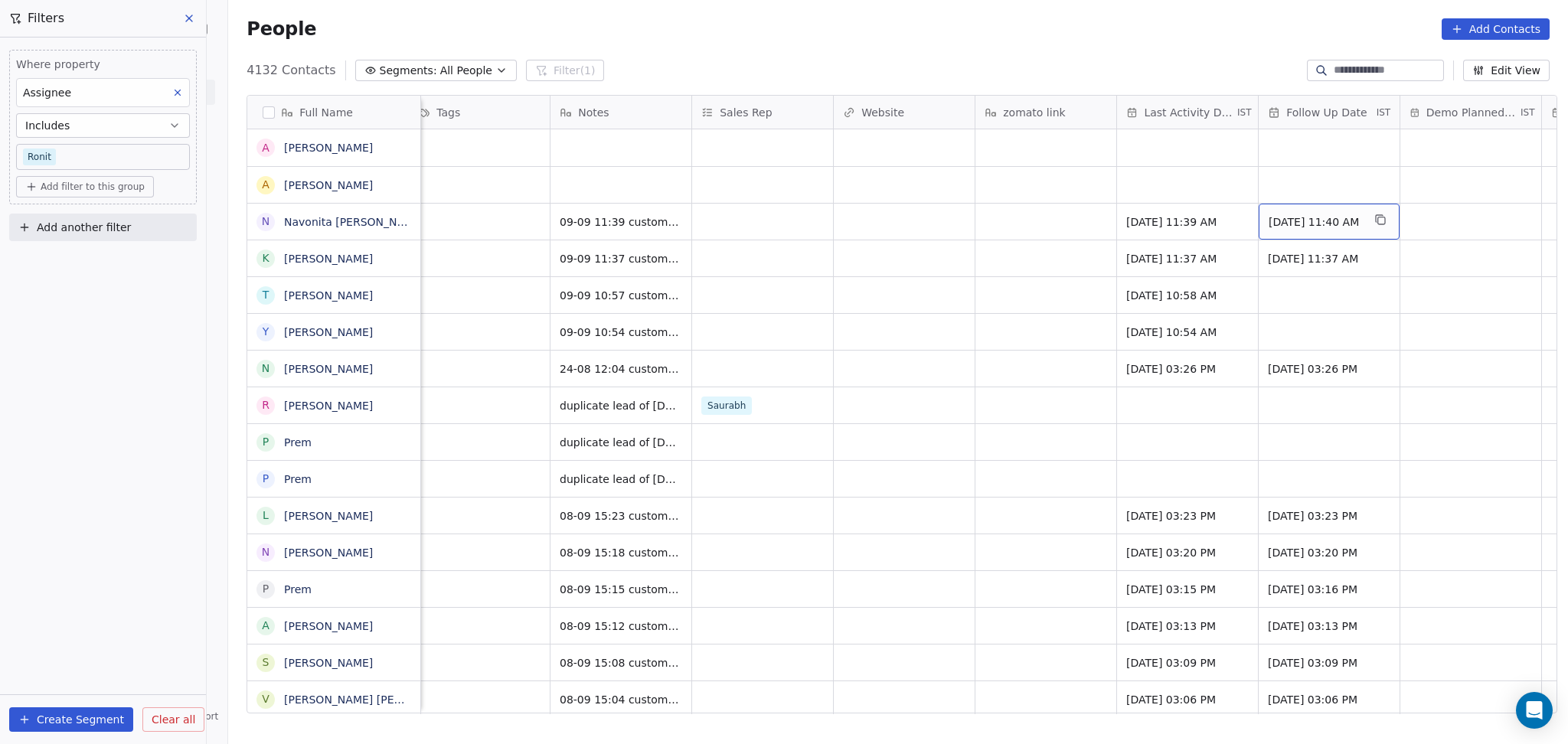
click at [1312, 221] on span "[DATE] 11:40 AM" at bounding box center [1315, 222] width 93 height 16
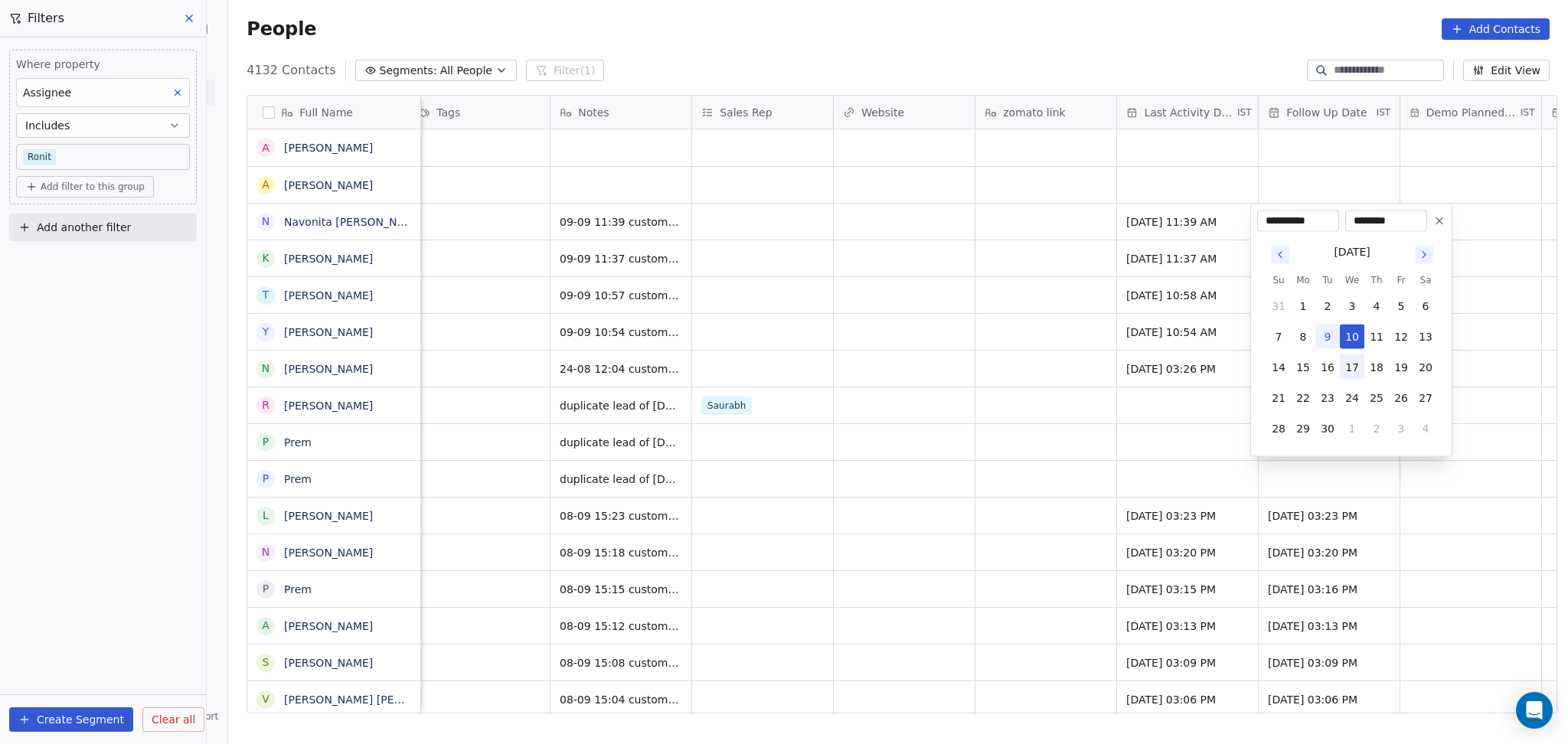
click at [1354, 369] on button "17" at bounding box center [1352, 368] width 24 height 24
type input "**********"
click at [1032, 225] on html "On2Cook India Pvt. Ltd. Contacts People Marketing Workflows Campaigns Sales Pip…" at bounding box center [784, 372] width 1568 height 744
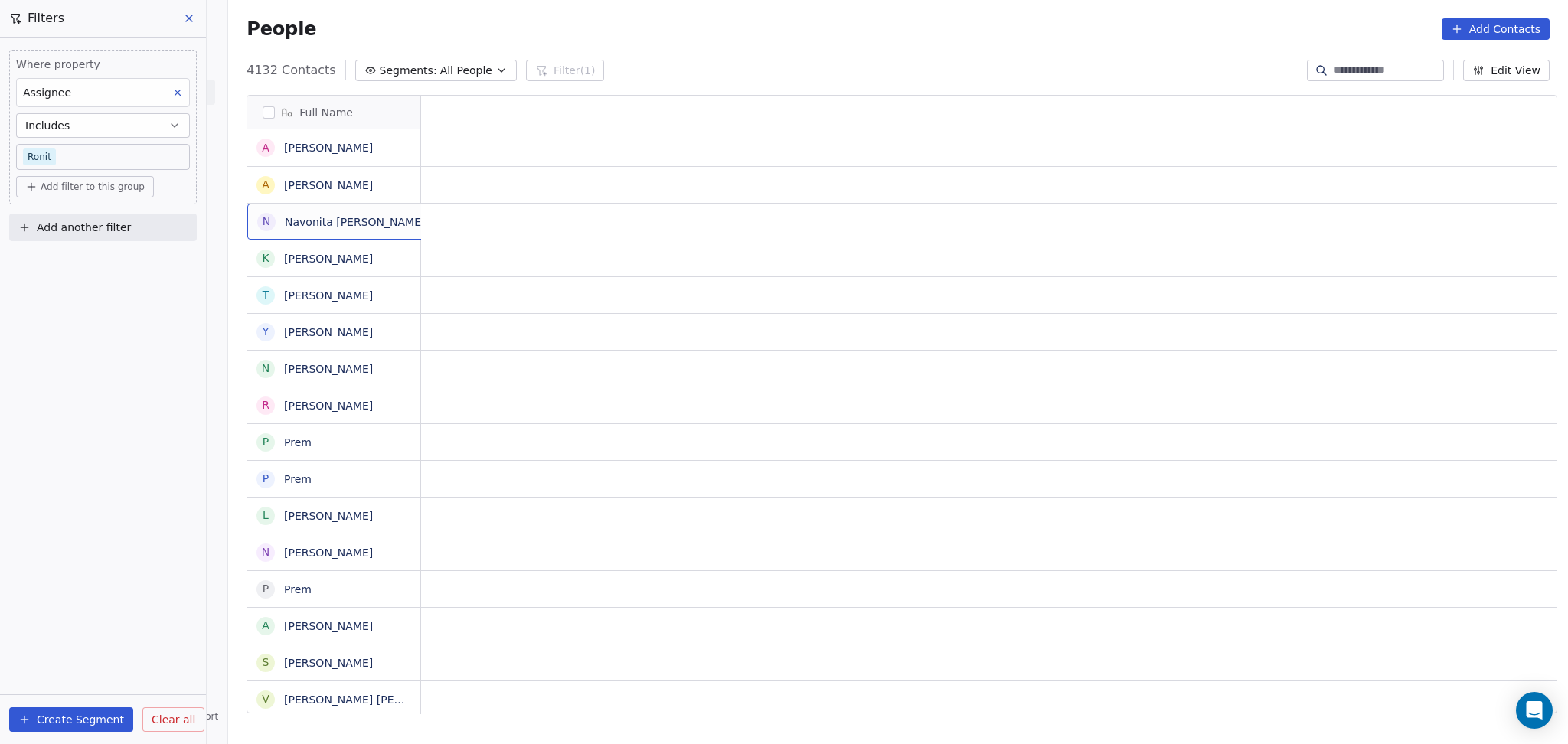
scroll to position [0, 0]
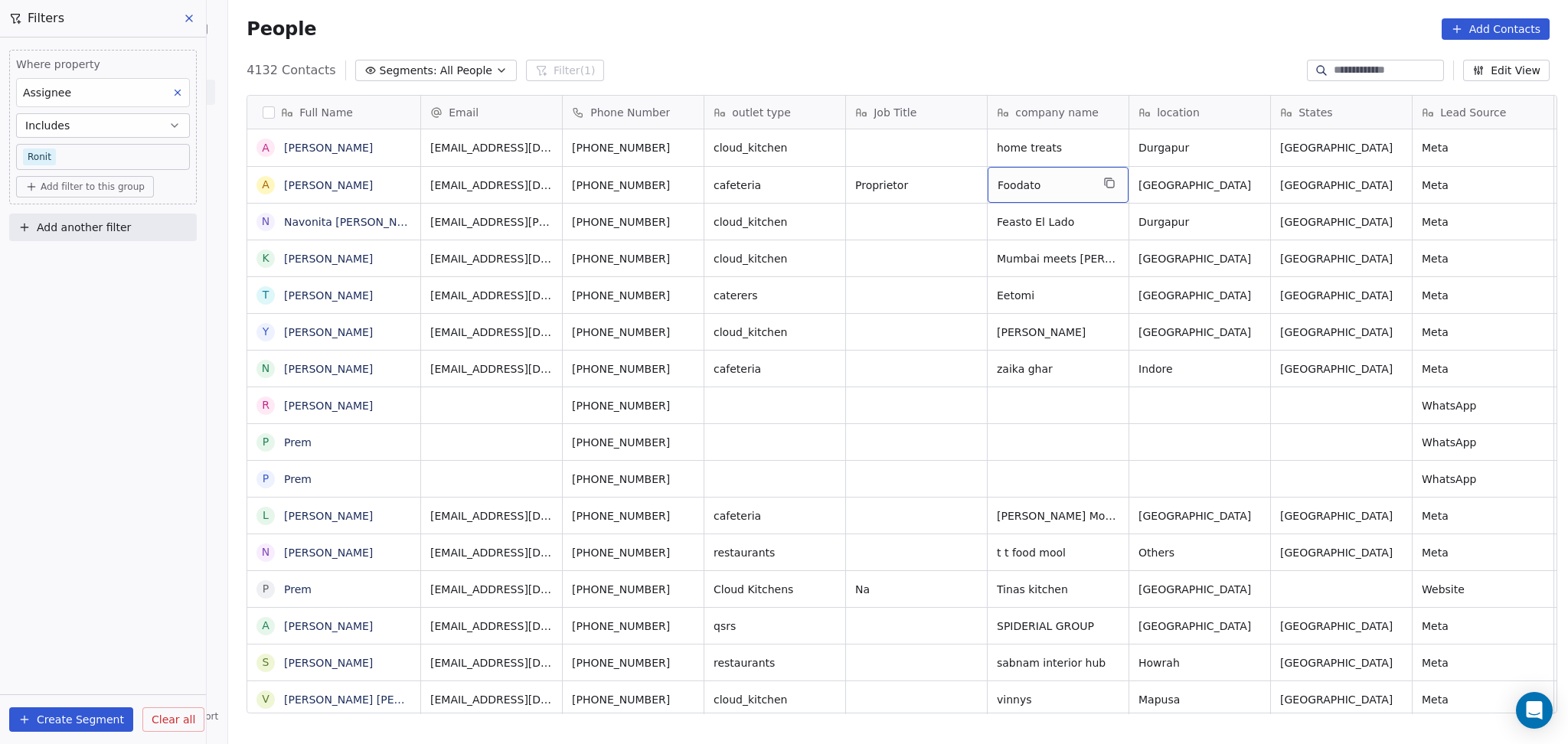
click at [1103, 184] on icon "grid" at bounding box center [1109, 183] width 12 height 12
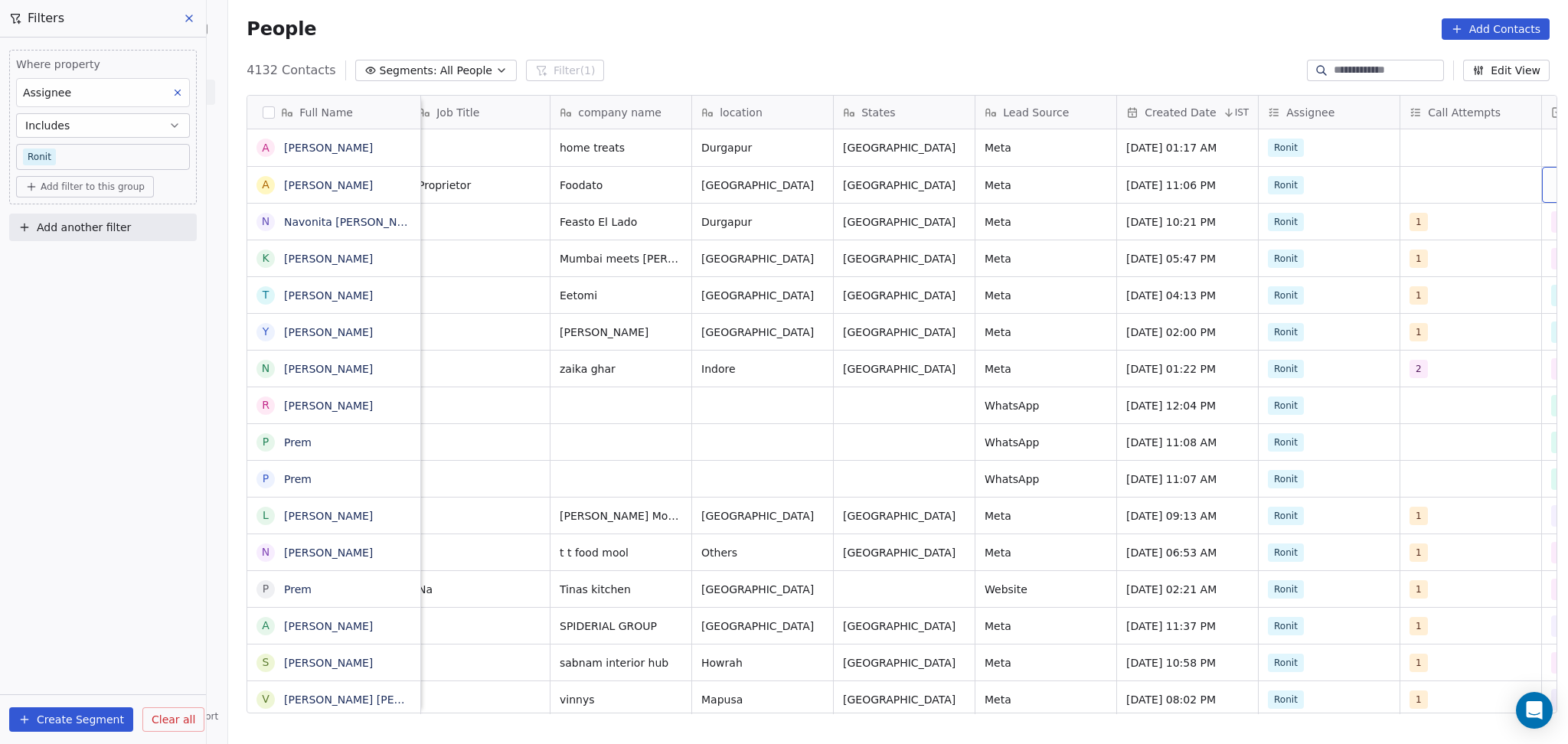
scroll to position [0, 580]
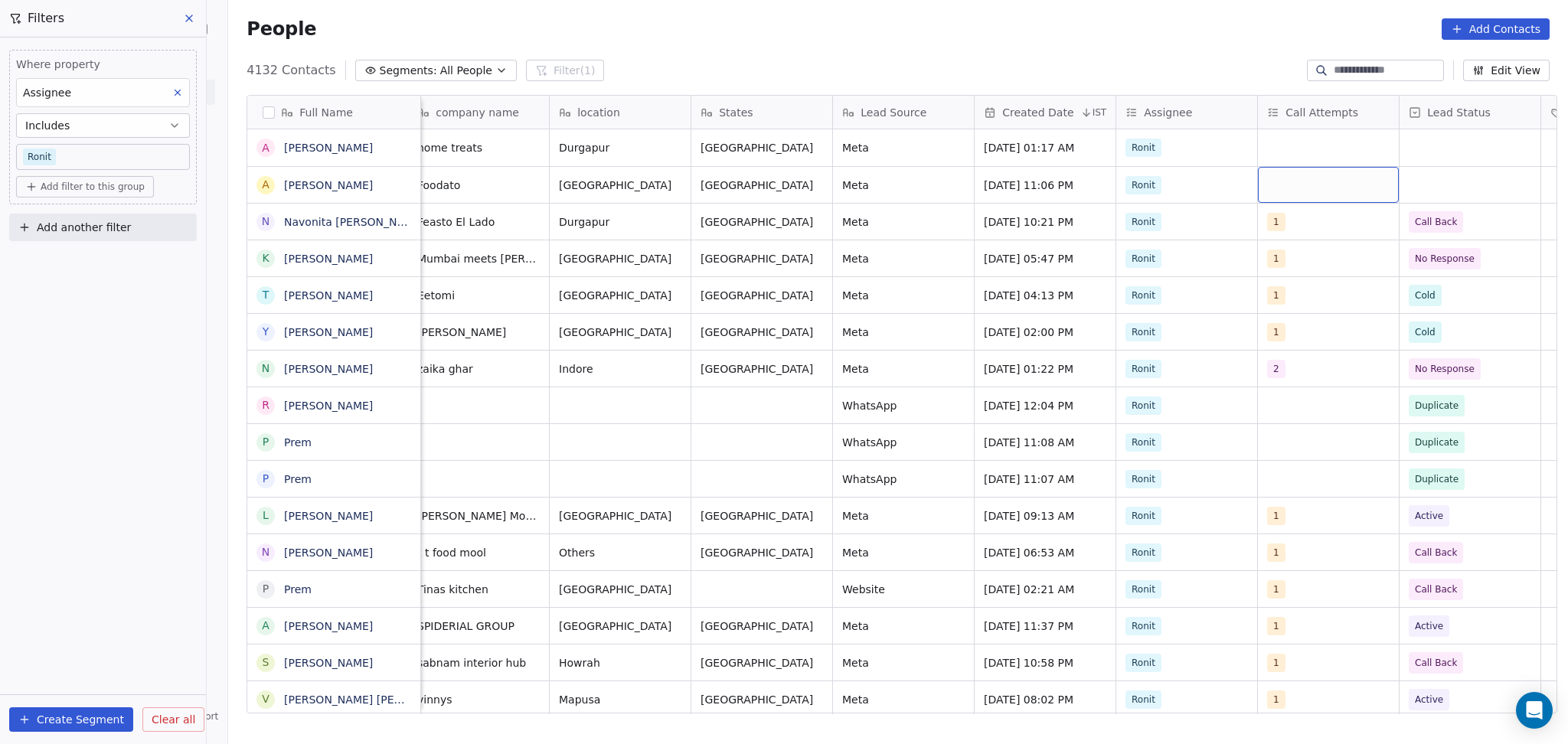
click at [1273, 183] on div "grid" at bounding box center [1328, 185] width 141 height 36
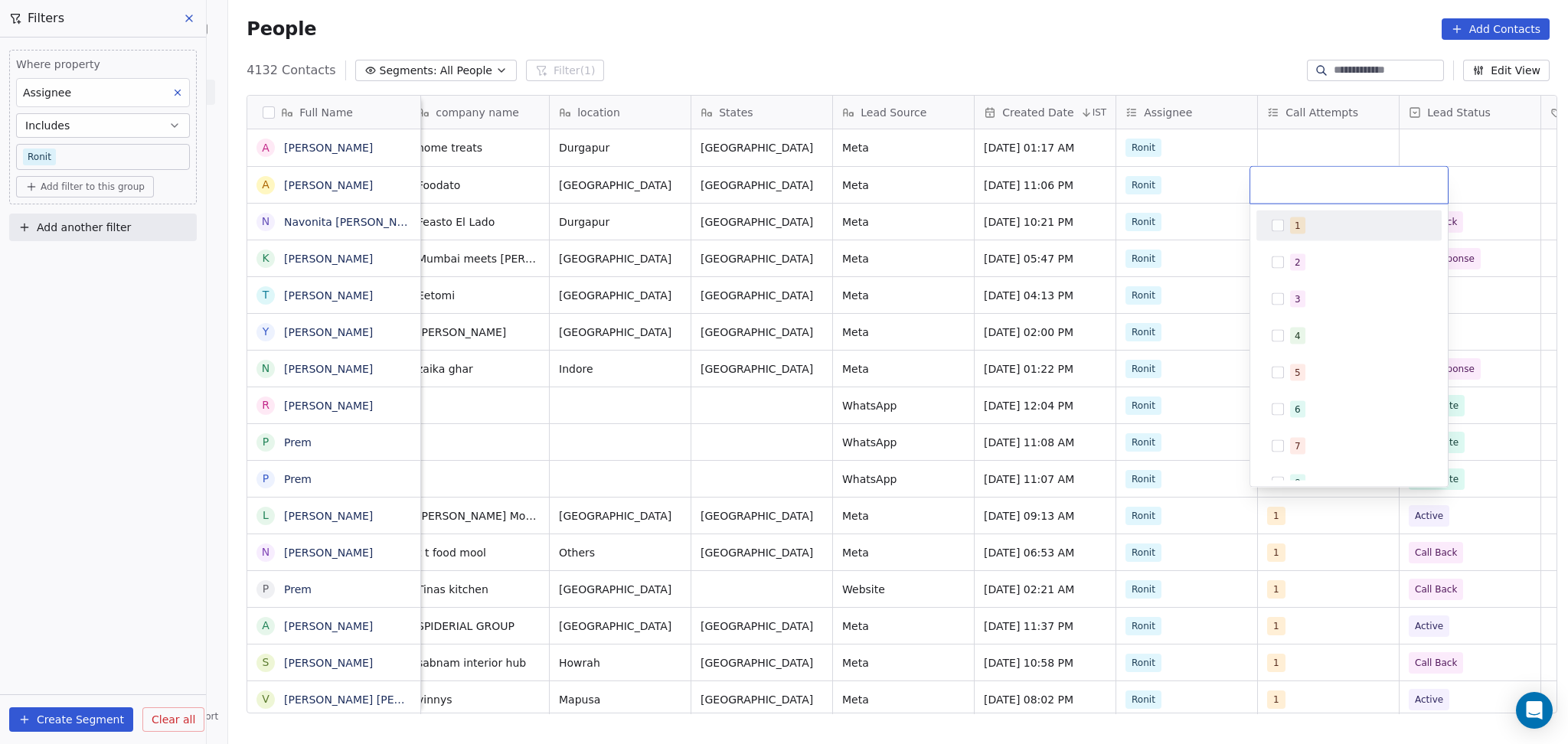
click at [1273, 220] on button "Suggestions" at bounding box center [1278, 226] width 12 height 12
click at [1478, 185] on html "On2Cook India Pvt. Ltd. Contacts People Marketing Workflows Campaigns Sales Pip…" at bounding box center [784, 372] width 1568 height 744
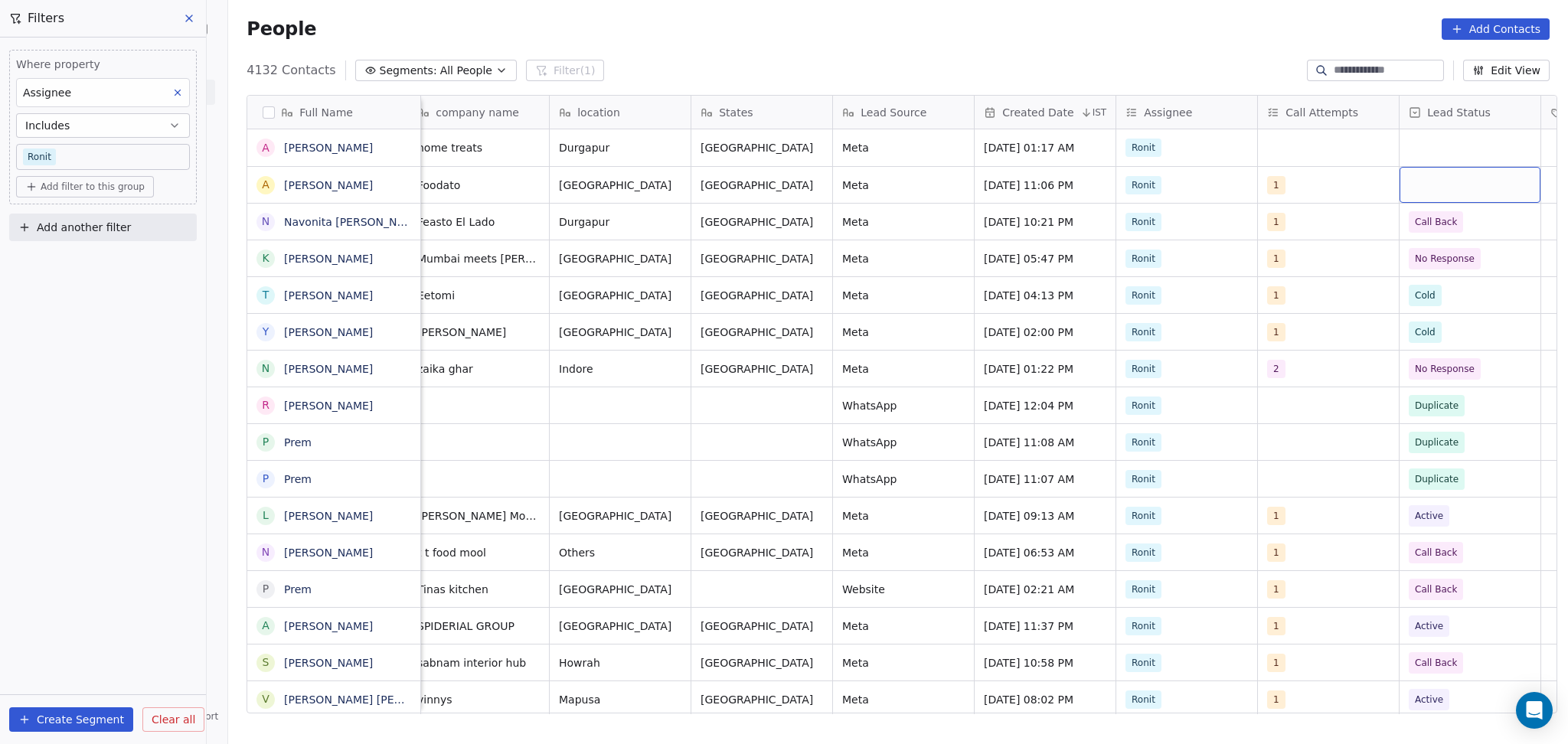
click at [1475, 185] on div "grid" at bounding box center [1469, 185] width 141 height 36
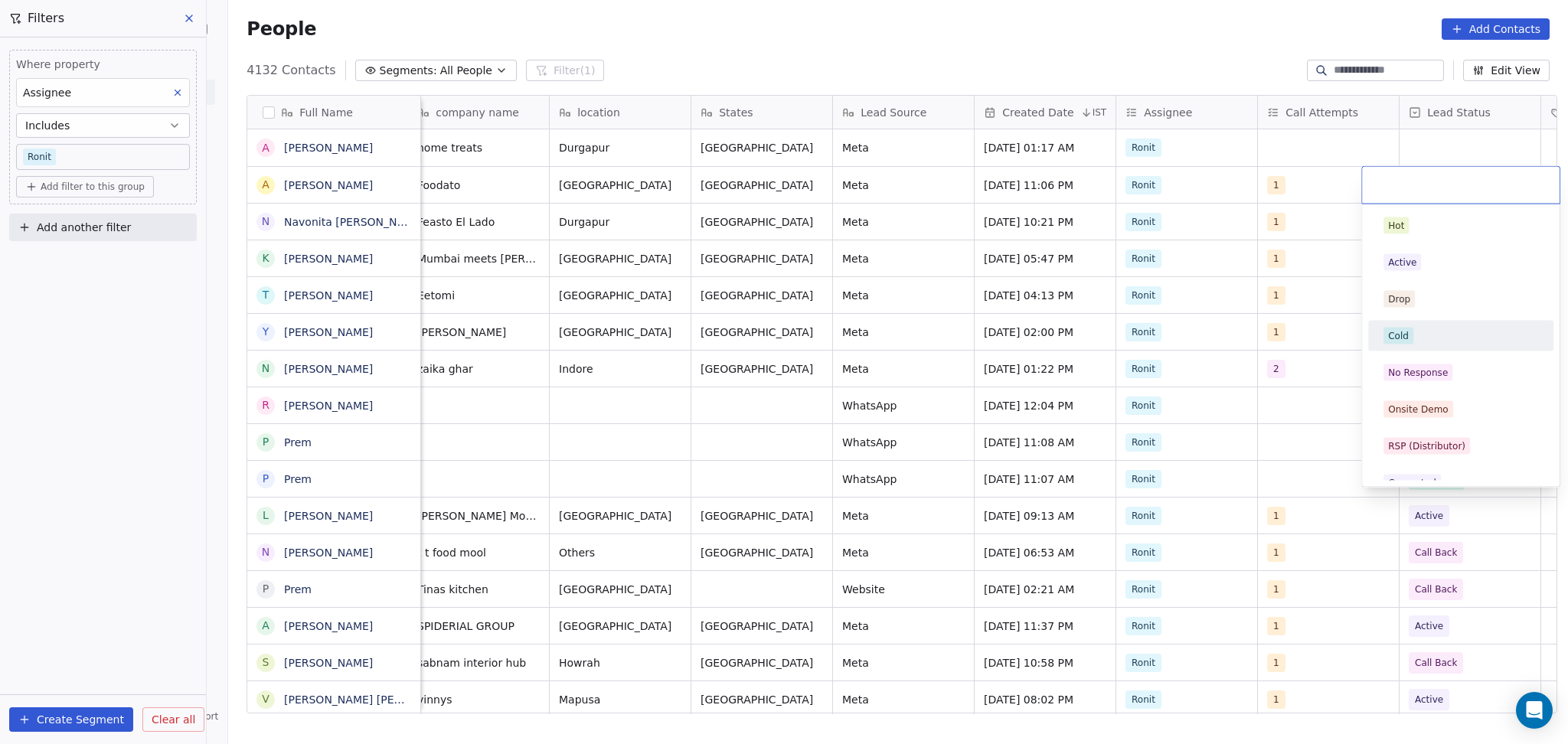
click at [1461, 336] on div "Cold" at bounding box center [1461, 336] width 155 height 16
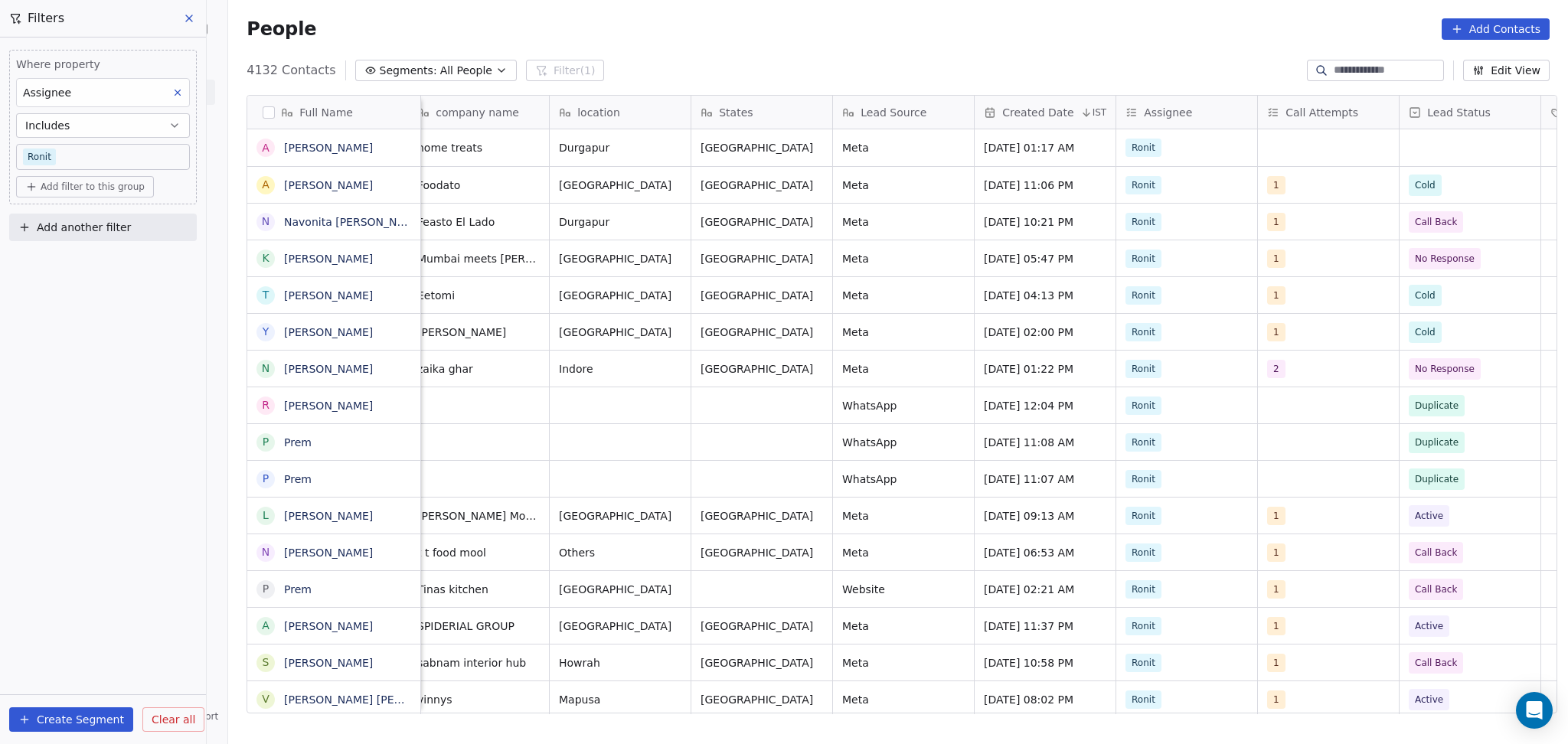
click at [1327, 166] on div "[PHONE_NUMBER] cafeteria Proprietor Foodato [GEOGRAPHIC_DATA] [GEOGRAPHIC_DATA]…" at bounding box center [1418, 184] width 3153 height 36
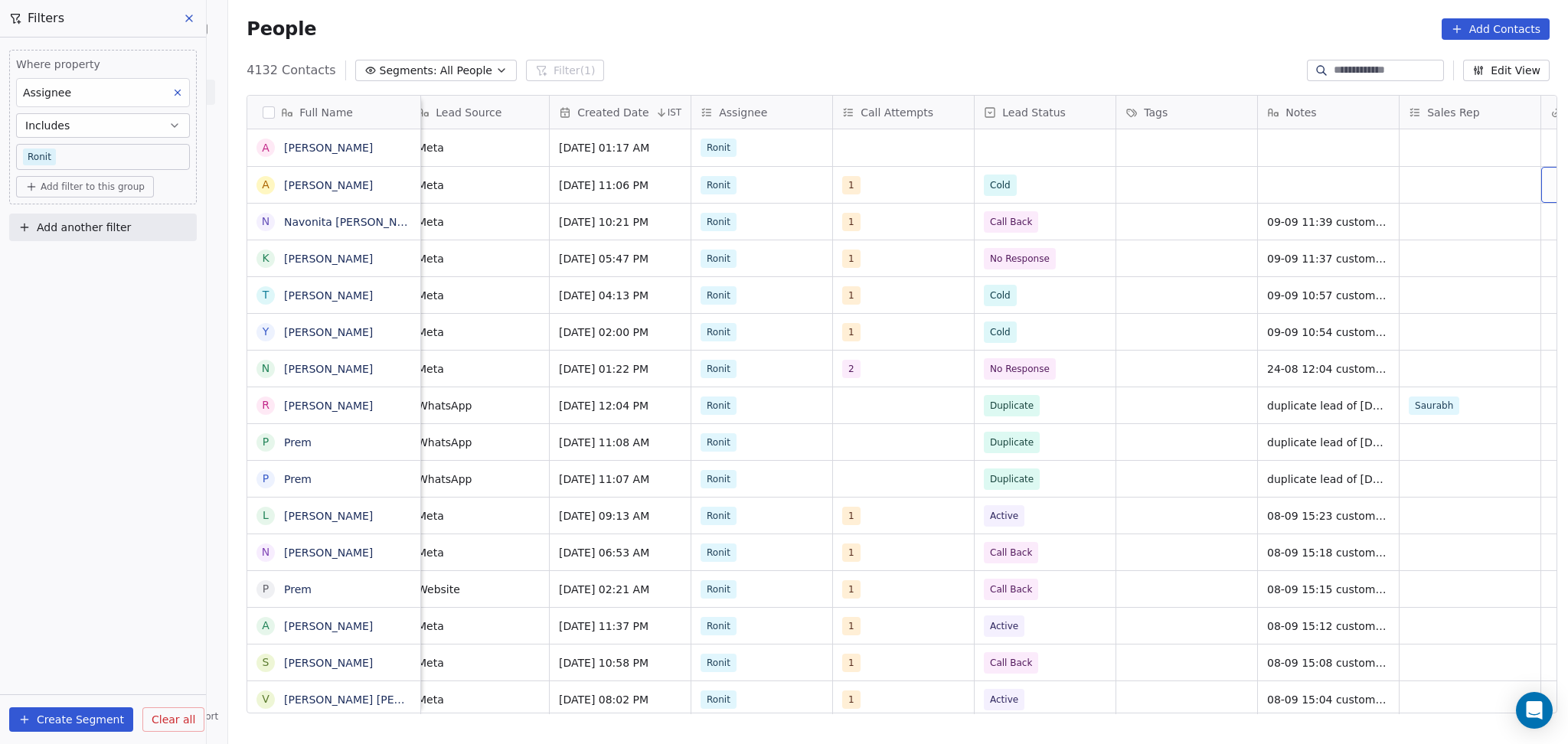
scroll to position [0, 1146]
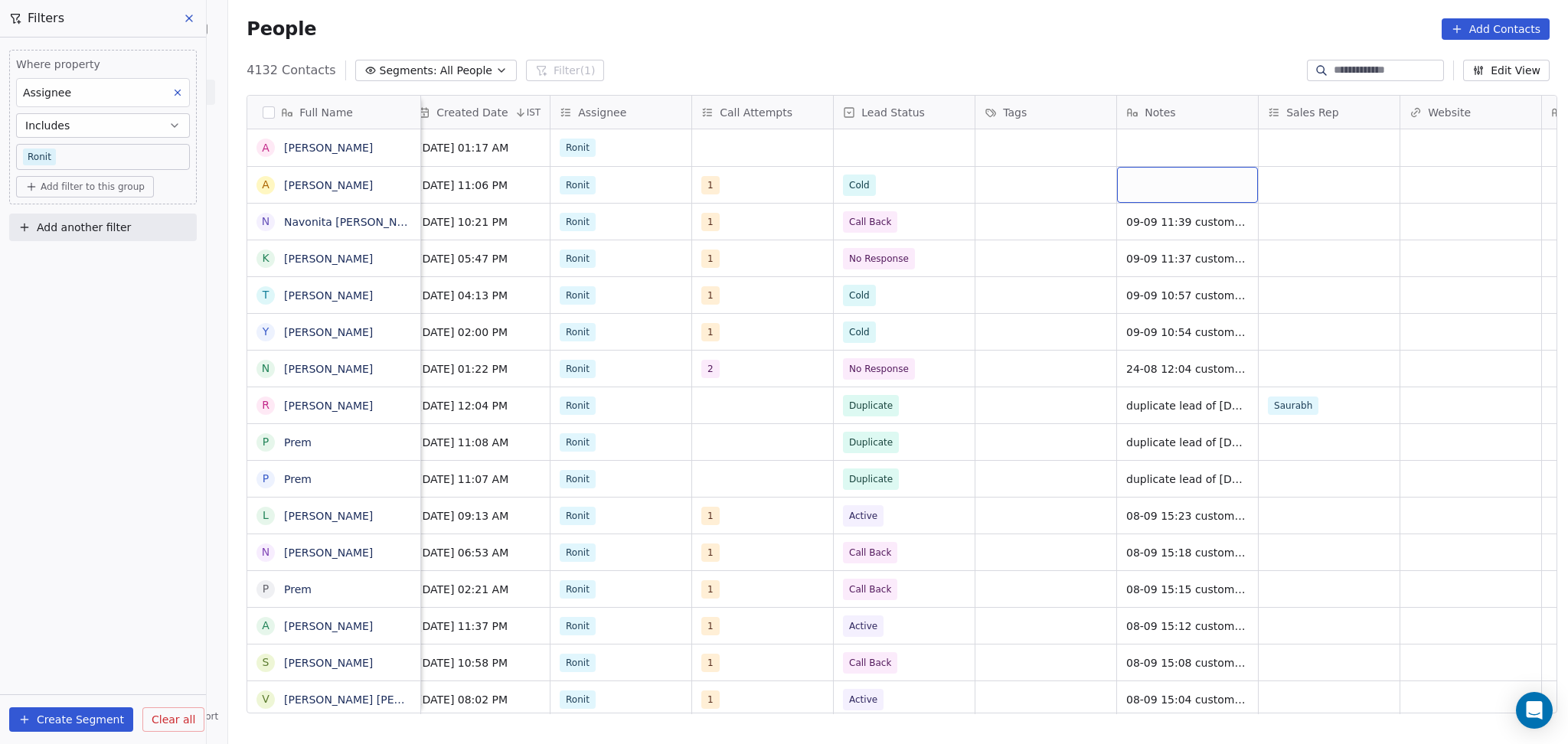
click at [1213, 181] on div "grid" at bounding box center [1187, 185] width 141 height 36
type textarea "**********"
click at [1314, 164] on html "On2Cook India Pvt. Ltd. Contacts People Marketing Workflows Campaigns Sales Pip…" at bounding box center [784, 372] width 1568 height 744
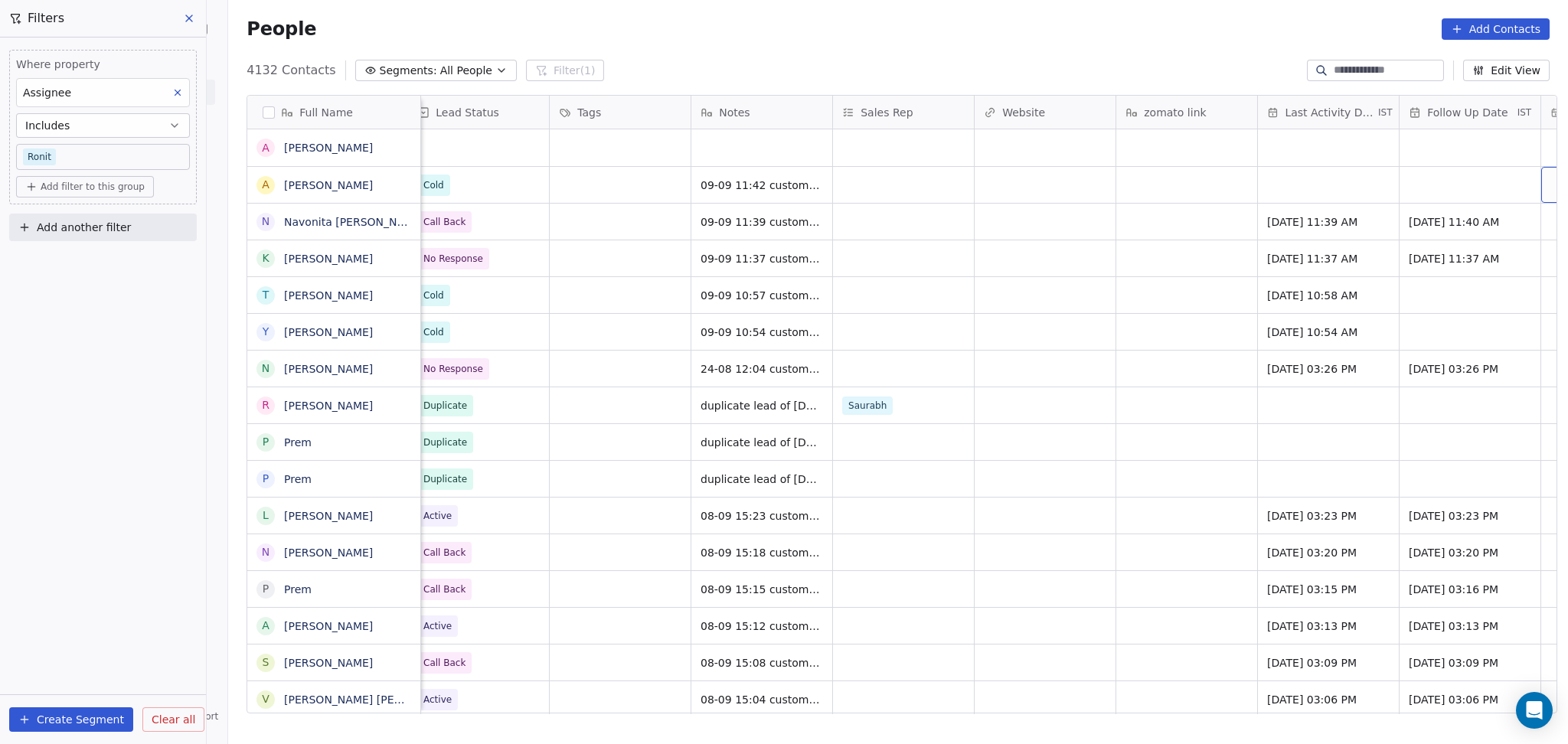
scroll to position [0, 1713]
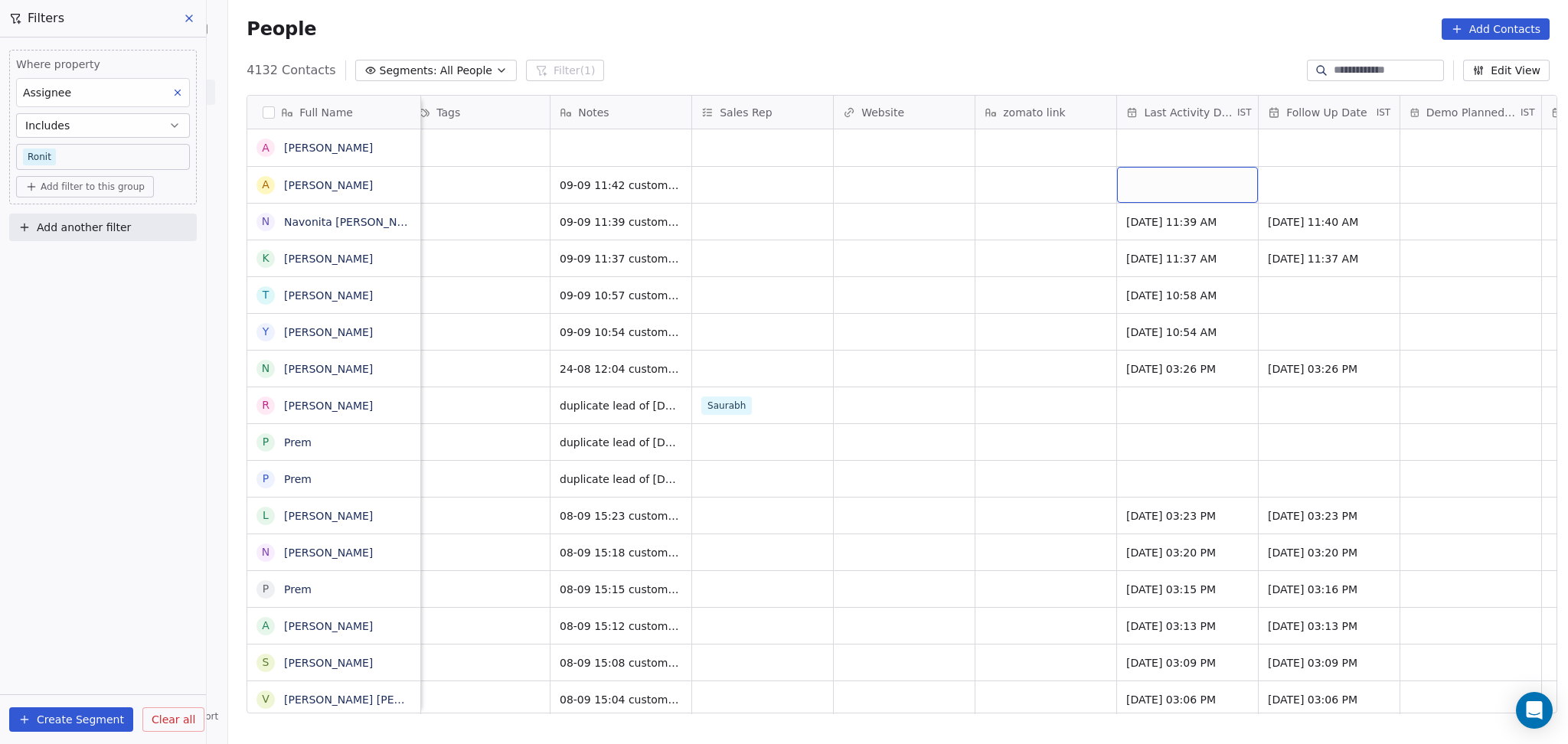
click at [1170, 172] on div "grid" at bounding box center [1187, 185] width 141 height 36
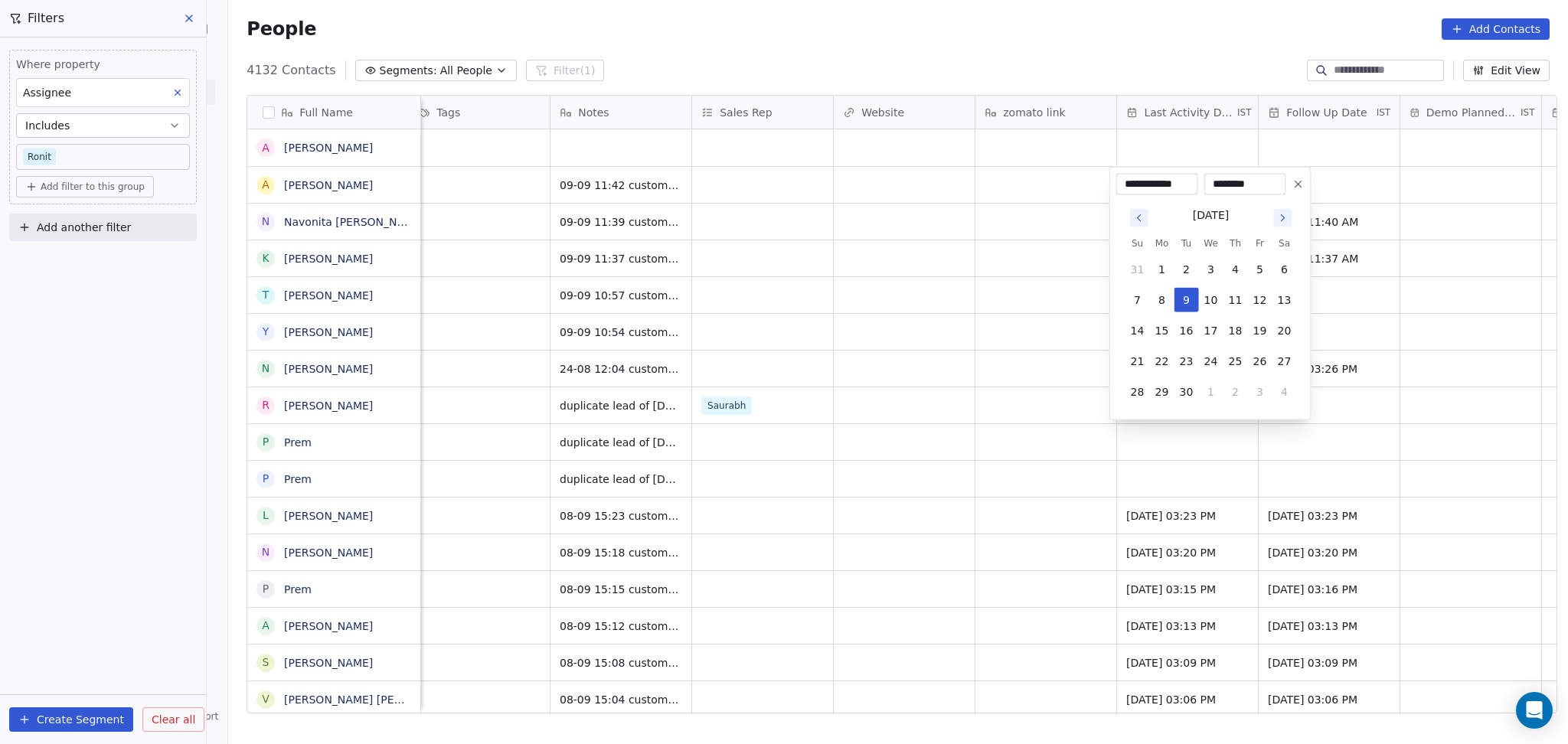
click at [1287, 221] on icon "Go to next month" at bounding box center [1283, 218] width 12 height 12
click at [1138, 220] on icon "Go to previous month" at bounding box center [1140, 218] width 12 height 12
click at [1184, 302] on button "9" at bounding box center [1186, 300] width 24 height 24
click at [1091, 303] on html "On2Cook India Pvt. Ltd. Contacts People Marketing Workflows Campaigns Sales Pip…" at bounding box center [784, 372] width 1568 height 744
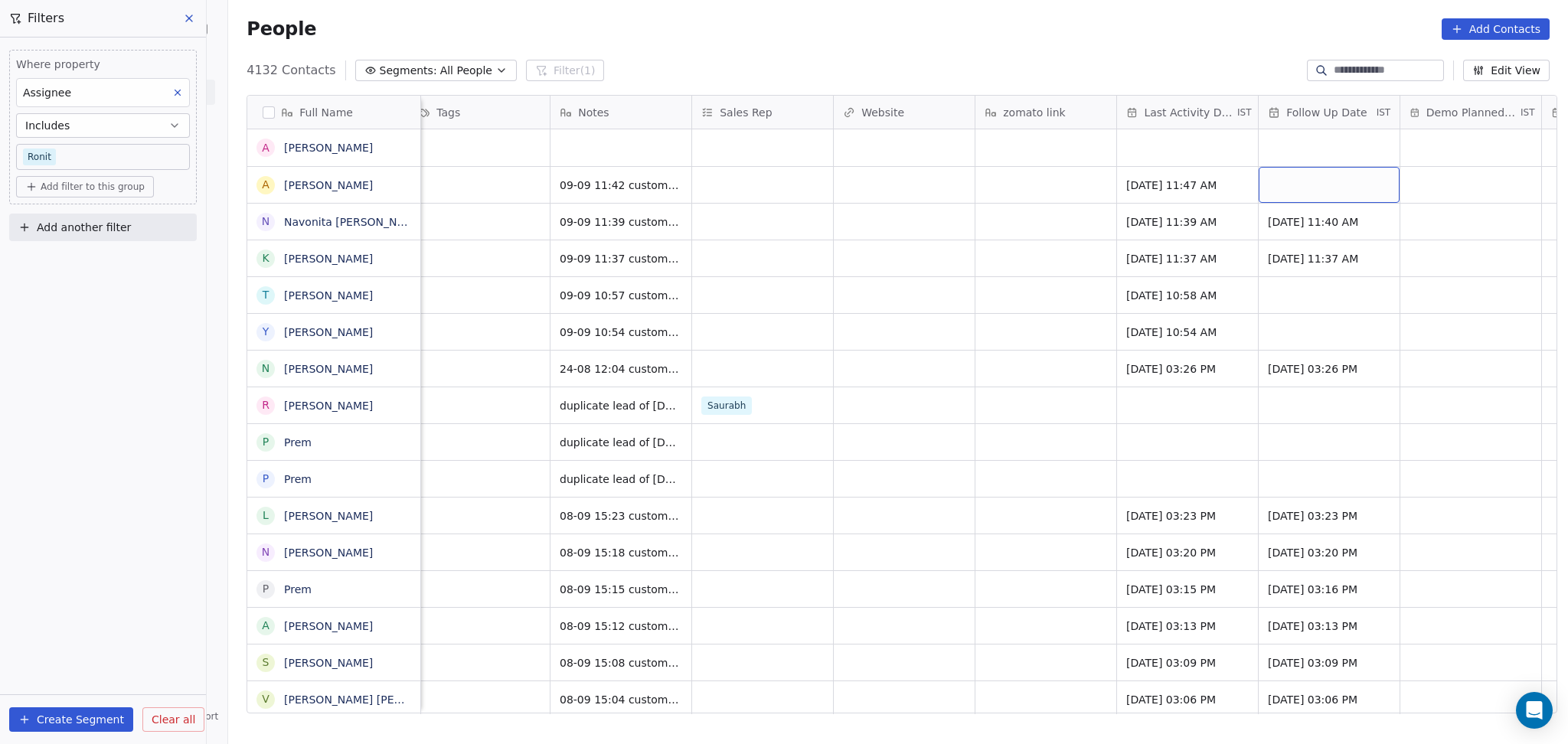
click at [1314, 186] on div "grid" at bounding box center [1329, 185] width 141 height 36
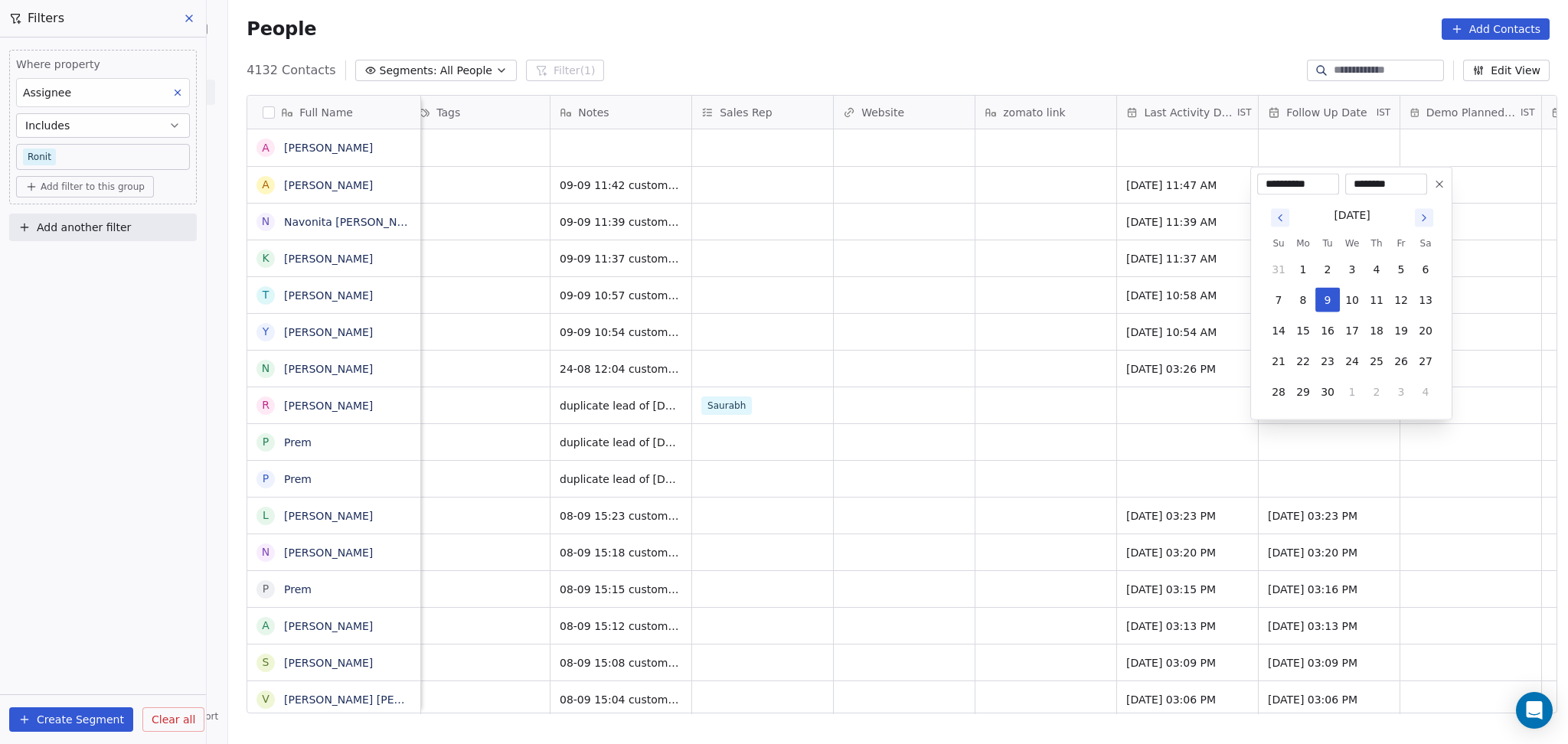
click at [1426, 230] on div "[DATE] Su Mo Tu We Th Fr Sa 31 1 2 3 4 5 6 7 8 9 10 11 12 13 14 15 16 17 18 19 …" at bounding box center [1353, 304] width 171 height 200
click at [1422, 221] on icon "Go to next month" at bounding box center [1424, 218] width 12 height 12
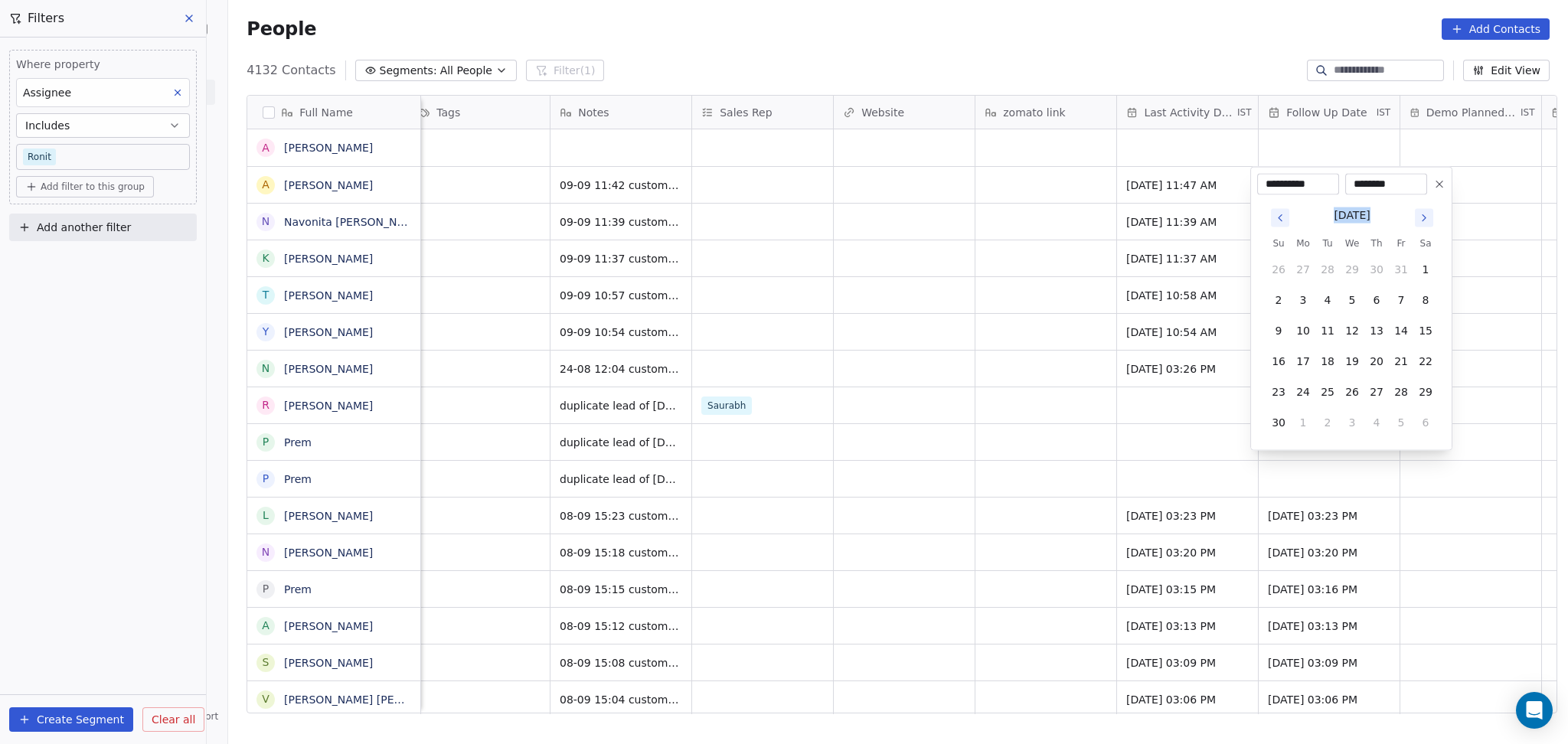
click at [1422, 221] on icon "Go to next month" at bounding box center [1424, 218] width 12 height 12
click at [1378, 299] on button "8" at bounding box center [1377, 300] width 24 height 24
type input "**********"
click at [889, 265] on html "On2Cook India Pvt. Ltd. Contacts People Marketing Workflows Campaigns Sales Pip…" at bounding box center [784, 372] width 1568 height 744
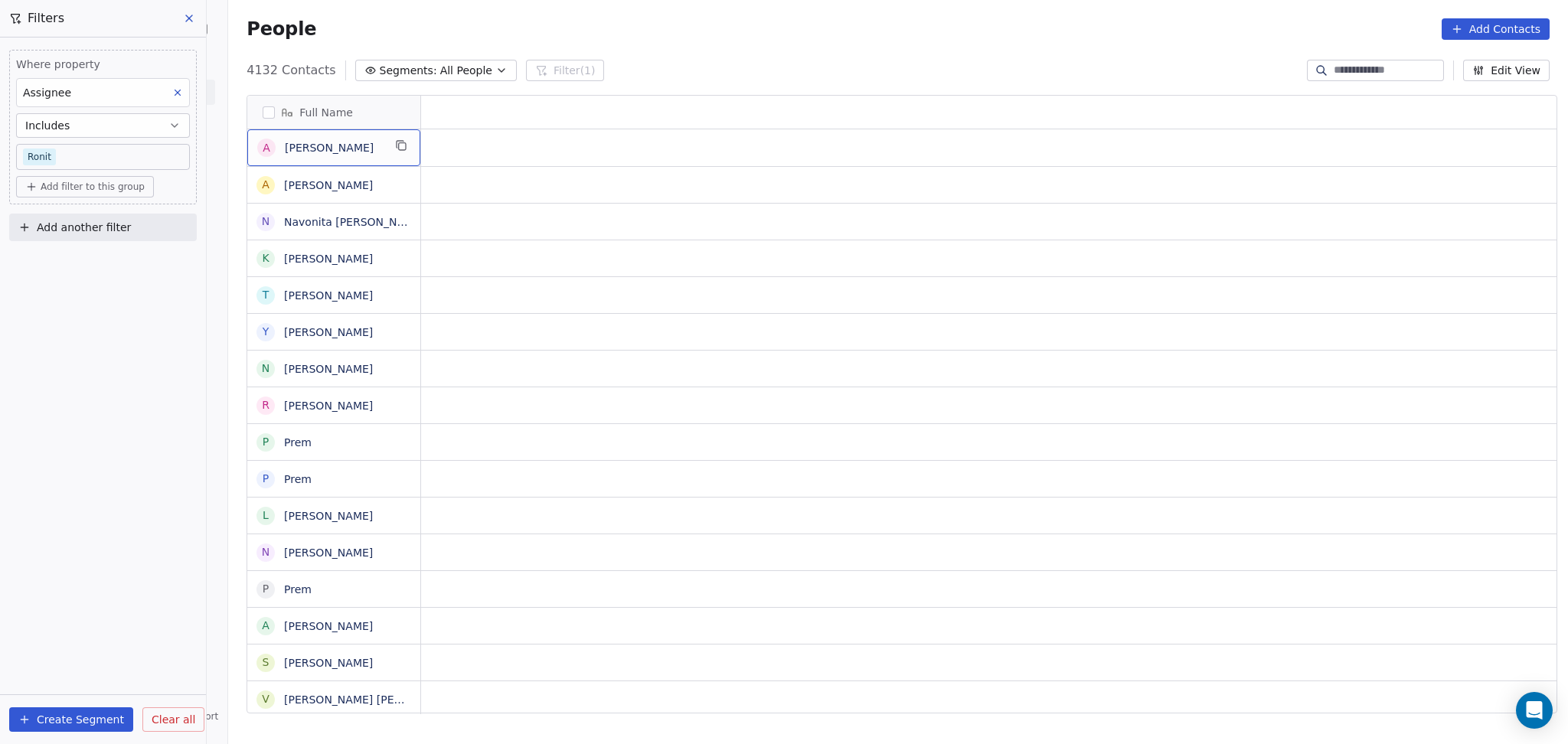
scroll to position [0, 0]
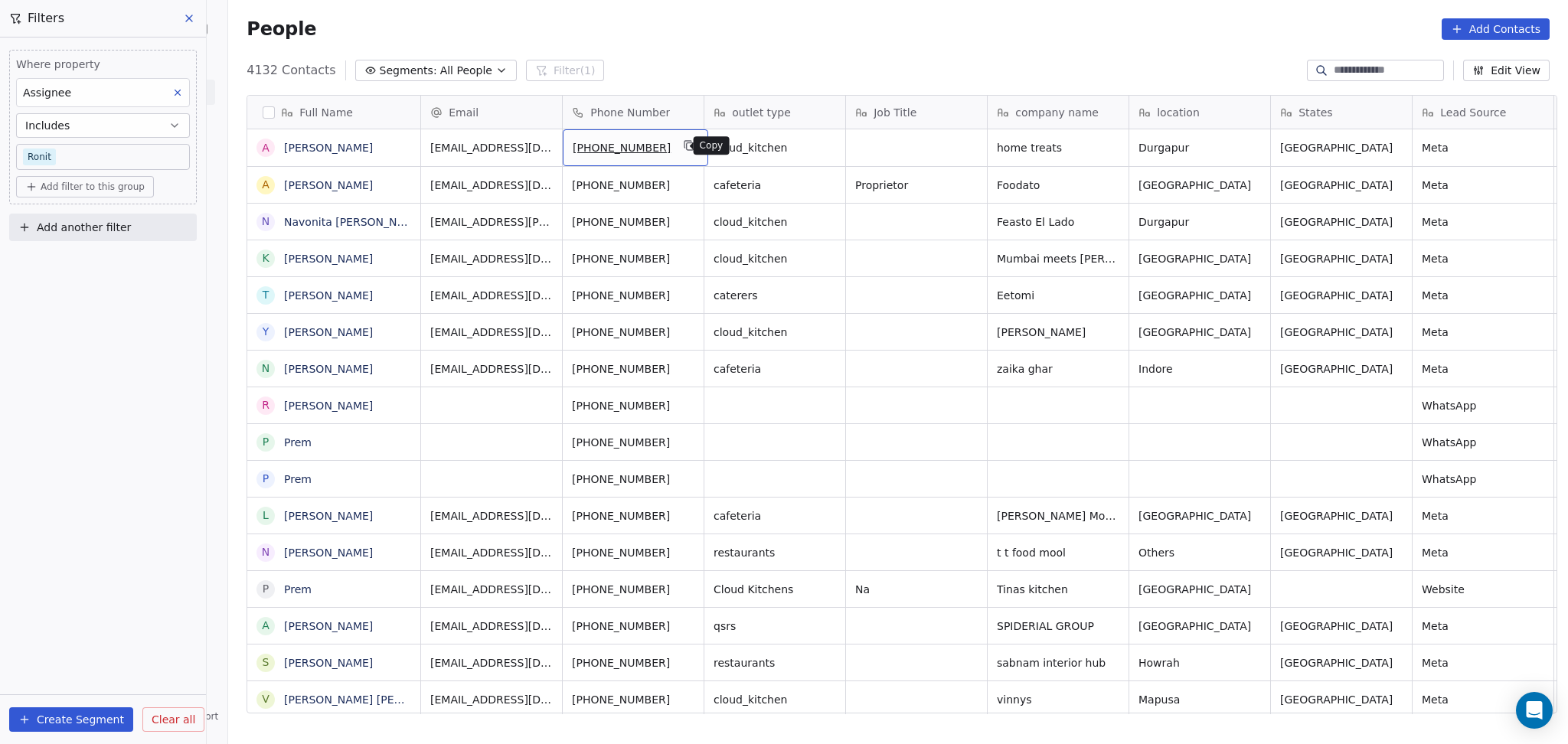
click at [683, 151] on icon "grid" at bounding box center [689, 145] width 12 height 12
click at [788, 127] on div "outlet type" at bounding box center [774, 112] width 141 height 33
click at [819, 140] on div "Edit property" at bounding box center [778, 144] width 162 height 24
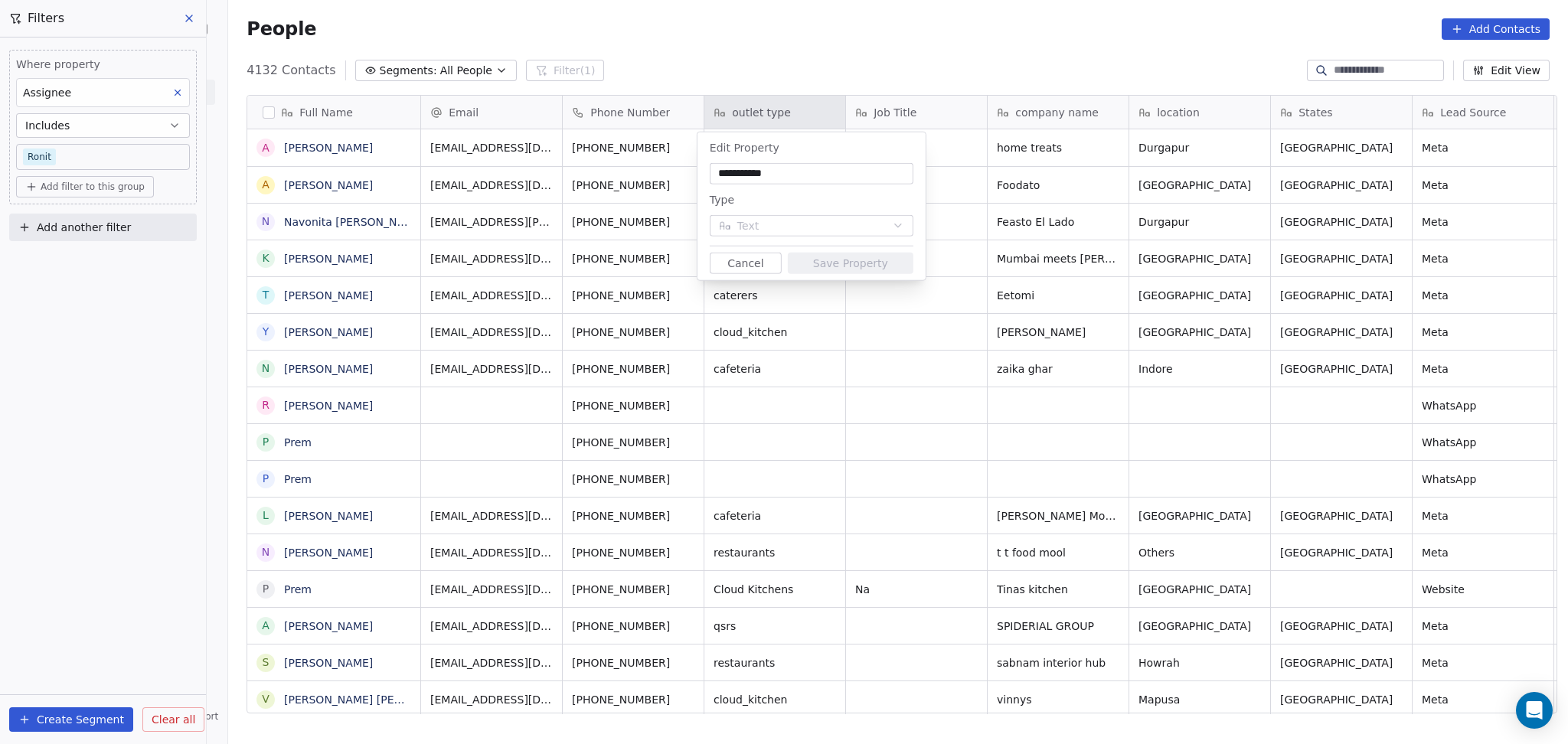
click at [943, 144] on html "On2Cook India Pvt. Ltd. Contacts People Marketing Workflows Campaigns Sales Pip…" at bounding box center [784, 372] width 1568 height 744
click at [748, 256] on button "Cancel" at bounding box center [745, 263] width 72 height 22
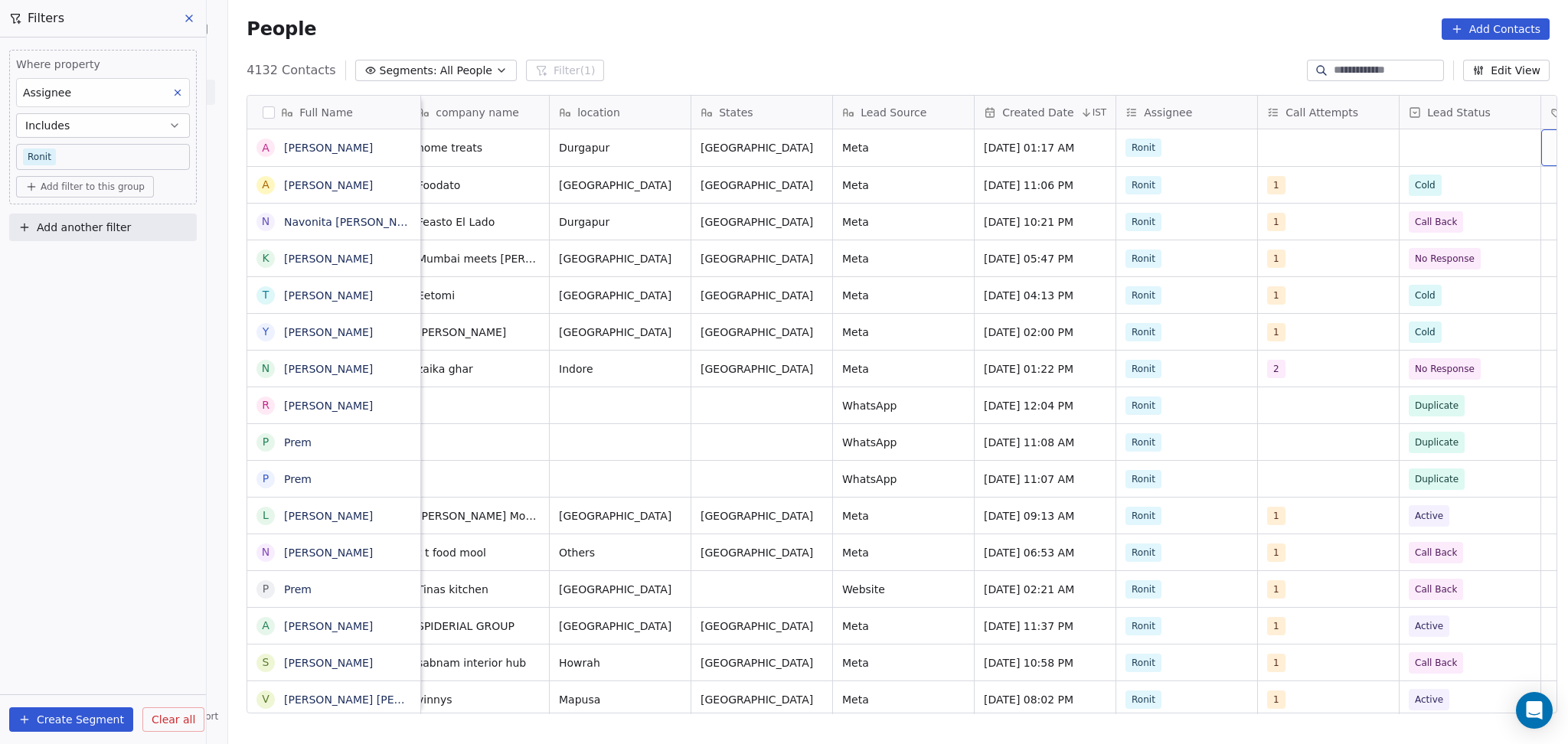
scroll to position [0, 721]
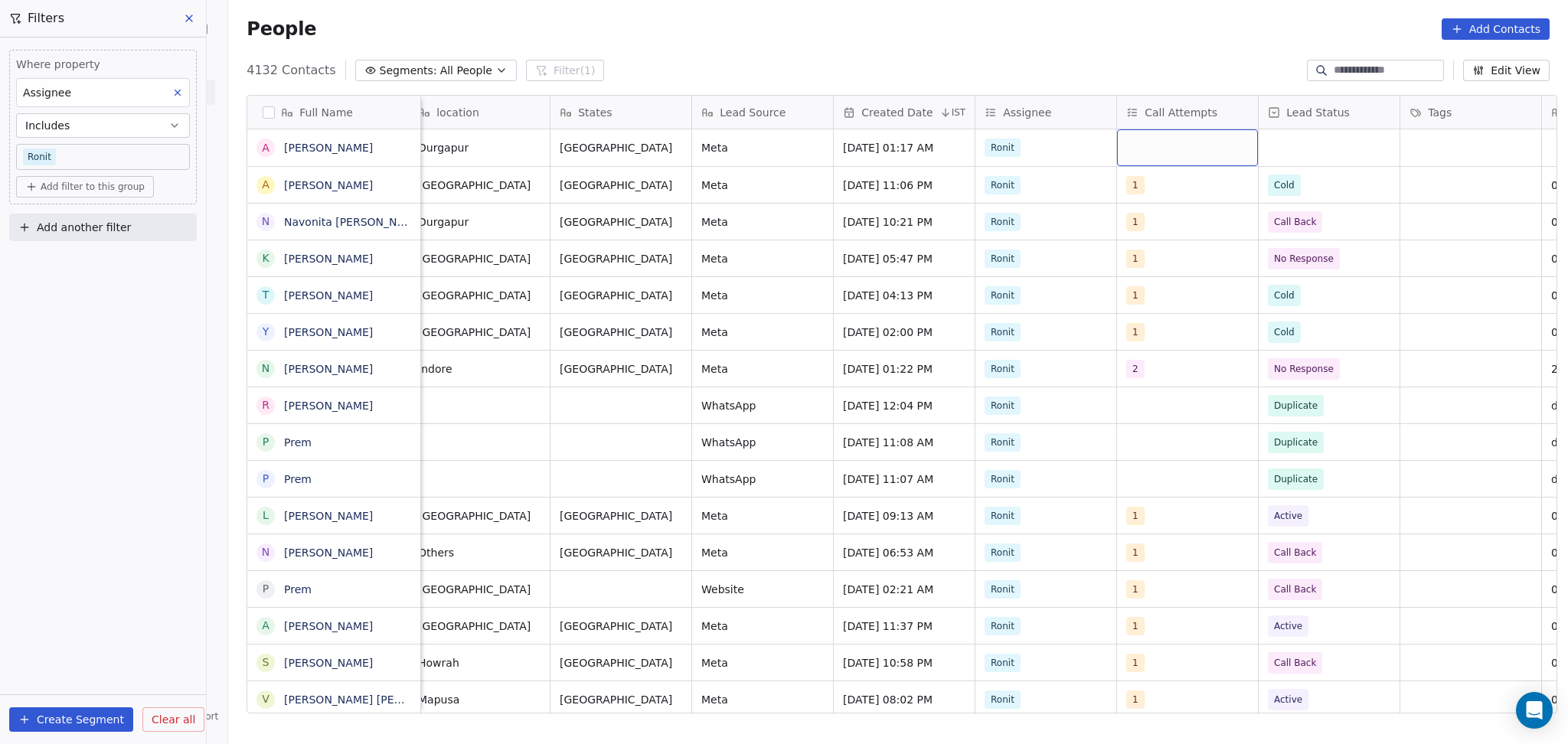
click at [1146, 146] on div "grid" at bounding box center [1187, 148] width 141 height 36
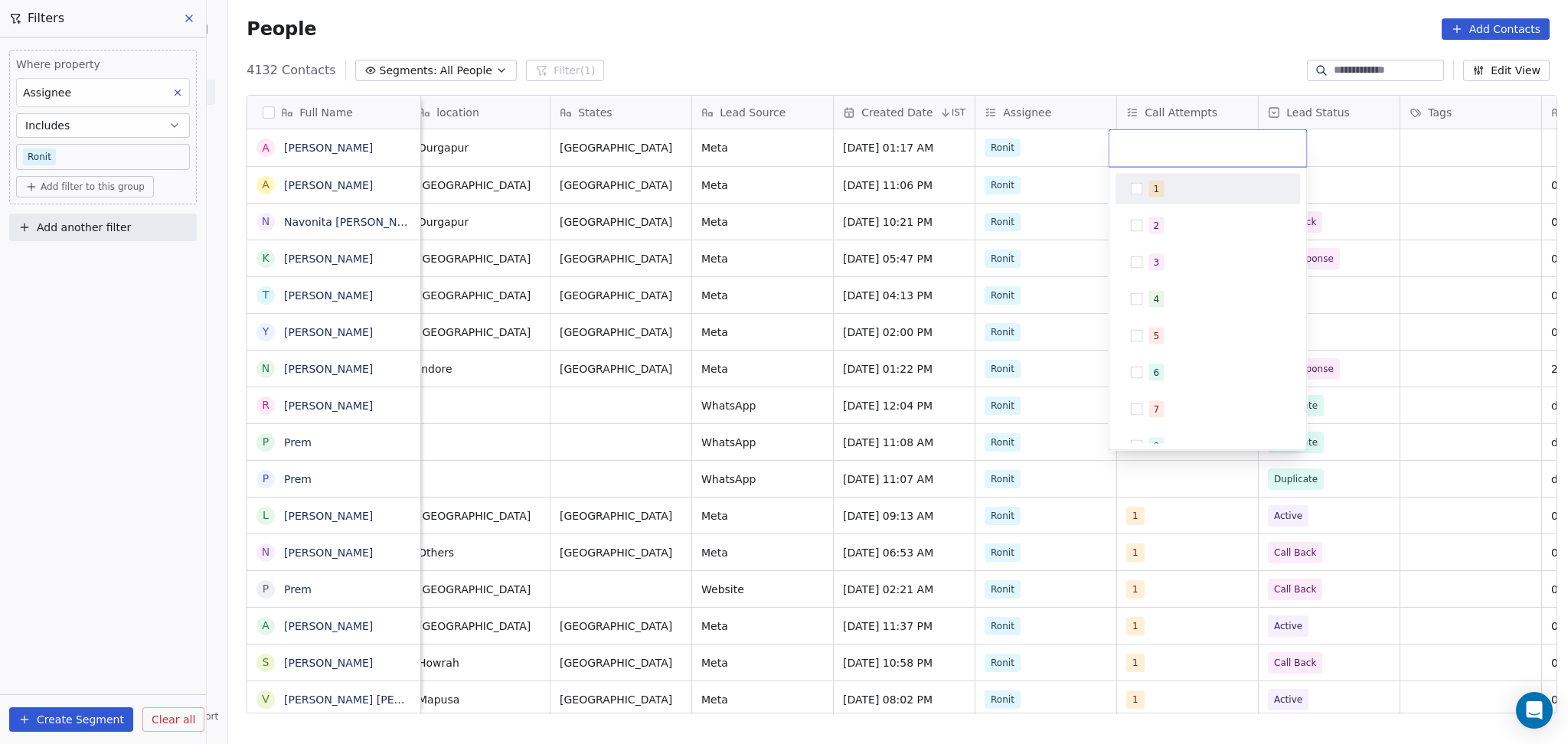
click at [1148, 170] on div "1 2 3 4 5 6 7 8 9 10" at bounding box center [1208, 309] width 197 height 283
click at [1182, 193] on div "1" at bounding box center [1218, 189] width 137 height 16
click at [1300, 189] on div "1" at bounding box center [1208, 189] width 185 height 30
click at [1222, 197] on div "1" at bounding box center [1208, 189] width 173 height 24
click at [1386, 189] on html "On2Cook India Pvt. Ltd. Contacts People Marketing Workflows Campaigns Sales Pip…" at bounding box center [784, 372] width 1568 height 744
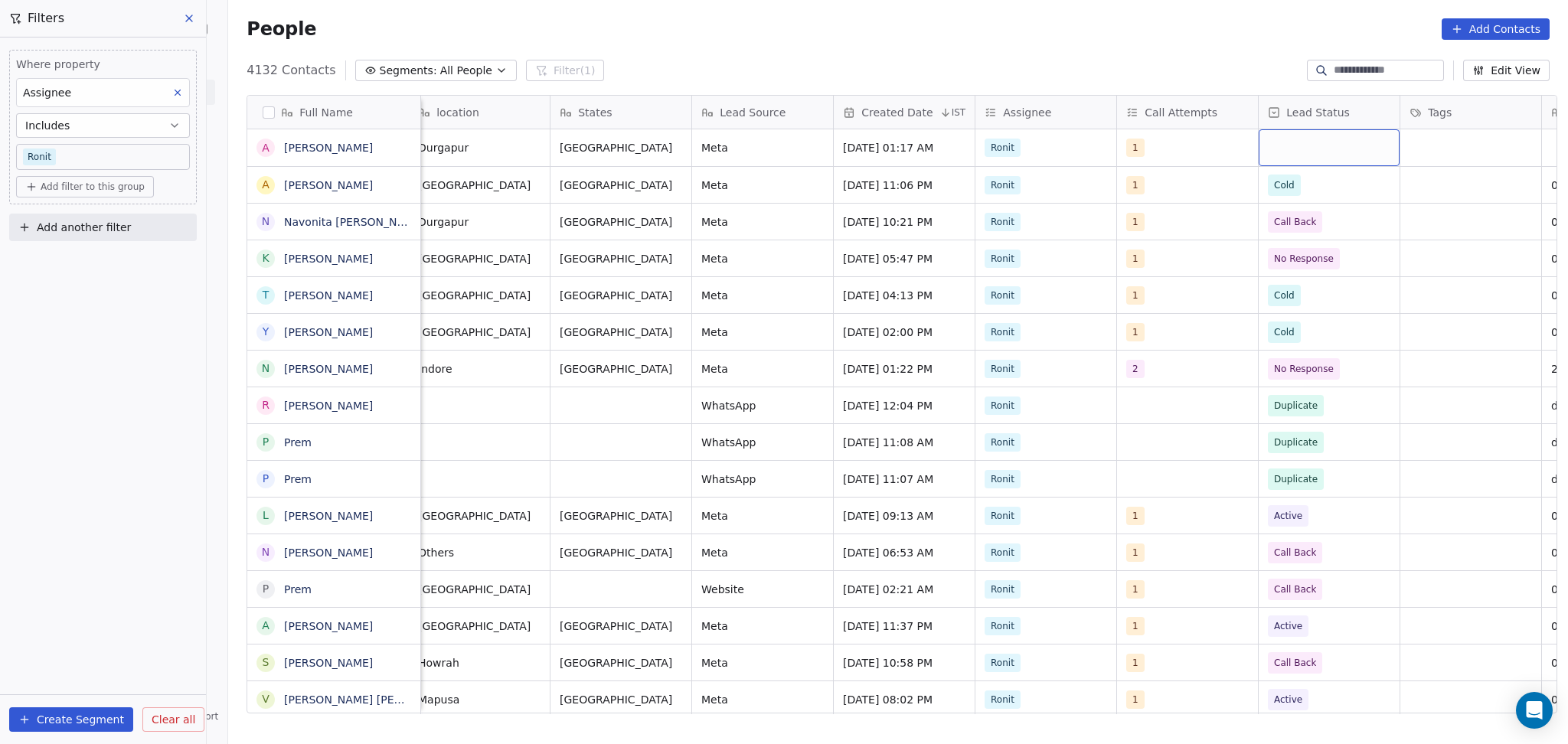
click at [1299, 158] on div "grid" at bounding box center [1329, 148] width 141 height 36
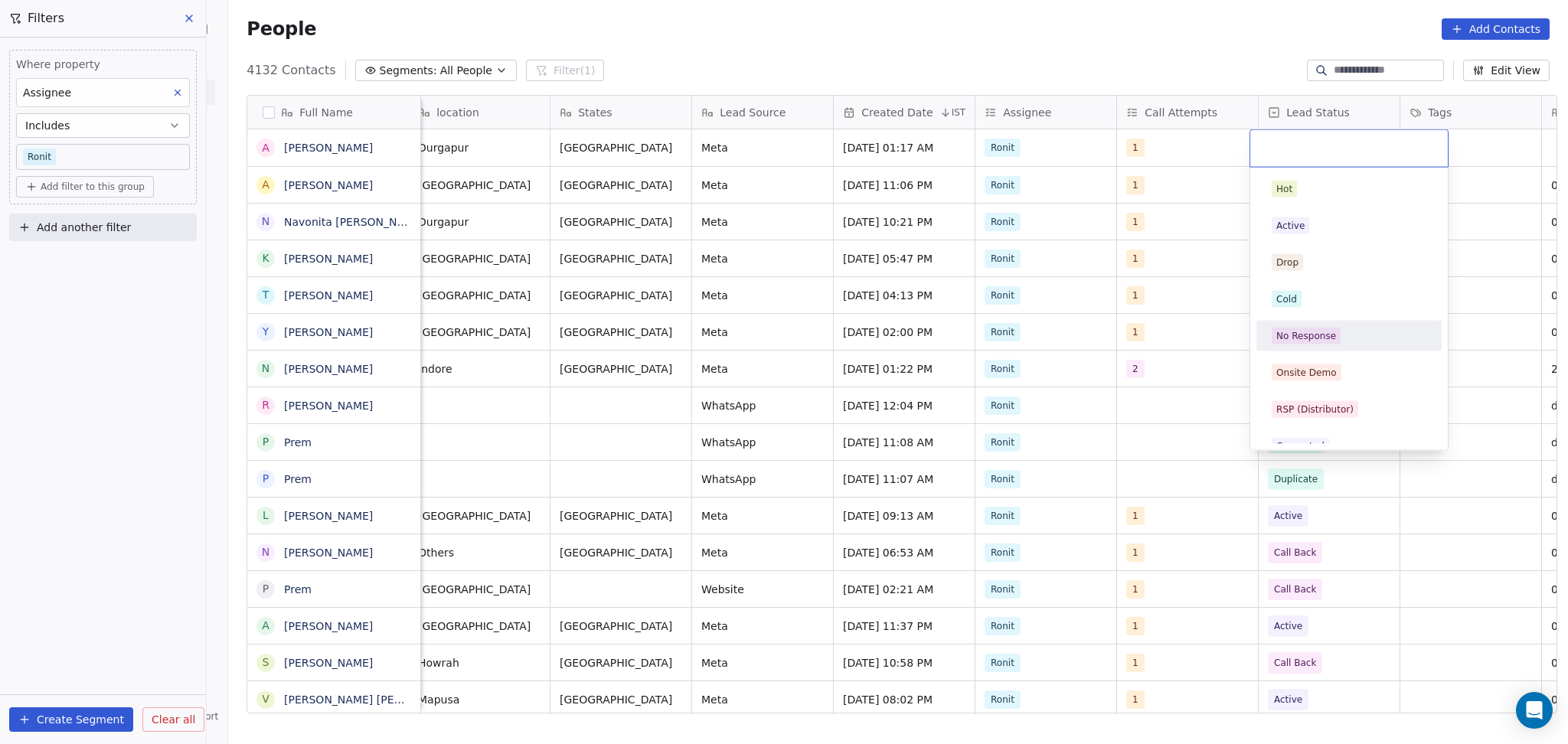
click at [1299, 329] on div "No Response" at bounding box center [1306, 336] width 60 height 14
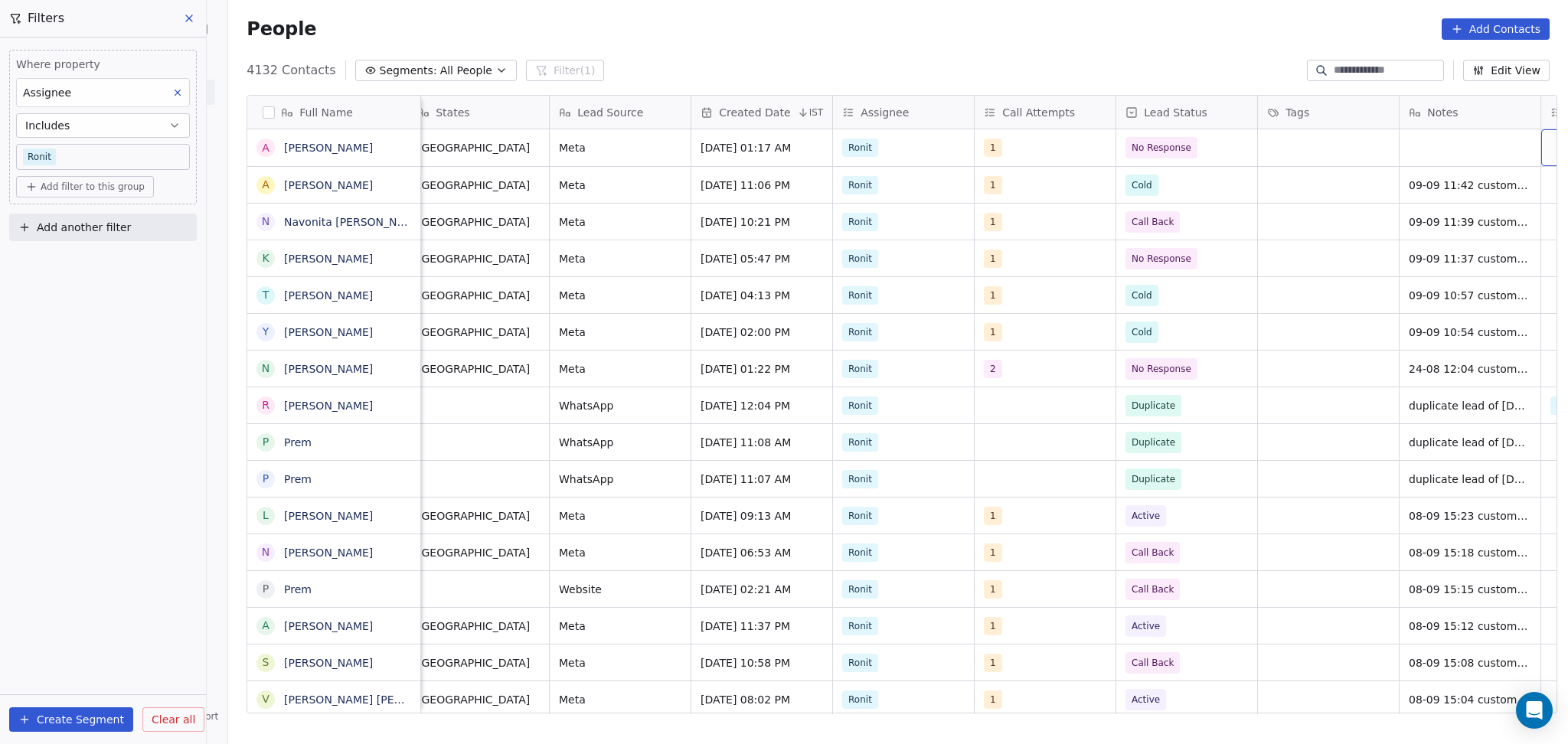
scroll to position [0, 1005]
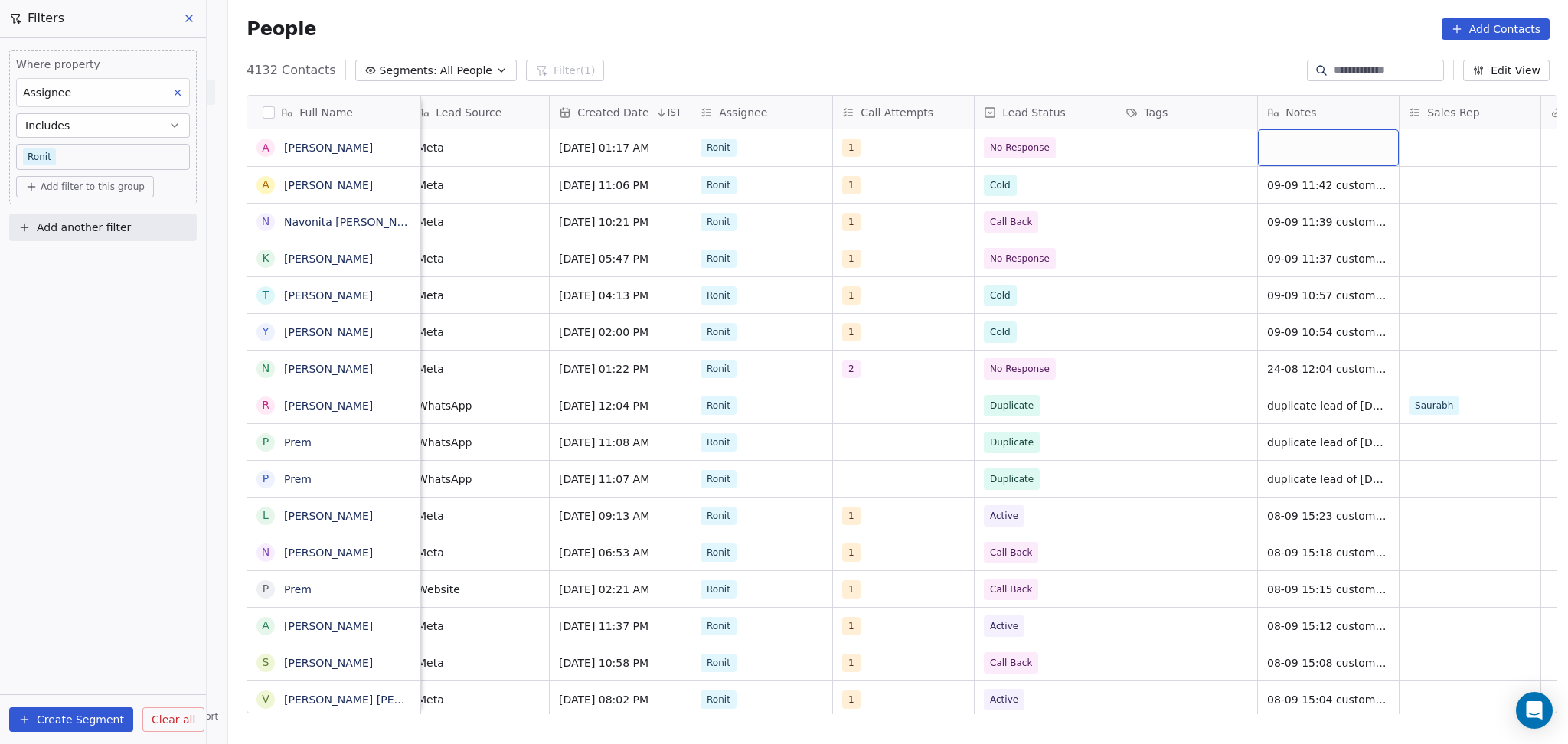
click at [1308, 144] on div "grid" at bounding box center [1328, 148] width 141 height 36
type textarea "**********"
click at [1198, 135] on html "On2Cook India Pvt. Ltd. Contacts People Marketing Workflows Campaigns Sales Pip…" at bounding box center [784, 372] width 1568 height 744
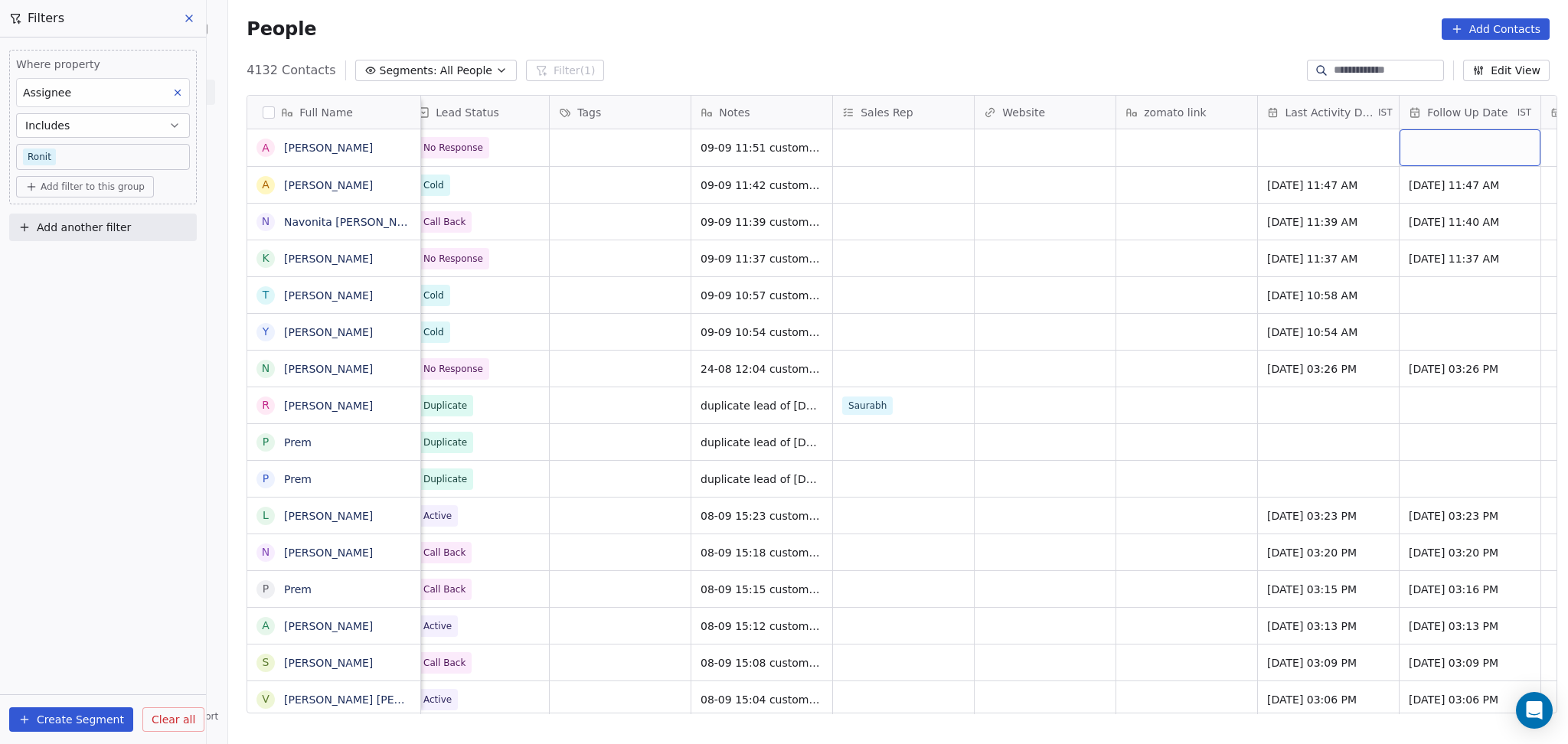
scroll to position [0, 1713]
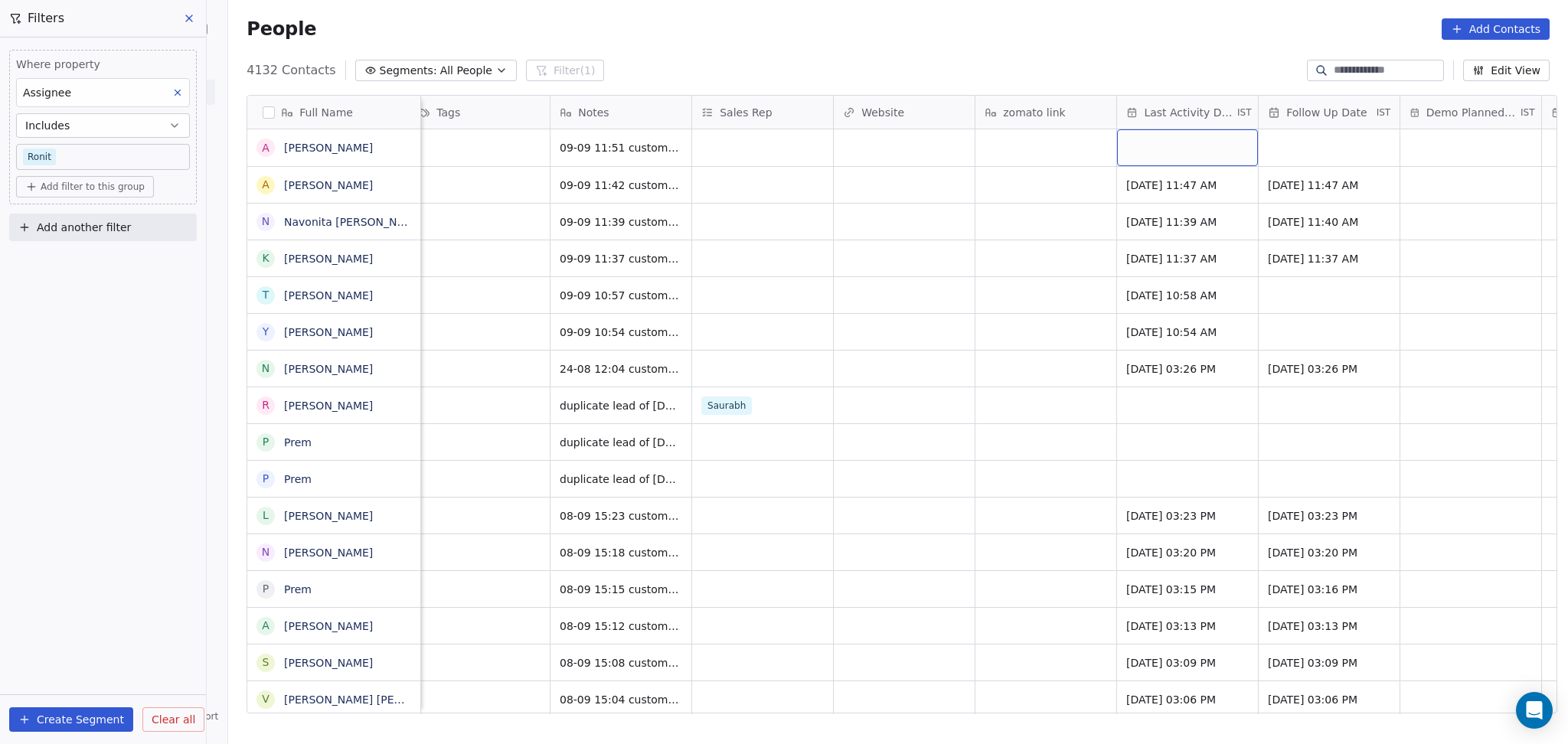
click at [1179, 152] on div "grid" at bounding box center [1187, 148] width 141 height 36
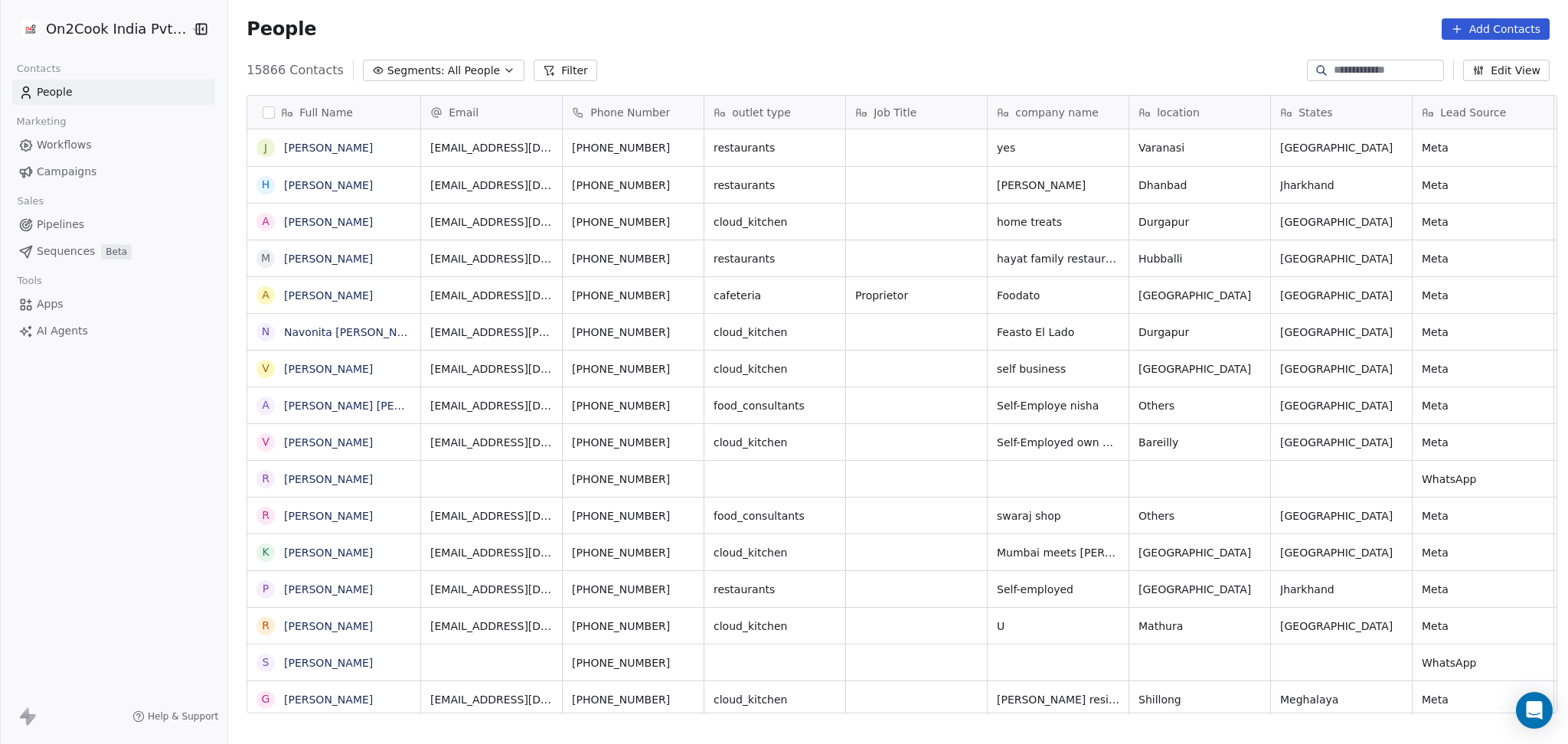
scroll to position [16, 16]
click at [1356, 75] on input at bounding box center [1387, 71] width 107 height 16
paste input "**********"
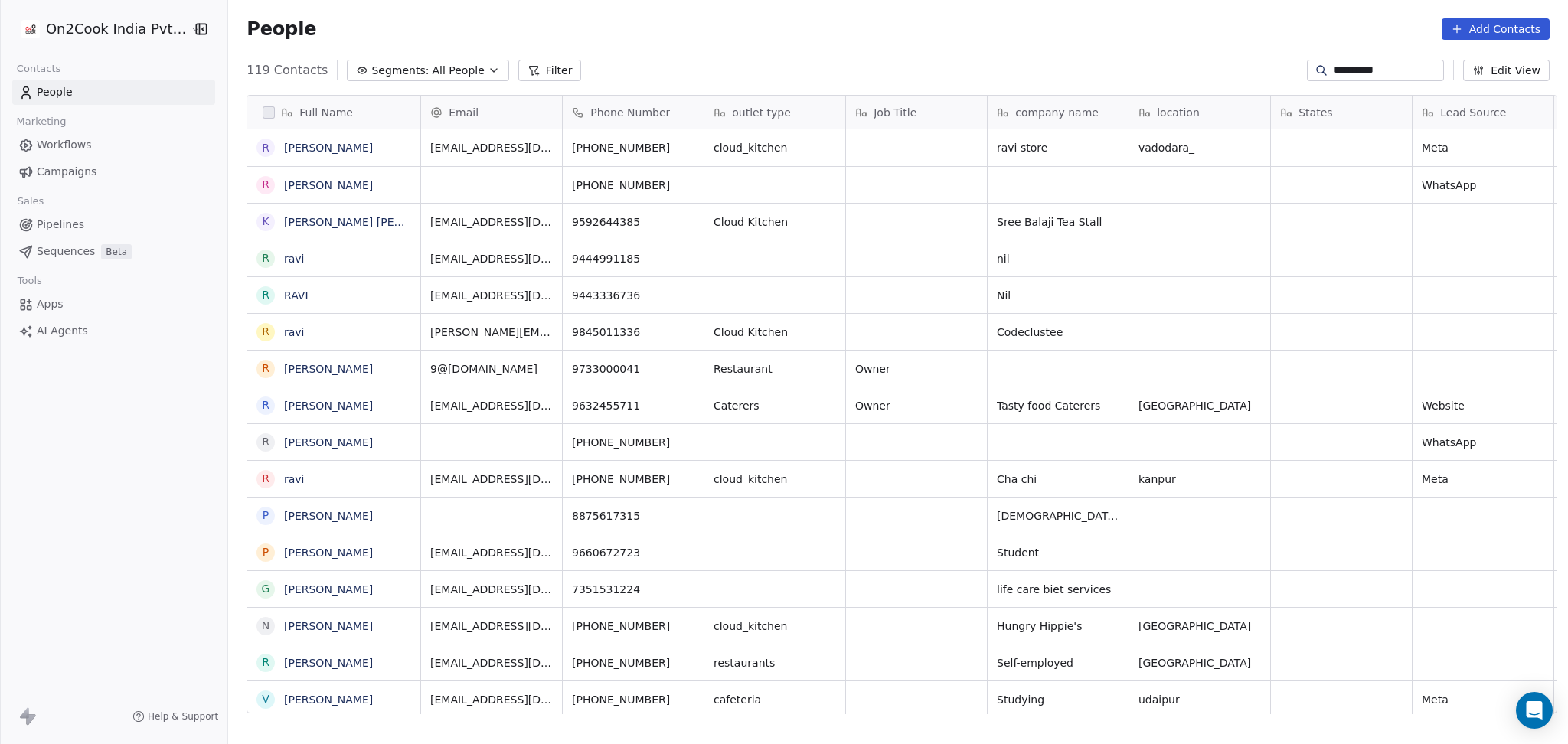
scroll to position [639, 1332]
type input "**********"
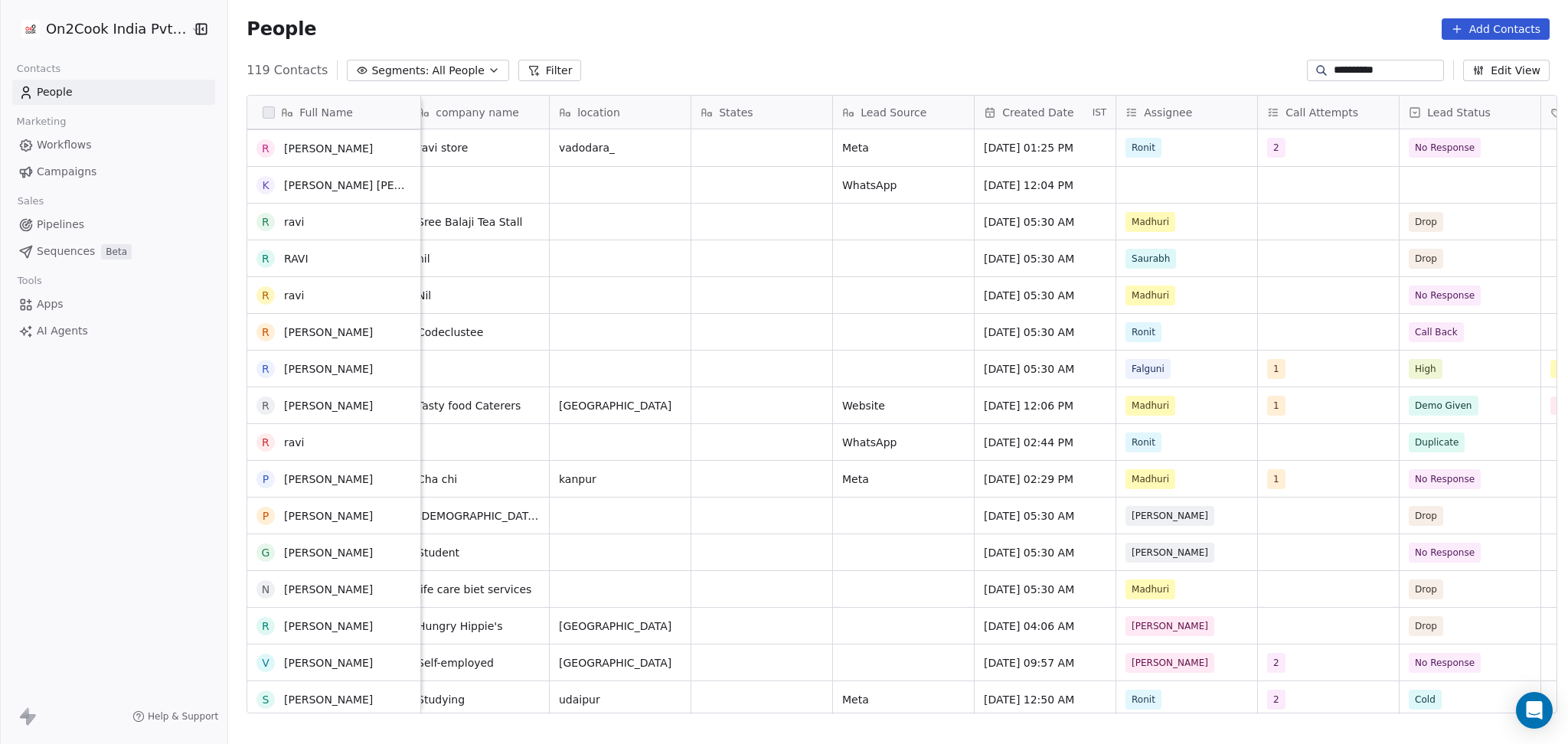
scroll to position [0, 0]
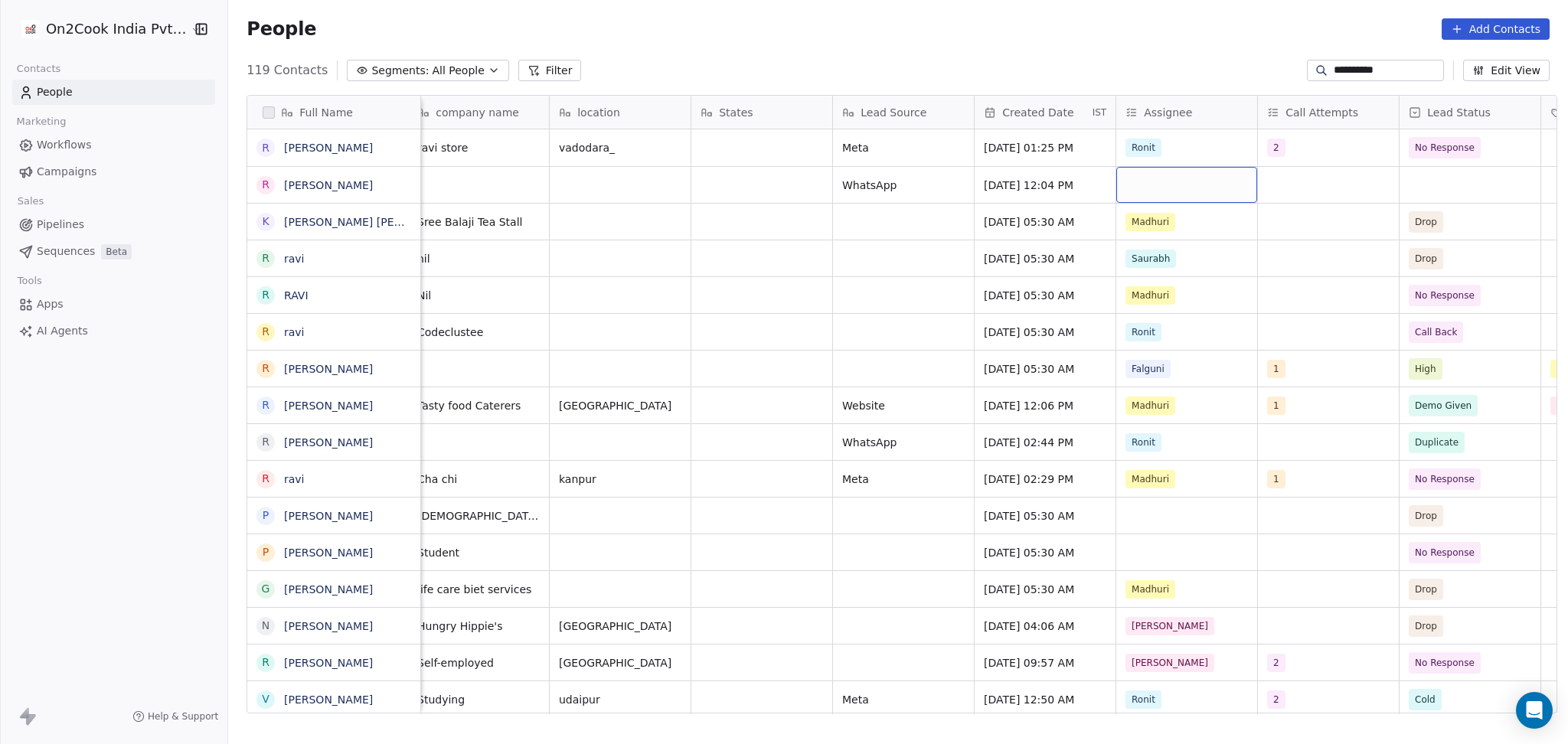
click at [1147, 176] on div "grid" at bounding box center [1186, 185] width 141 height 36
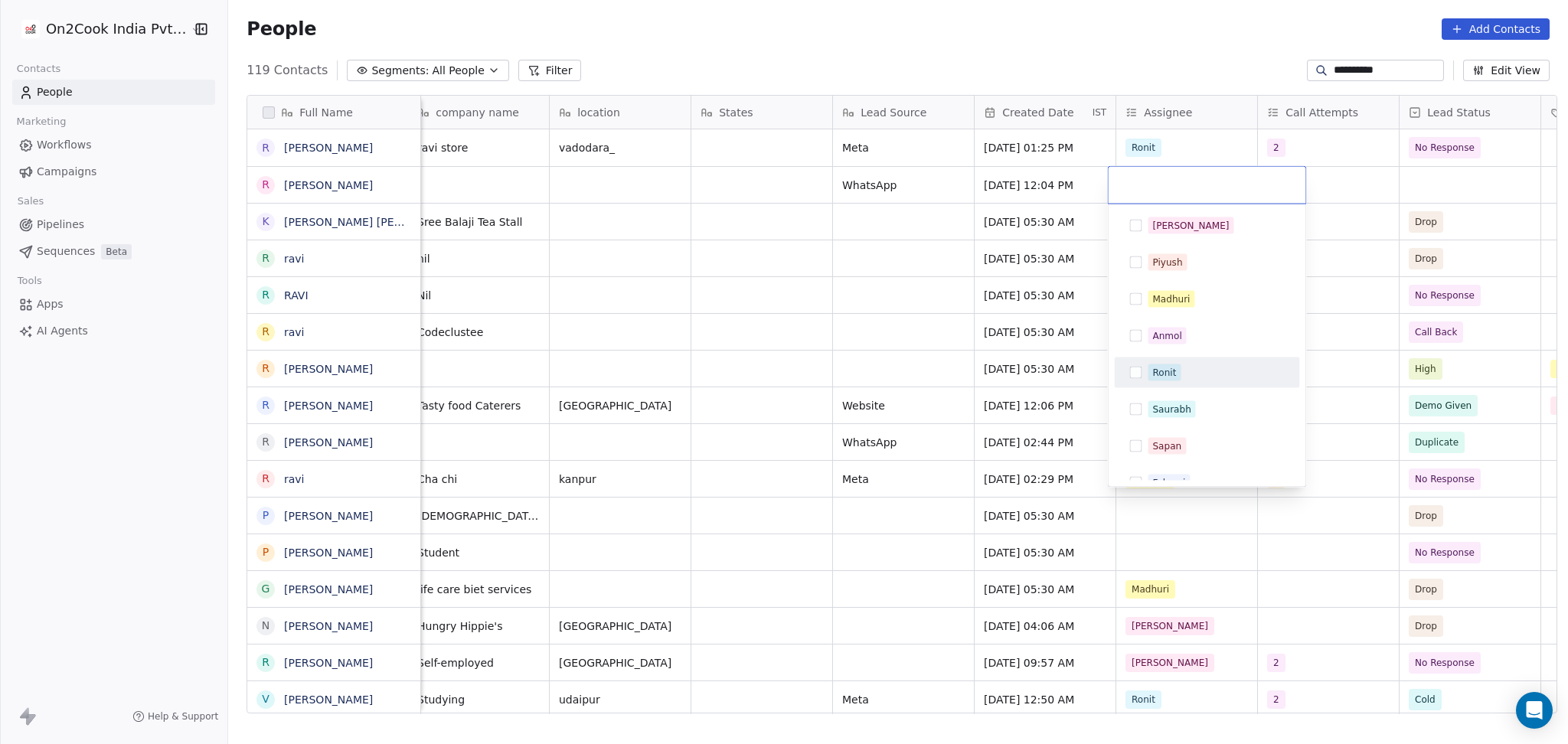
click at [1181, 376] on div "Ronit" at bounding box center [1216, 372] width 137 height 16
click at [1340, 196] on html "**********" at bounding box center [784, 372] width 1568 height 744
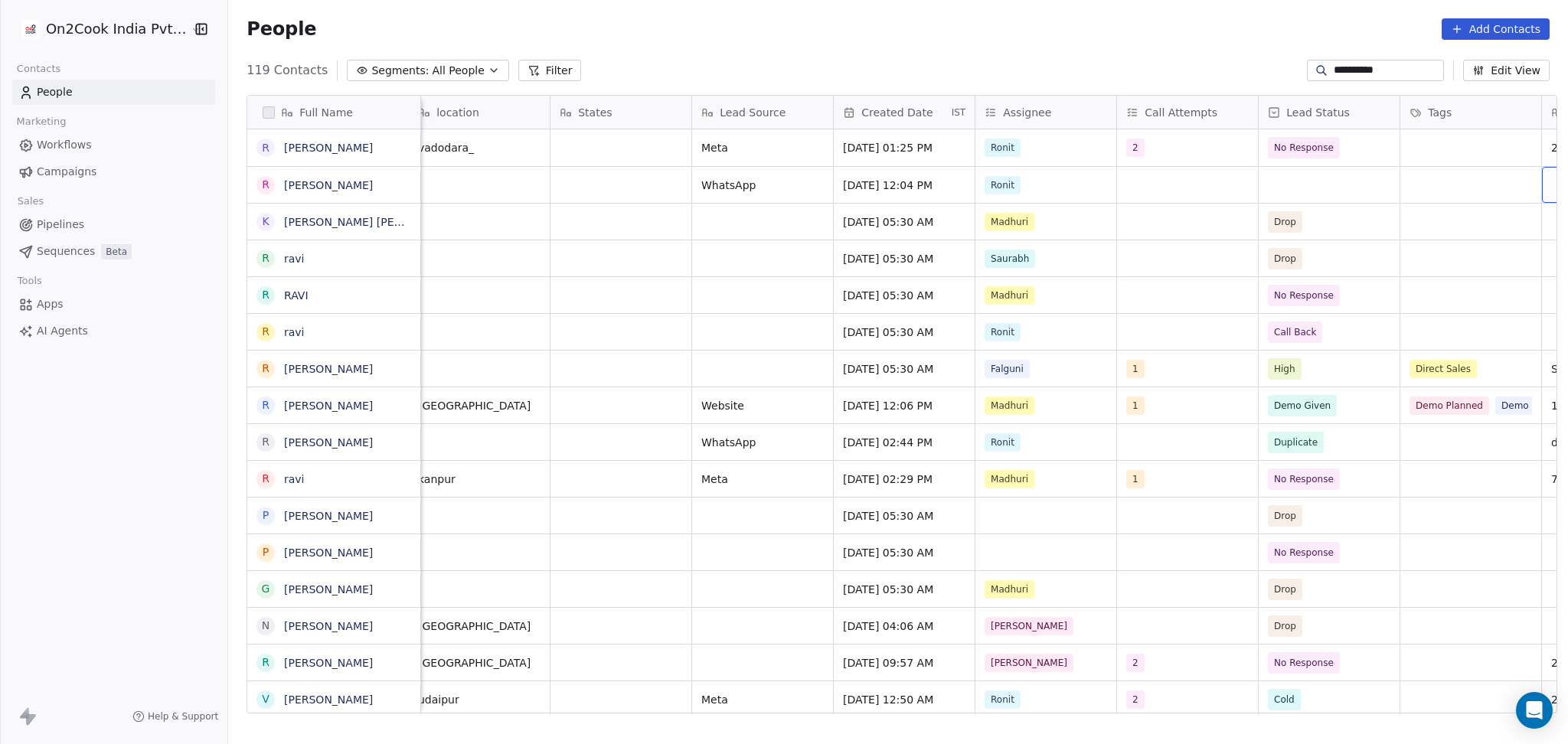
scroll to position [0, 863]
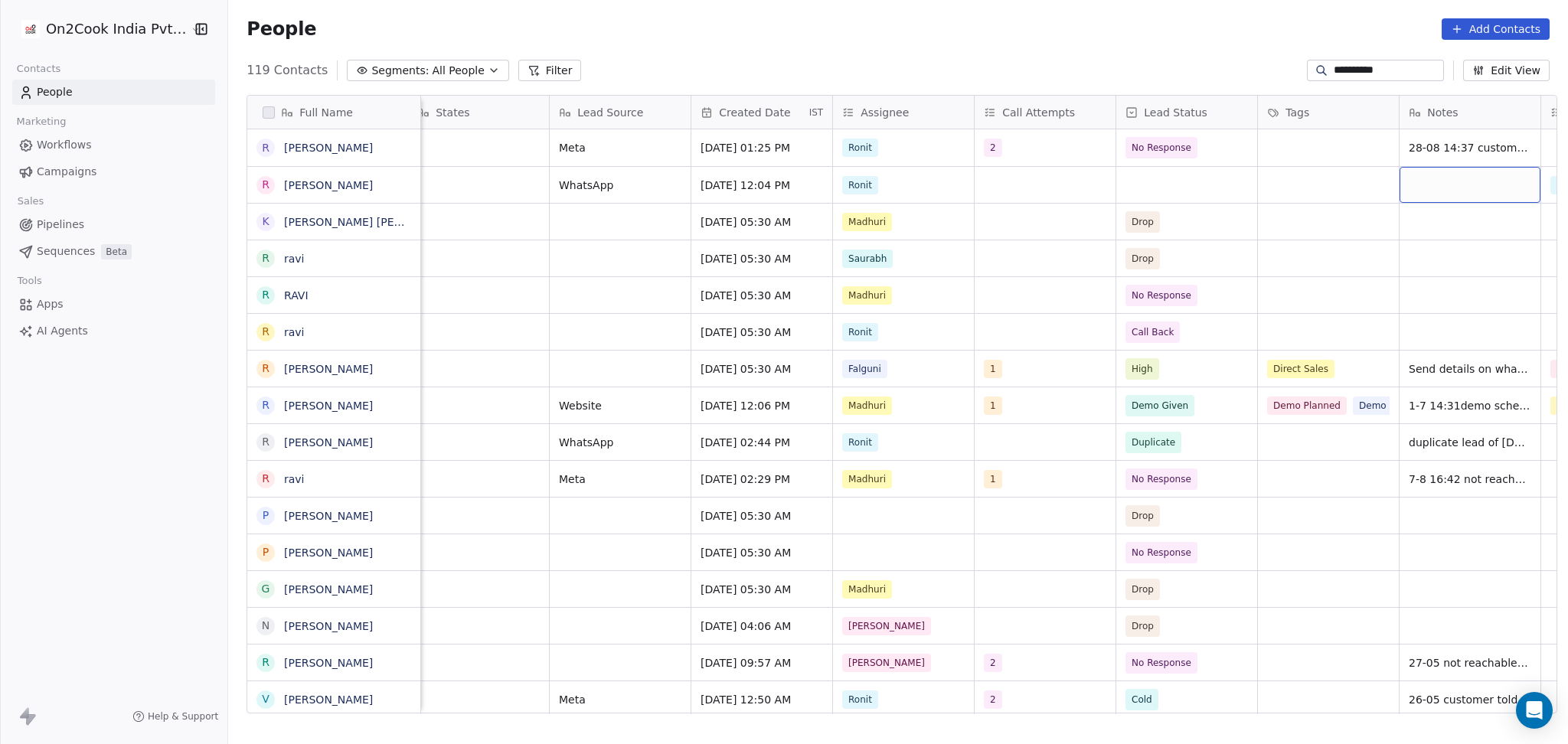
click at [1442, 193] on div "grid" at bounding box center [1469, 185] width 141 height 36
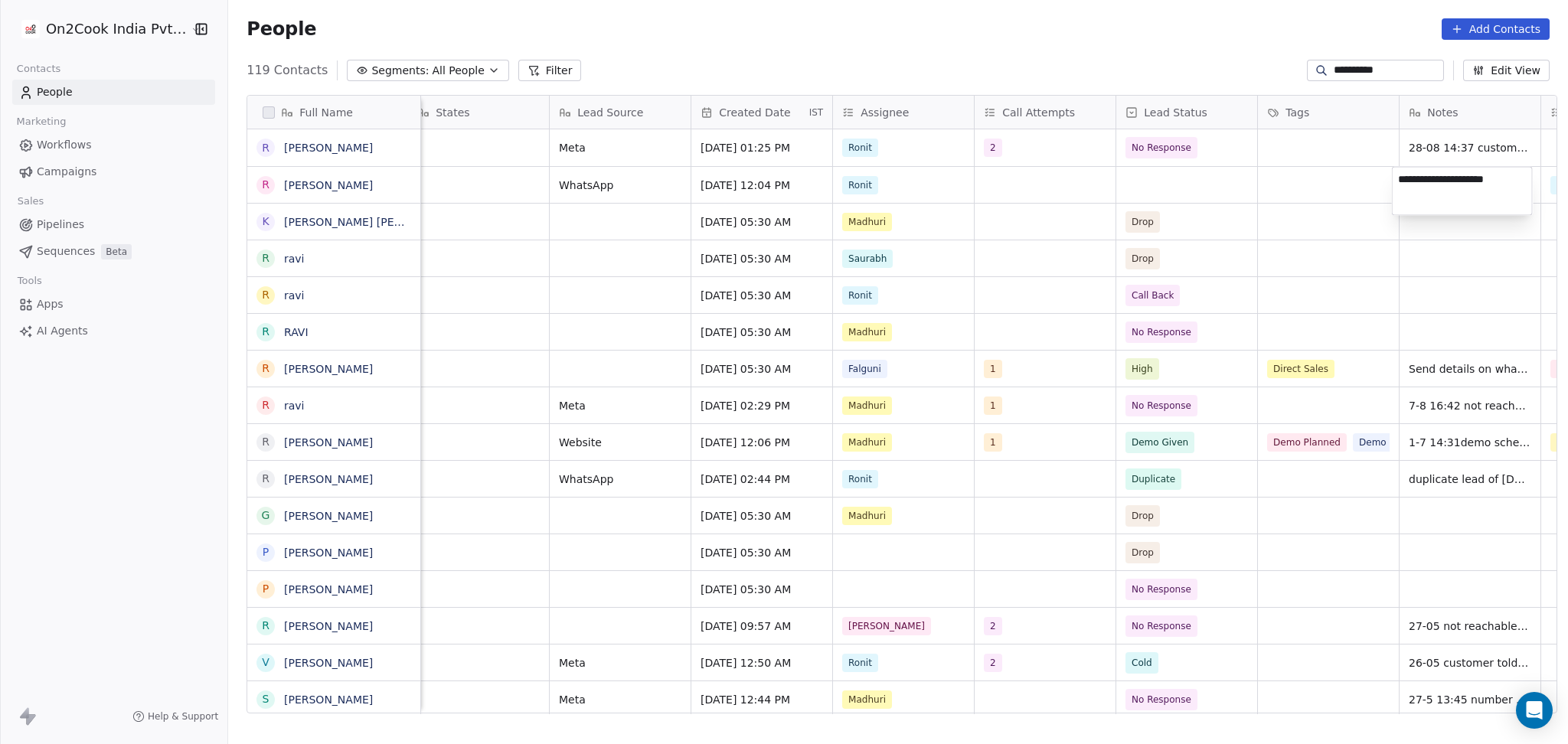
type textarea "**********"
click at [1361, 222] on html "**********" at bounding box center [784, 372] width 1568 height 744
click at [1198, 173] on div "grid" at bounding box center [1186, 185] width 141 height 36
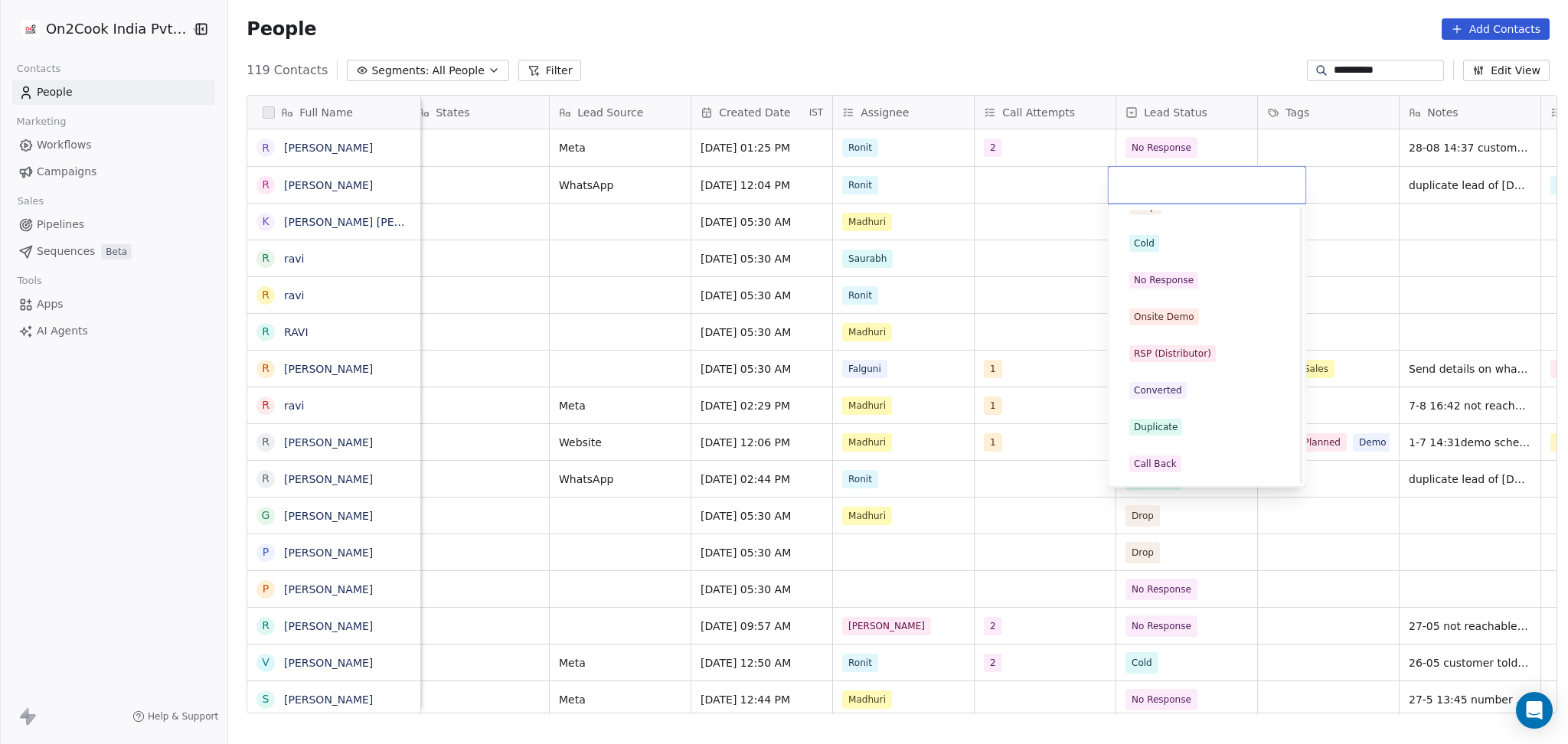
scroll to position [306, 0]
click at [1173, 223] on div "Duplicate" at bounding box center [1207, 214] width 173 height 24
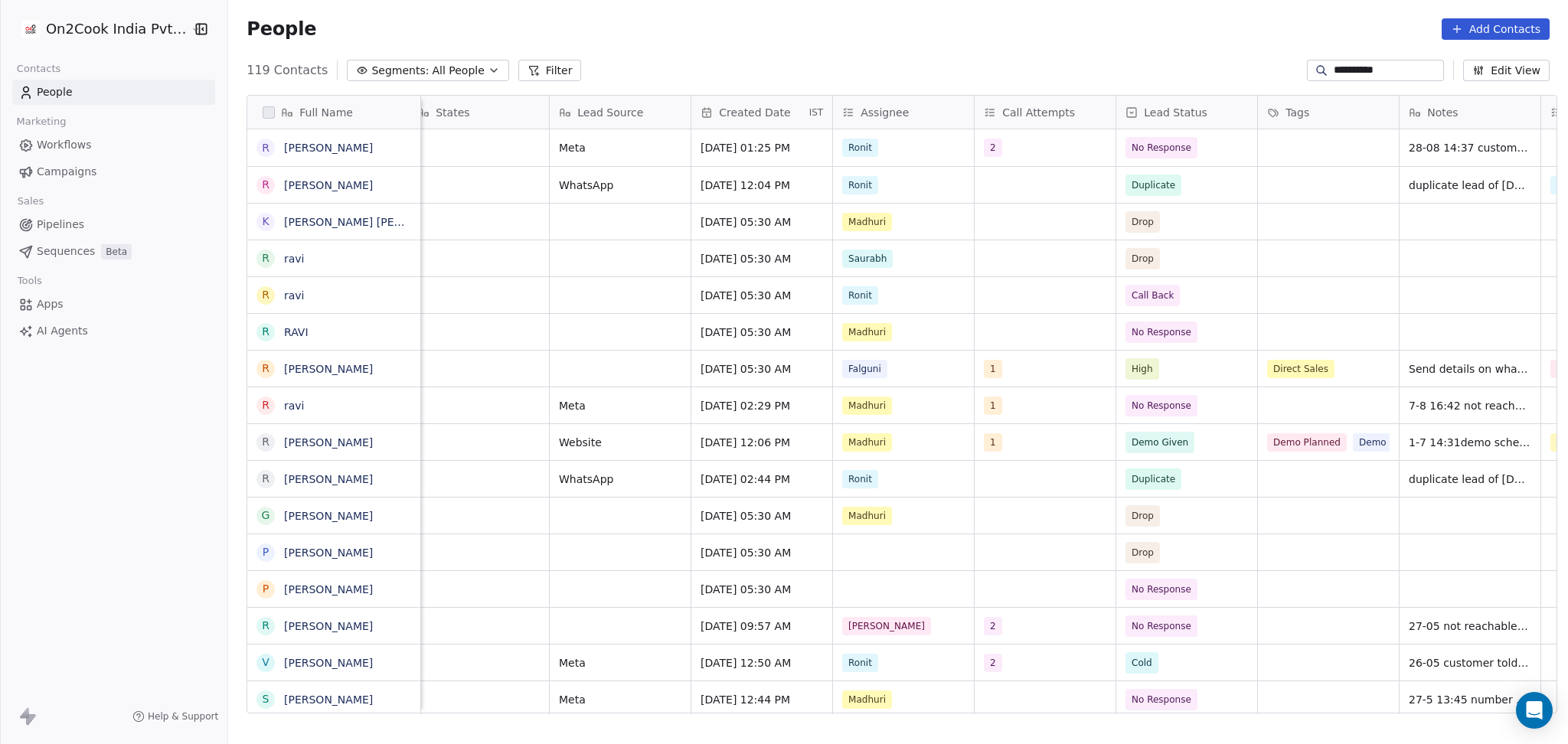
click at [1308, 61] on div "**********" at bounding box center [1375, 70] width 137 height 22
click at [1316, 58] on div "**********" at bounding box center [898, 70] width 1340 height 24
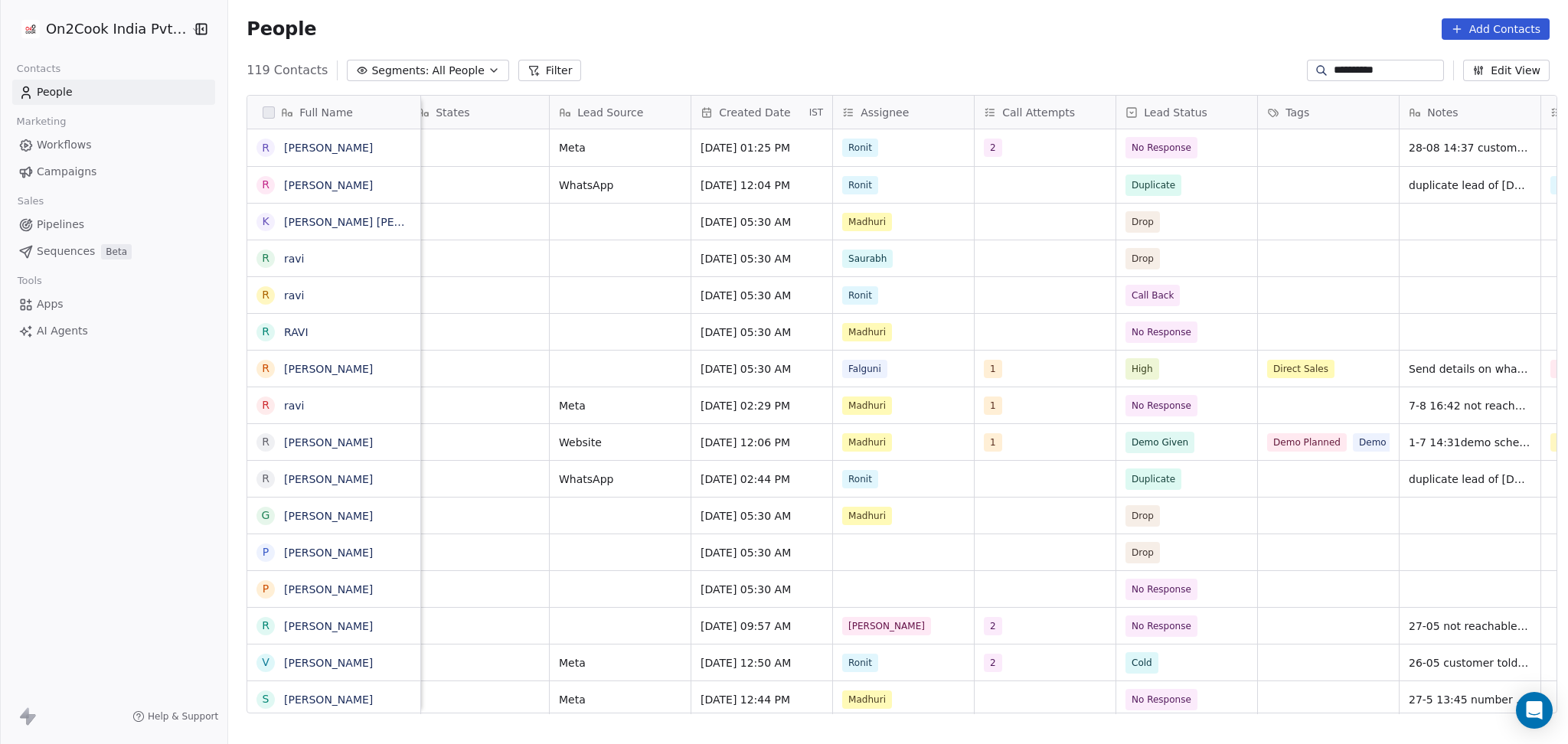
click at [1333, 65] on input "**********" at bounding box center [1387, 71] width 107 height 16
paste input "**"
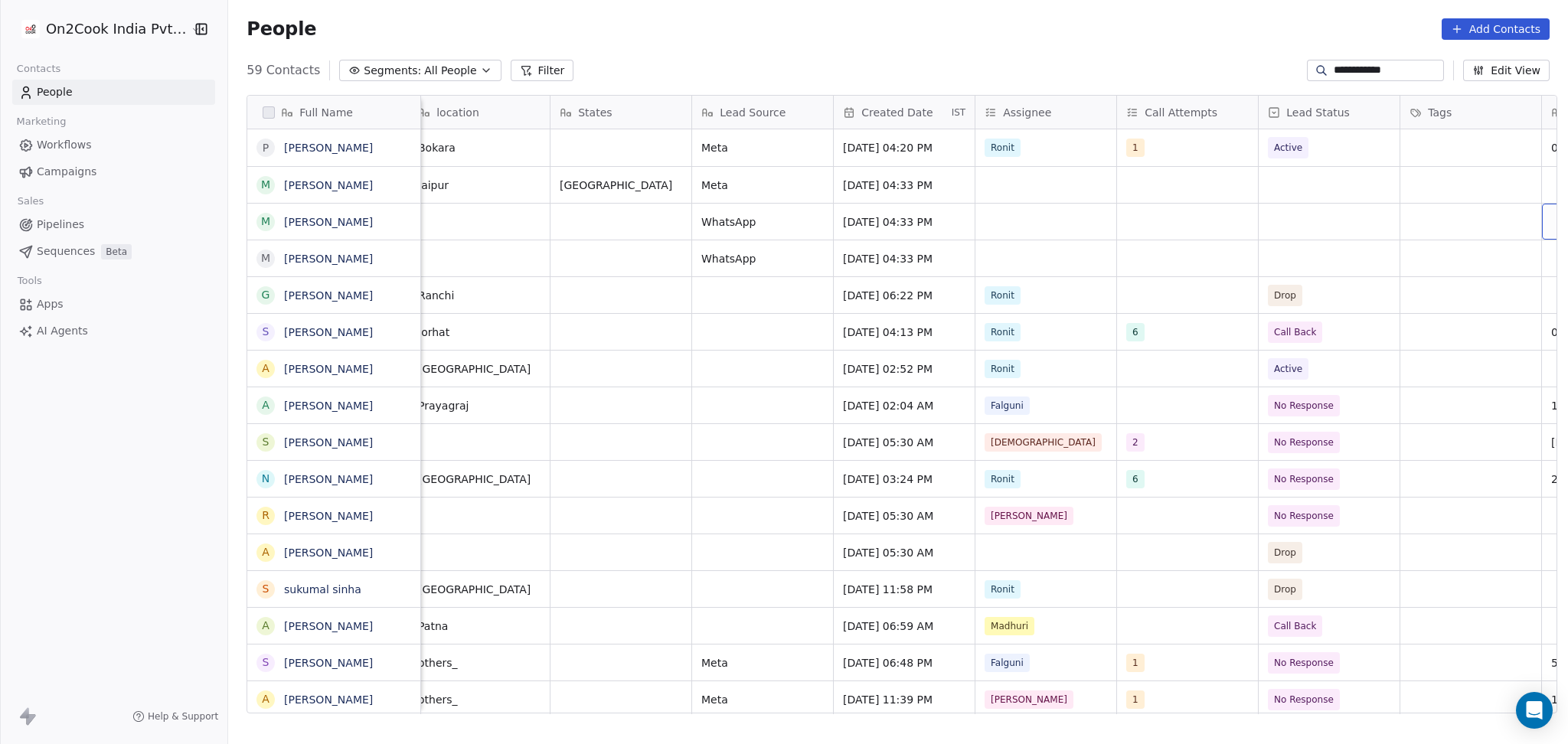
scroll to position [0, 863]
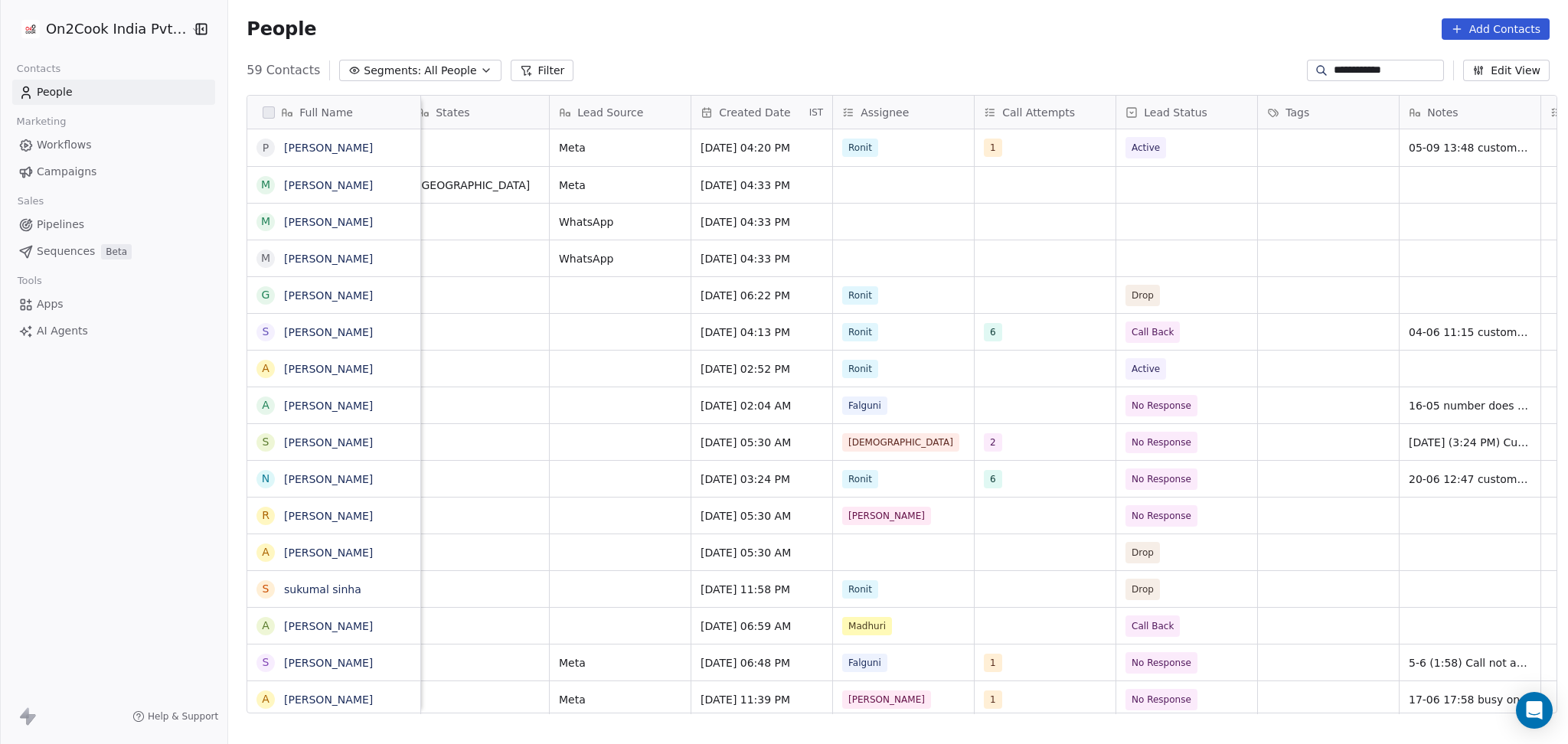
click at [1379, 72] on input "**********" at bounding box center [1387, 71] width 107 height 16
paste input
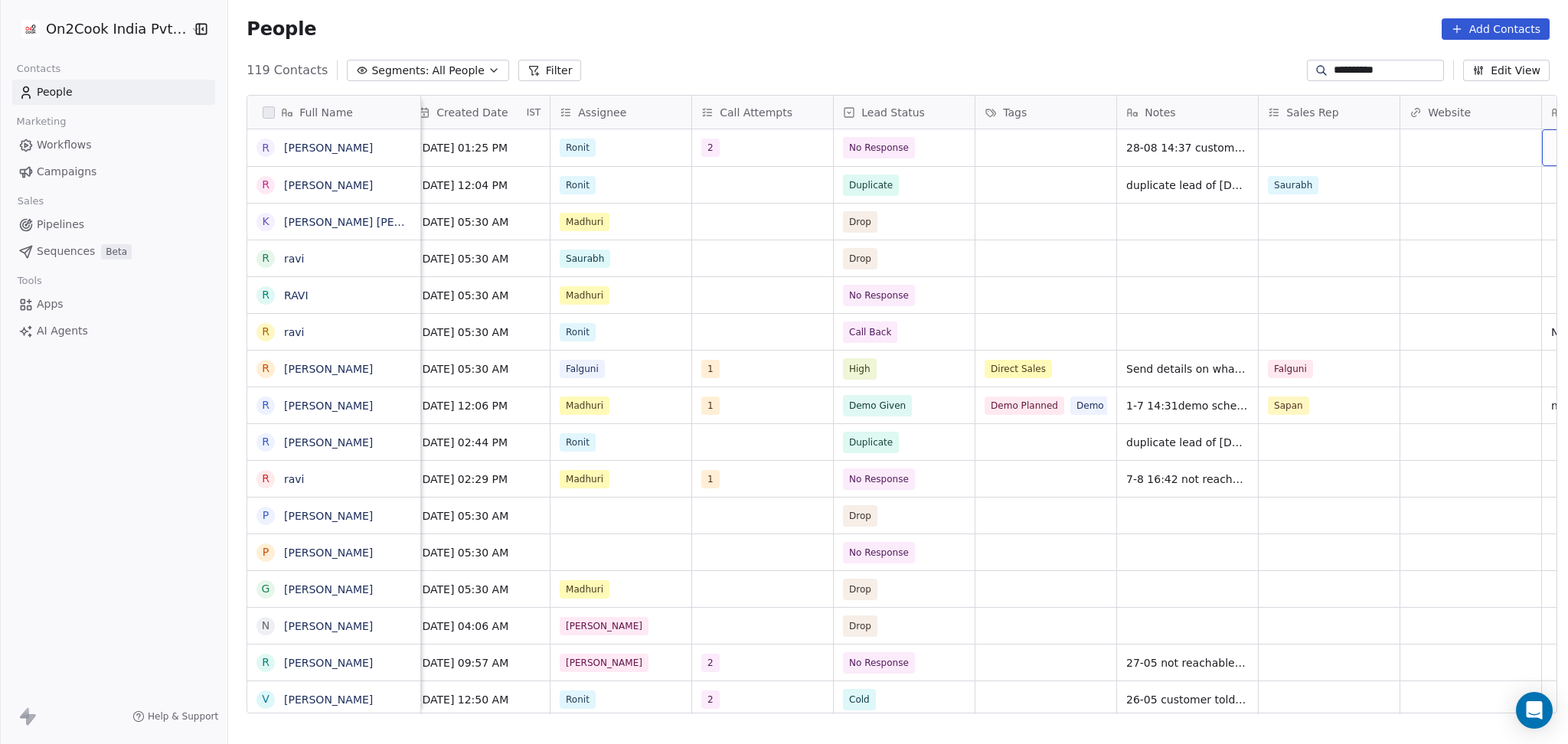
scroll to position [0, 1288]
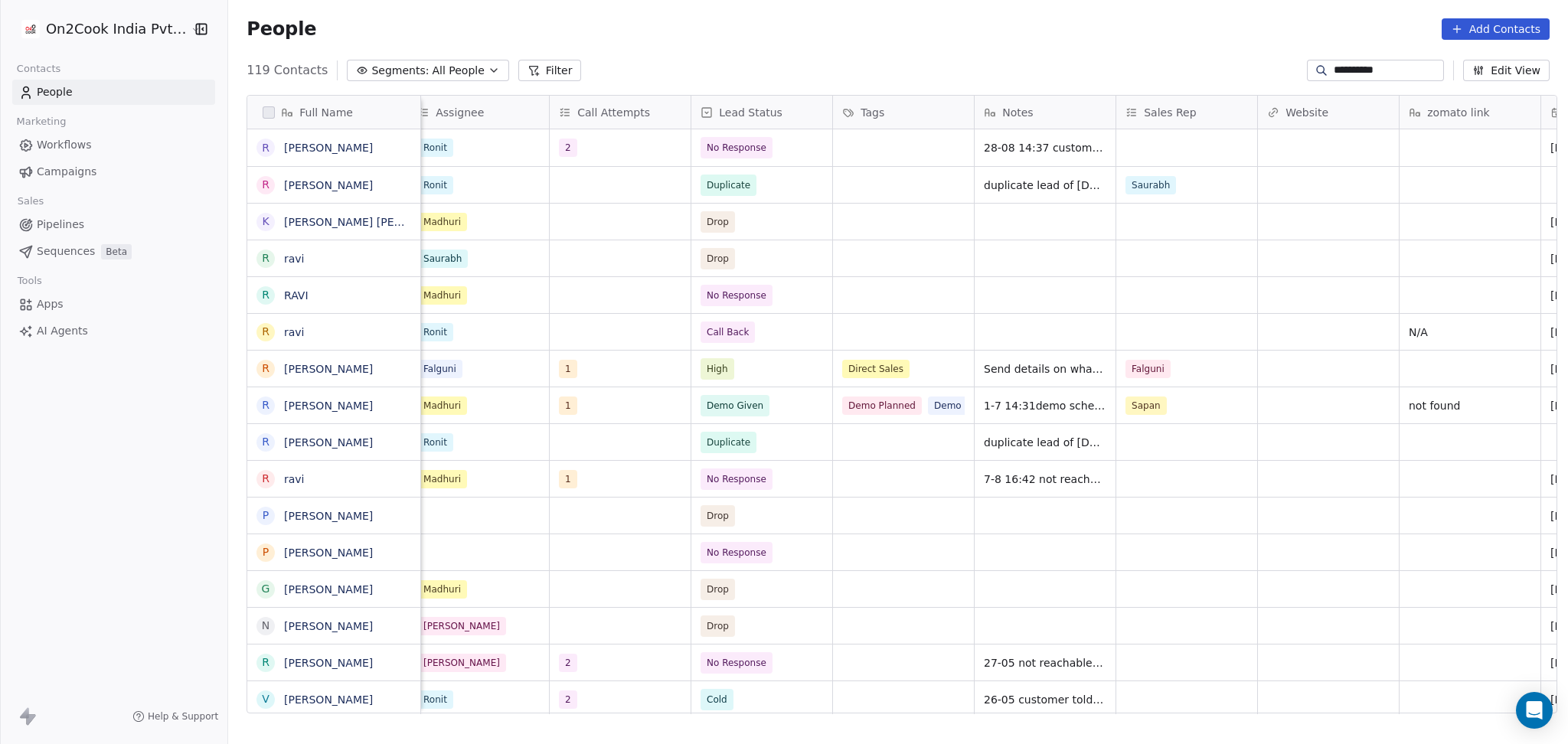
click at [1342, 51] on div "People Add Contacts" at bounding box center [898, 29] width 1340 height 58
click at [1338, 67] on input "**********" at bounding box center [1387, 71] width 107 height 16
paste input
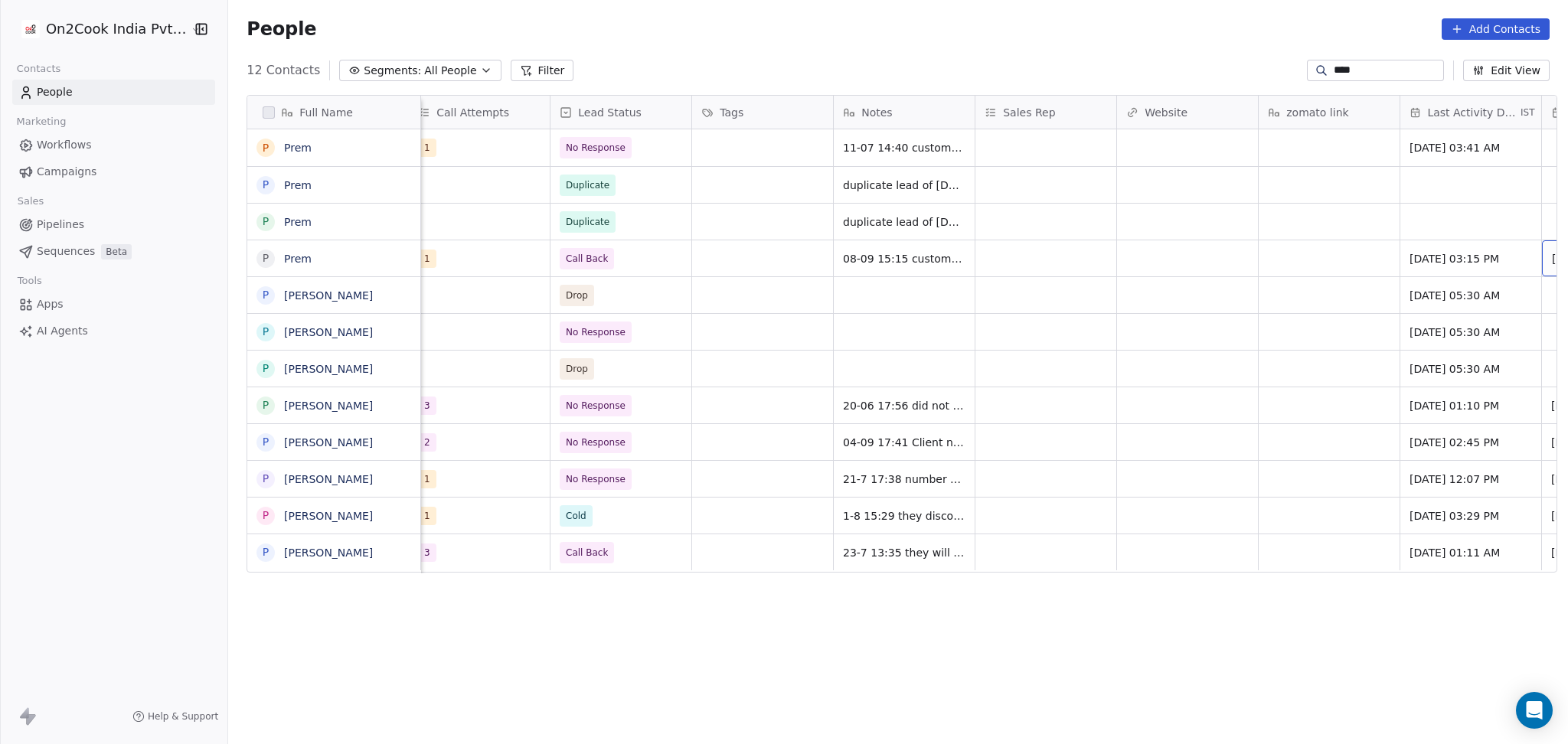
scroll to position [0, 1571]
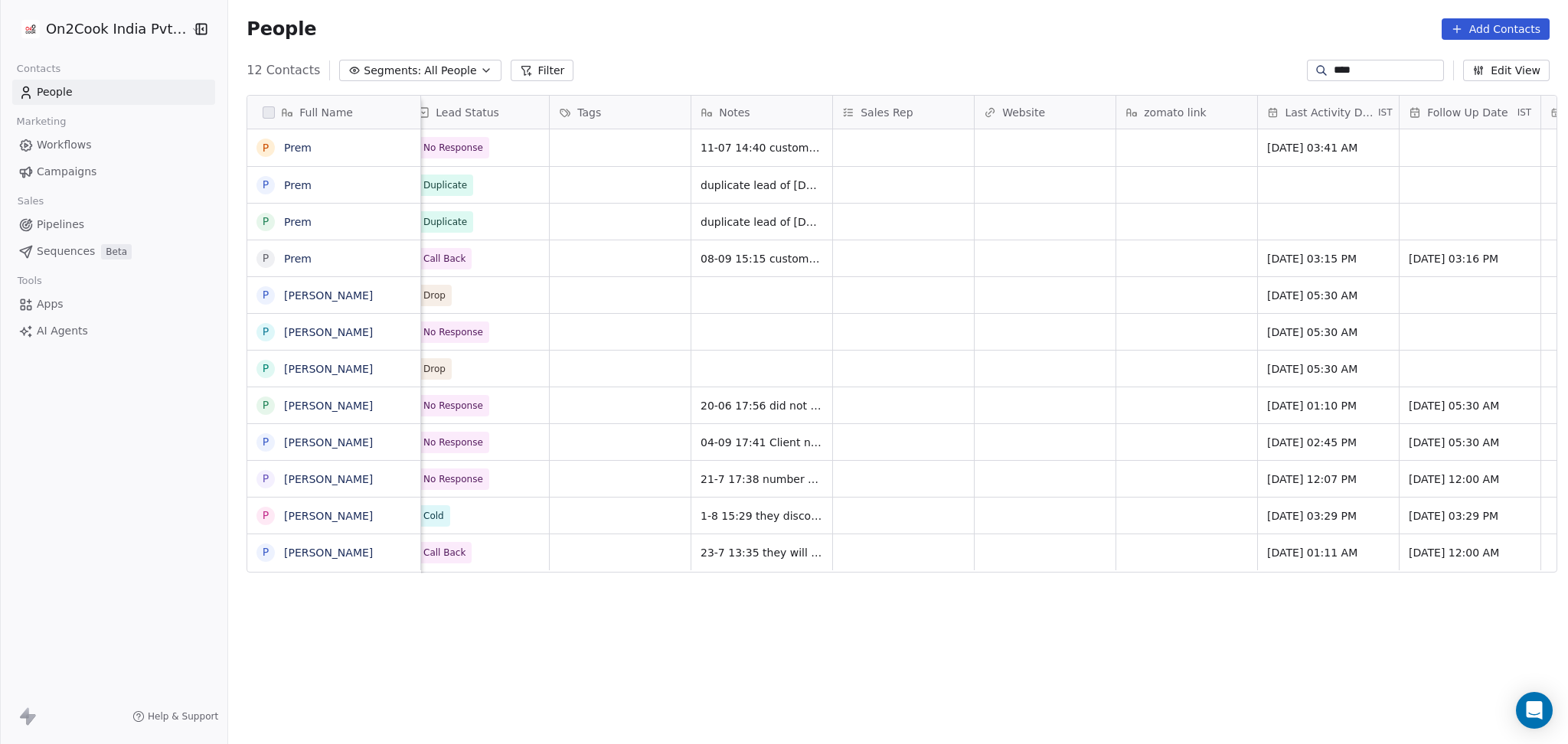
click at [1343, 72] on input "****" at bounding box center [1387, 71] width 107 height 16
paste input "********"
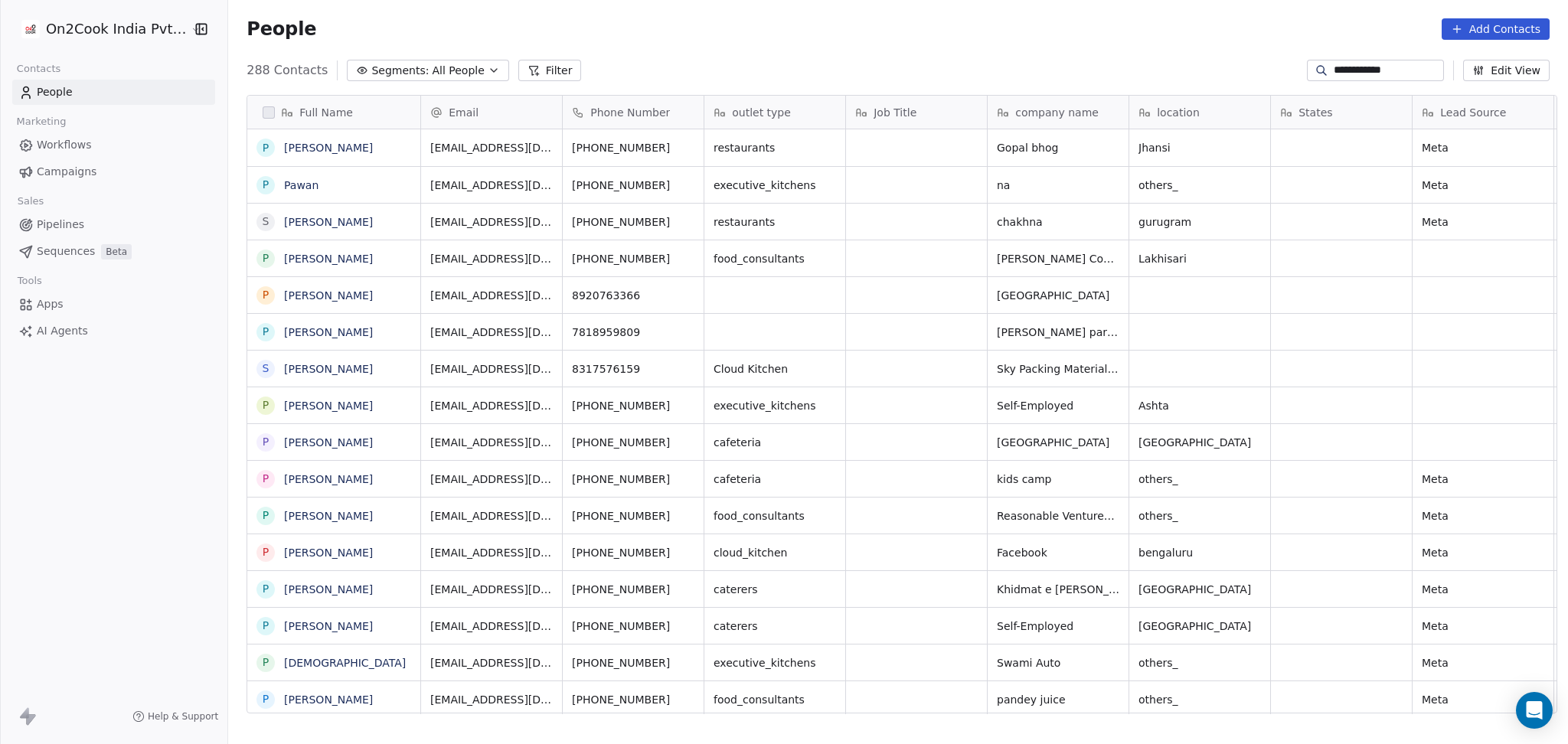
scroll to position [639, 1332]
click at [395, 147] on icon "grid" at bounding box center [402, 145] width 12 height 12
click at [626, 149] on icon "grid" at bounding box center [632, 145] width 12 height 12
click at [683, 147] on icon "grid" at bounding box center [689, 145] width 12 height 12
click at [1107, 149] on icon "grid" at bounding box center [1110, 146] width 7 height 7
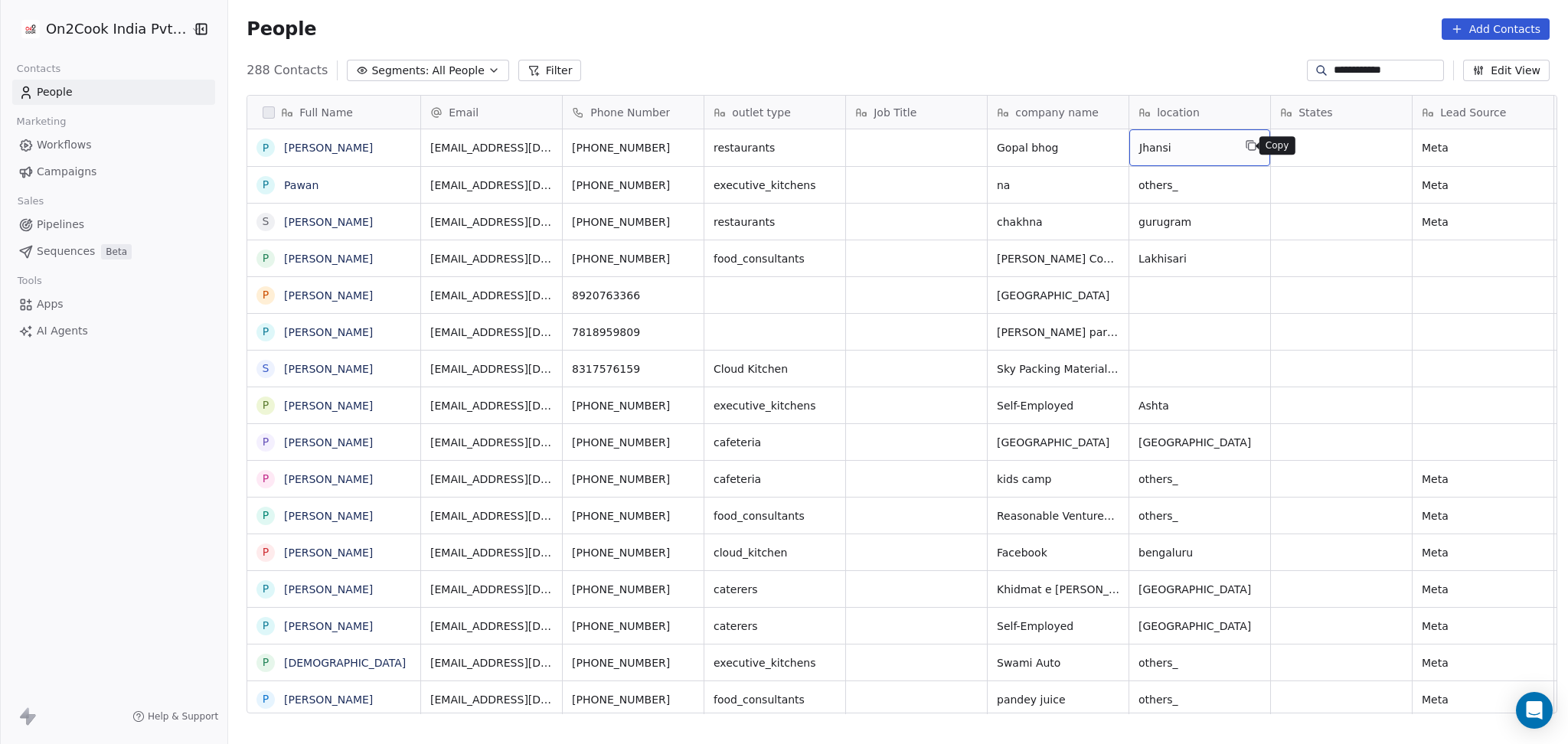
click at [1247, 141] on icon "grid" at bounding box center [1250, 144] width 7 height 7
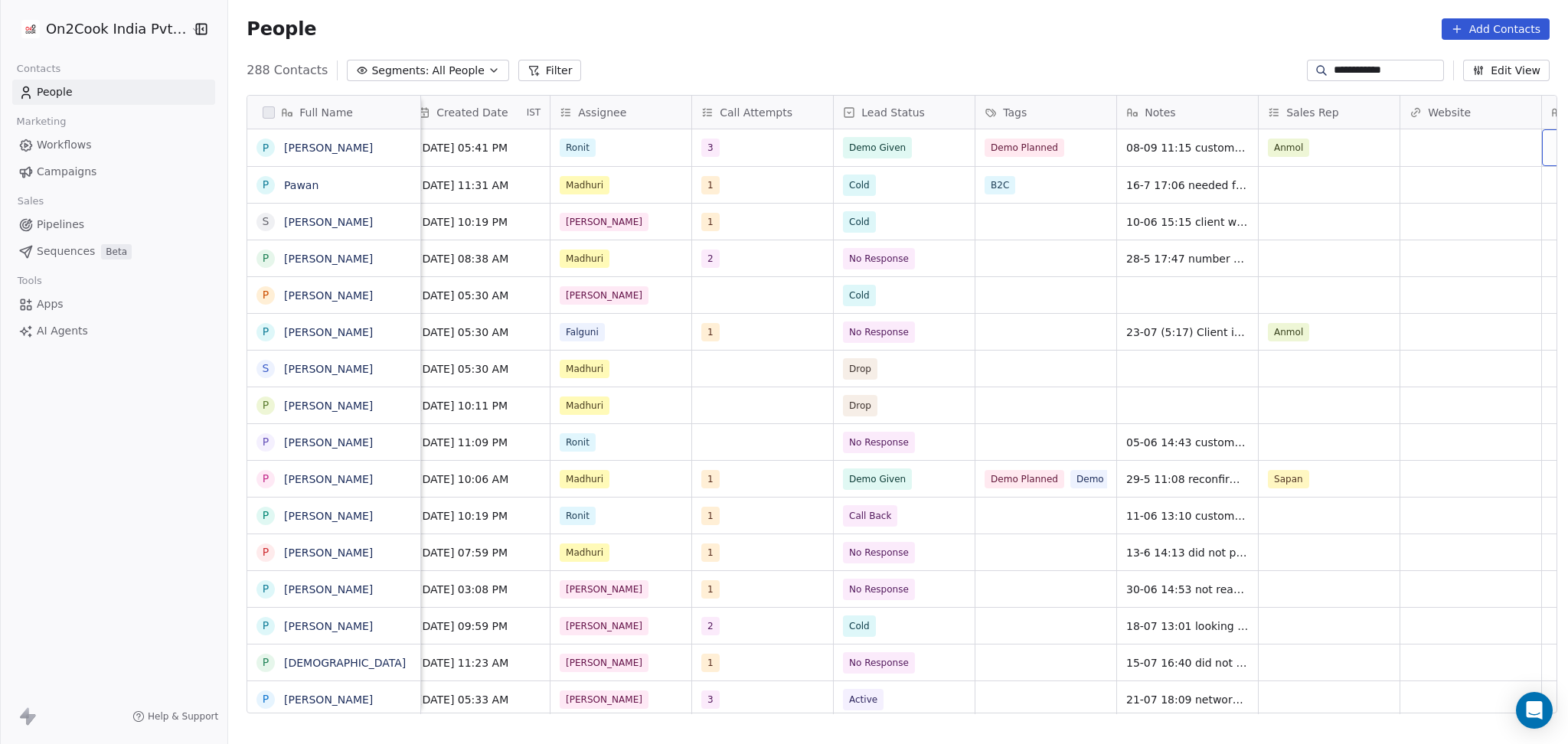
scroll to position [0, 1288]
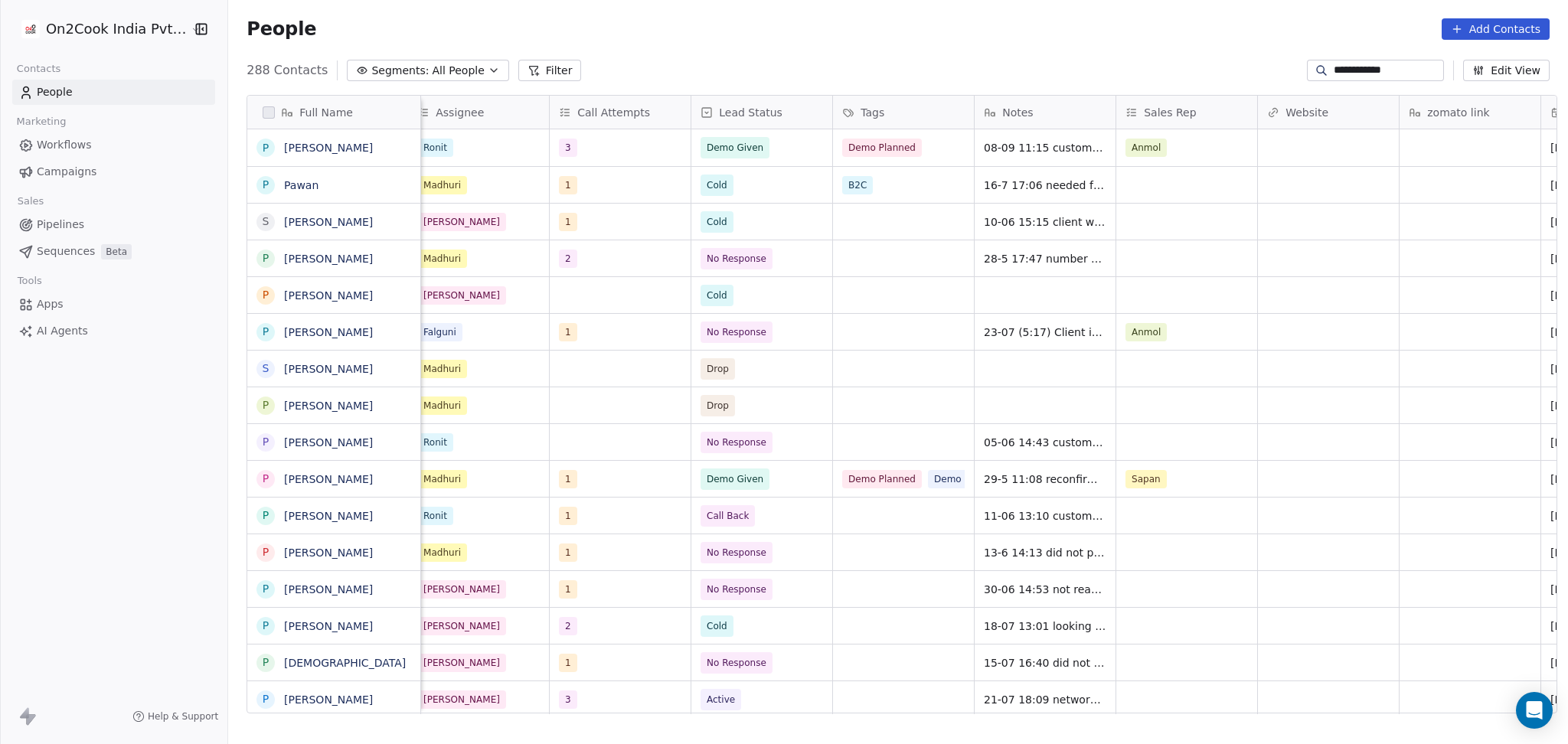
click at [1333, 65] on input "**********" at bounding box center [1387, 71] width 107 height 16
paste input
click at [1333, 65] on input "********" at bounding box center [1387, 71] width 107 height 16
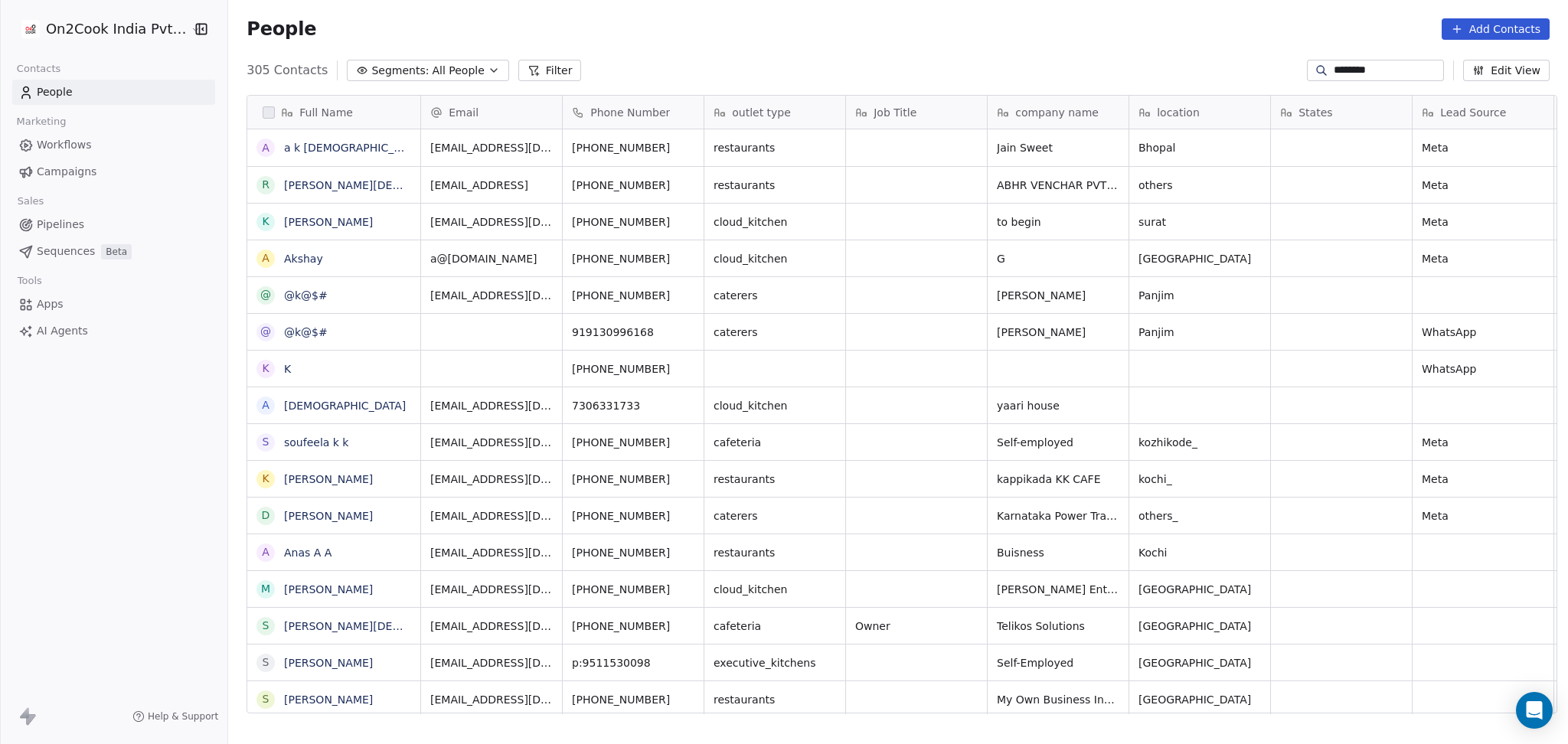
scroll to position [639, 1332]
click at [626, 148] on icon "grid" at bounding box center [632, 145] width 12 height 12
click at [684, 145] on button "grid" at bounding box center [689, 145] width 18 height 18
click at [820, 147] on icon "grid" at bounding box center [826, 145] width 12 height 12
click at [1285, 119] on div "States" at bounding box center [1340, 112] width 119 height 16
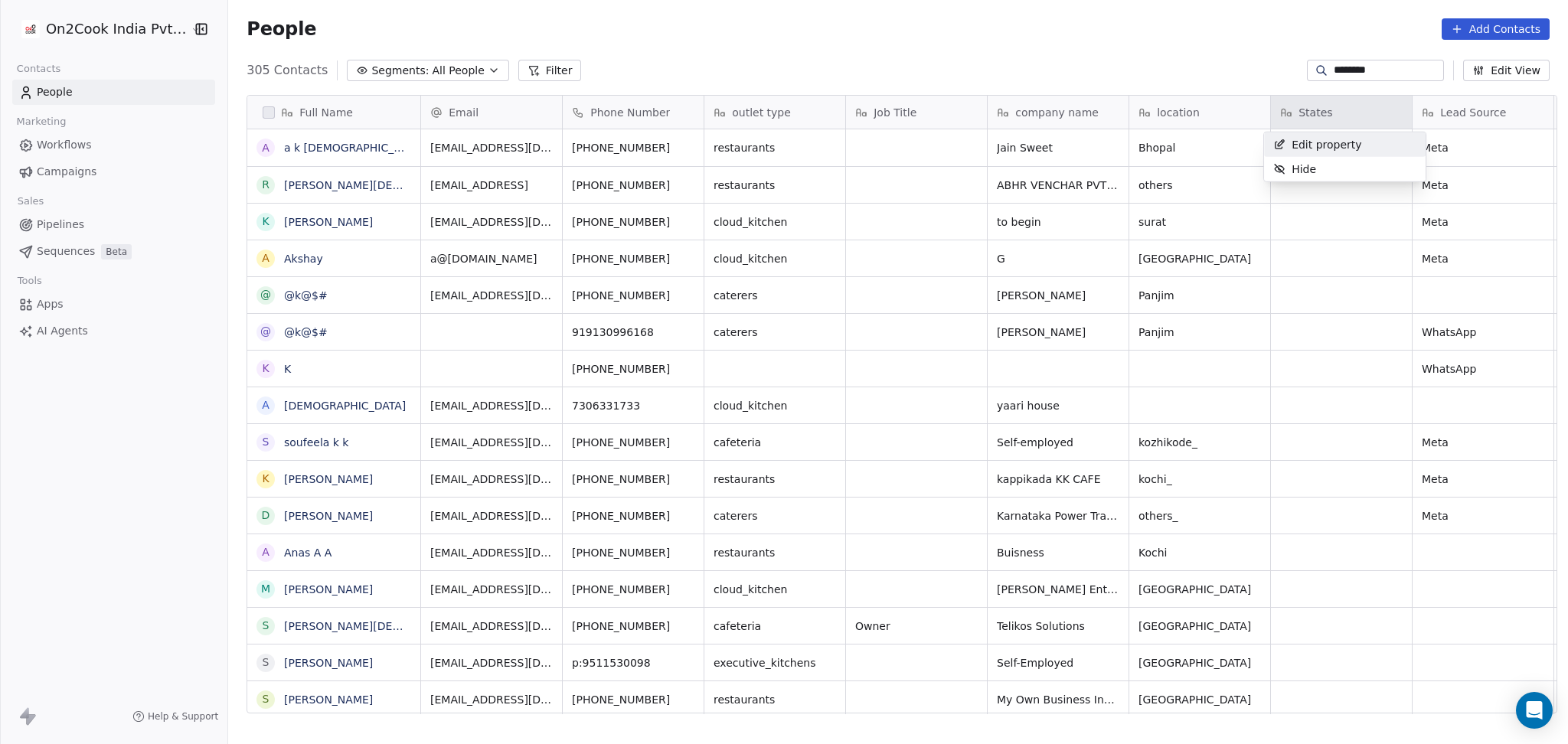
click at [1195, 145] on html "On2Cook India Pvt. Ltd. Contacts People Marketing Workflows Campaigns Sales Pip…" at bounding box center [784, 372] width 1568 height 744
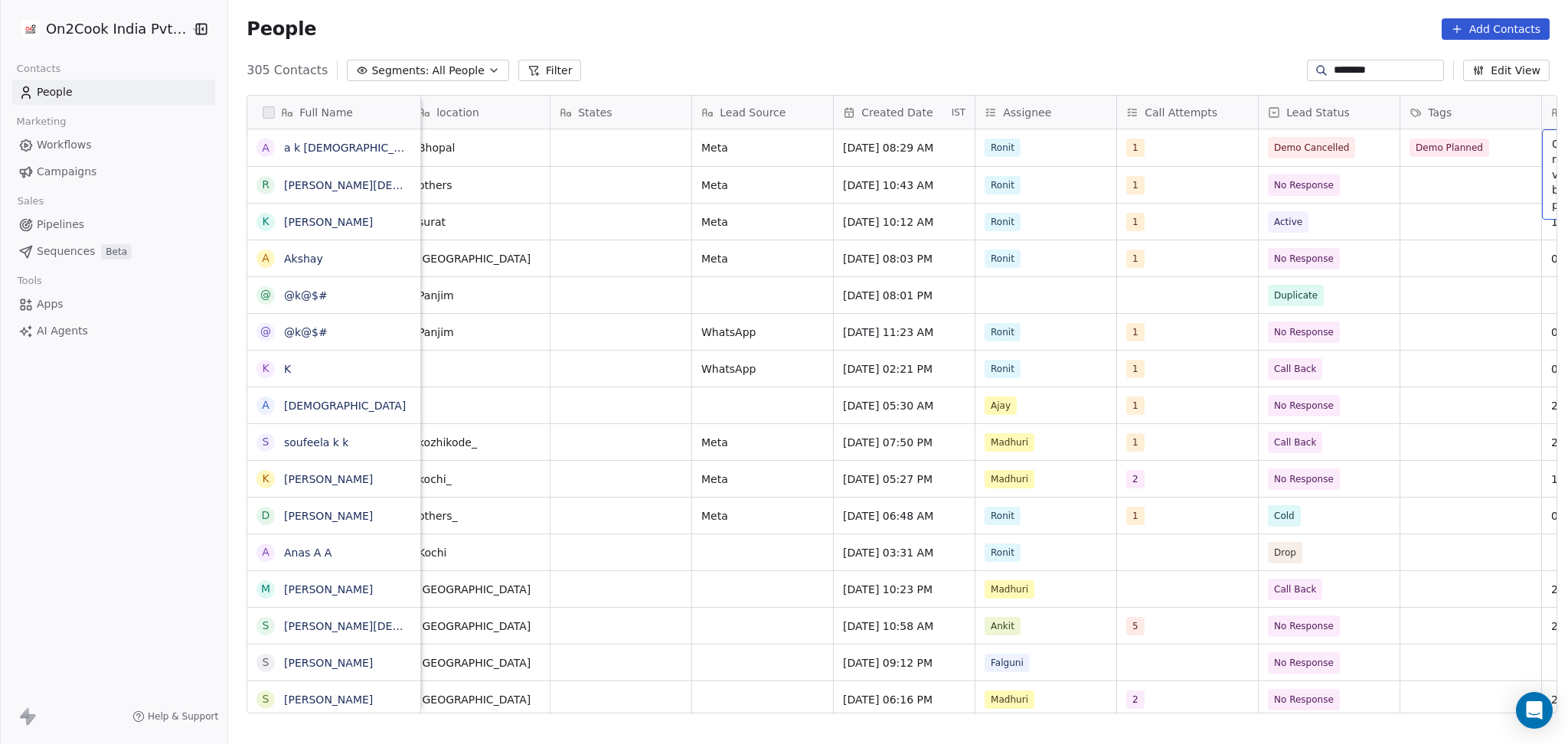
scroll to position [0, 863]
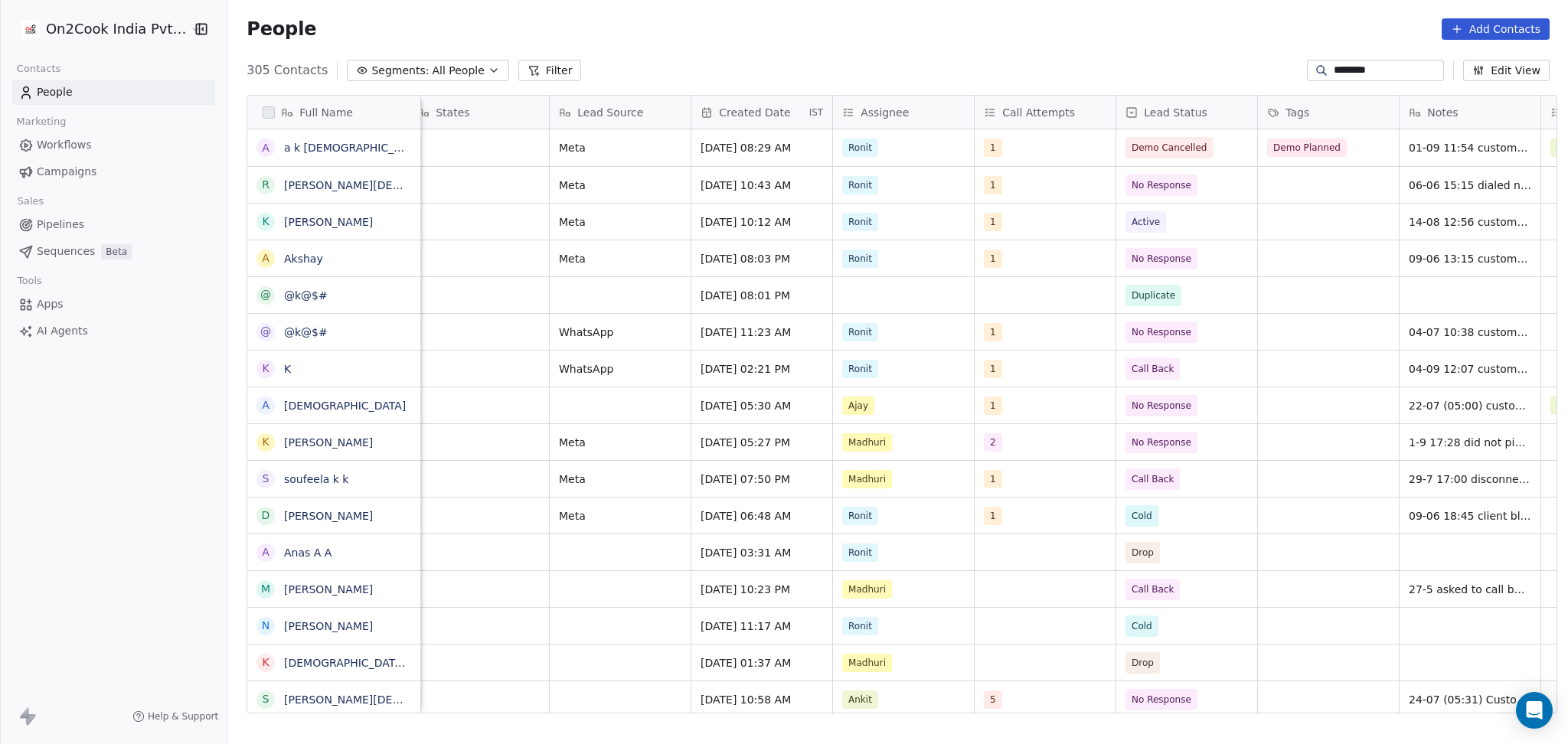
click at [1347, 76] on input "********" at bounding box center [1387, 71] width 107 height 16
paste input "*********"
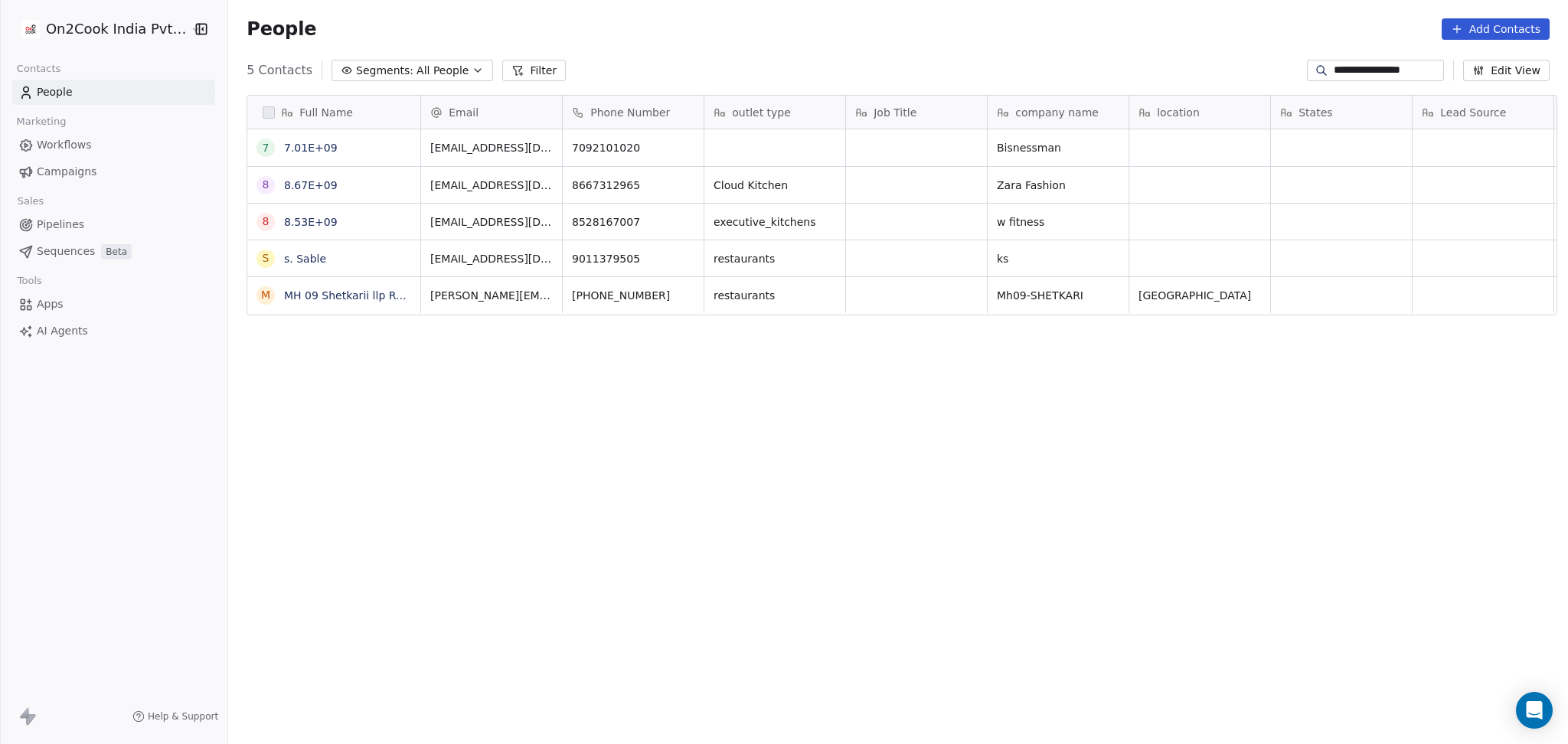
scroll to position [16, 16]
click at [1373, 58] on div "**********" at bounding box center [898, 70] width 1340 height 24
click at [1366, 67] on input "**********" at bounding box center [1387, 71] width 107 height 16
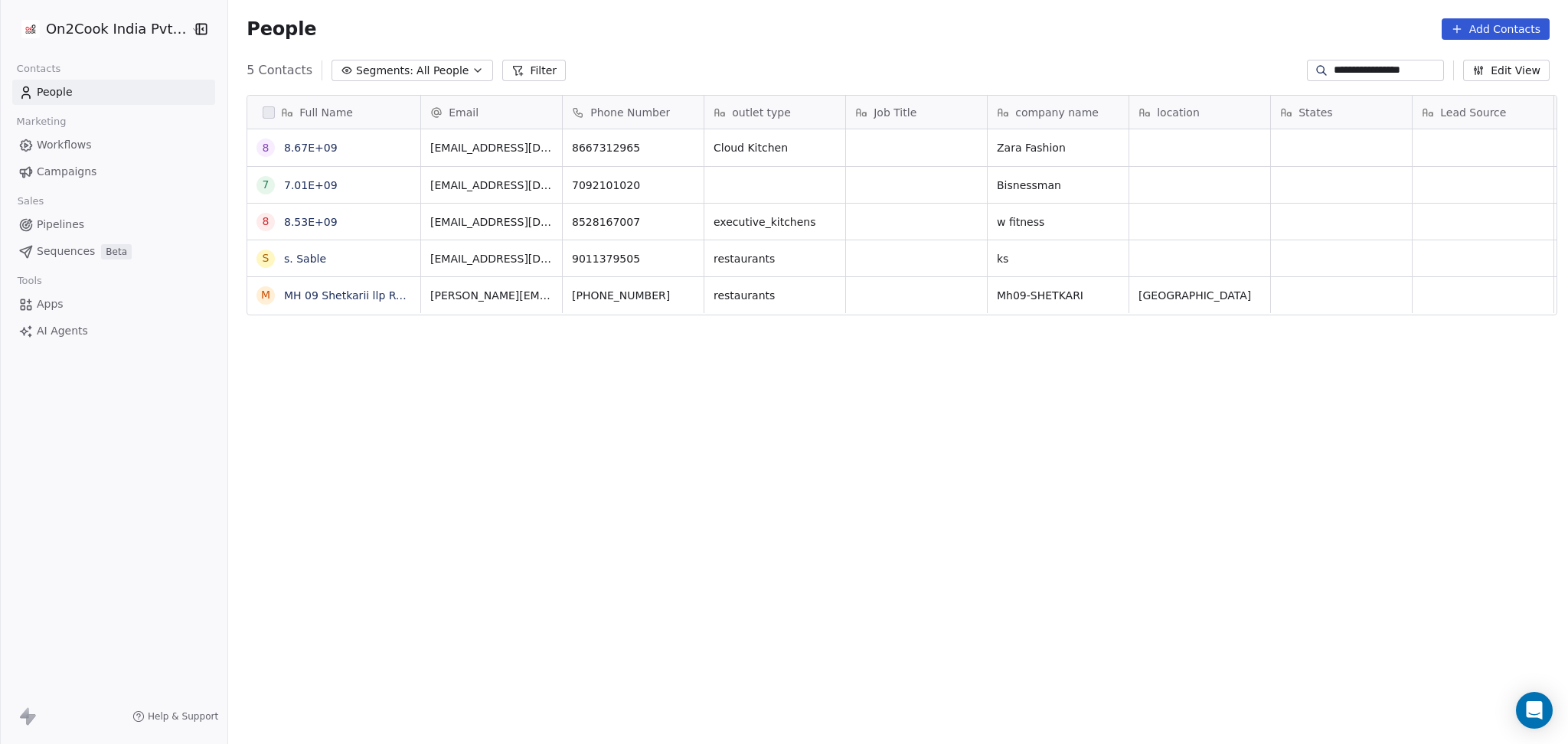
click at [1366, 67] on input "**********" at bounding box center [1387, 71] width 107 height 16
paste input
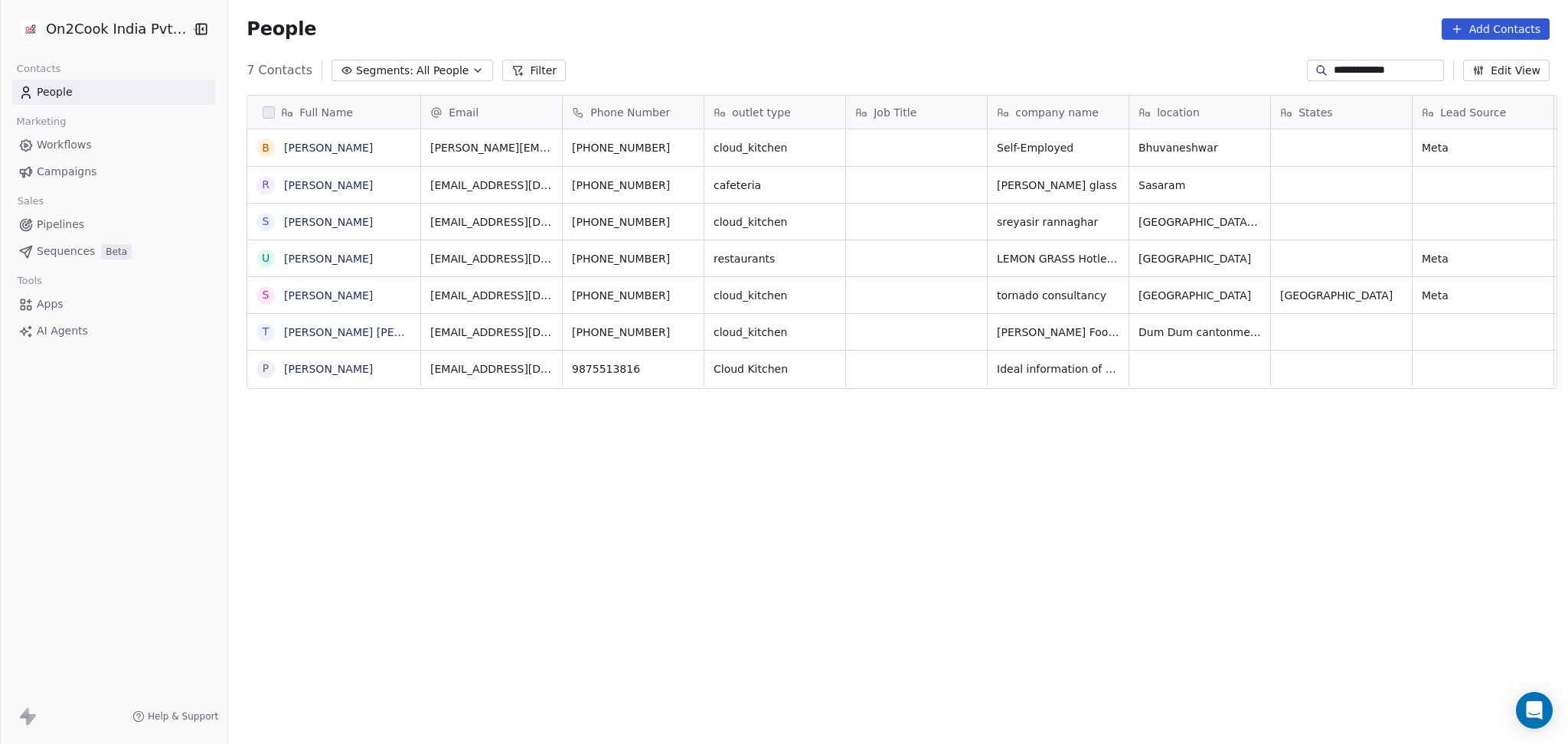
scroll to position [639, 1332]
click at [626, 144] on icon "grid" at bounding box center [632, 145] width 12 height 12
click at [534, 126] on div "Email" at bounding box center [492, 112] width 141 height 33
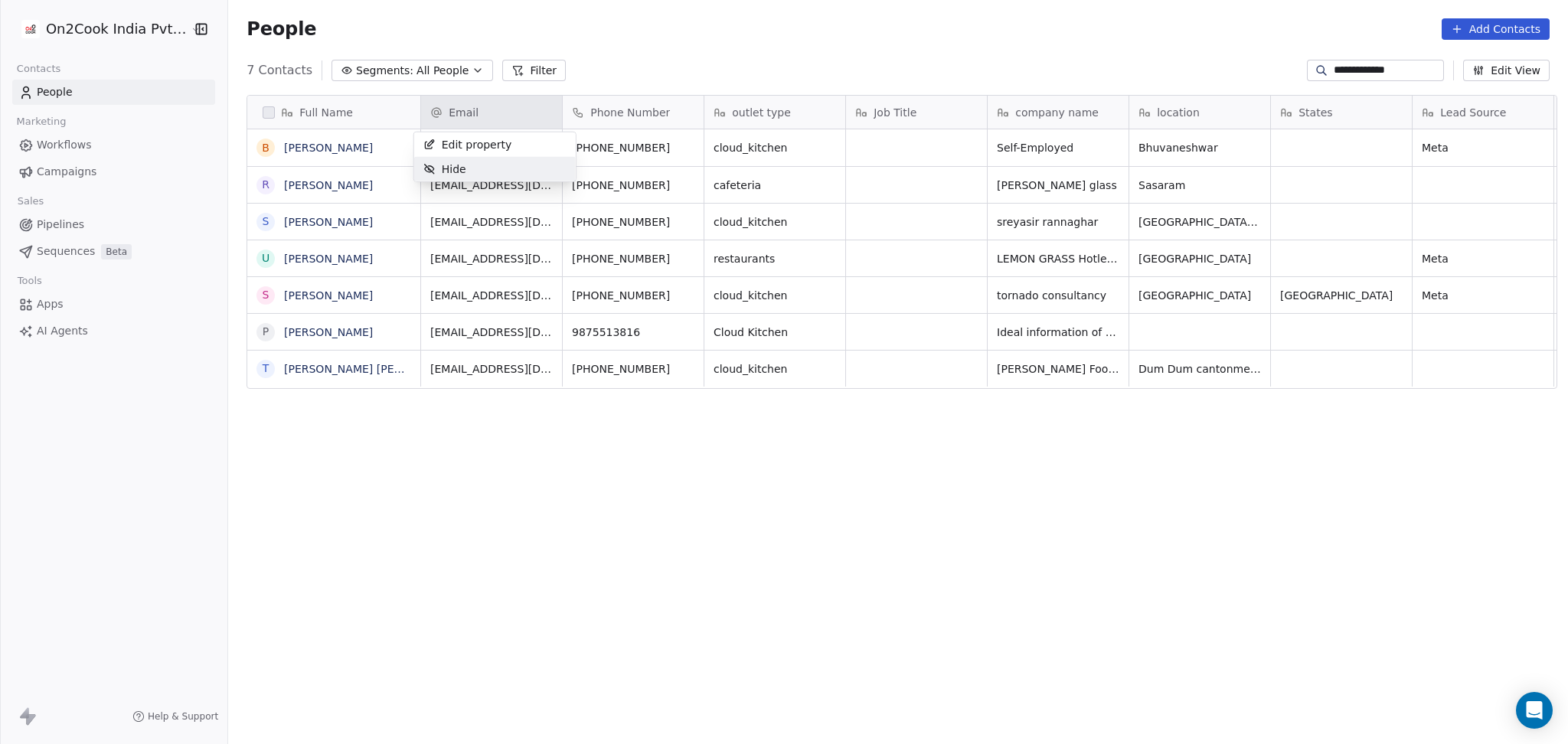
click at [479, 231] on html "**********" at bounding box center [784, 372] width 1568 height 744
click at [626, 150] on icon "grid" at bounding box center [632, 145] width 12 height 12
click at [689, 151] on div "+919938995500" at bounding box center [635, 148] width 145 height 36
click at [664, 141] on div "+919938995500" at bounding box center [635, 148] width 145 height 36
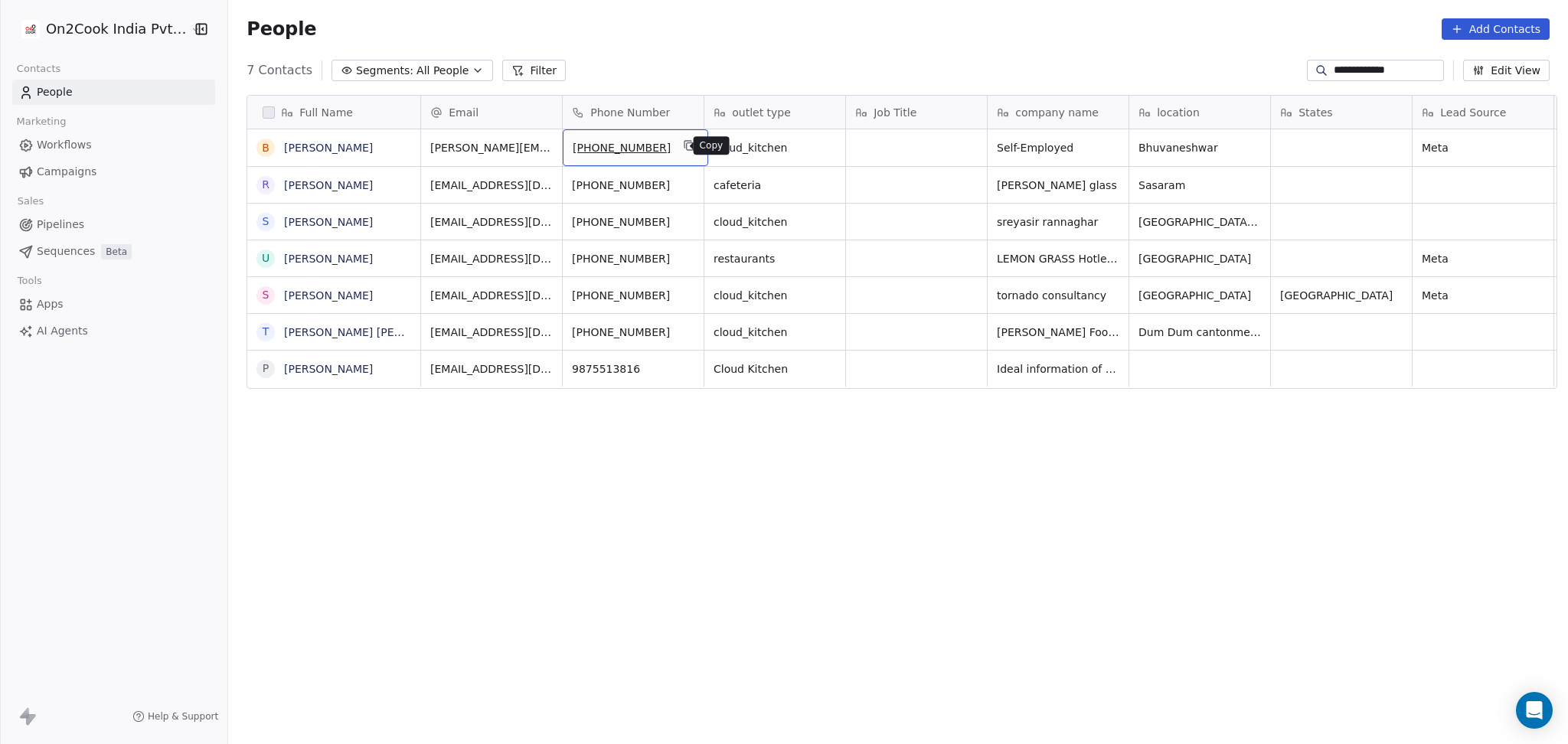
click at [683, 141] on icon "grid" at bounding box center [689, 145] width 12 height 12
click at [820, 143] on icon "grid" at bounding box center [826, 145] width 12 height 12
click at [1340, 69] on input "**********" at bounding box center [1387, 71] width 107 height 16
click at [1340, 71] on input "**********" at bounding box center [1387, 71] width 107 height 16
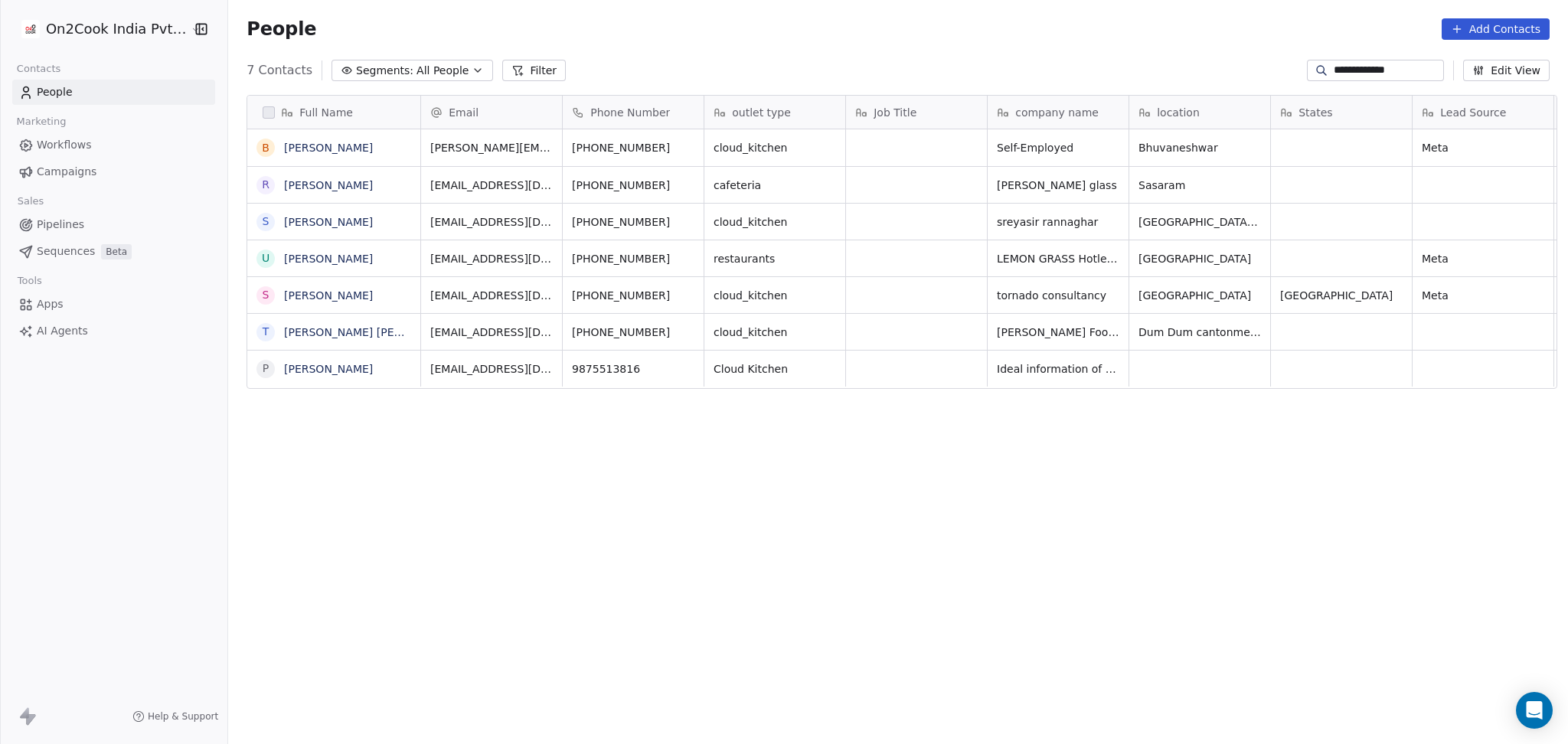
paste input "*"
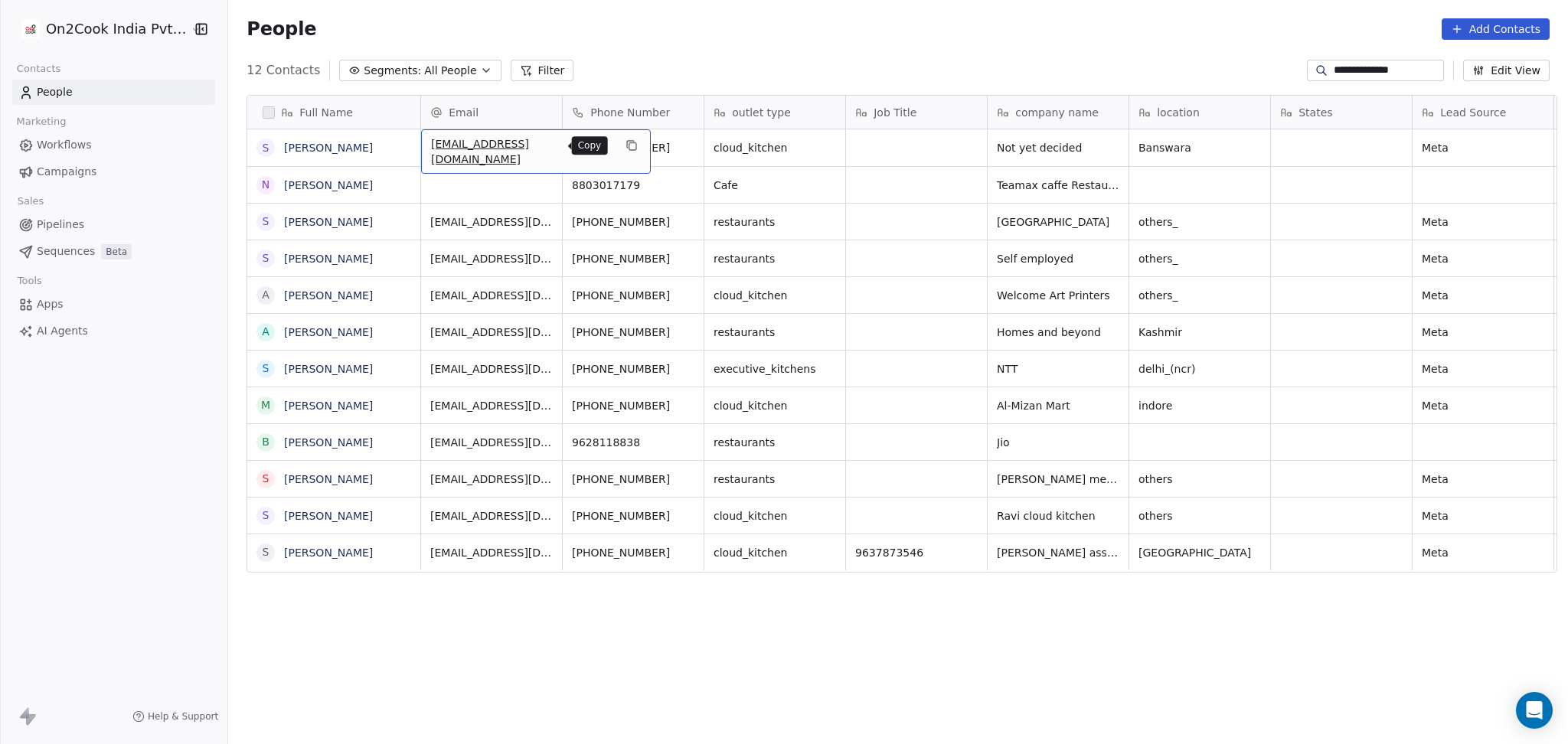
click at [626, 145] on icon "grid" at bounding box center [632, 145] width 12 height 12
click at [820, 149] on icon "grid" at bounding box center [826, 145] width 12 height 12
click at [1359, 63] on input "**********" at bounding box center [1387, 71] width 107 height 16
click at [1360, 64] on input "**********" at bounding box center [1387, 71] width 107 height 16
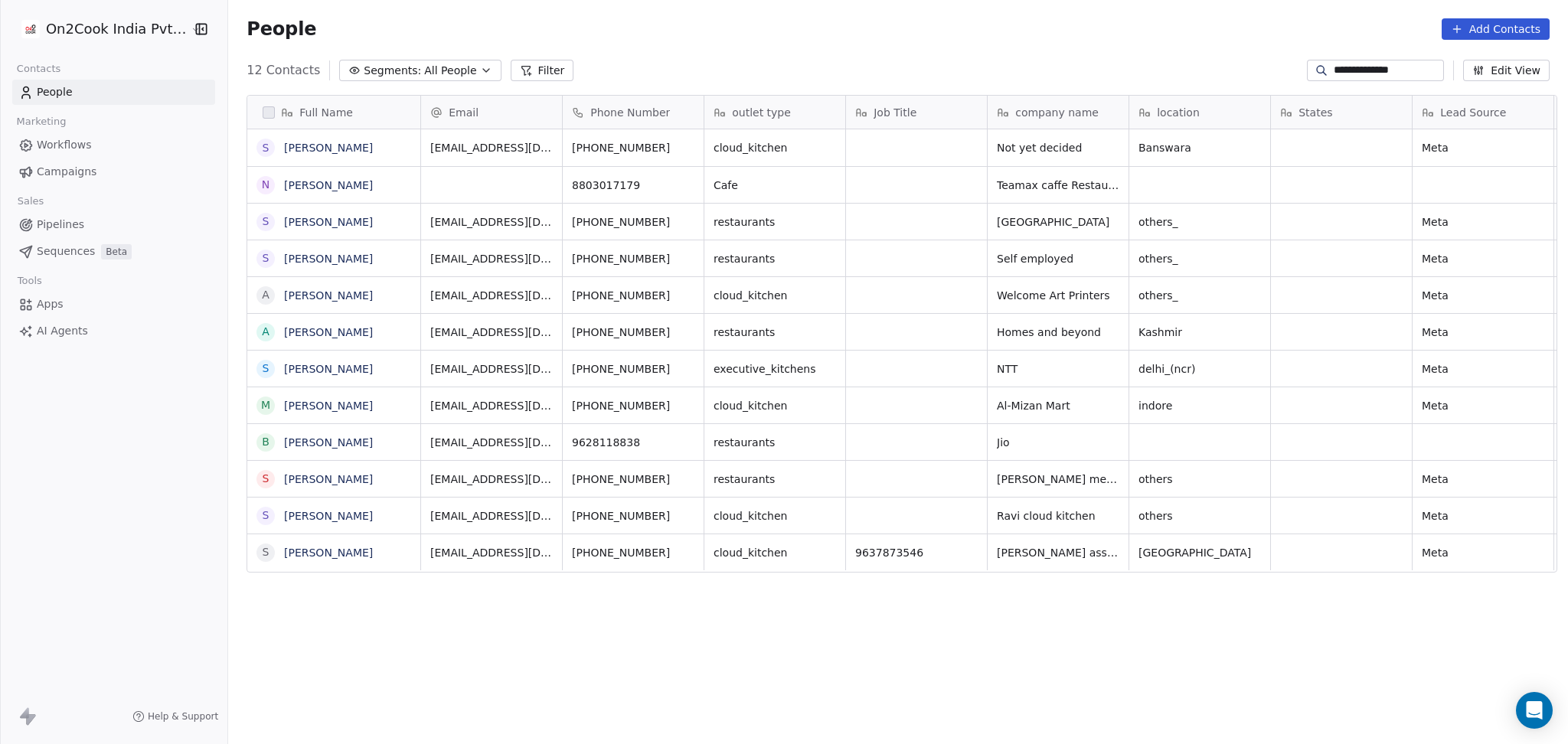
paste input "**"
click at [1353, 66] on input "**********" at bounding box center [1387, 71] width 107 height 16
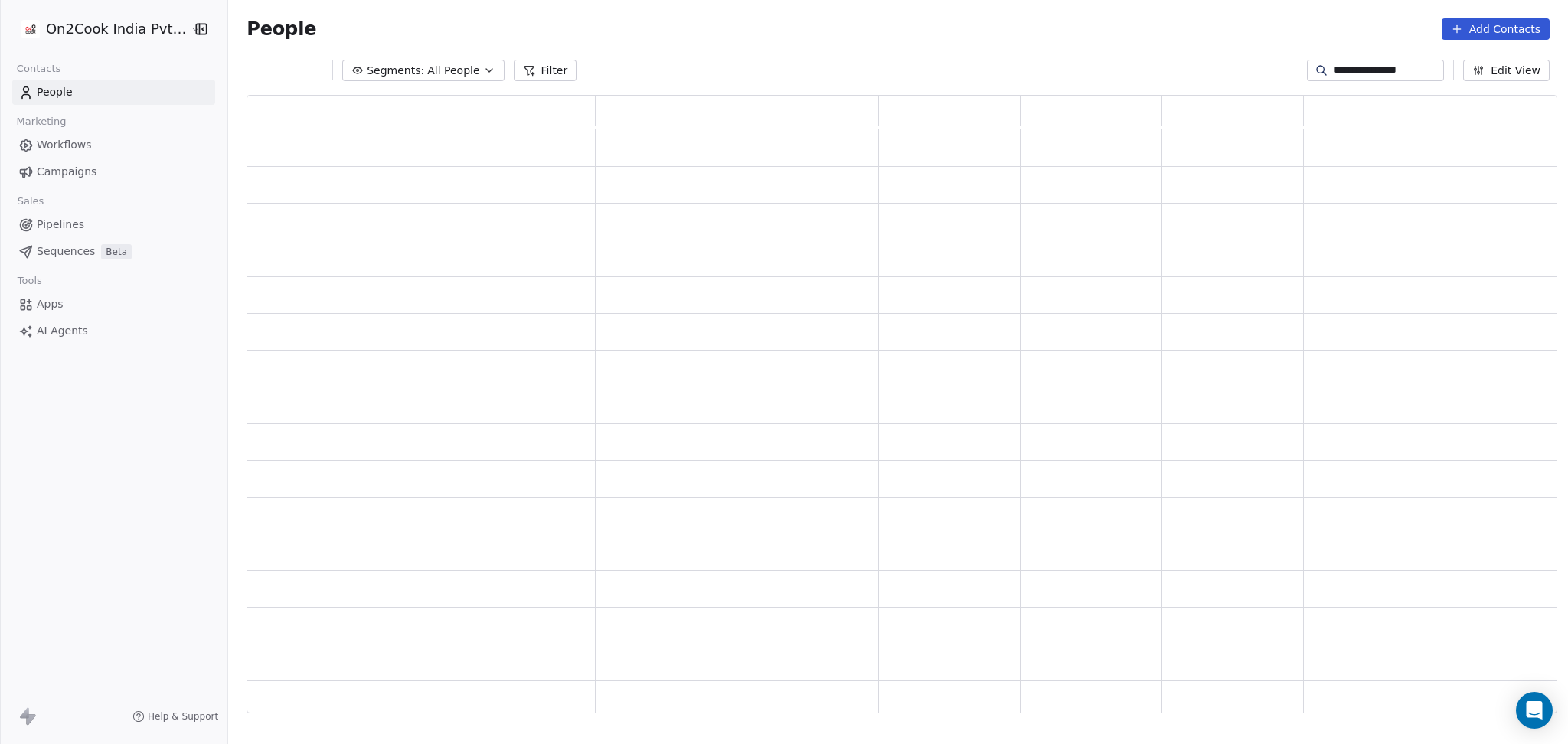
scroll to position [602, 1295]
click at [1353, 66] on input "**********" at bounding box center [1387, 71] width 107 height 16
paste input
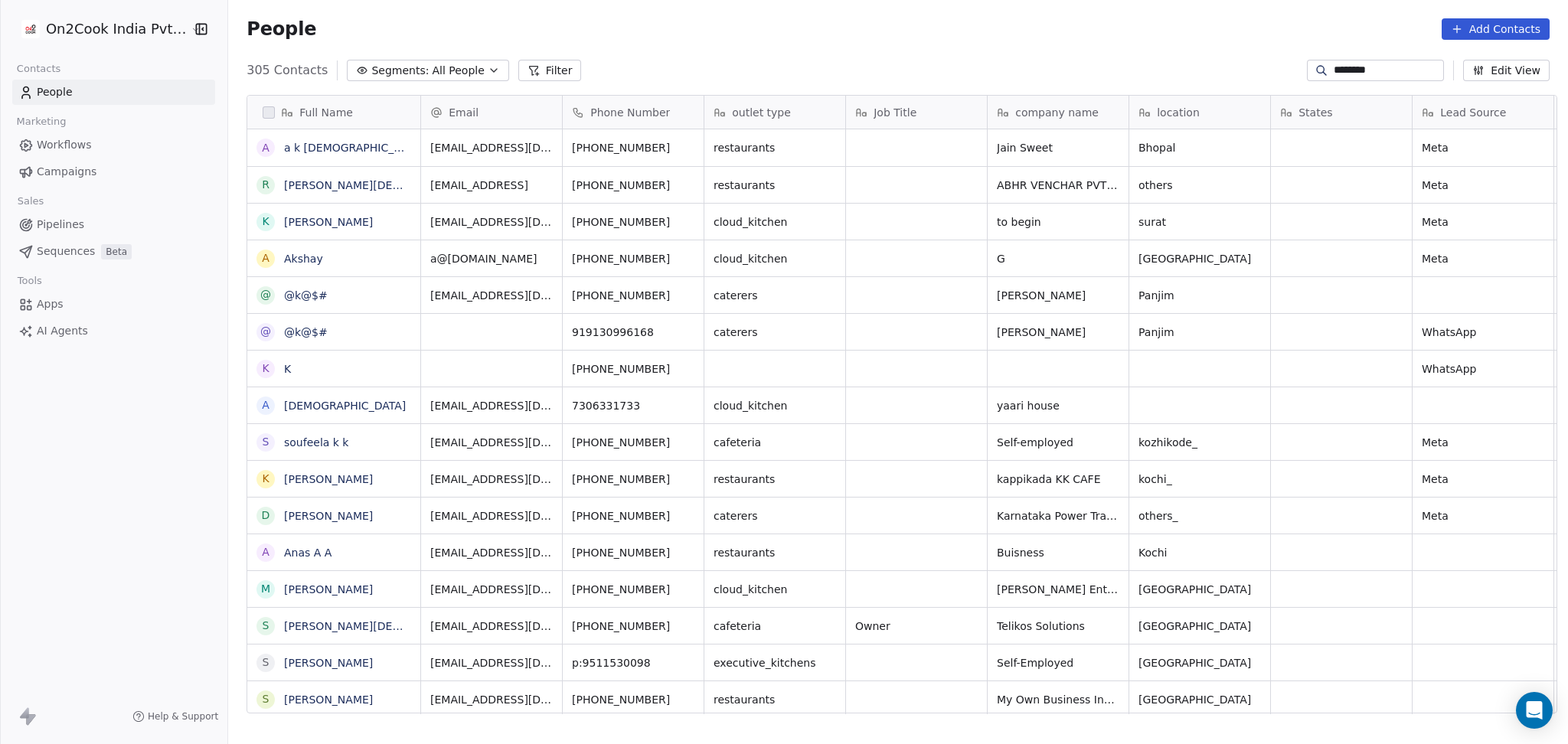
scroll to position [639, 1332]
click at [562, 154] on div "+919770811163" at bounding box center [635, 148] width 145 height 36
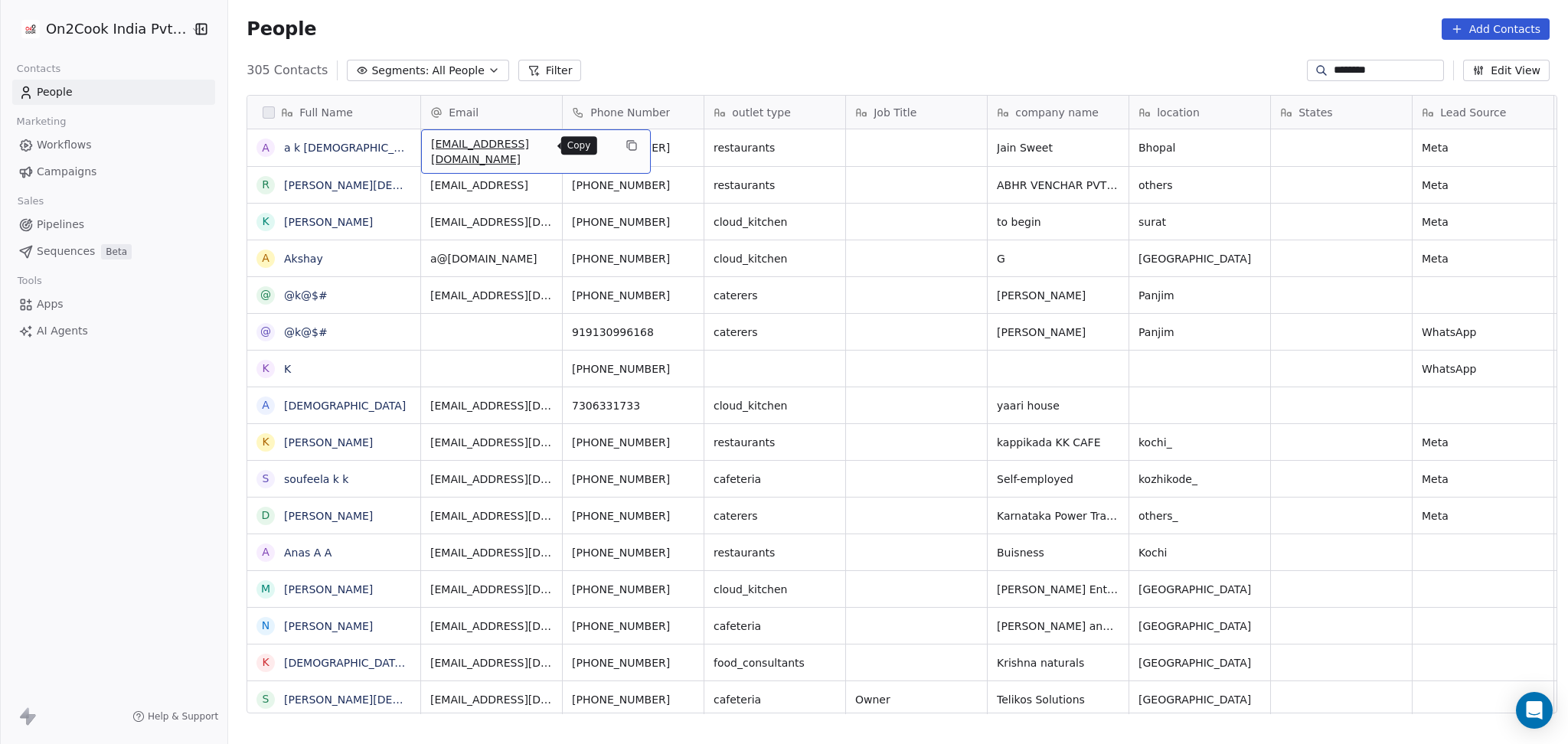
click at [629, 144] on icon "grid" at bounding box center [633, 146] width 7 height 7
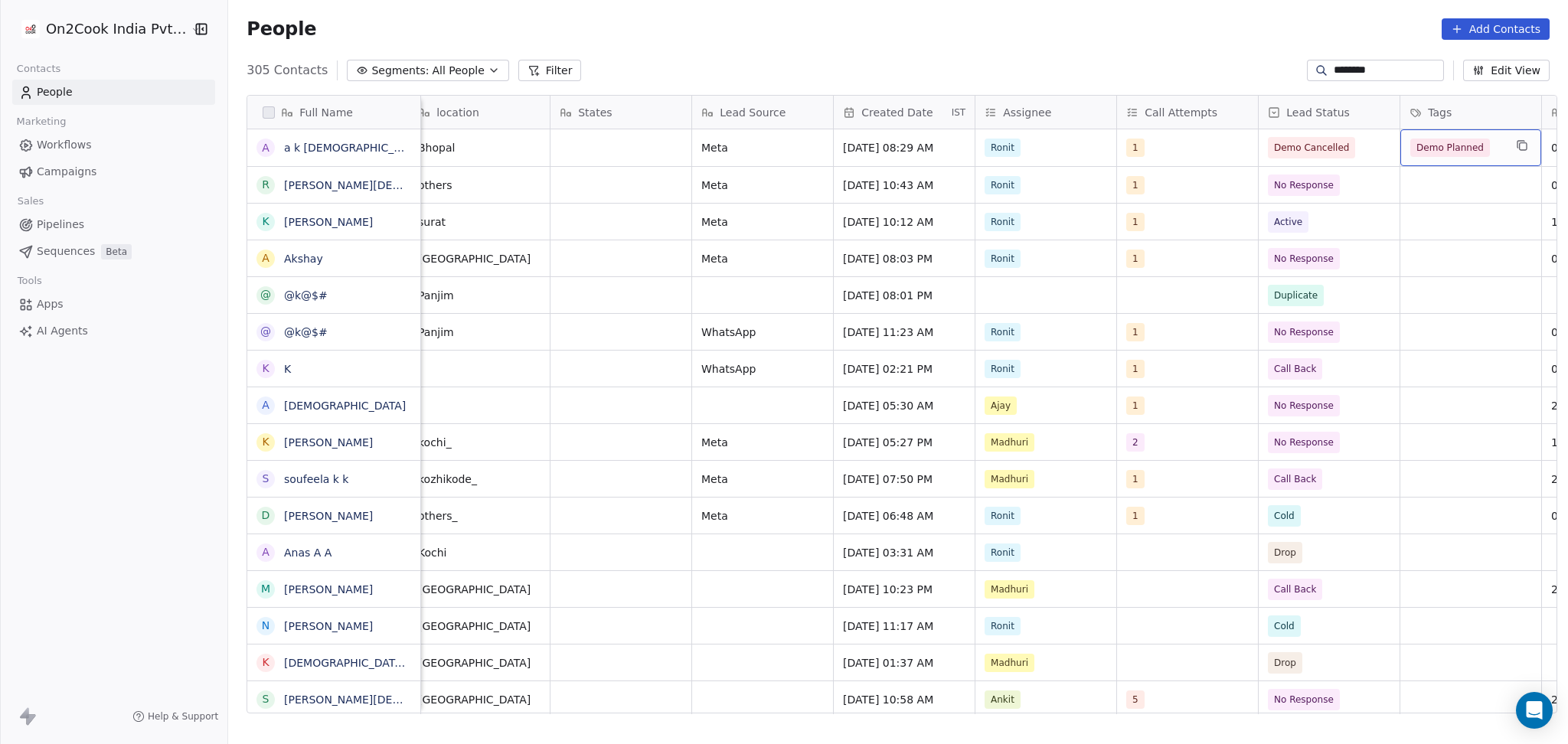
scroll to position [0, 863]
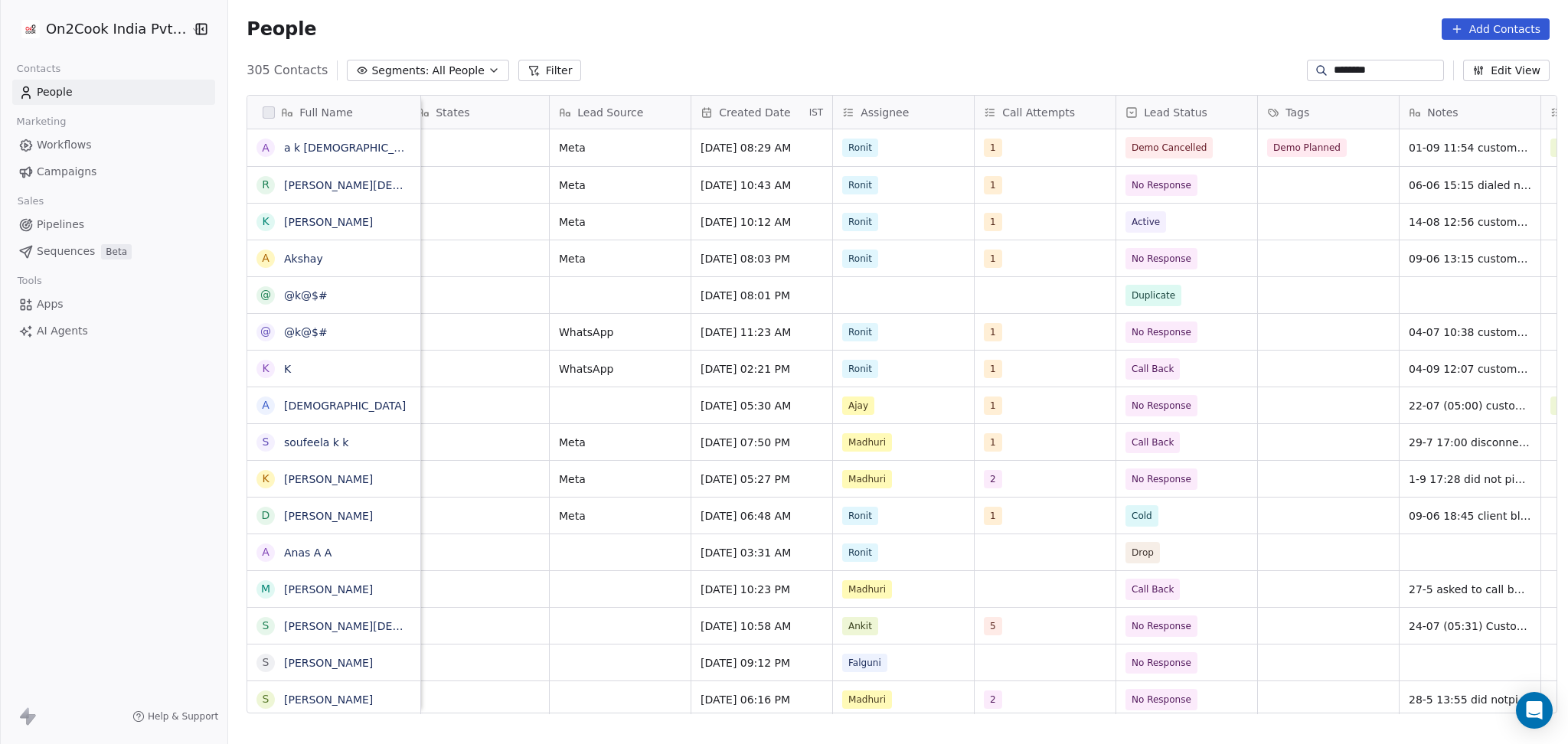
click at [1333, 67] on input "********" at bounding box center [1387, 71] width 107 height 16
paste input "*****"
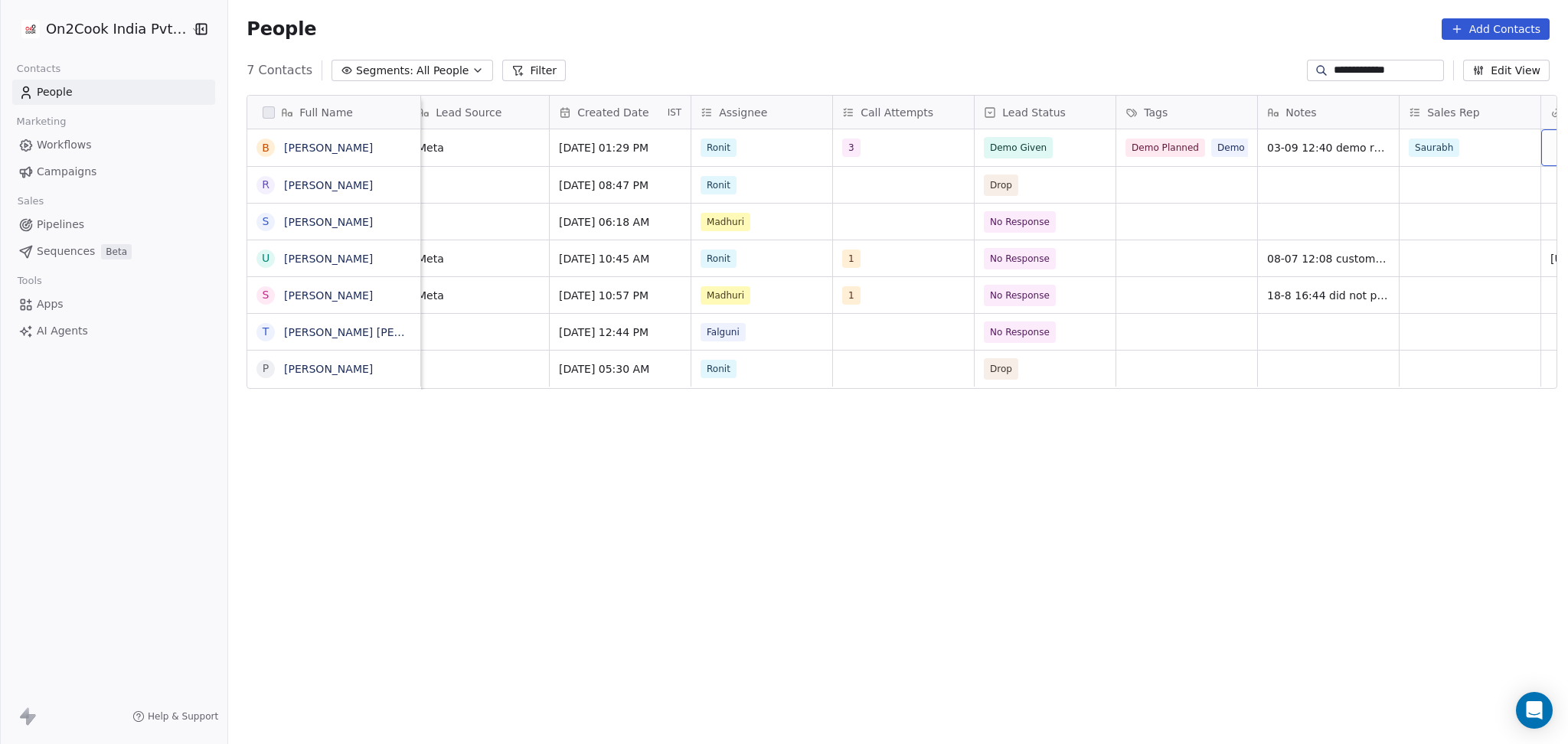
scroll to position [0, 1146]
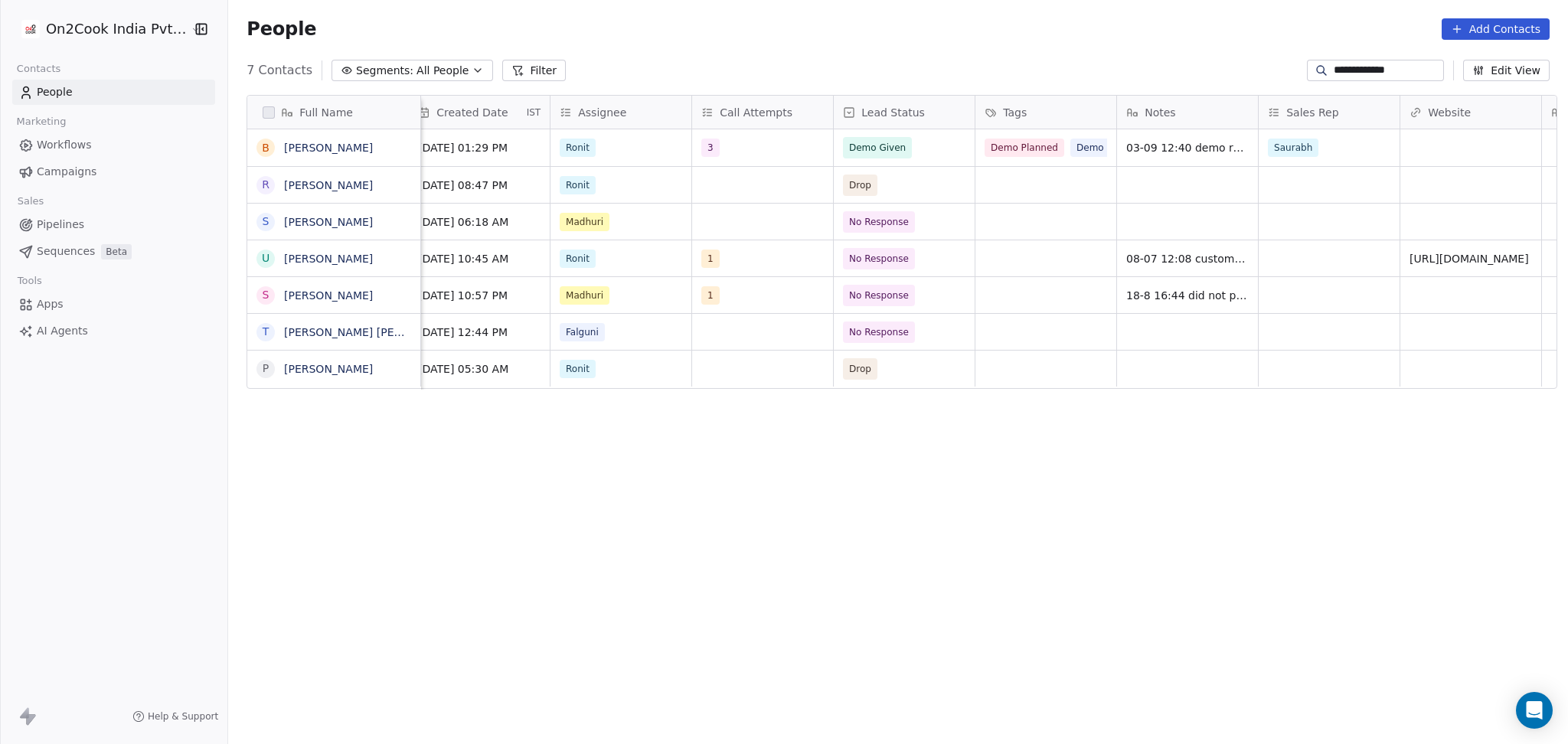
click at [1333, 68] on input "**********" at bounding box center [1387, 71] width 107 height 16
paste input "*"
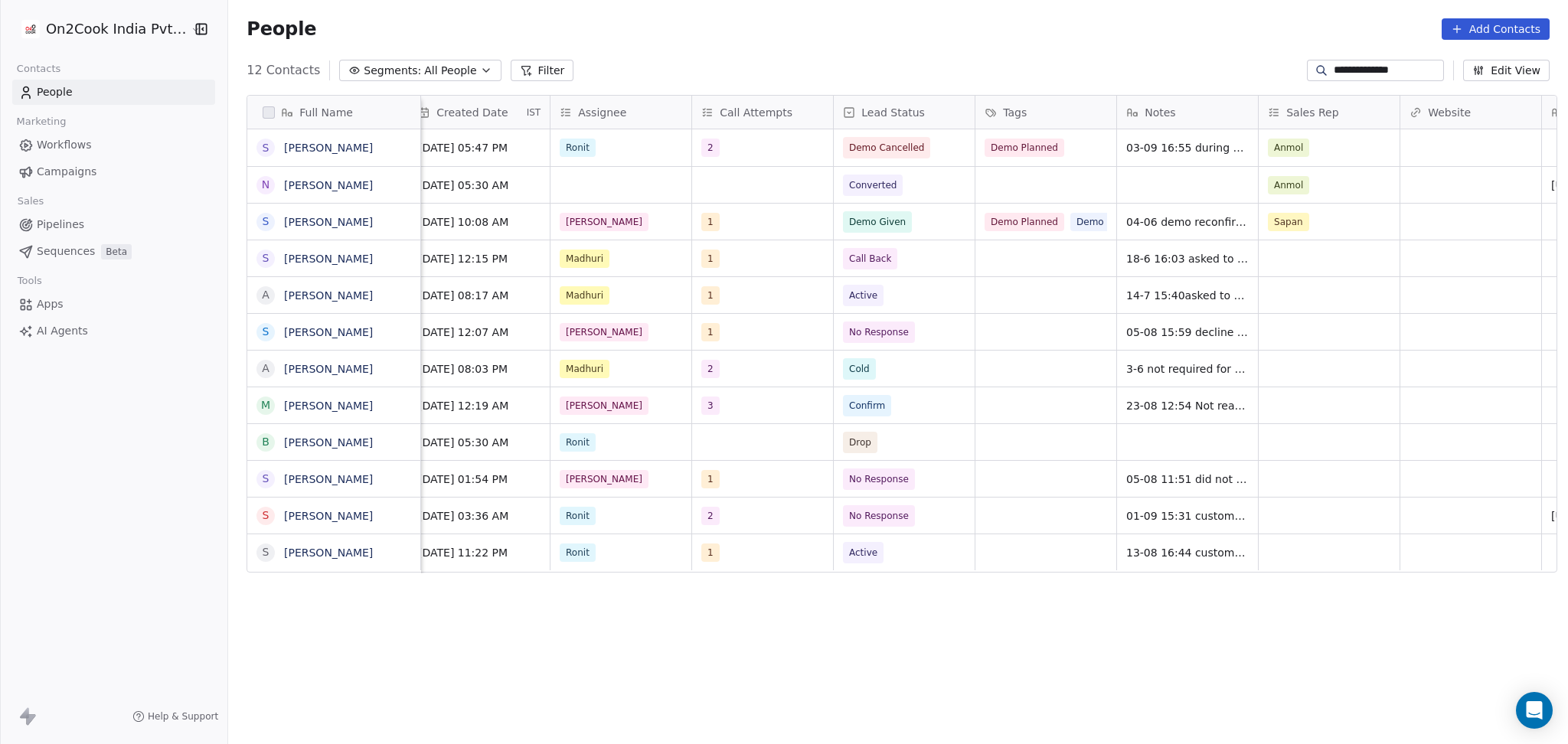
click at [1366, 61] on div "**********" at bounding box center [1375, 70] width 137 height 22
drag, startPoint x: 1366, startPoint y: 61, endPoint x: 1360, endPoint y: 75, distance: 15.2
click at [1366, 66] on div "**********" at bounding box center [1375, 70] width 137 height 22
click at [1359, 76] on input "**********" at bounding box center [1387, 71] width 107 height 16
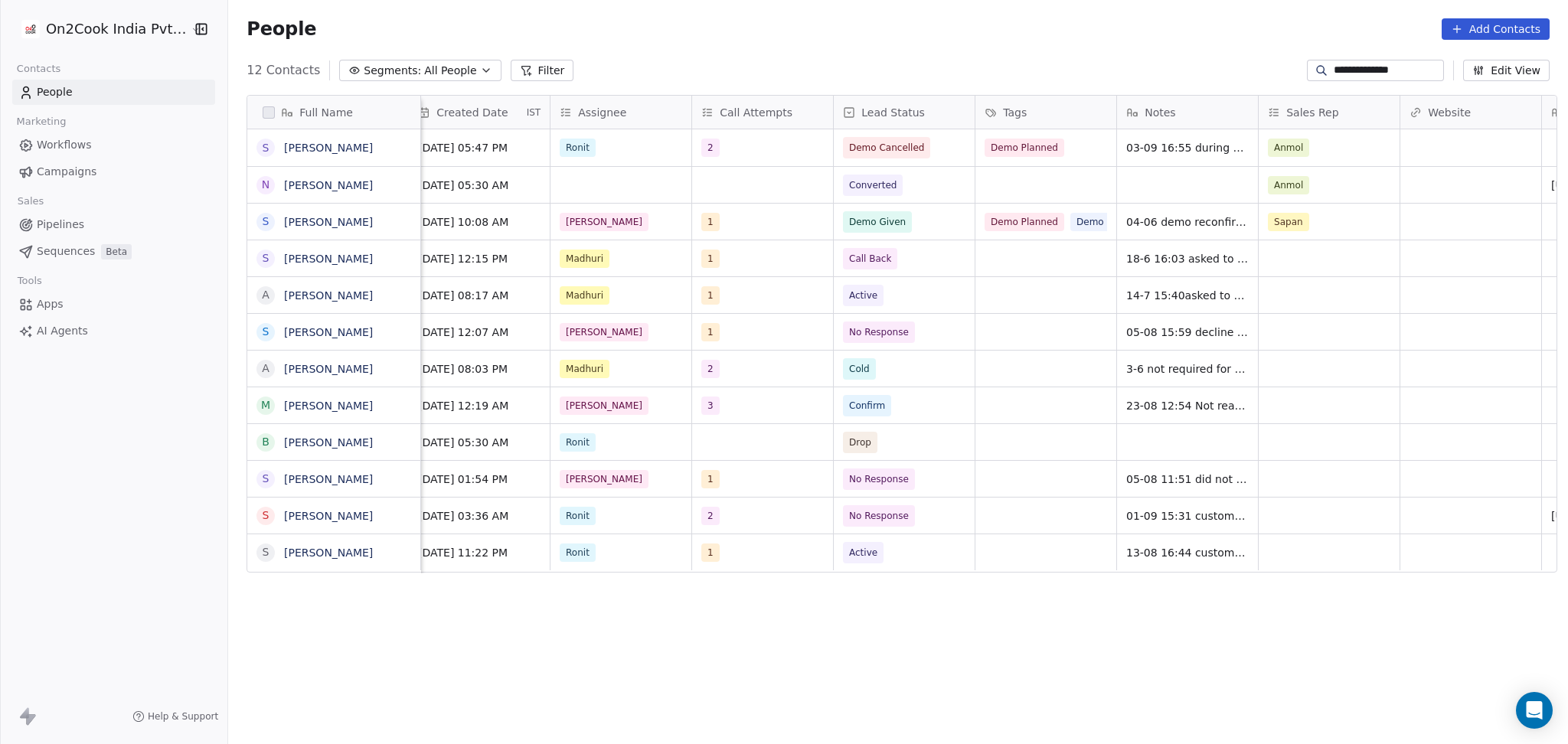
click at [1359, 76] on input "**********" at bounding box center [1387, 71] width 107 height 16
paste input
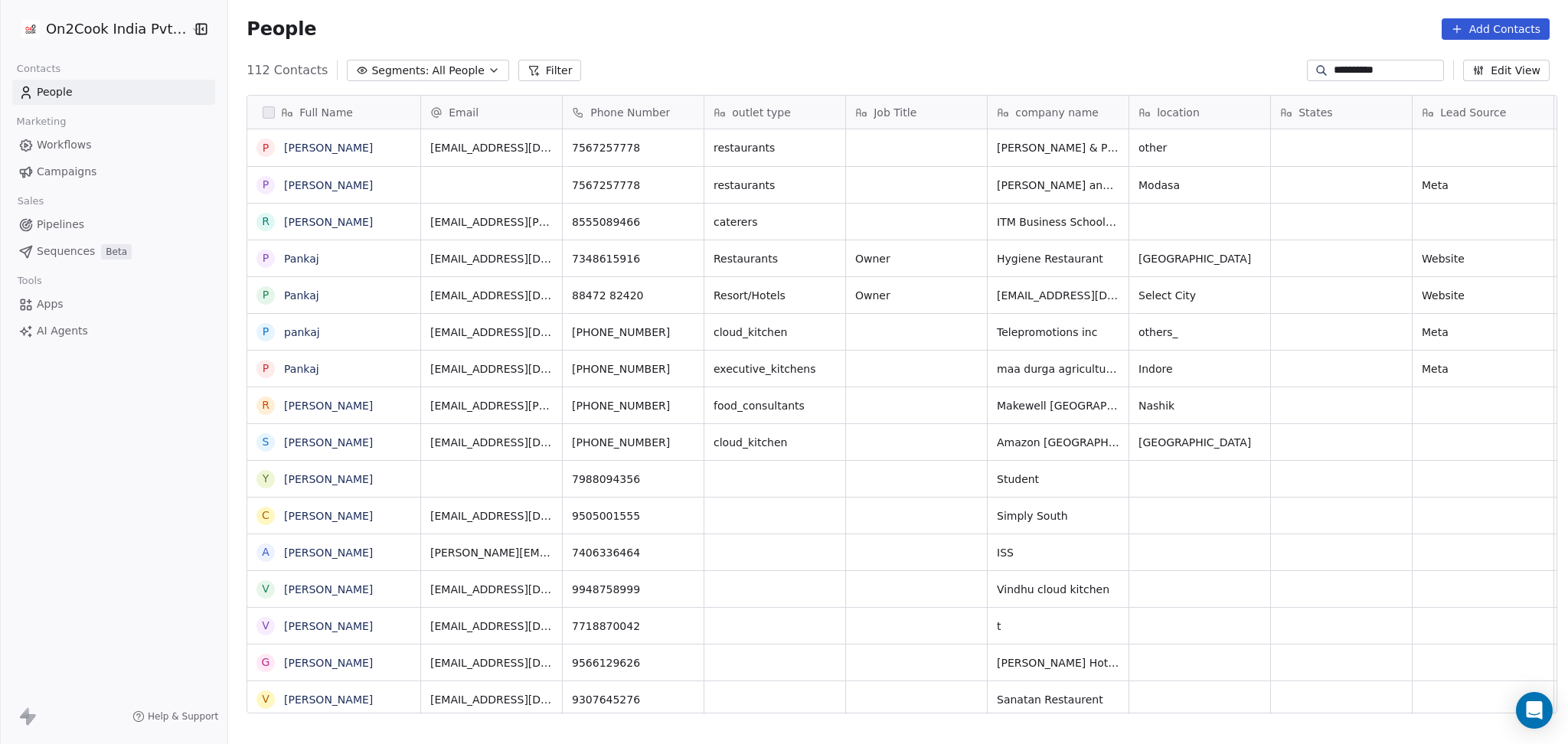
scroll to position [639, 1332]
click at [392, 151] on button "grid" at bounding box center [401, 145] width 18 height 18
click at [626, 146] on icon "grid" at bounding box center [632, 145] width 12 height 12
click at [678, 150] on icon "grid" at bounding box center [684, 145] width 12 height 12
click at [820, 146] on icon "grid" at bounding box center [826, 145] width 12 height 12
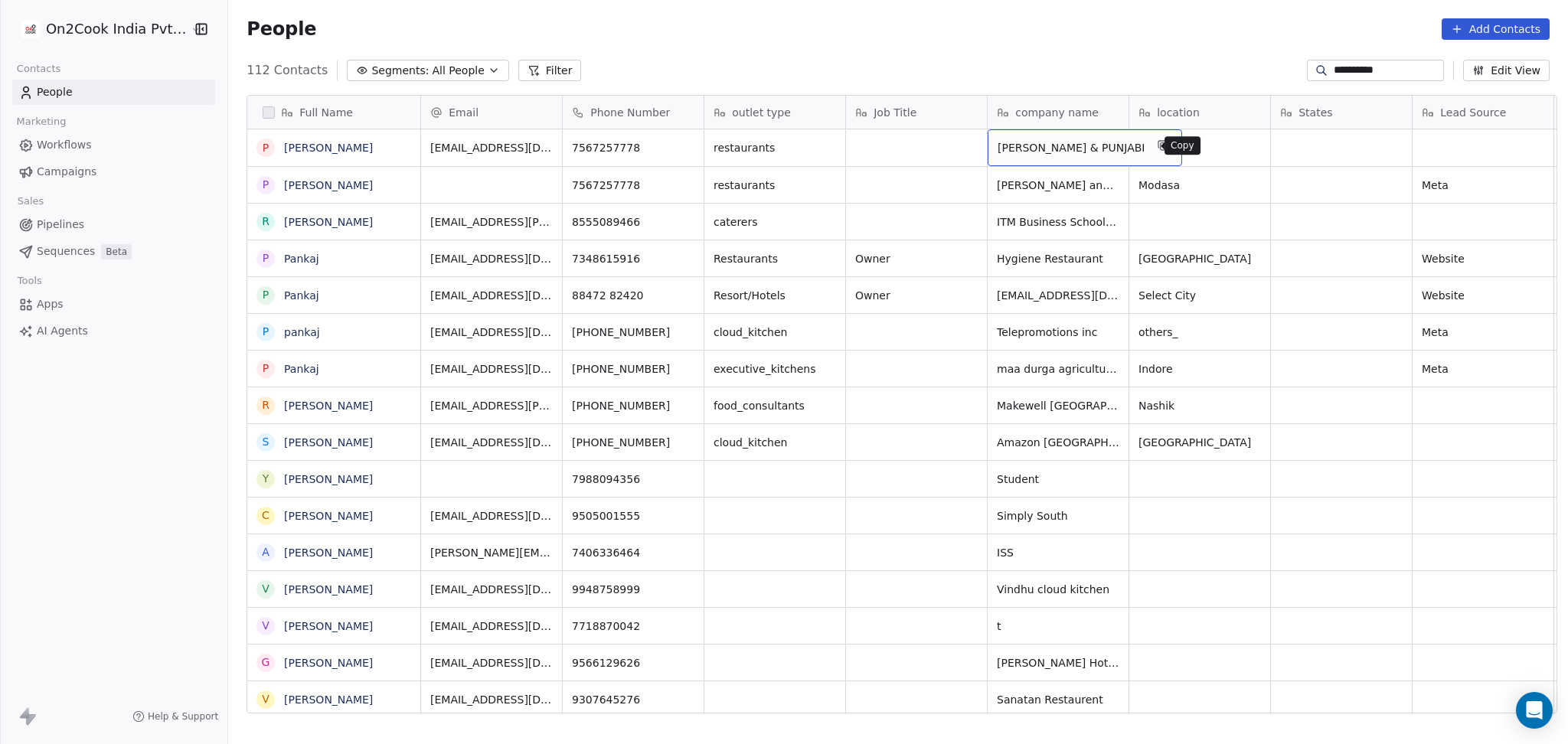
click at [1154, 152] on button "grid" at bounding box center [1163, 145] width 18 height 18
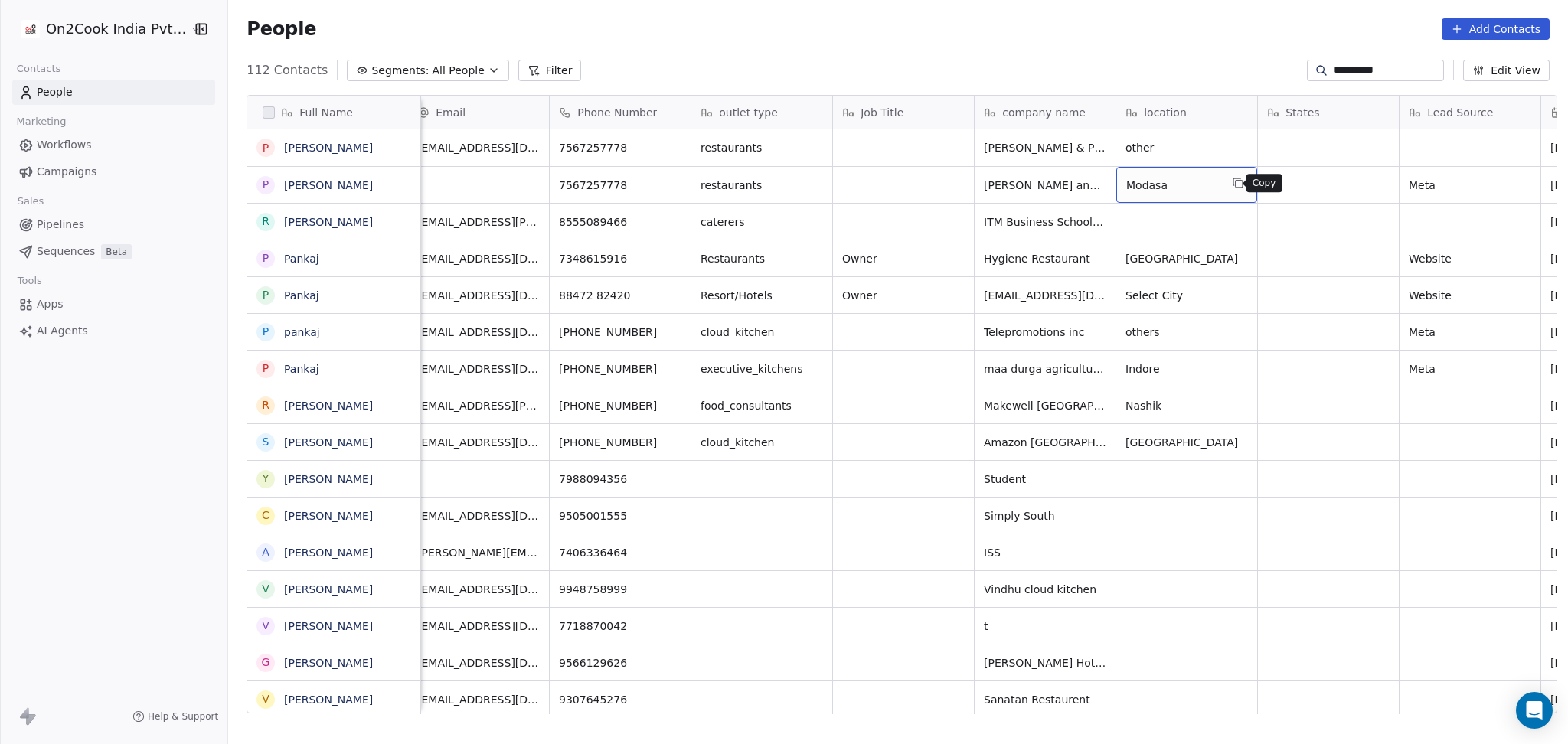
click at [1232, 189] on icon "grid" at bounding box center [1238, 183] width 12 height 12
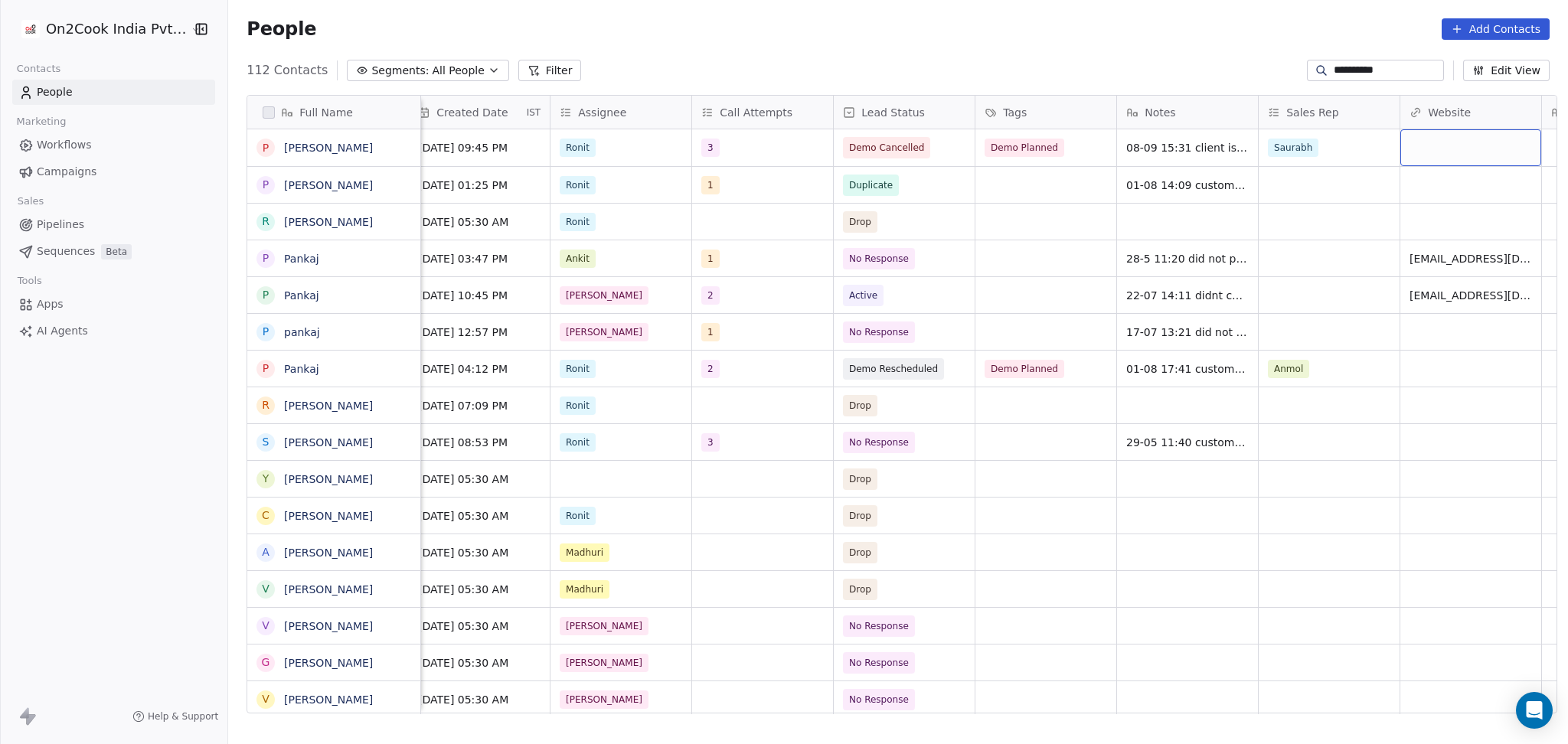
scroll to position [0, 1288]
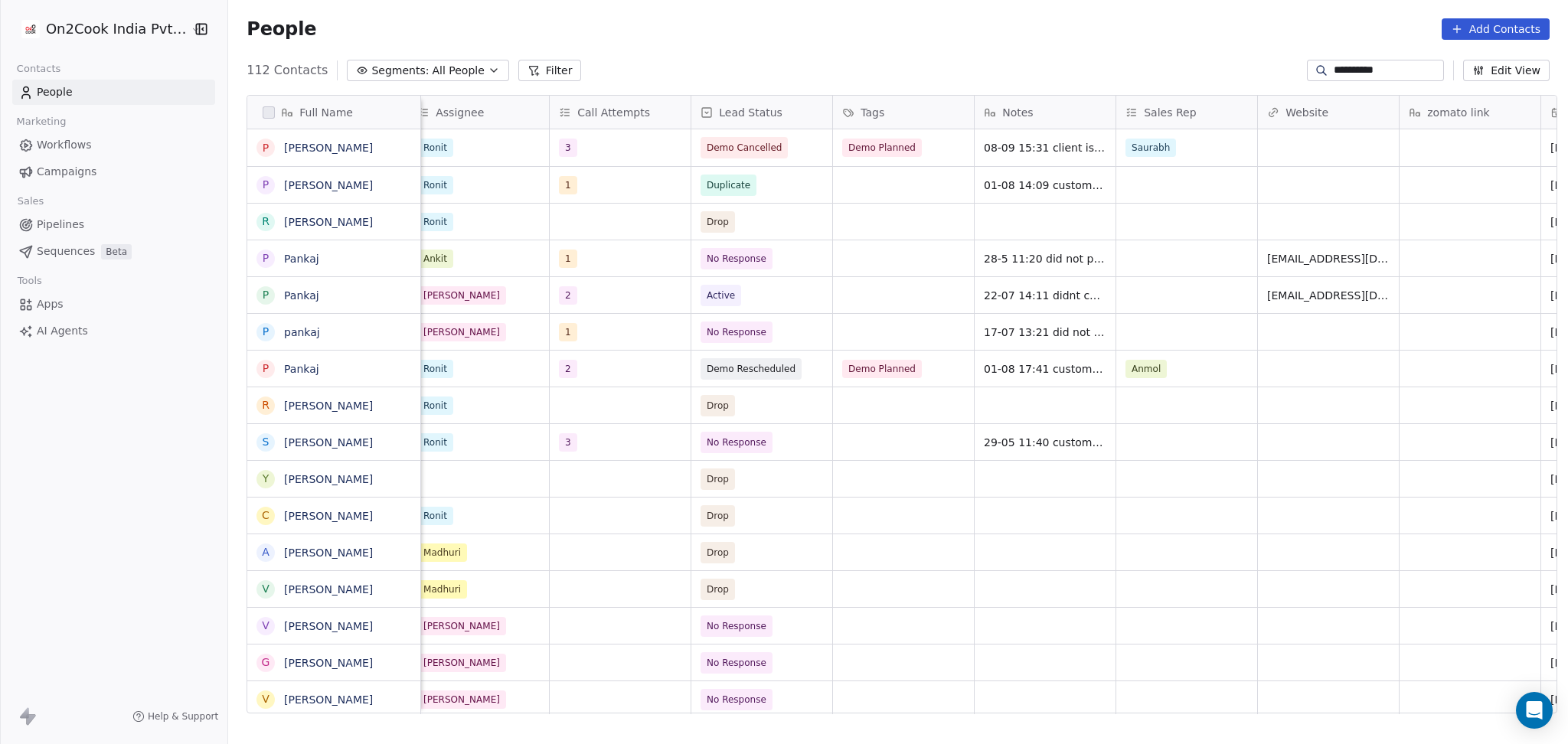
click at [1351, 73] on input "**********" at bounding box center [1387, 71] width 107 height 16
paste input "**"
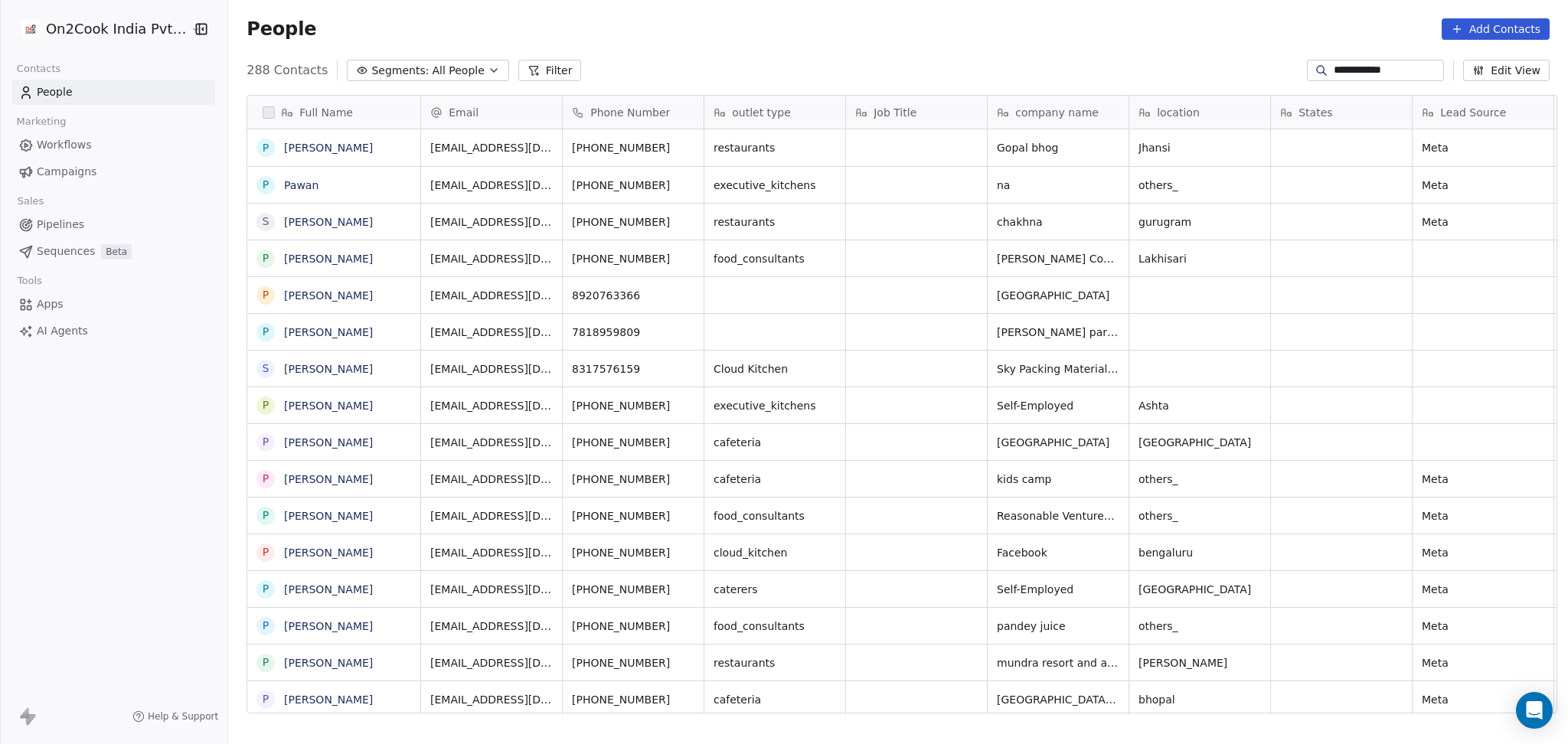
scroll to position [639, 1332]
click at [402, 141] on div "P Pawan Sharma" at bounding box center [334, 148] width 173 height 36
click at [381, 145] on div "P Pawan Sharma" at bounding box center [334, 148] width 173 height 36
click at [396, 145] on icon "grid" at bounding box center [400, 144] width 7 height 7
click at [595, 150] on div "gopalbhog.jhansi@gmail.com" at bounding box center [536, 151] width 229 height 44
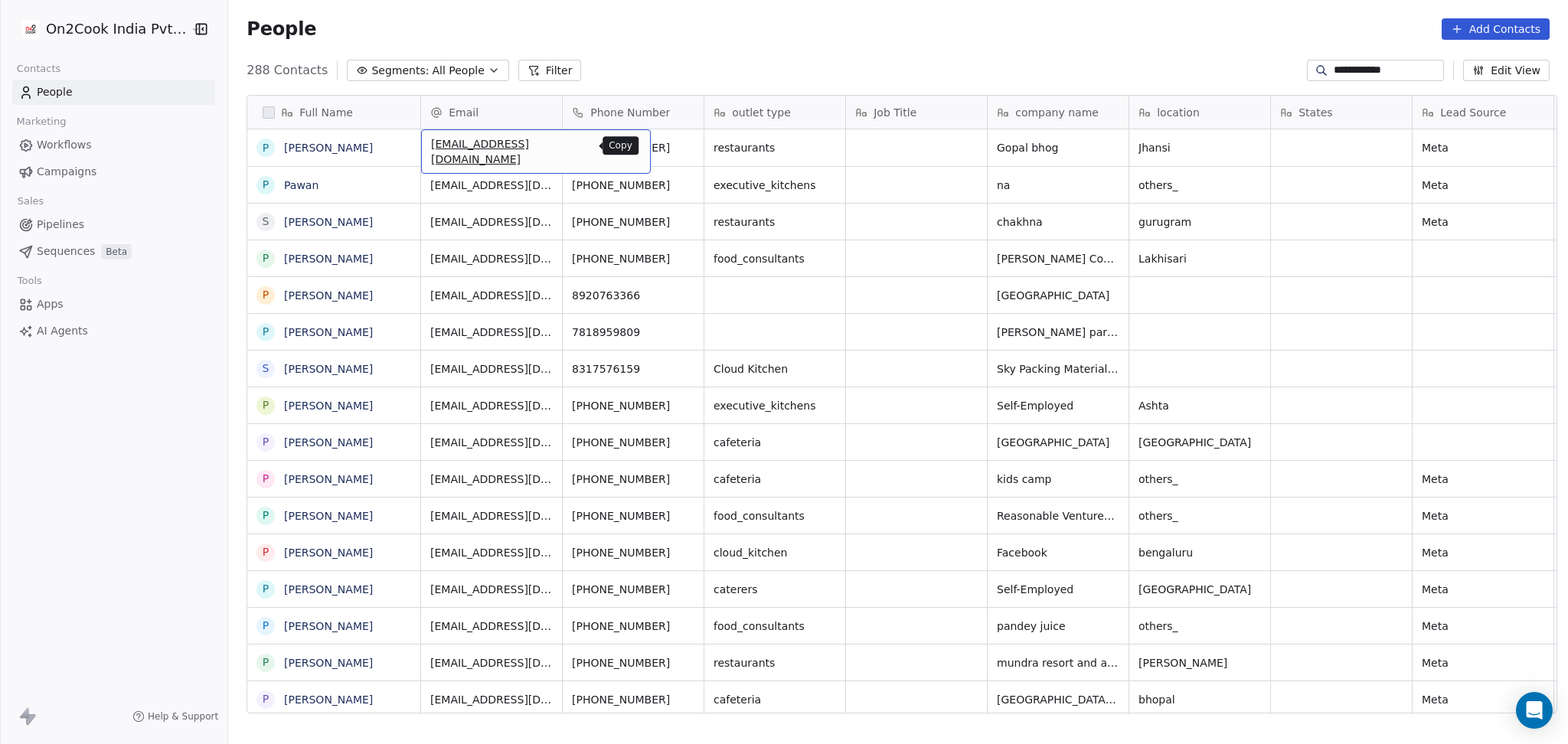
click at [626, 150] on icon "grid" at bounding box center [632, 145] width 12 height 12
click at [683, 144] on icon "grid" at bounding box center [689, 145] width 12 height 12
click at [820, 148] on icon "grid" at bounding box center [826, 145] width 12 height 12
click at [1104, 144] on icon "grid" at bounding box center [1109, 145] width 12 height 12
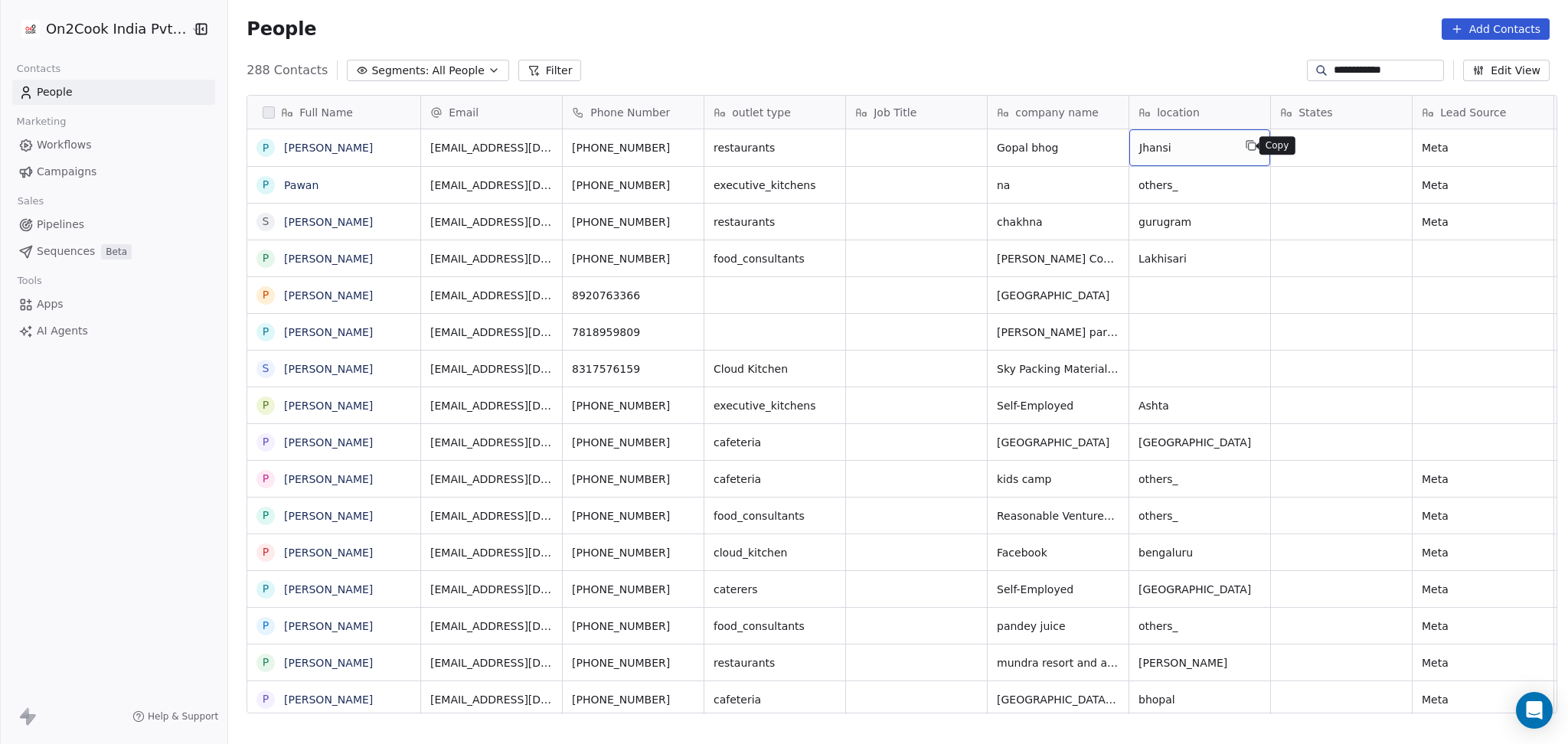
click at [1245, 148] on icon "grid" at bounding box center [1251, 145] width 12 height 12
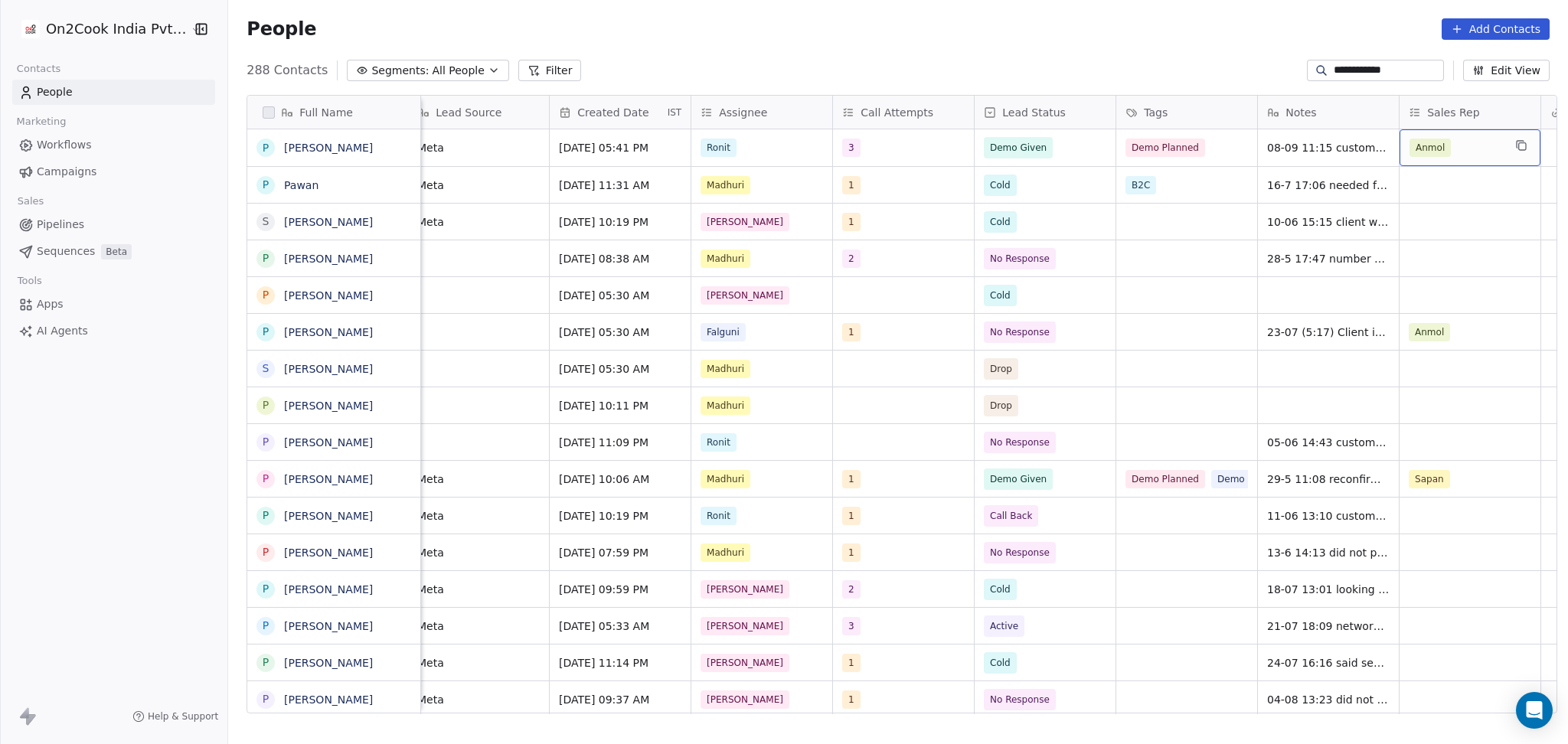
scroll to position [0, 1146]
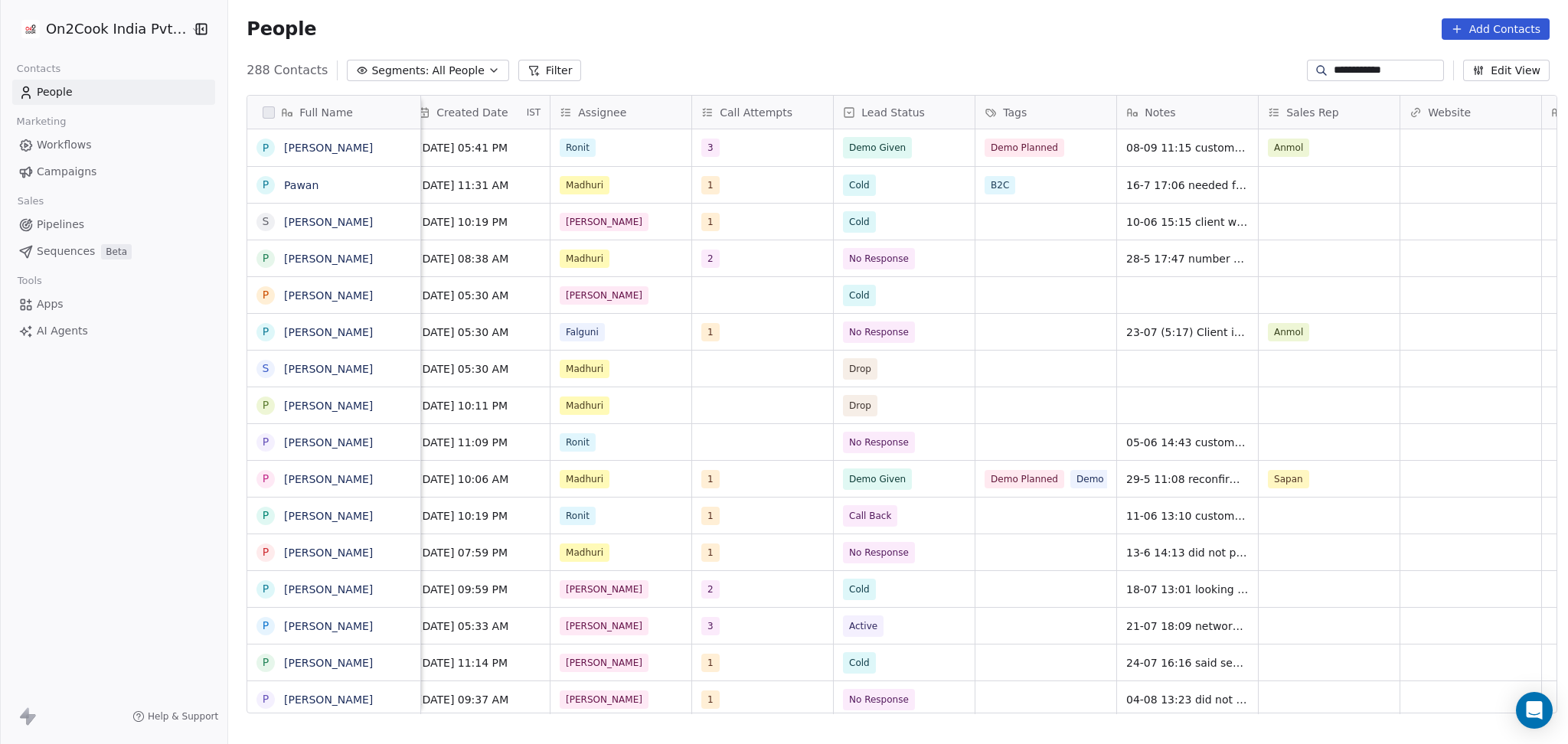
click at [1340, 81] on div "**********" at bounding box center [898, 70] width 1340 height 24
click at [1345, 71] on input "**********" at bounding box center [1387, 71] width 107 height 16
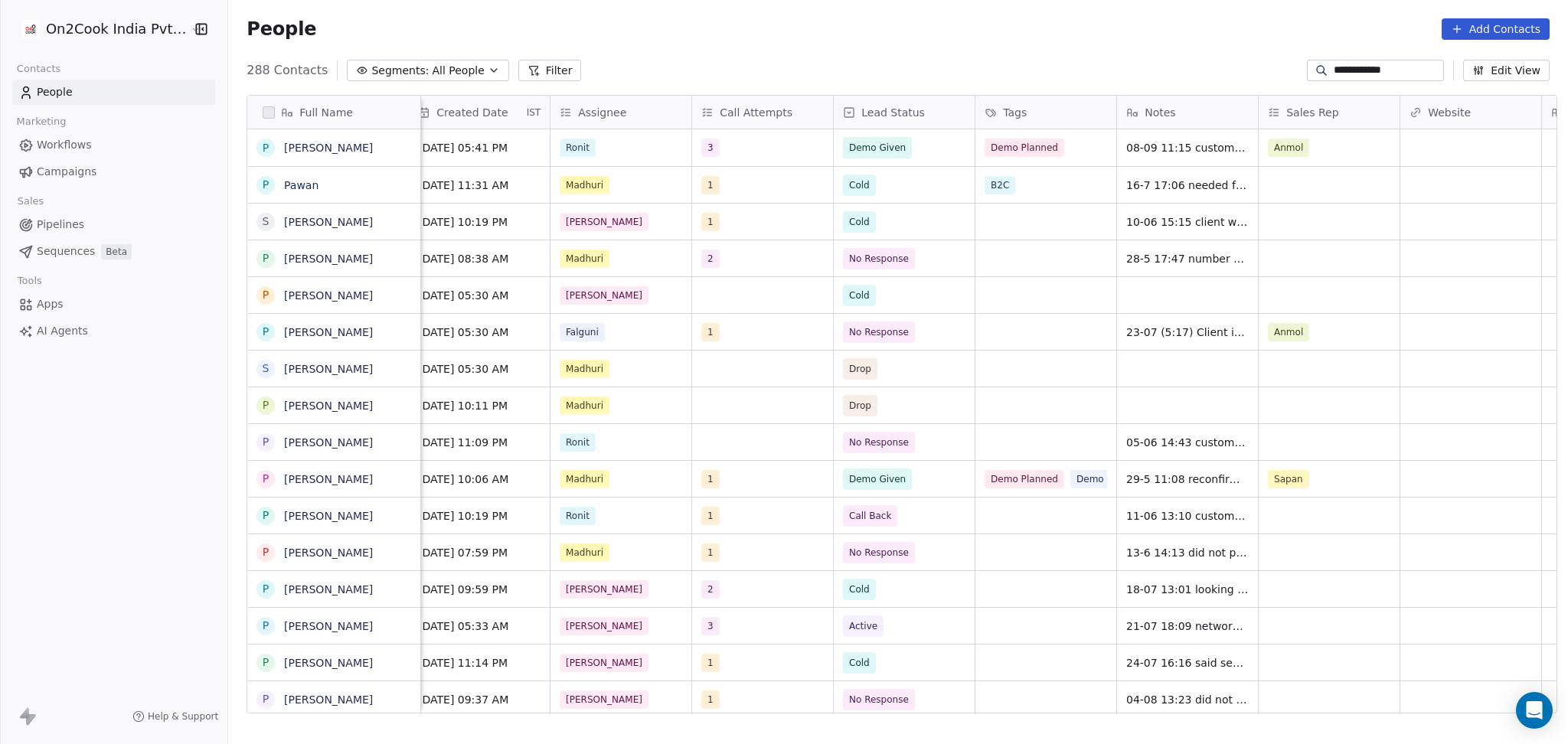
paste input "***"
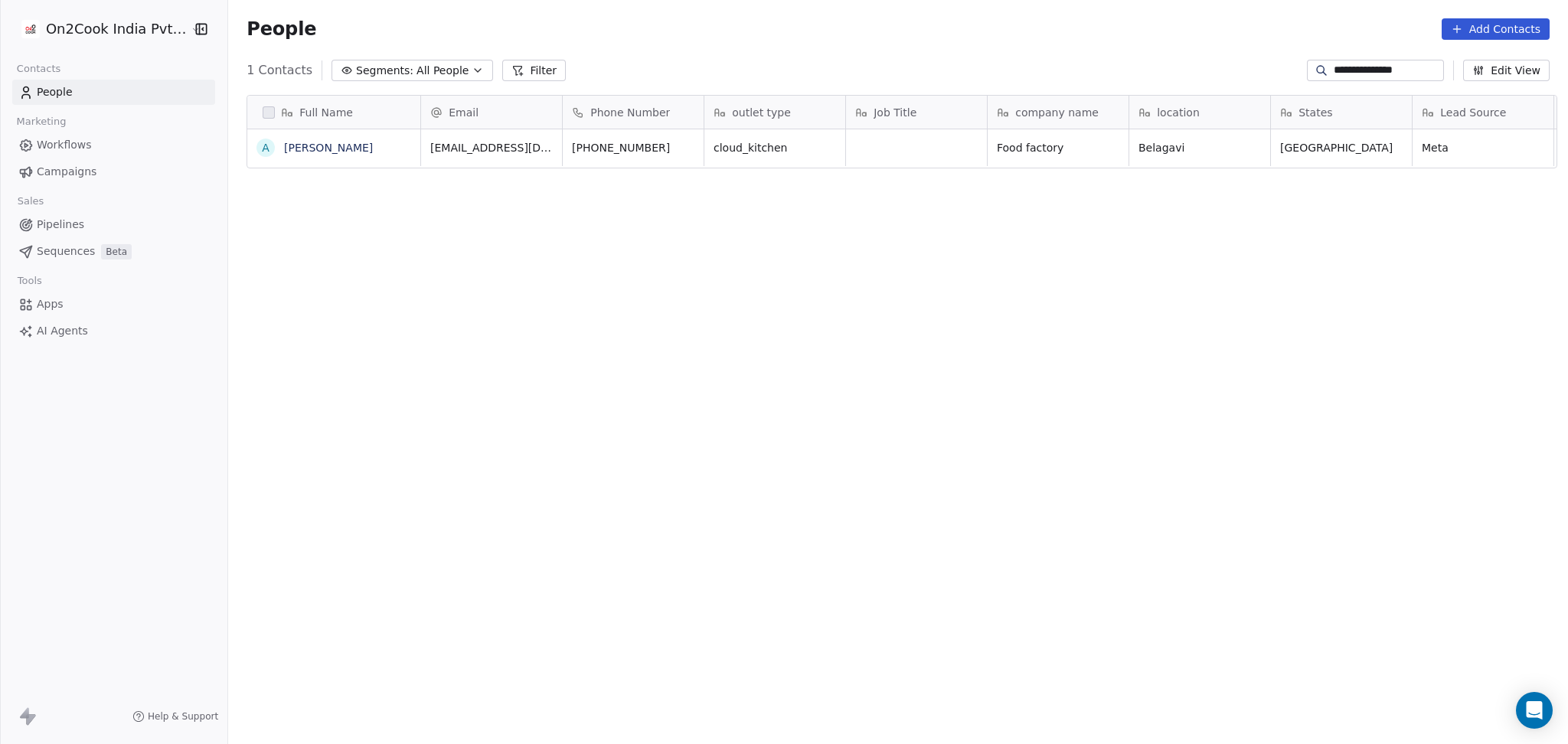
scroll to position [639, 1332]
type input "**********"
click at [399, 140] on icon "grid" at bounding box center [402, 145] width 12 height 12
click at [622, 138] on button "grid" at bounding box center [631, 145] width 18 height 18
click at [683, 145] on icon "grid" at bounding box center [689, 145] width 12 height 12
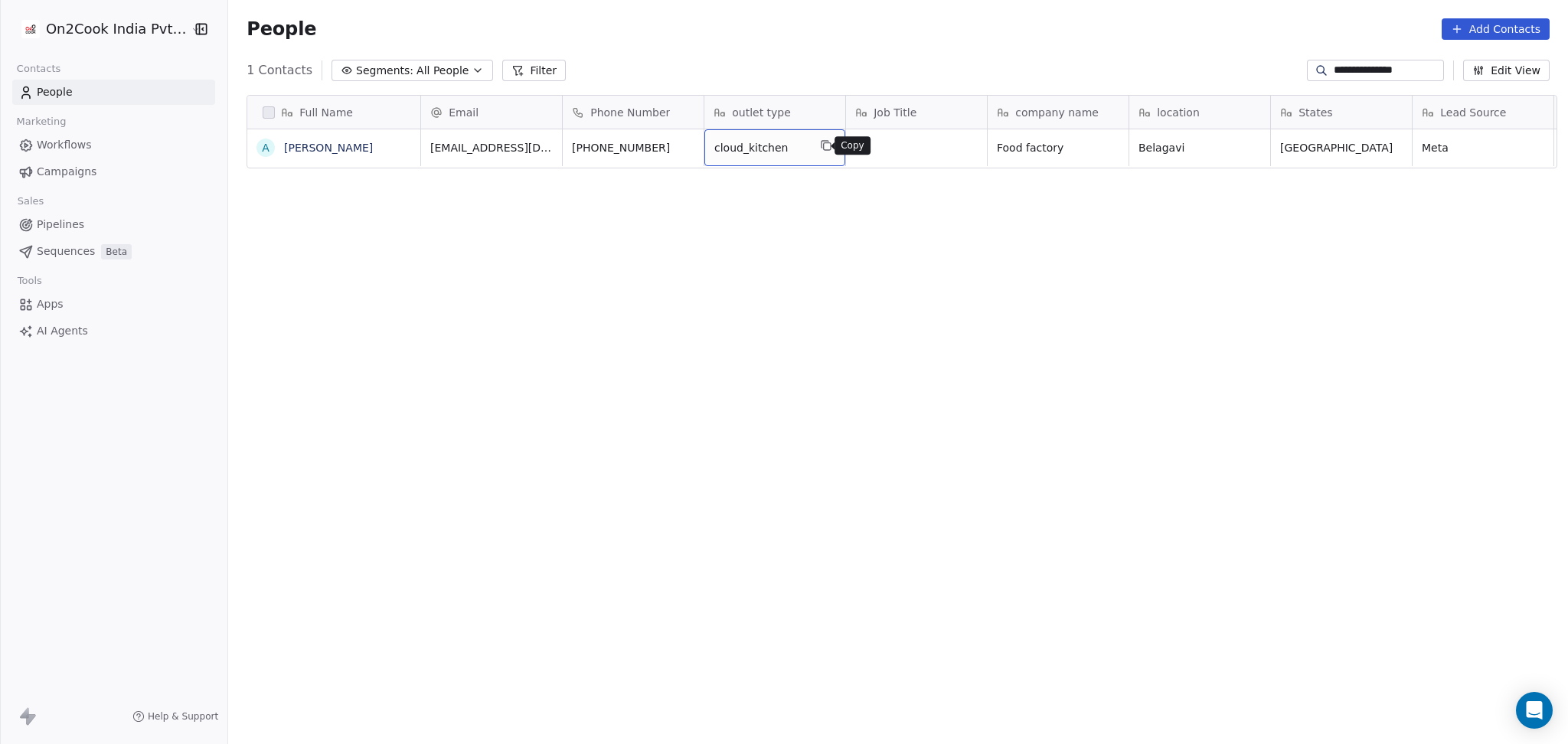
click at [817, 151] on button "grid" at bounding box center [826, 145] width 18 height 18
click at [1107, 147] on icon "grid" at bounding box center [1110, 146] width 7 height 7
click at [1245, 144] on icon "grid" at bounding box center [1251, 145] width 12 height 12
